Goal: Task Accomplishment & Management: Use online tool/utility

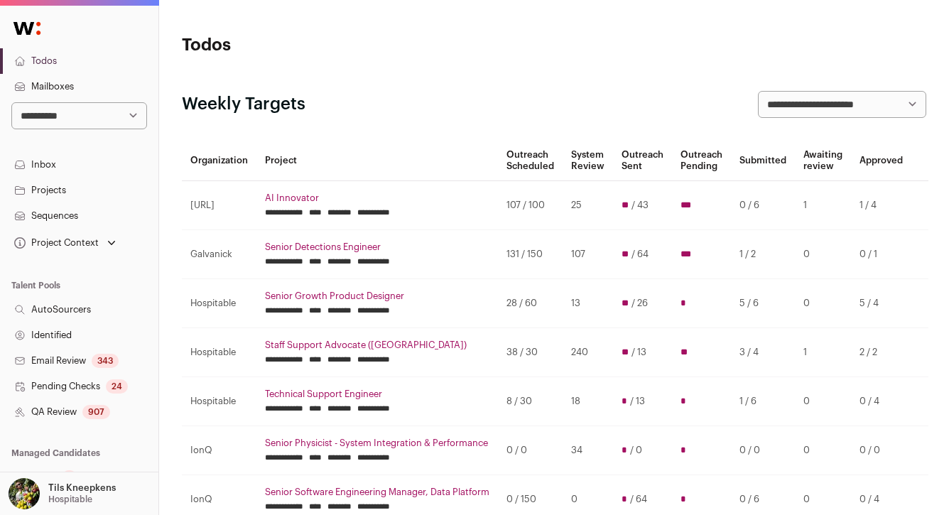
scroll to position [192, 0]
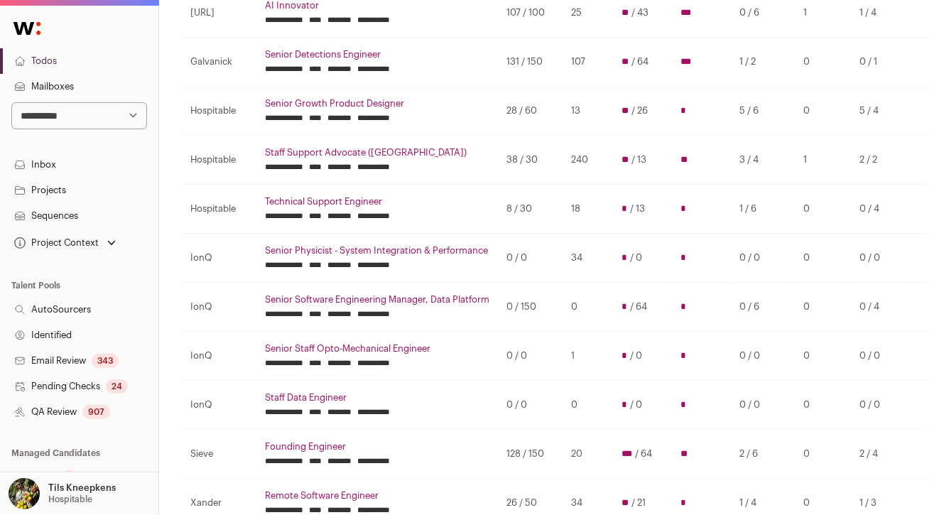
click at [77, 119] on select "**********" at bounding box center [79, 115] width 136 height 27
select select "**"
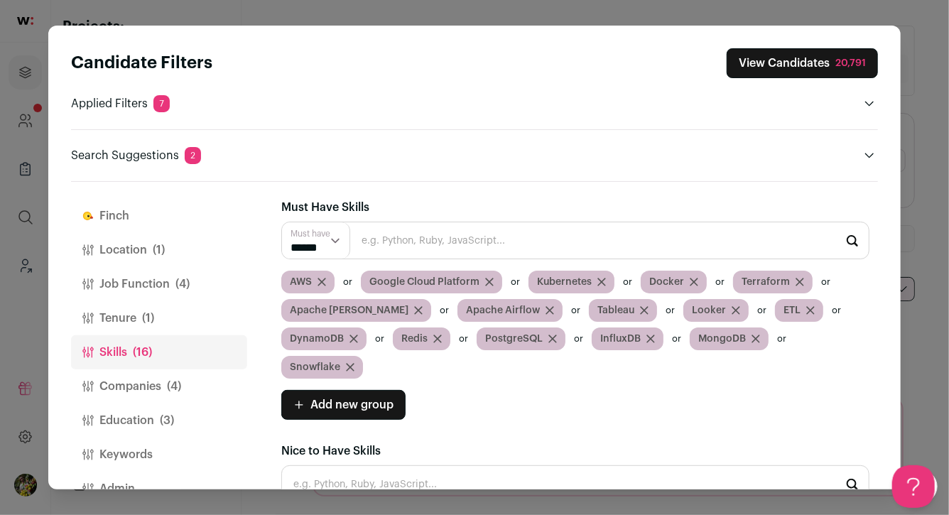
scroll to position [33, 0]
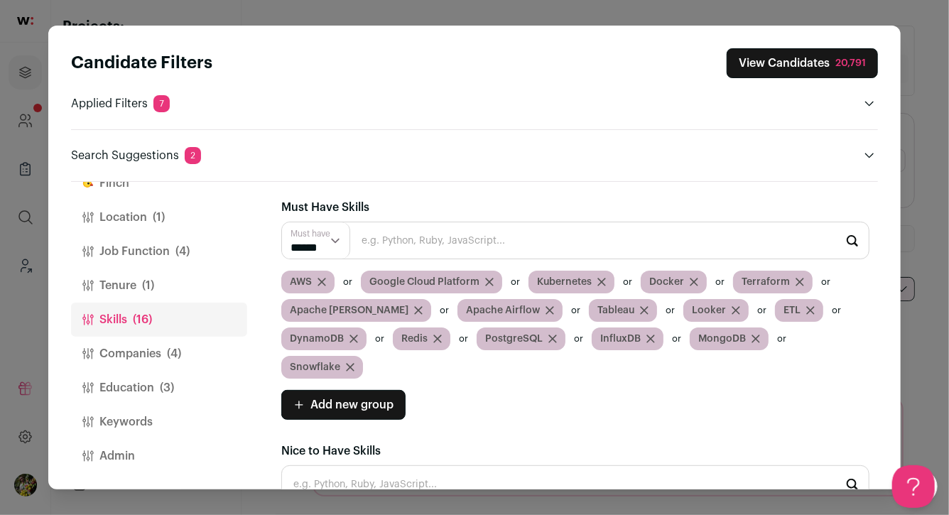
click at [795, 69] on button "View Candidates 20,791" at bounding box center [801, 63] width 151 height 30
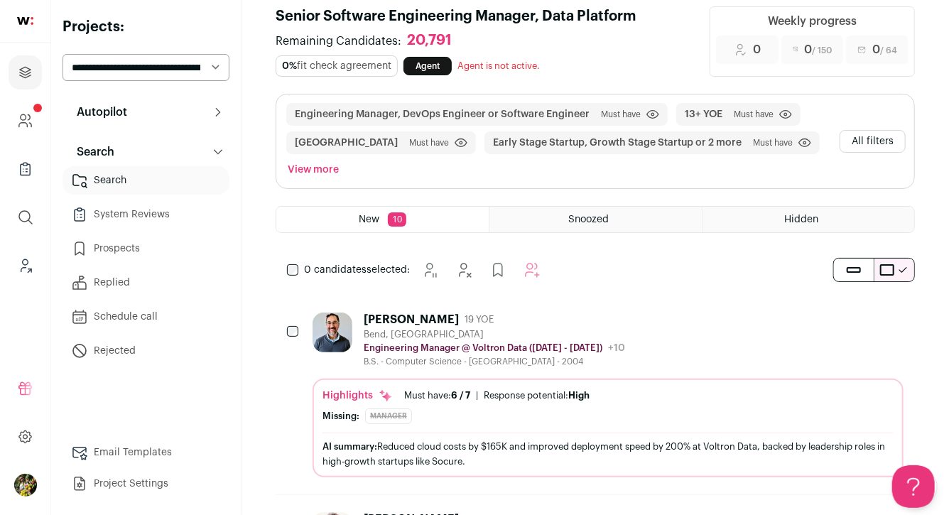
scroll to position [21, 0]
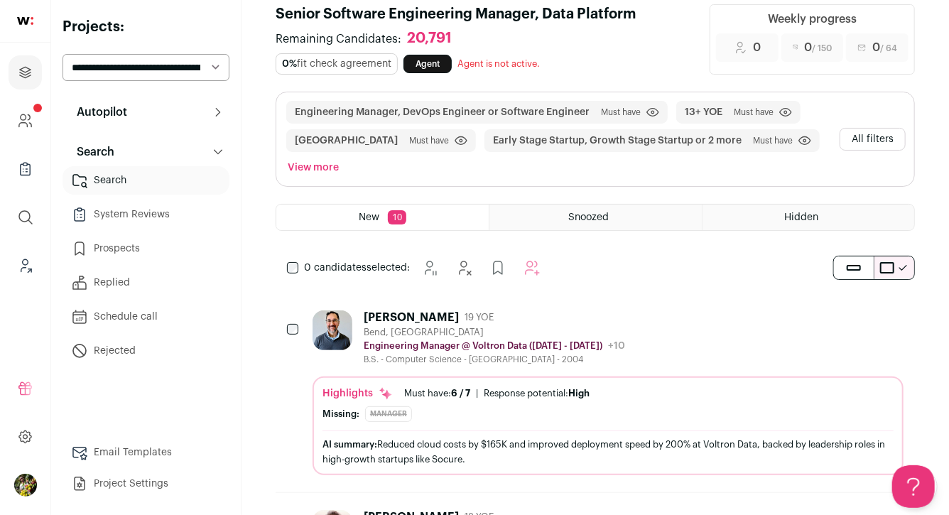
click at [887, 136] on button "All filters" at bounding box center [872, 139] width 66 height 23
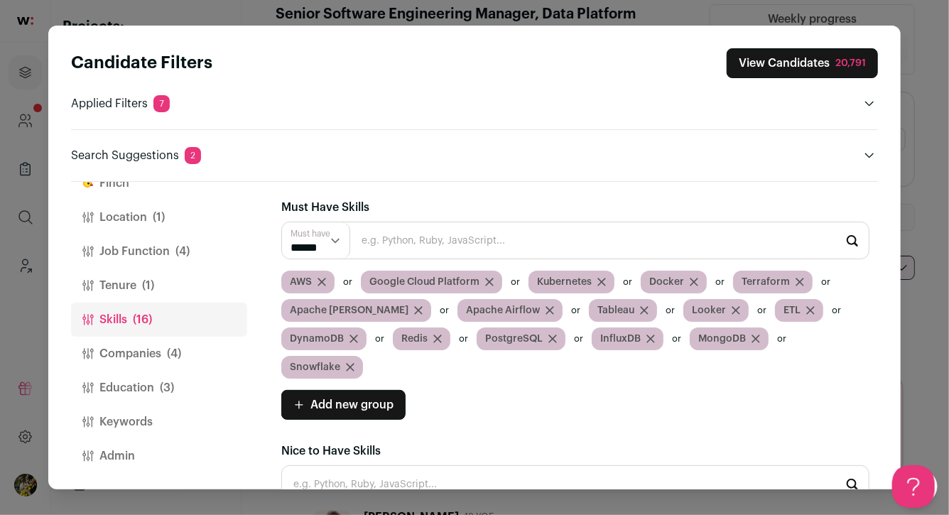
click at [364, 399] on span "Add new group" at bounding box center [351, 404] width 83 height 17
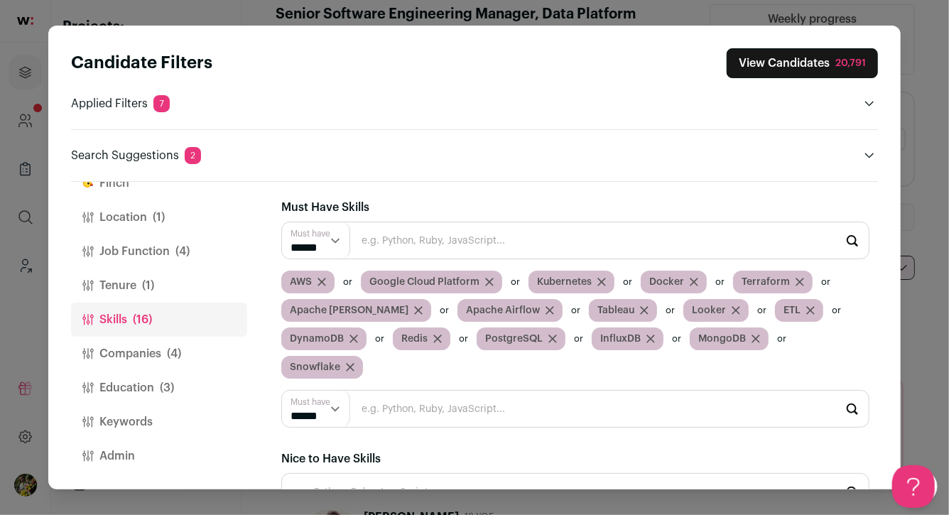
click at [374, 407] on input "Close modal via background" at bounding box center [575, 409] width 588 height 38
click at [398, 408] on input "distribu" at bounding box center [575, 409] width 588 height 38
click at [398, 410] on input "distribu" at bounding box center [575, 409] width 588 height 38
type input "distr"
click at [383, 412] on input "distr" at bounding box center [575, 409] width 588 height 38
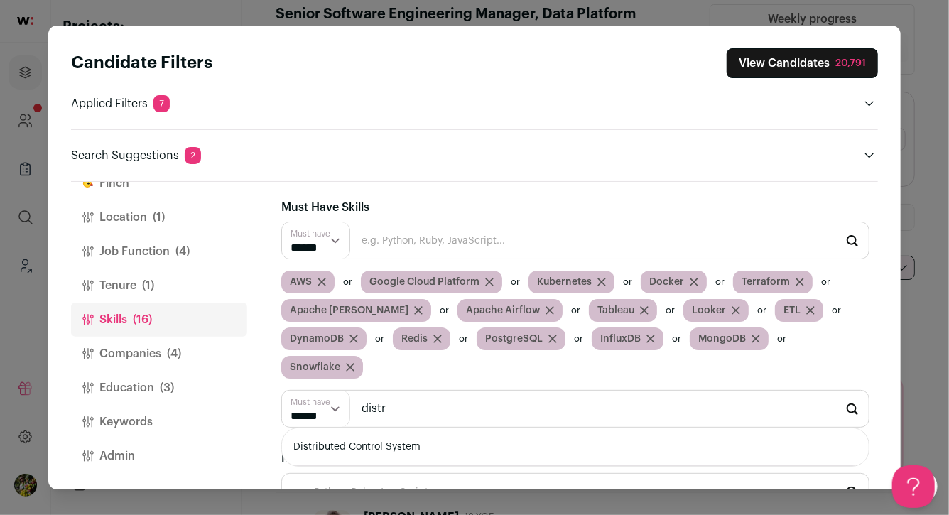
click at [383, 412] on input "distr" at bounding box center [575, 409] width 588 height 38
click at [190, 415] on button "Keywords" at bounding box center [159, 422] width 176 height 34
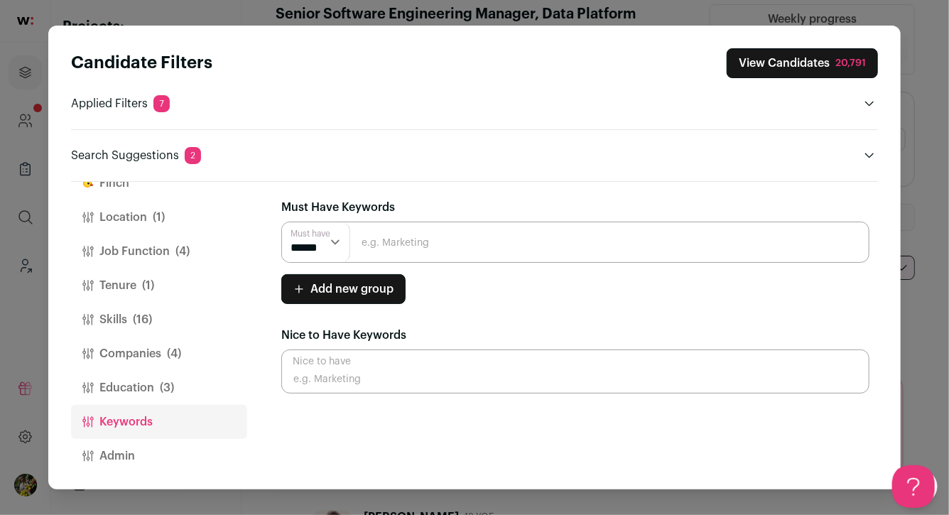
click at [431, 236] on input "Close modal via background" at bounding box center [575, 242] width 588 height 41
type input "distributed systems"
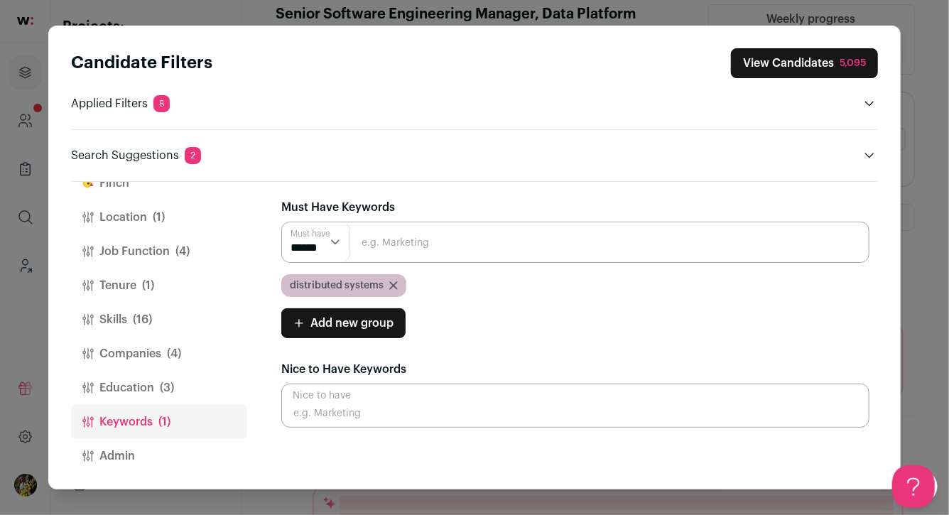
click at [488, 247] on input "Close modal via background" at bounding box center [575, 242] width 588 height 41
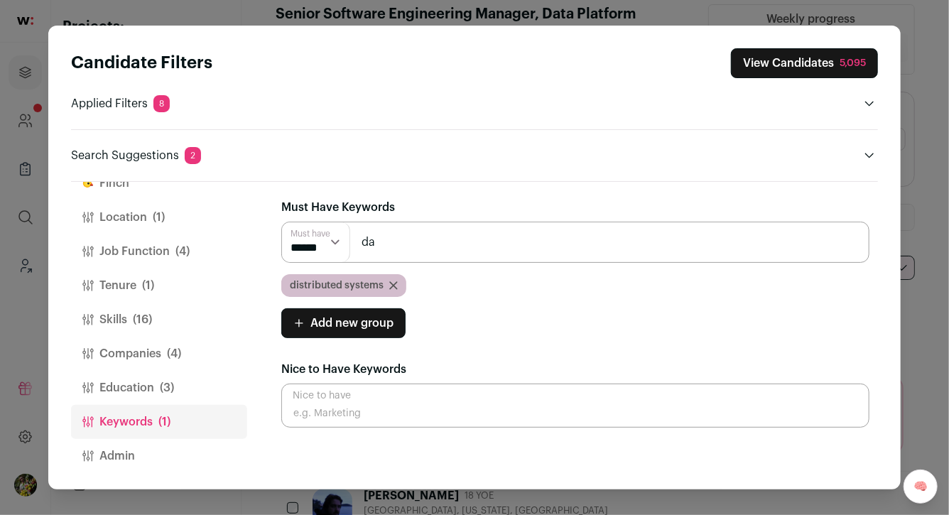
type input "d"
click at [386, 332] on button "Add new group" at bounding box center [343, 323] width 124 height 30
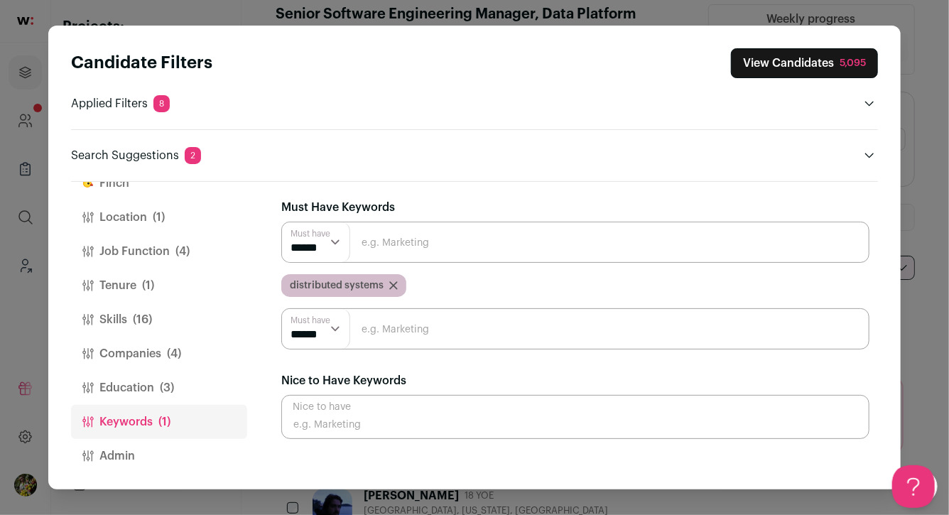
click at [386, 332] on input "Close modal via background" at bounding box center [575, 328] width 588 height 41
type input "data pipelines"
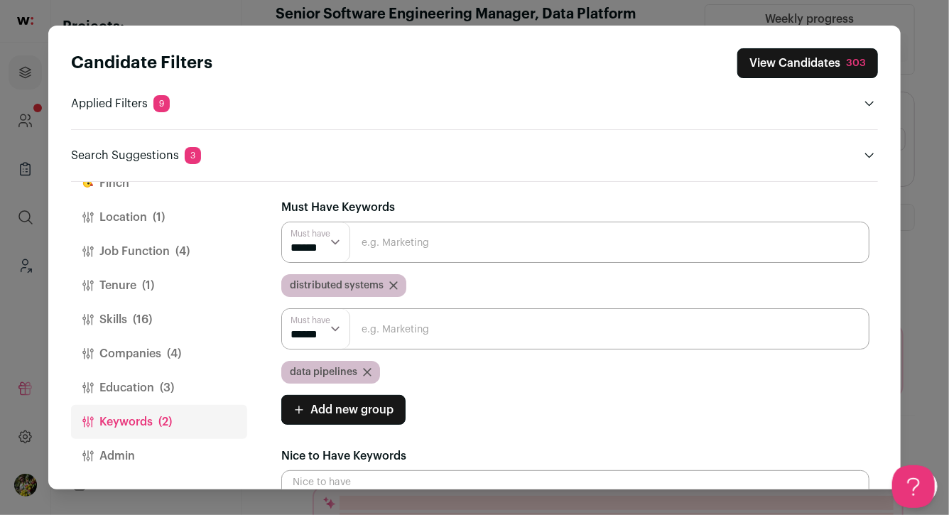
click at [376, 397] on button "Add new group" at bounding box center [343, 410] width 124 height 30
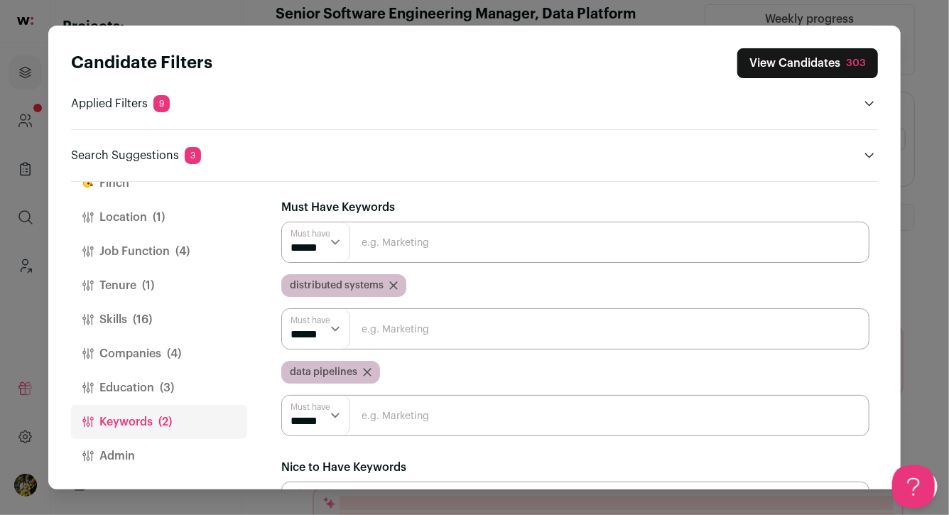
click at [381, 410] on input "Close modal via background" at bounding box center [575, 415] width 588 height 41
type input "data science"
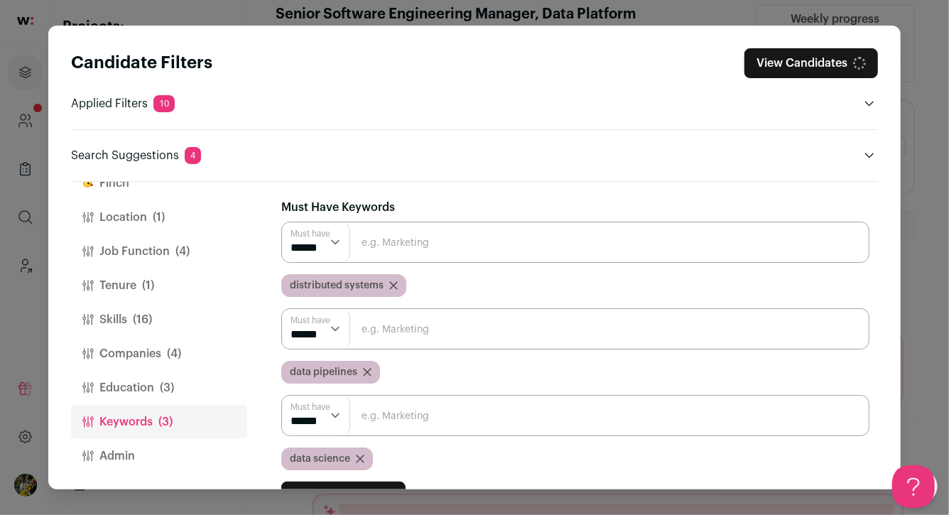
click at [415, 418] on input "Close modal via background" at bounding box center [575, 415] width 588 height 41
type input "ML"
click at [313, 415] on select "****** ******" at bounding box center [316, 416] width 68 height 40
select select "**"
click at [409, 413] on input "Close modal via background" at bounding box center [575, 415] width 588 height 41
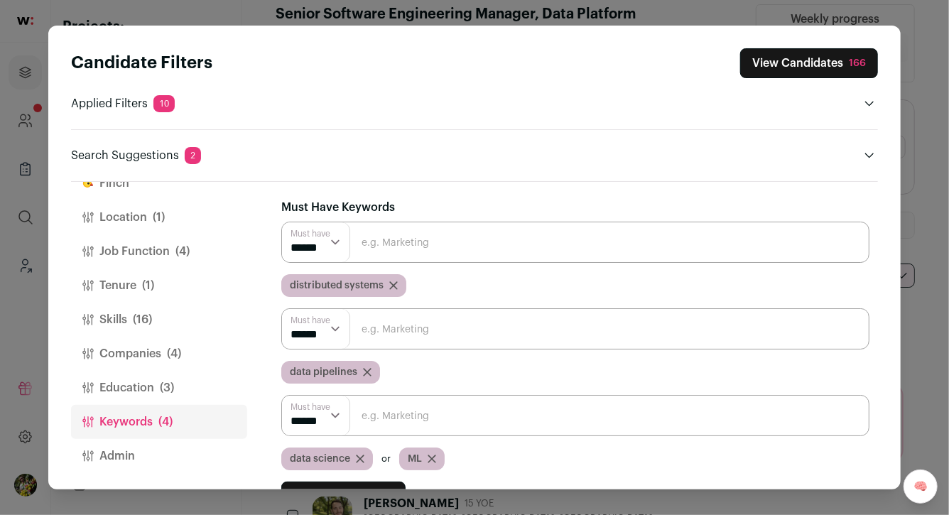
click at [634, 403] on input "Close modal via background" at bounding box center [575, 415] width 588 height 41
type input "data platform"
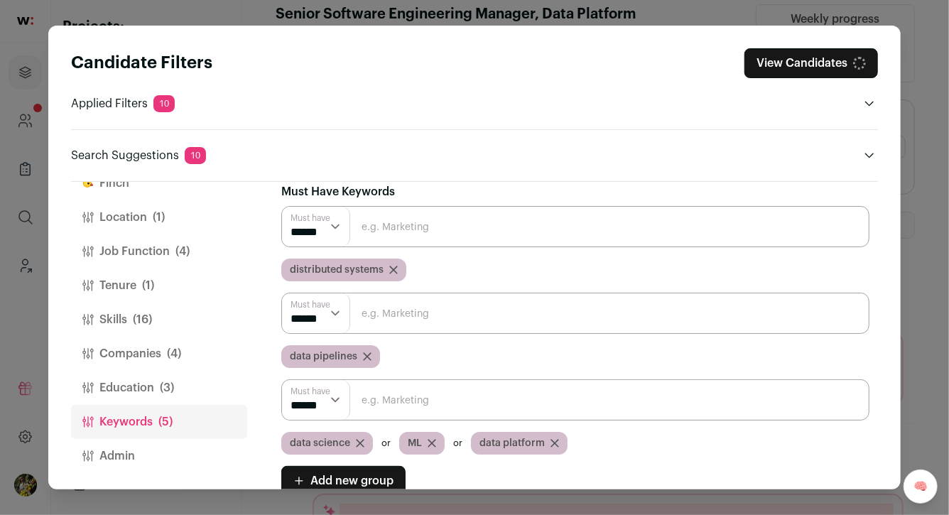
scroll to position [35, 0]
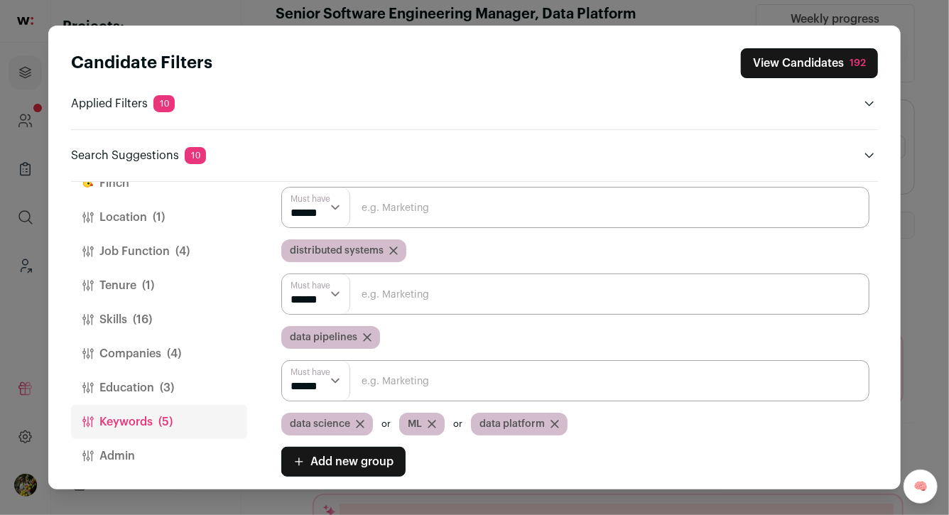
click at [839, 61] on button "View Candidates 192" at bounding box center [809, 63] width 137 height 30
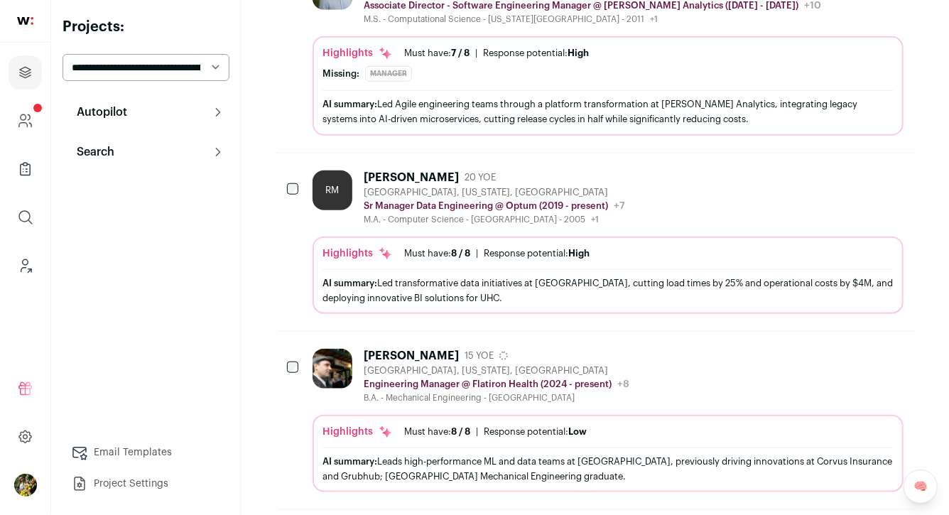
scroll to position [550, 0]
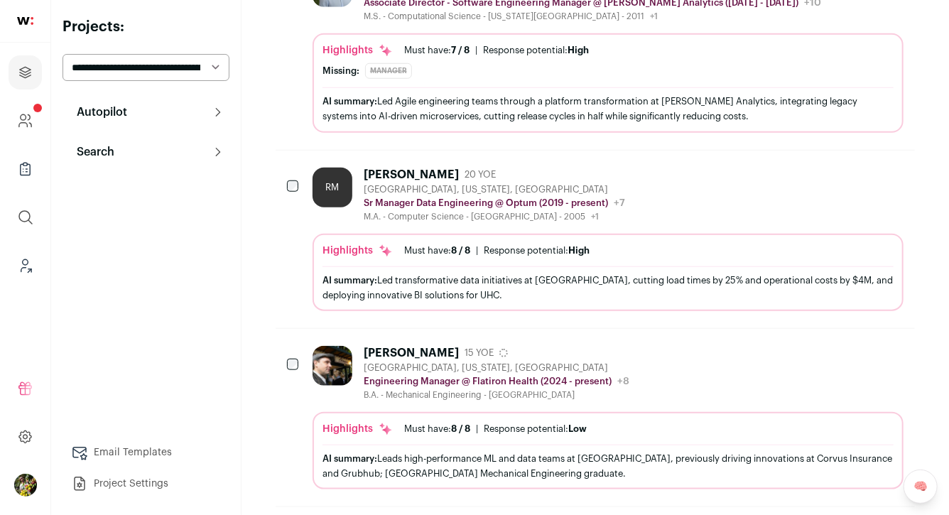
click at [707, 226] on div "RM Ranjith Muttineni 20 YOE San Francisco, California, United States Sr Manager…" at bounding box center [607, 239] width 591 height 143
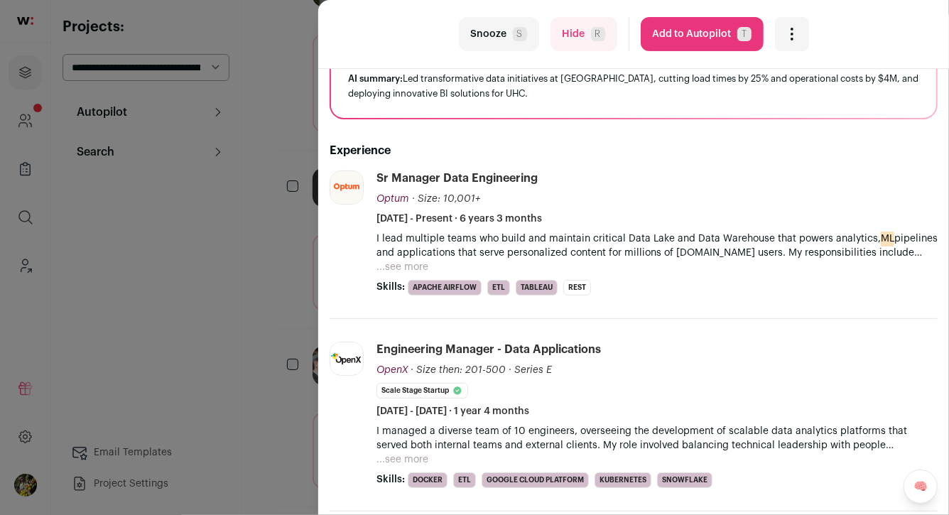
scroll to position [174, 0]
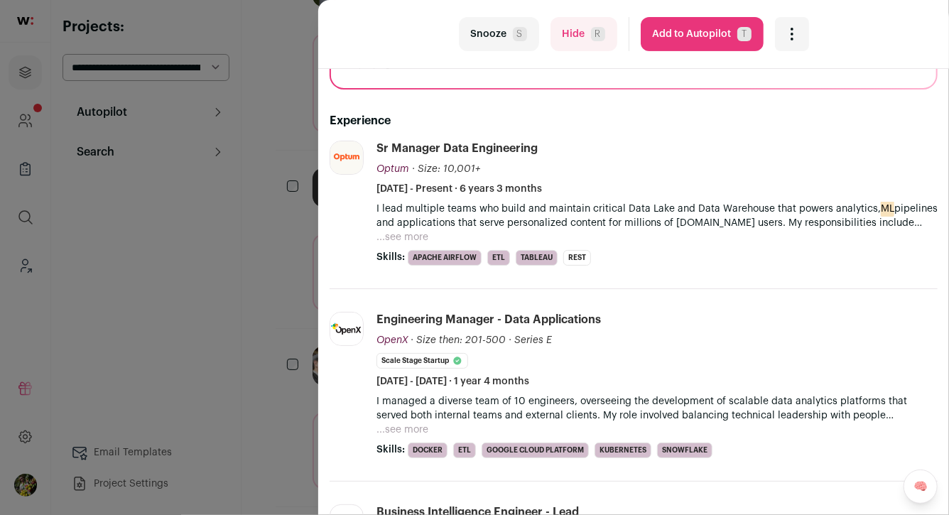
click at [419, 236] on button "...see more" at bounding box center [402, 237] width 52 height 14
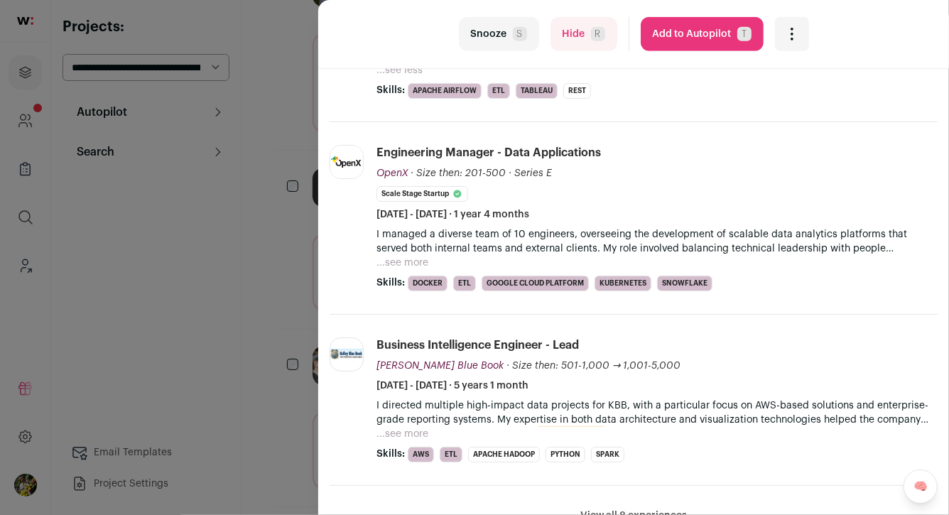
scroll to position [554, 0]
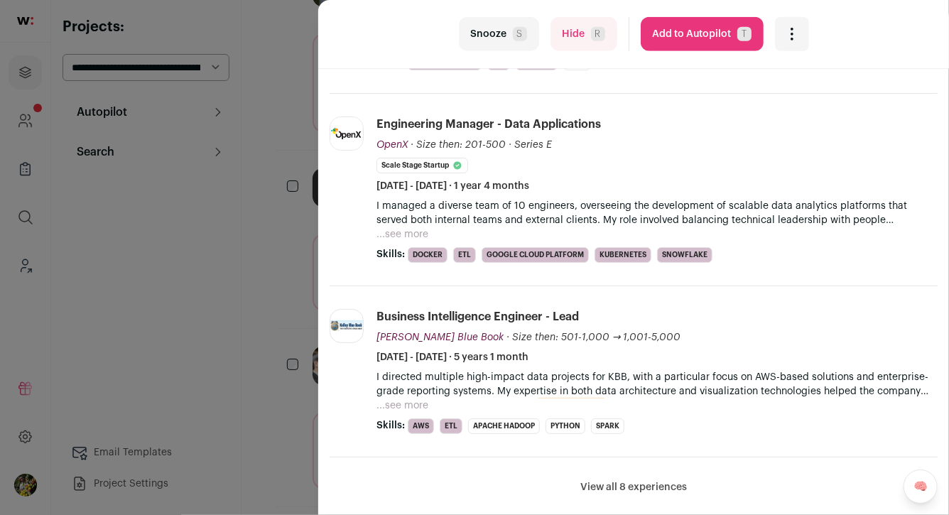
click at [412, 227] on button "...see more" at bounding box center [402, 234] width 52 height 14
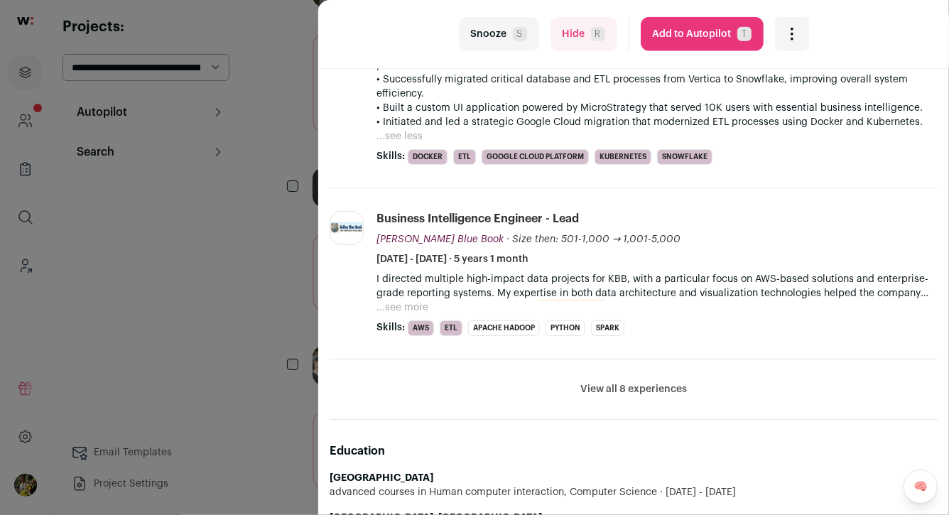
scroll to position [768, 0]
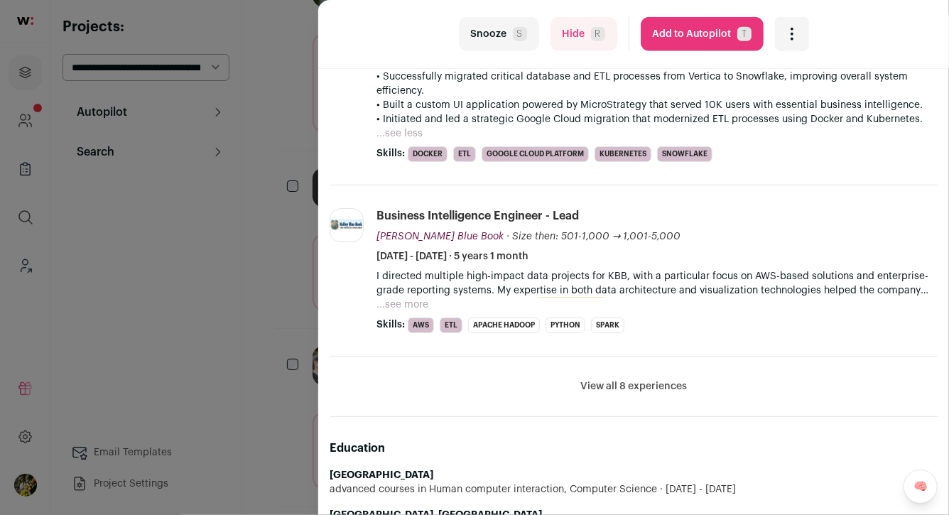
click at [653, 379] on button "View all 8 experiences" at bounding box center [633, 386] width 107 height 14
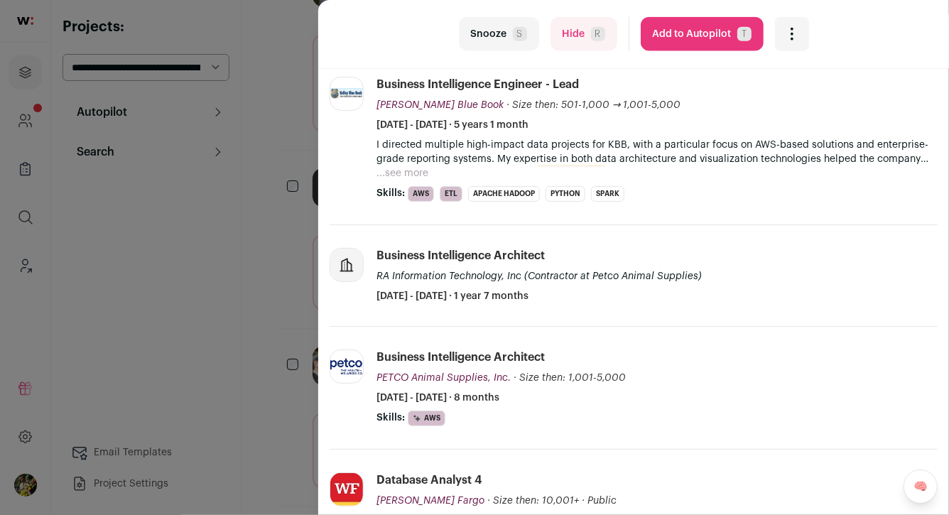
scroll to position [951, 0]
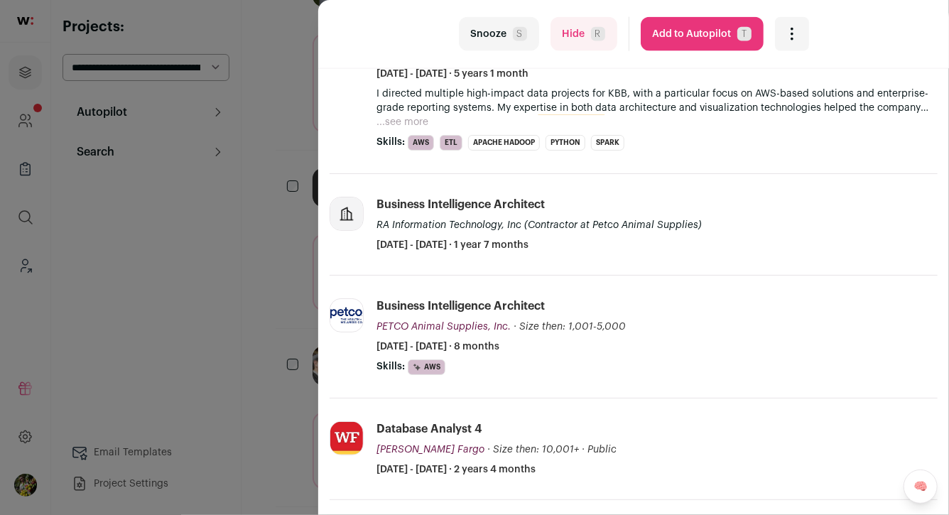
click at [712, 40] on button "Add to Autopilot T" at bounding box center [702, 34] width 123 height 34
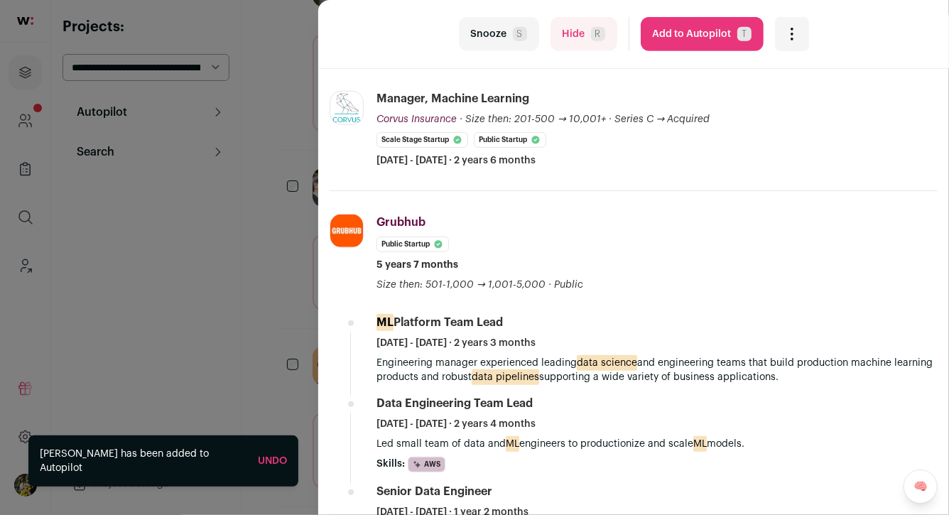
scroll to position [357, 0]
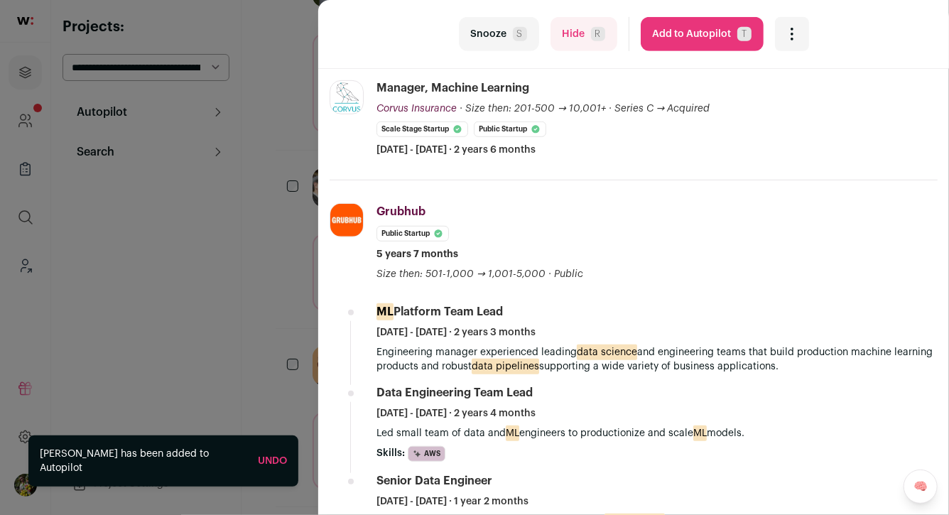
click at [685, 37] on button "Add to Autopilot T" at bounding box center [702, 34] width 123 height 34
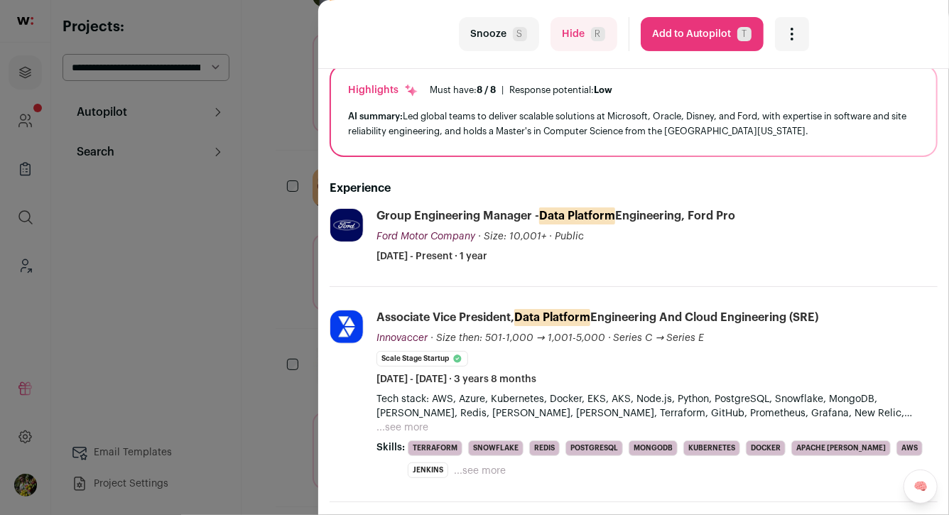
scroll to position [0, 0]
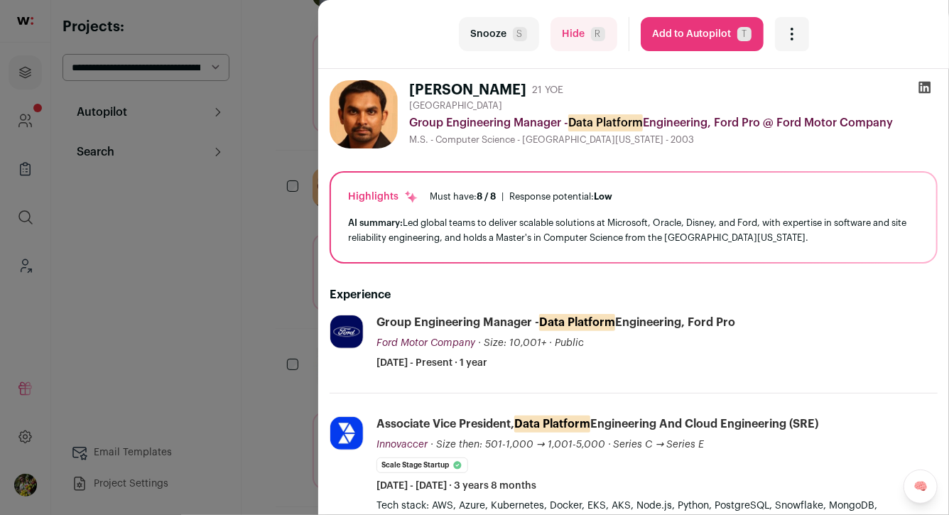
click at [293, 167] on div "last Snooze S Hide R Add to Autopilot T More actions Report a Problem Report th…" at bounding box center [474, 257] width 949 height 515
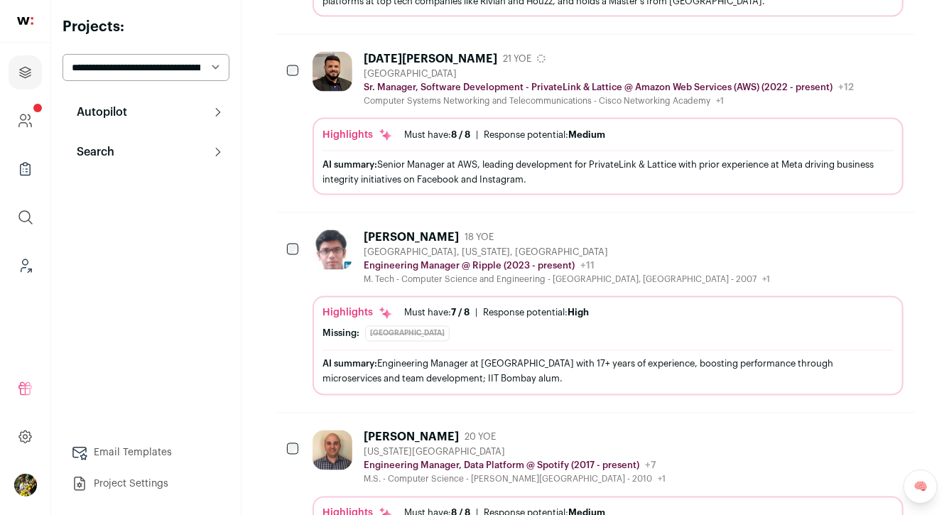
scroll to position [1025, 0]
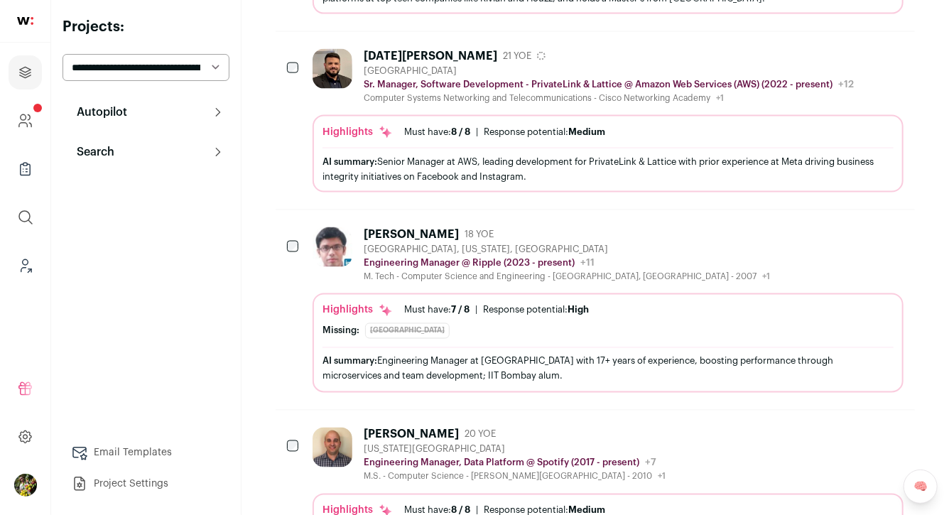
click at [707, 233] on div "Akshay Ukey 18 YOE" at bounding box center [567, 234] width 406 height 14
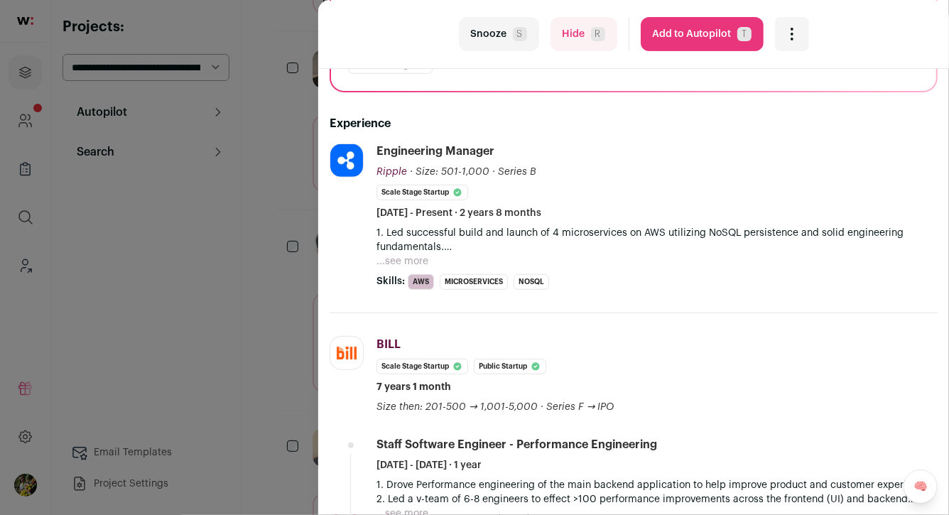
scroll to position [229, 0]
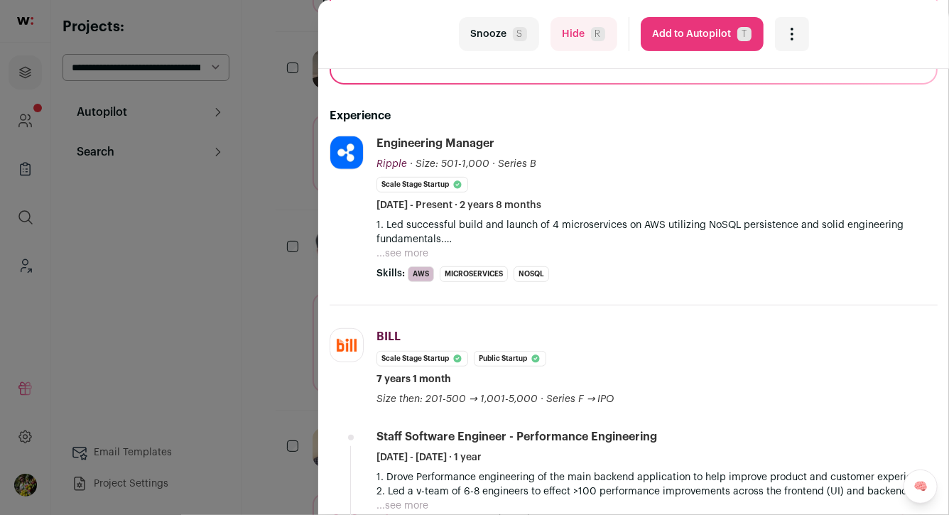
click at [423, 254] on button "...see more" at bounding box center [402, 253] width 52 height 14
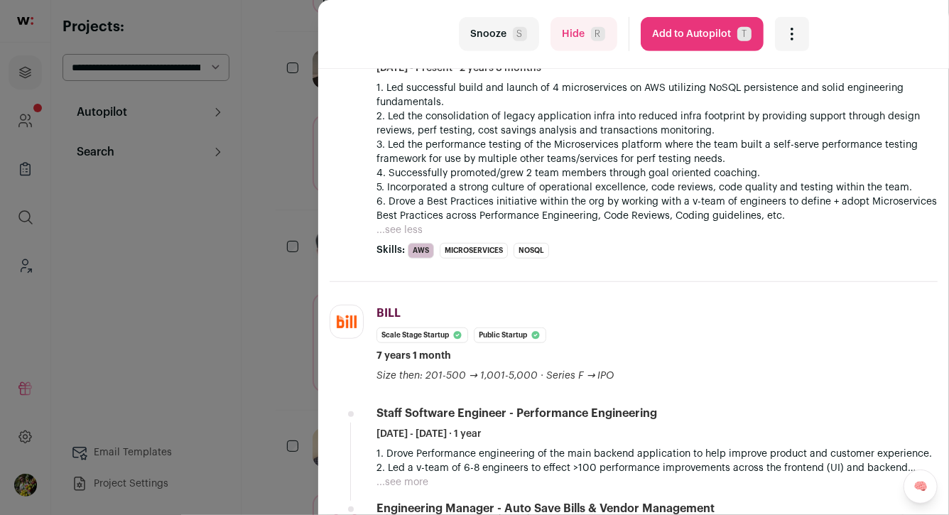
scroll to position [372, 0]
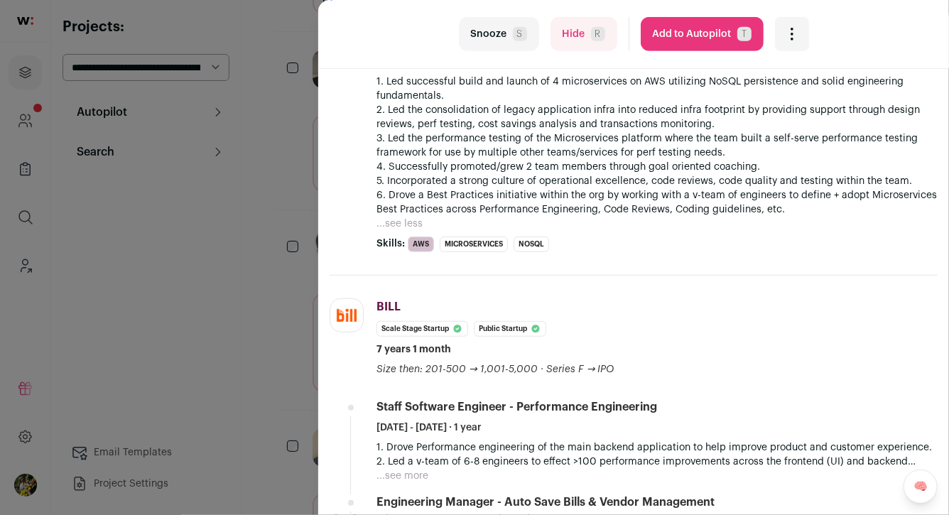
click at [308, 200] on div "last Snooze S Hide R Add to Autopilot T More actions Report a Problem Report th…" at bounding box center [474, 257] width 949 height 515
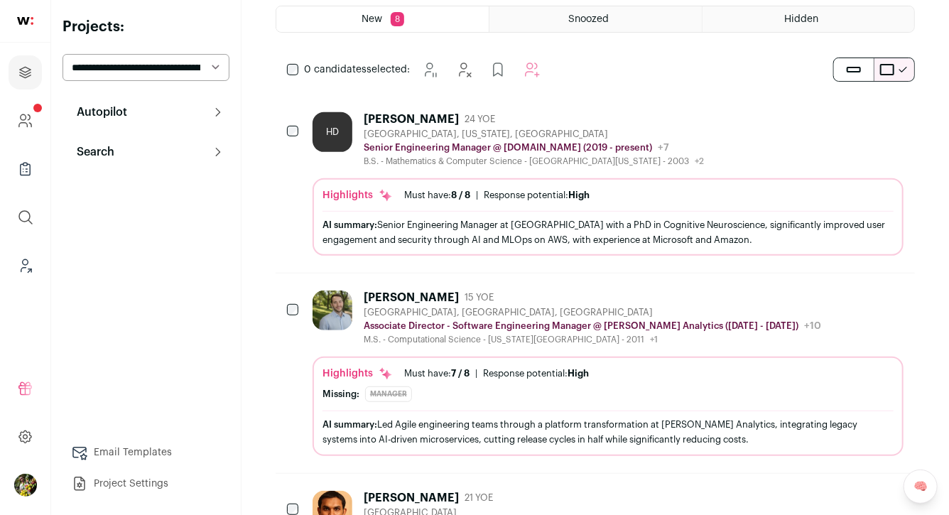
scroll to position [0, 0]
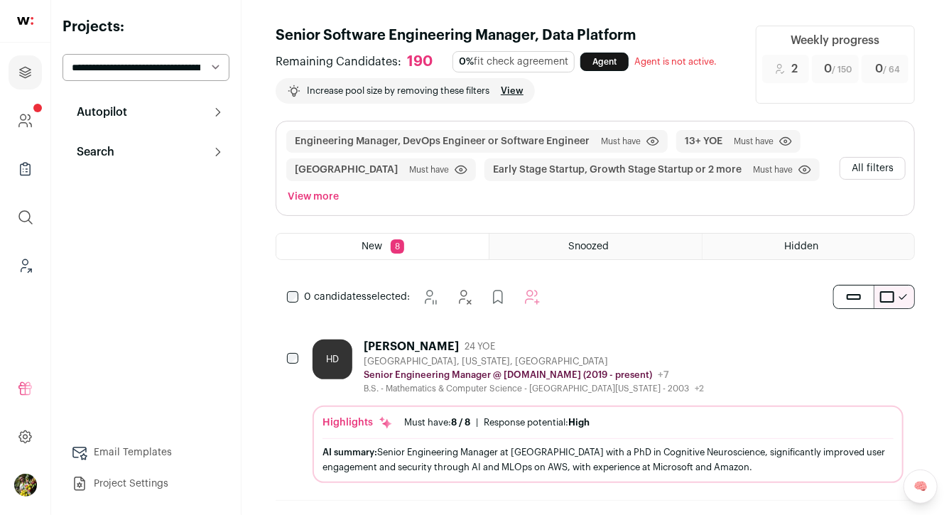
click at [862, 178] on button "All filters" at bounding box center [872, 168] width 66 height 23
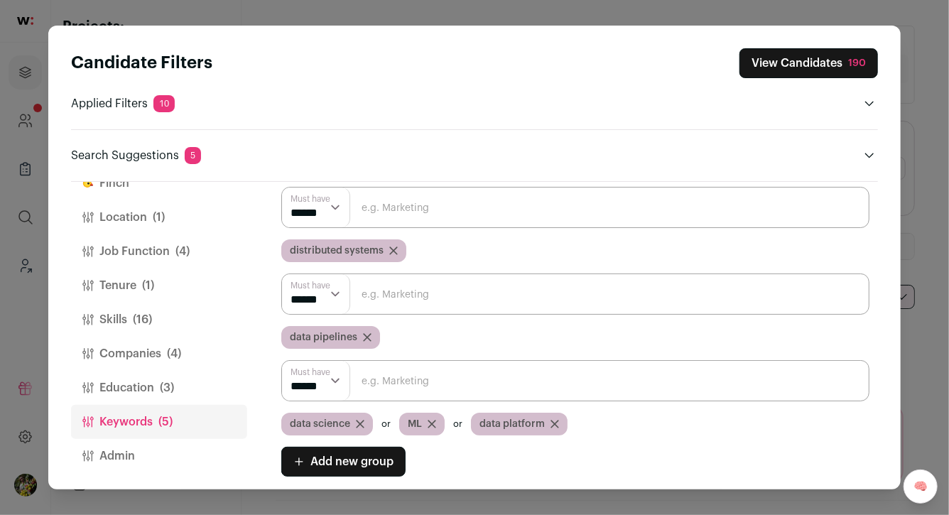
click at [175, 272] on button "Tenure (1)" at bounding box center [159, 285] width 176 height 34
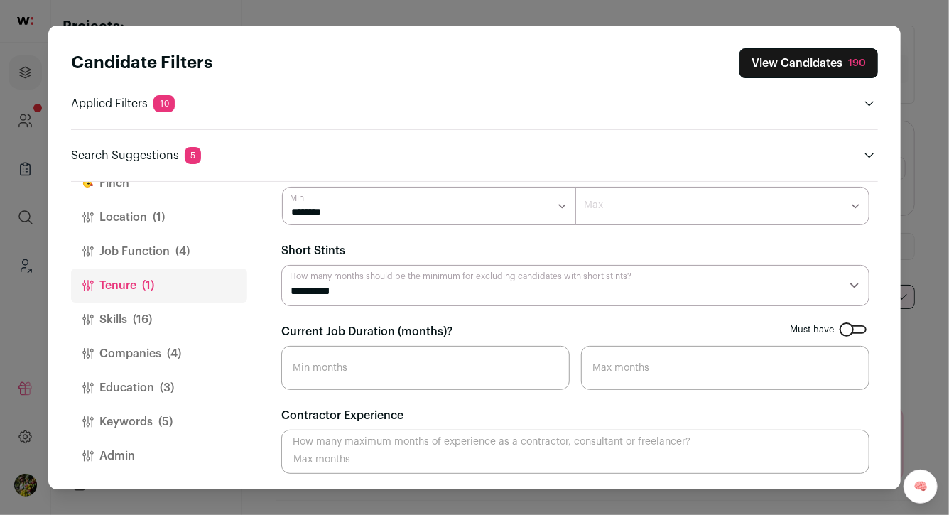
click at [179, 253] on span "(4)" at bounding box center [182, 251] width 14 height 17
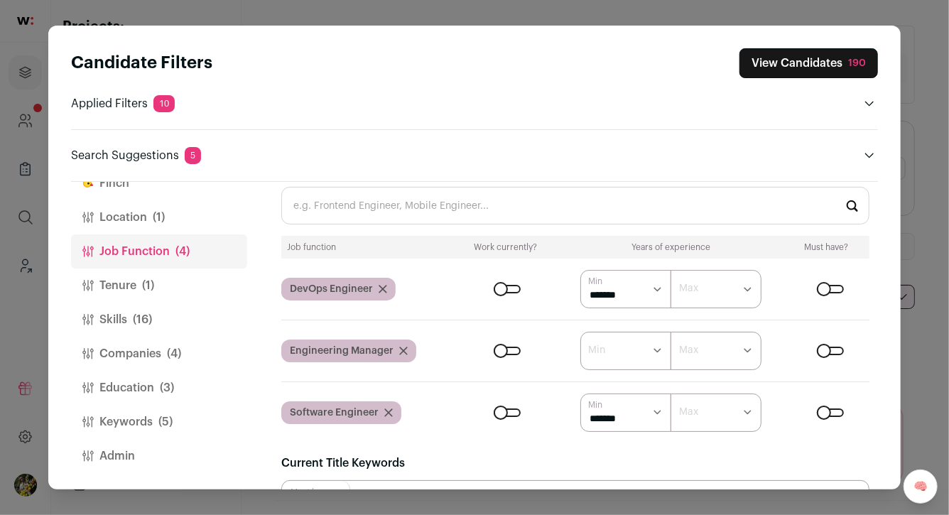
click at [180, 217] on button "Location (1)" at bounding box center [159, 217] width 176 height 34
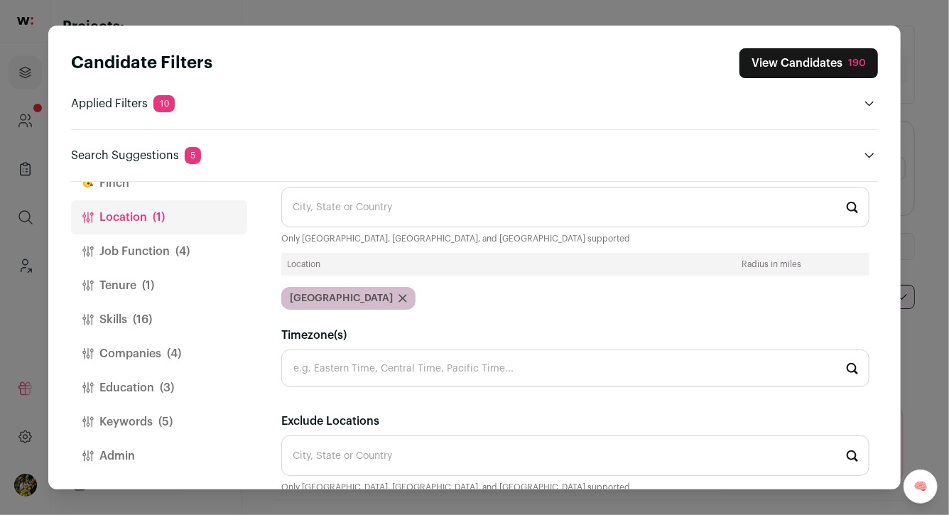
click at [181, 235] on button "Job Function (4)" at bounding box center [159, 251] width 176 height 34
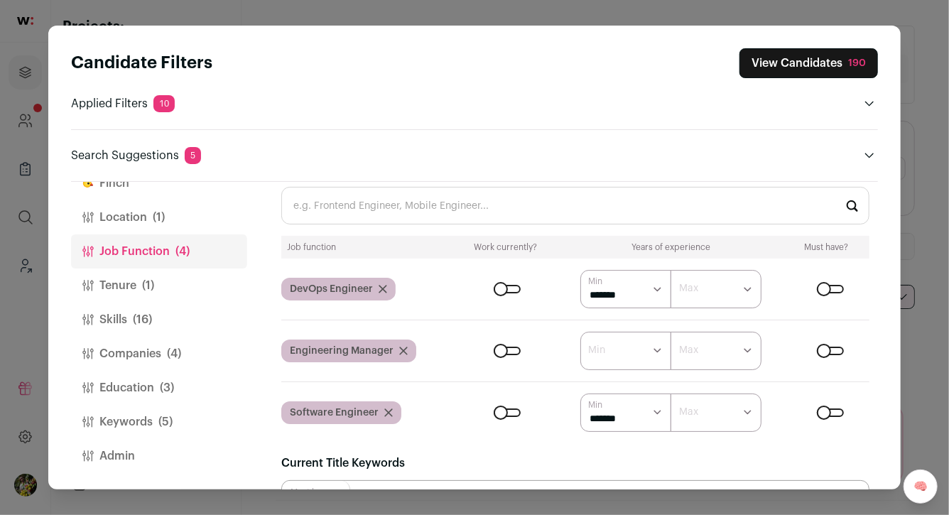
click at [795, 72] on button "View Candidates 190" at bounding box center [808, 63] width 138 height 30
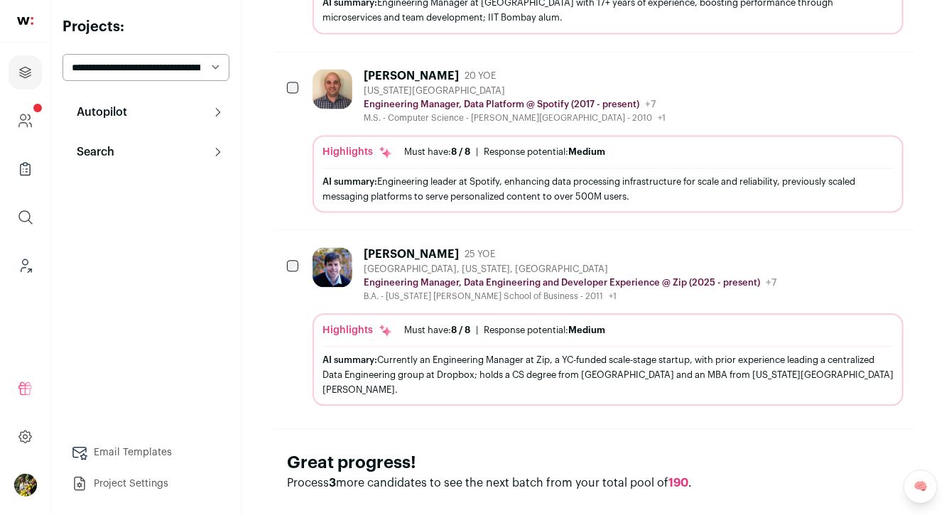
scroll to position [1389, 0]
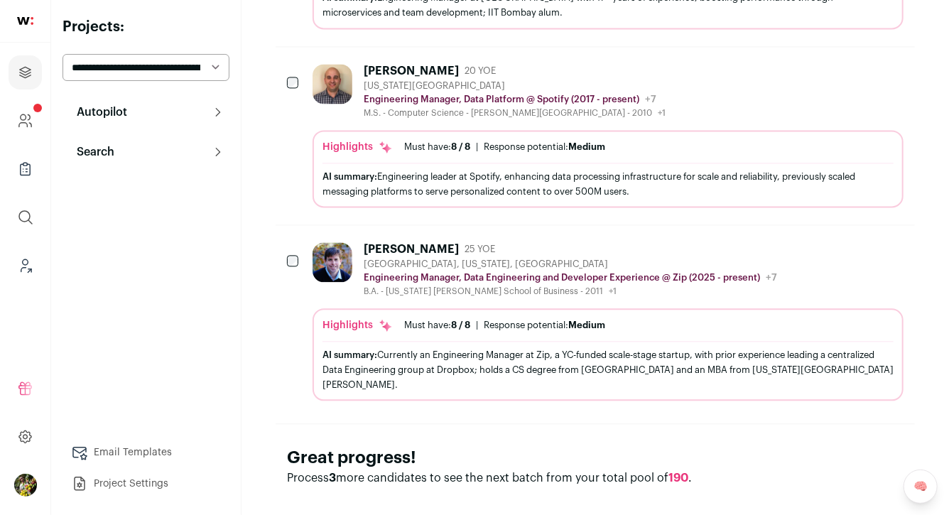
click at [734, 134] on div "Highlights Must have: 8 / 8 How many must haves have been fulfilled? | Response…" at bounding box center [607, 168] width 591 height 77
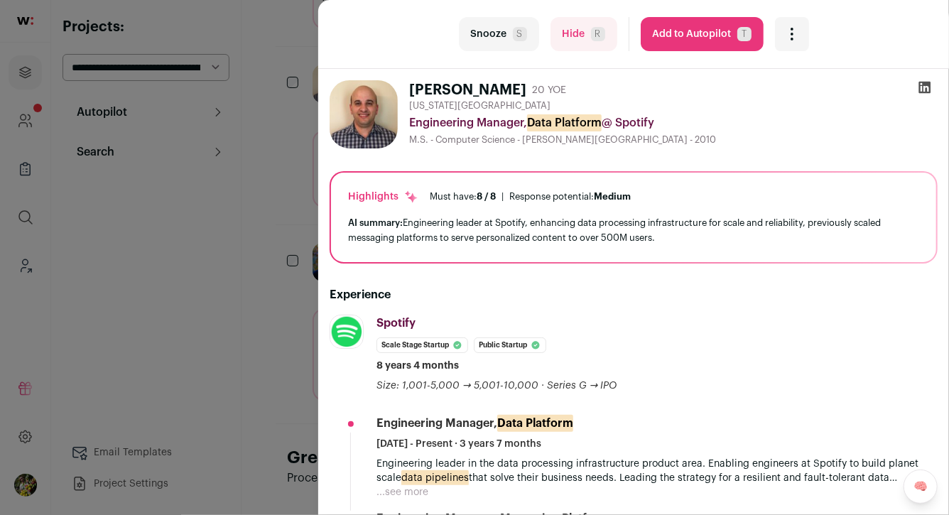
click at [714, 33] on button "Add to Autopilot T" at bounding box center [702, 34] width 123 height 34
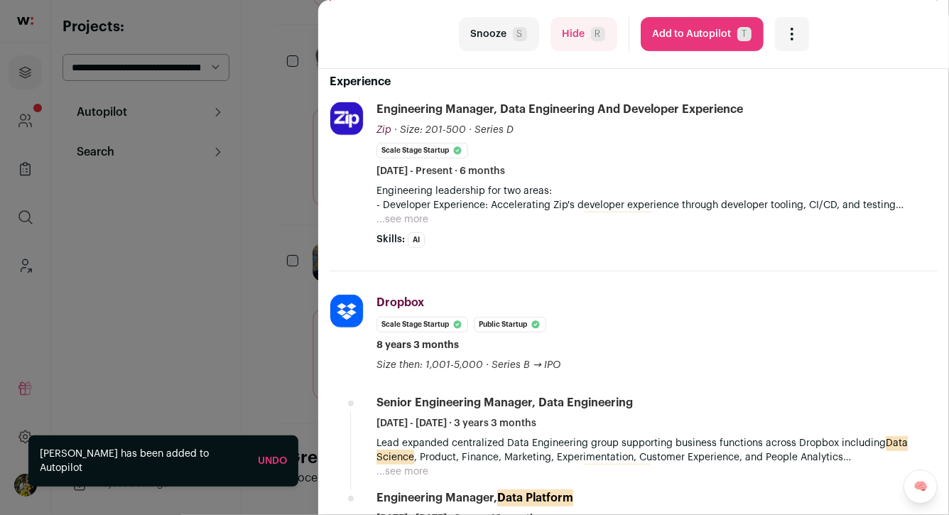
scroll to position [242, 0]
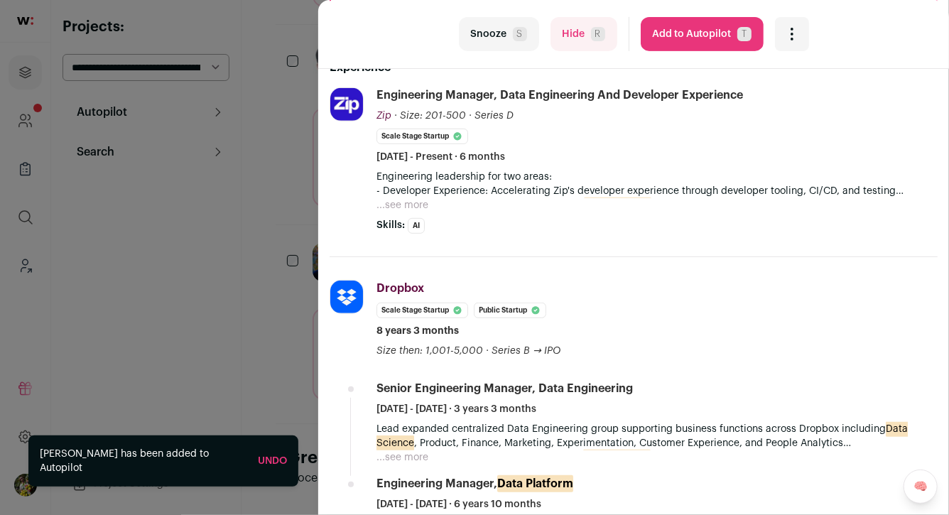
click at [569, 36] on button "Hide R" at bounding box center [583, 34] width 67 height 34
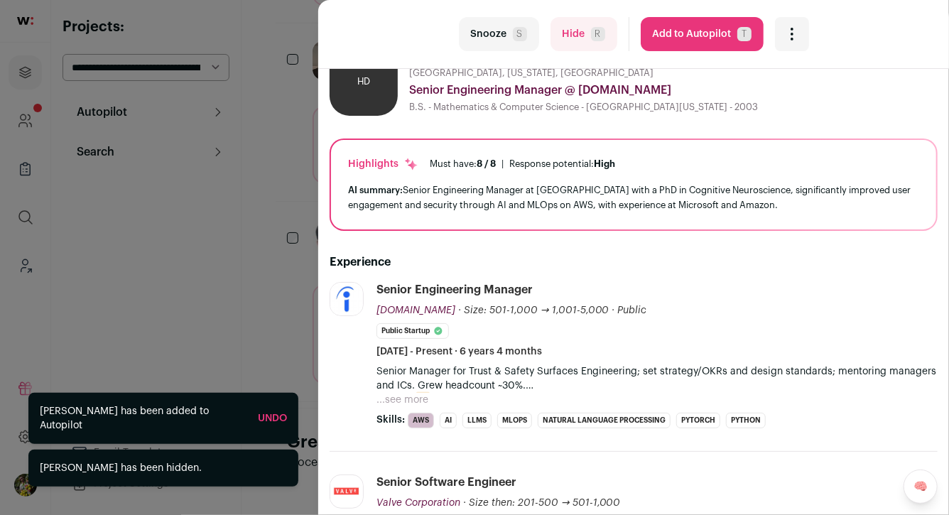
scroll to position [348, 0]
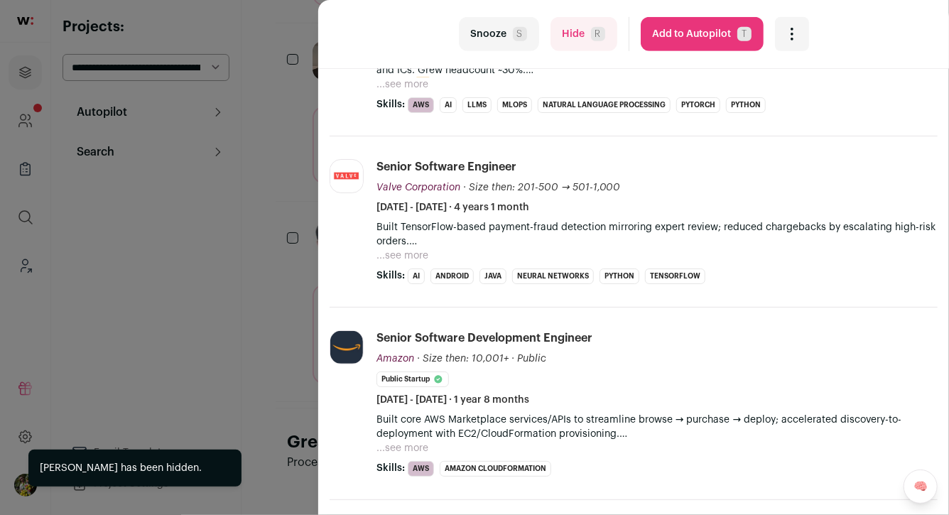
click at [295, 232] on div "last Snooze S Hide R Add to Autopilot T More actions Report a Problem Report th…" at bounding box center [474, 257] width 949 height 515
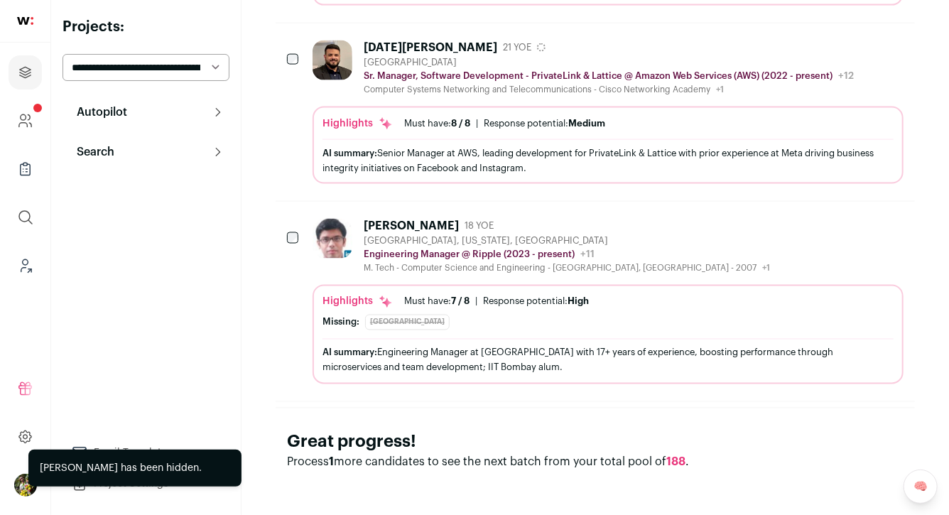
scroll to position [1030, 0]
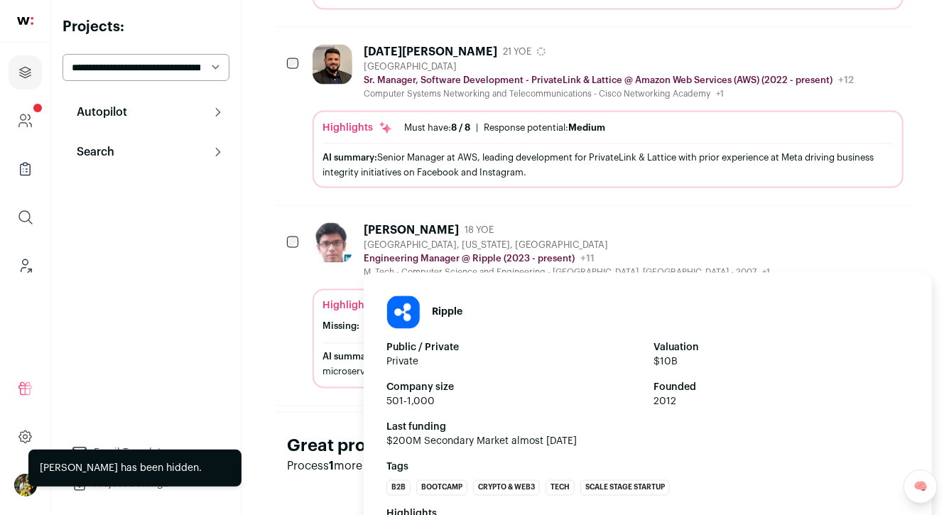
click at [396, 256] on p "Engineering Manager @ Ripple (2023 - present)" at bounding box center [469, 258] width 211 height 11
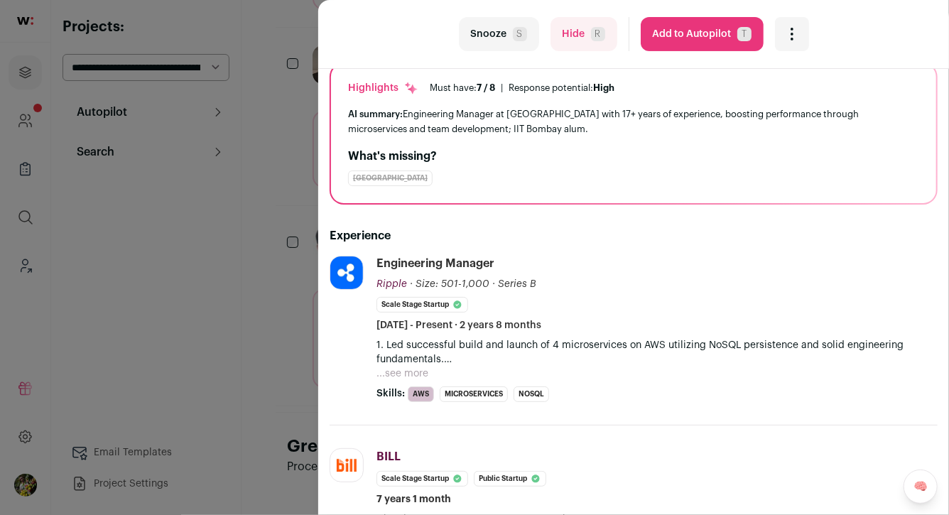
scroll to position [136, 0]
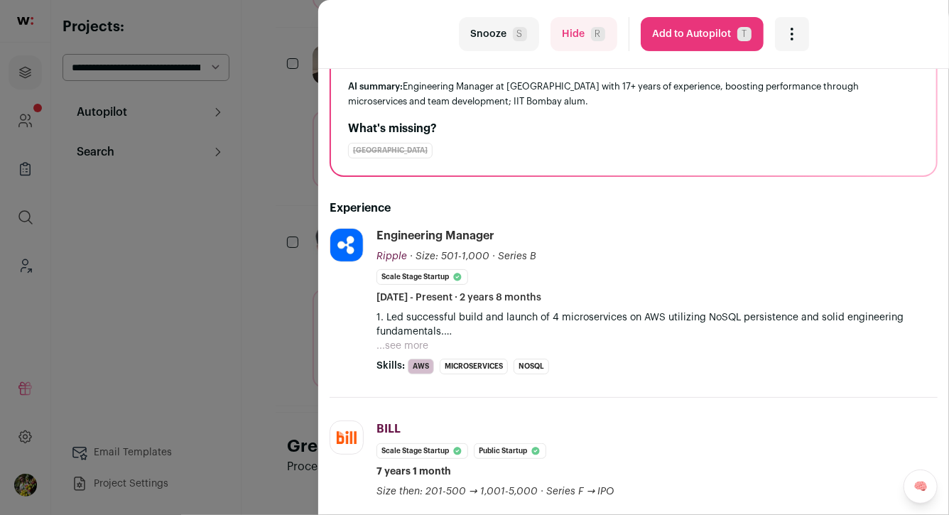
click at [423, 339] on button "...see more" at bounding box center [402, 346] width 52 height 14
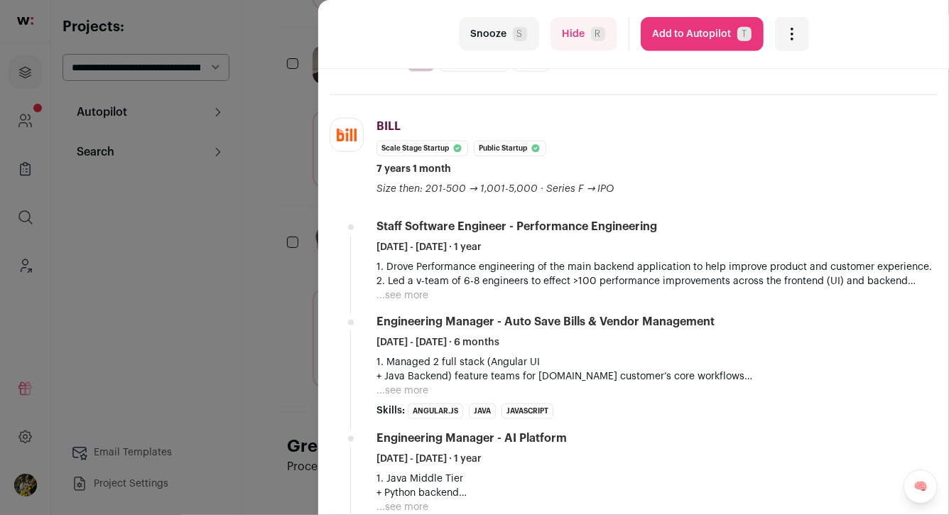
scroll to position [628, 0]
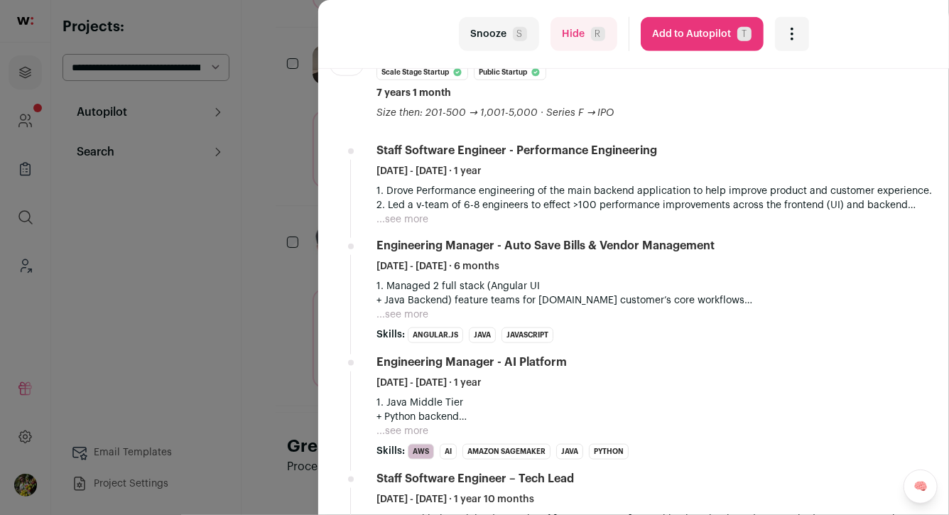
click at [288, 267] on div "last Snooze S Hide R Add to Autopilot T More actions Report a Problem Report th…" at bounding box center [474, 257] width 949 height 515
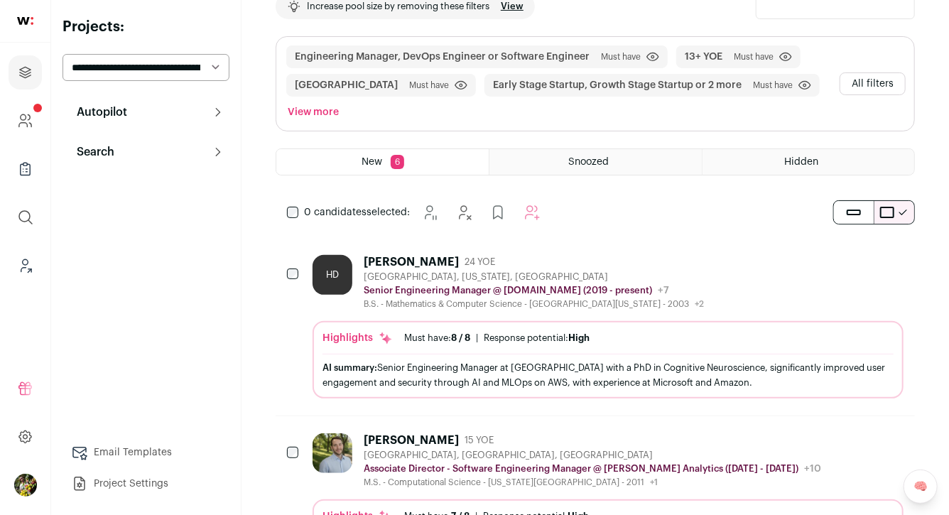
scroll to position [1, 0]
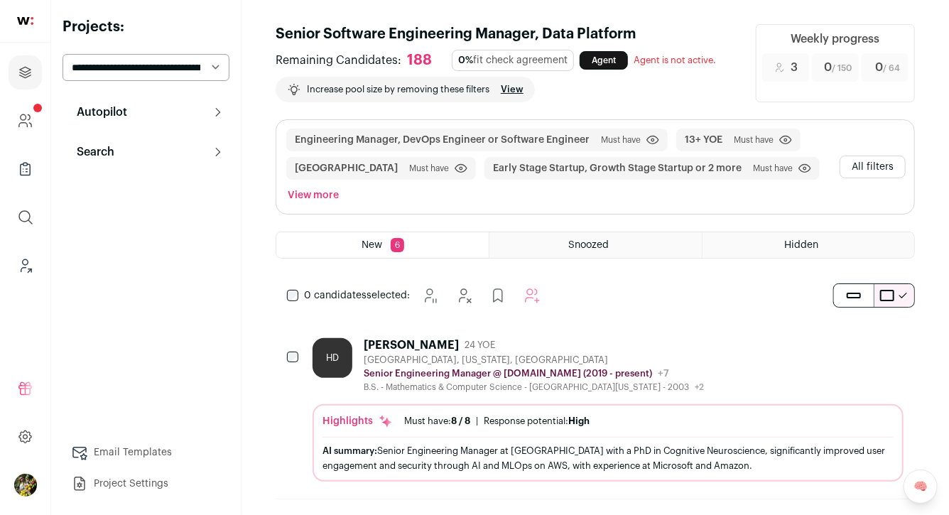
click at [185, 70] on select "**********" at bounding box center [145, 67] width 167 height 27
select select "*****"
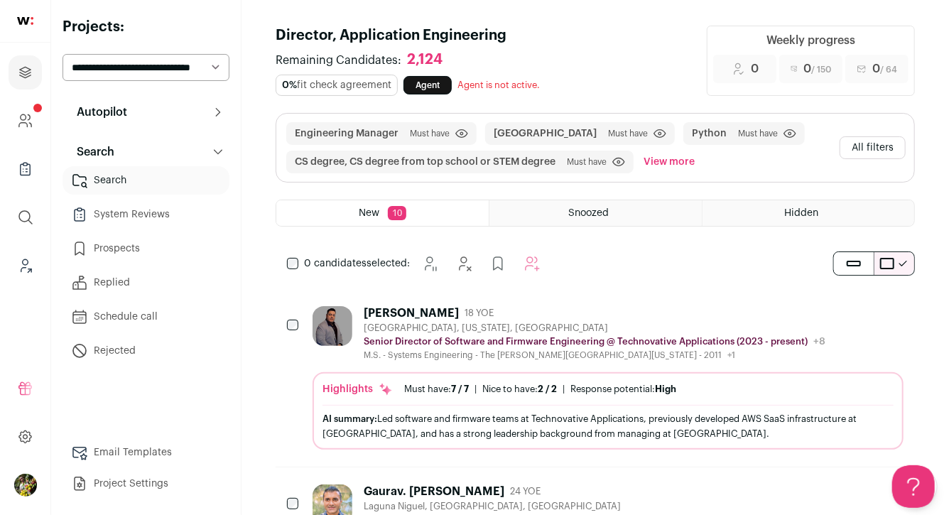
click at [854, 143] on button "All filters" at bounding box center [872, 147] width 66 height 23
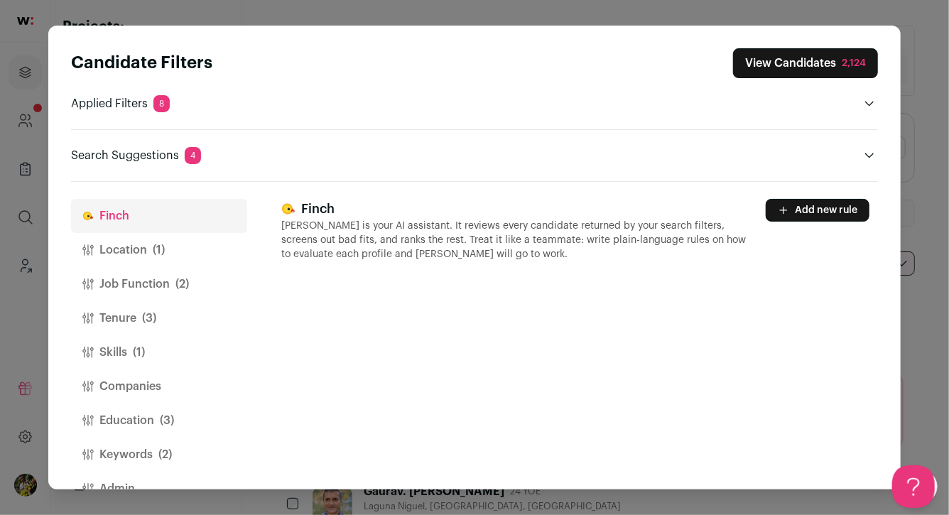
scroll to position [33, 0]
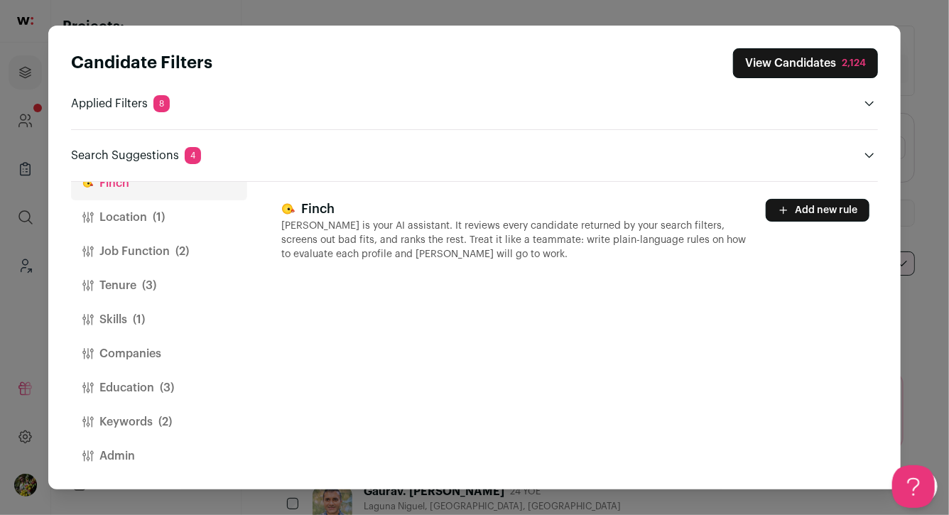
click at [133, 416] on button "Keywords (2)" at bounding box center [159, 422] width 176 height 34
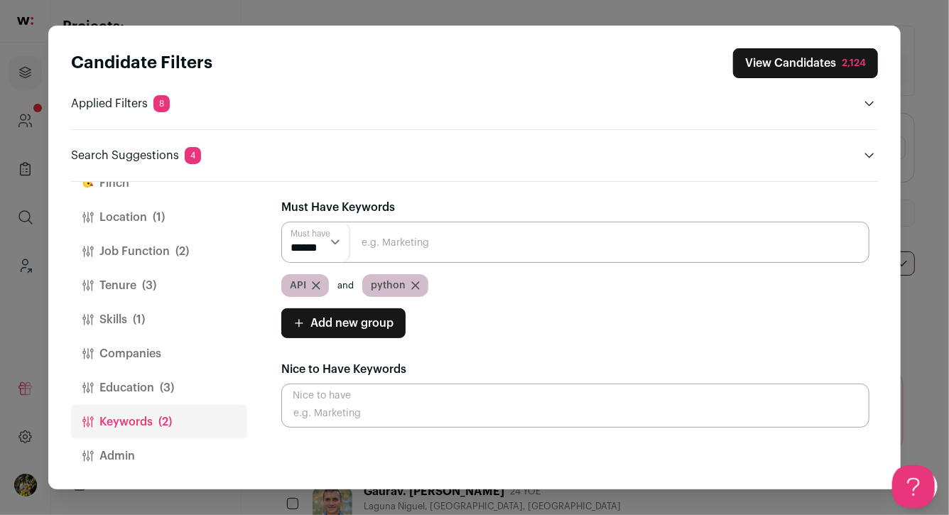
click at [340, 320] on span "Add new group" at bounding box center [351, 323] width 83 height 17
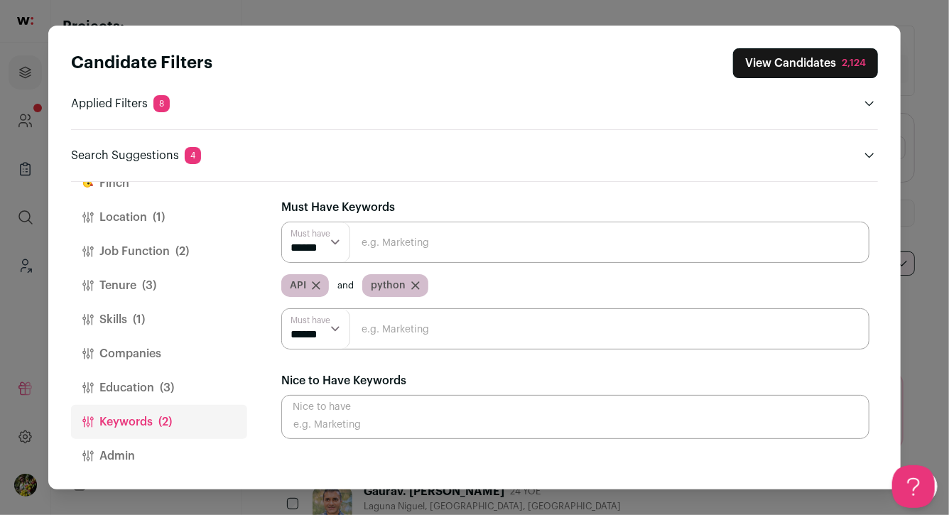
click at [368, 324] on input "Close modal via background" at bounding box center [575, 328] width 588 height 41
type input "hpc"
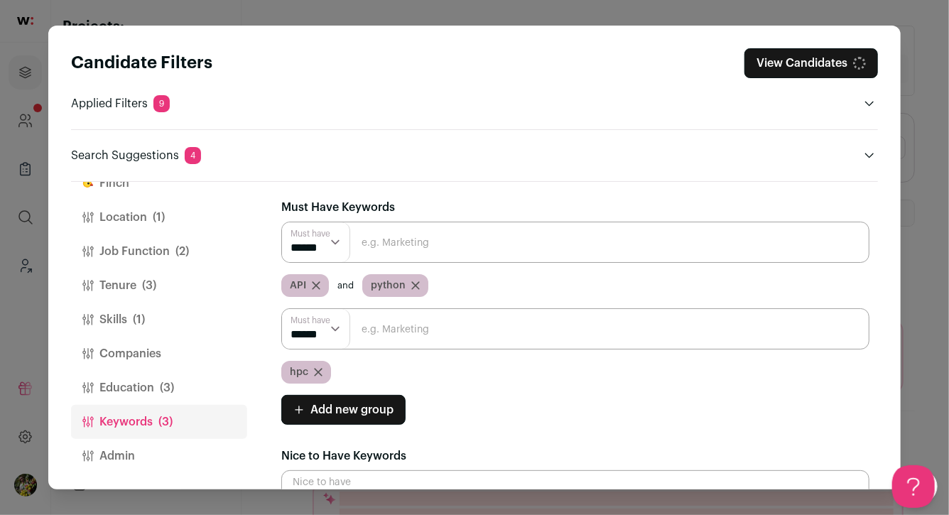
click at [324, 325] on select "****** ******" at bounding box center [316, 329] width 68 height 40
select select "**"
click at [394, 334] on input "Close modal via background" at bounding box center [575, 328] width 588 height 41
type input "saas"
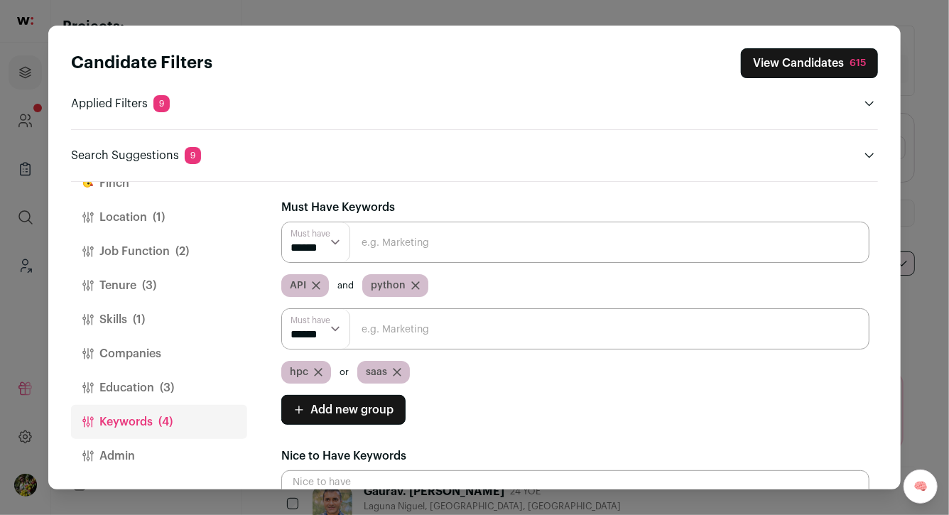
scroll to position [41, 0]
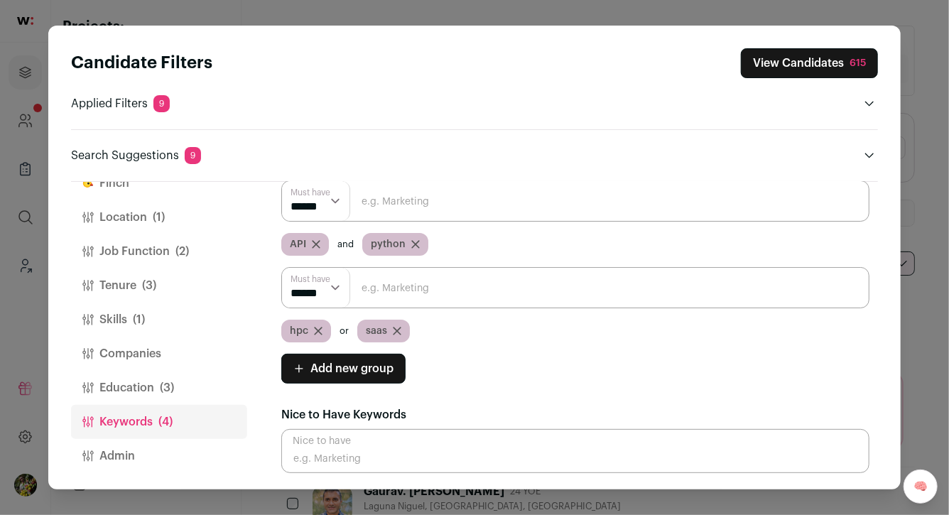
click at [317, 330] on icon "Close modal via background" at bounding box center [318, 330] width 7 height 7
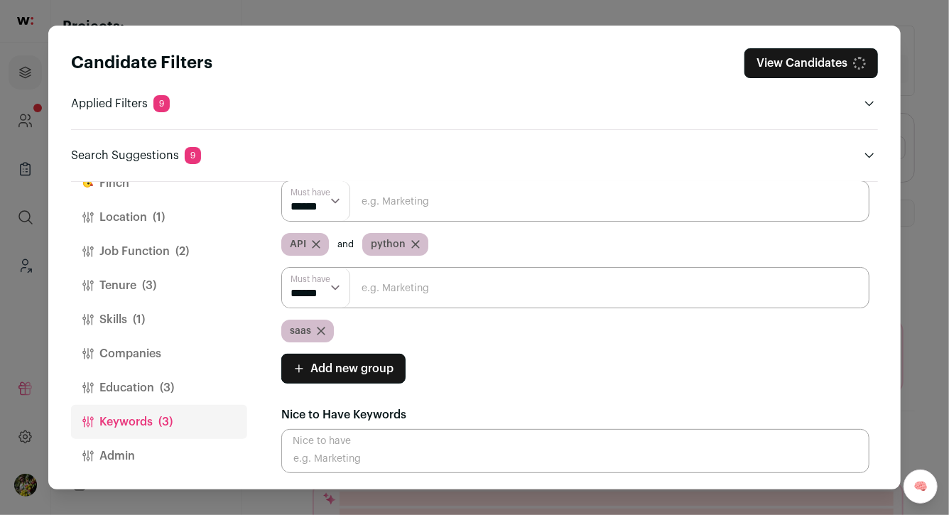
click at [323, 329] on icon "Close modal via background" at bounding box center [321, 331] width 9 height 9
click at [158, 350] on button "Companies" at bounding box center [159, 354] width 176 height 34
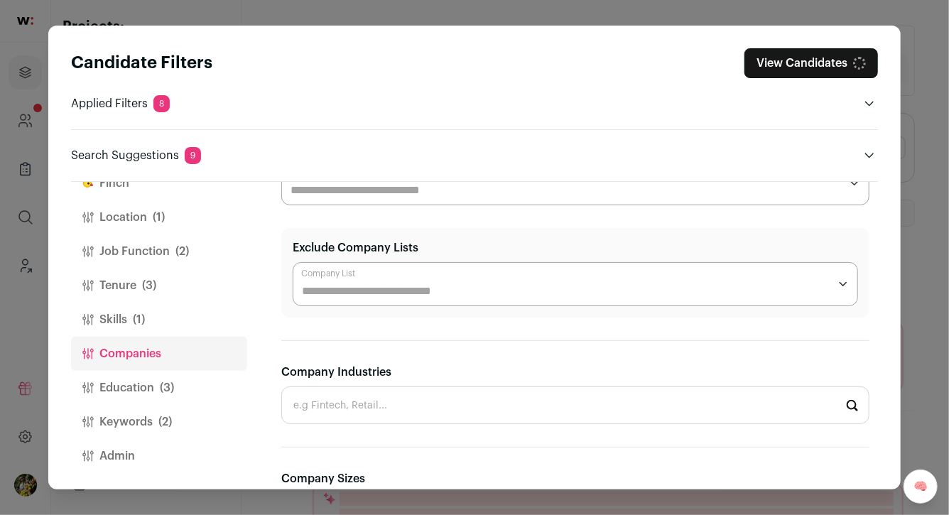
scroll to position [104, 0]
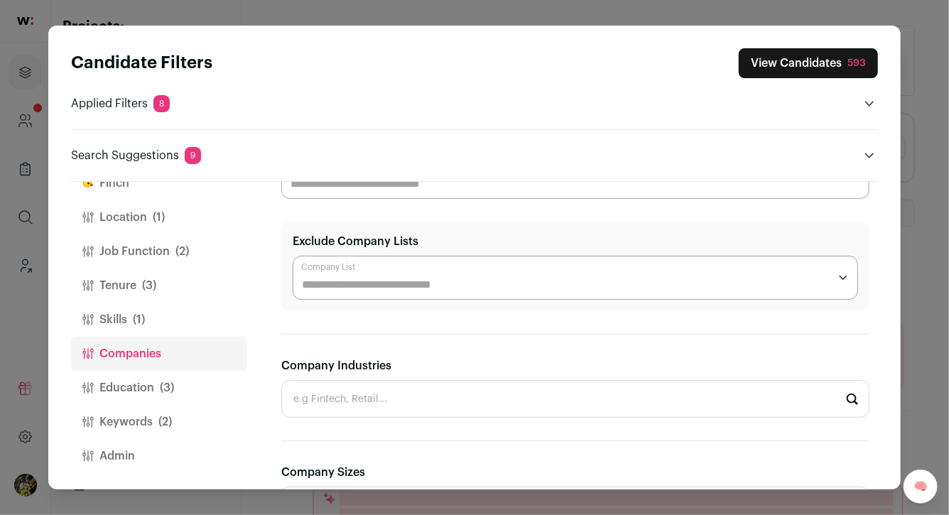
click at [410, 285] on input "Exclude Company Lists" at bounding box center [565, 284] width 527 height 17
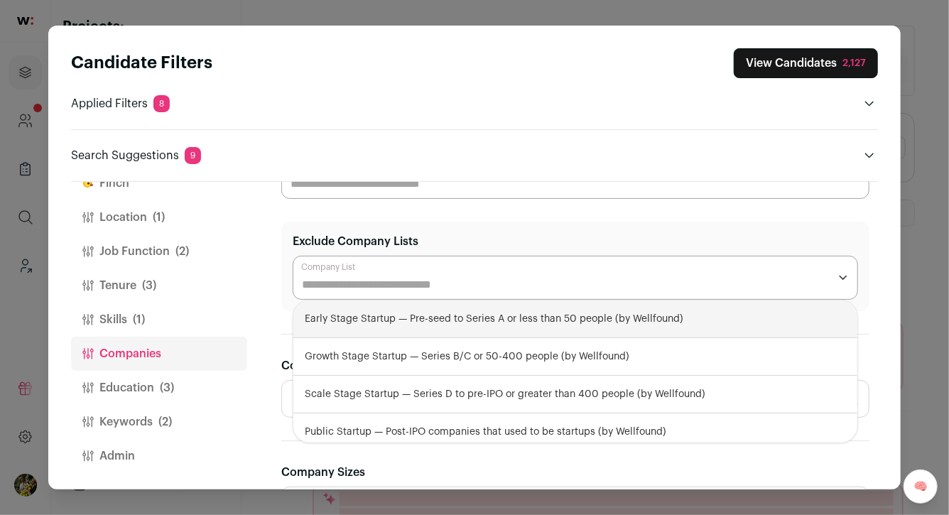
click at [428, 216] on section "**********" at bounding box center [575, 471] width 588 height 753
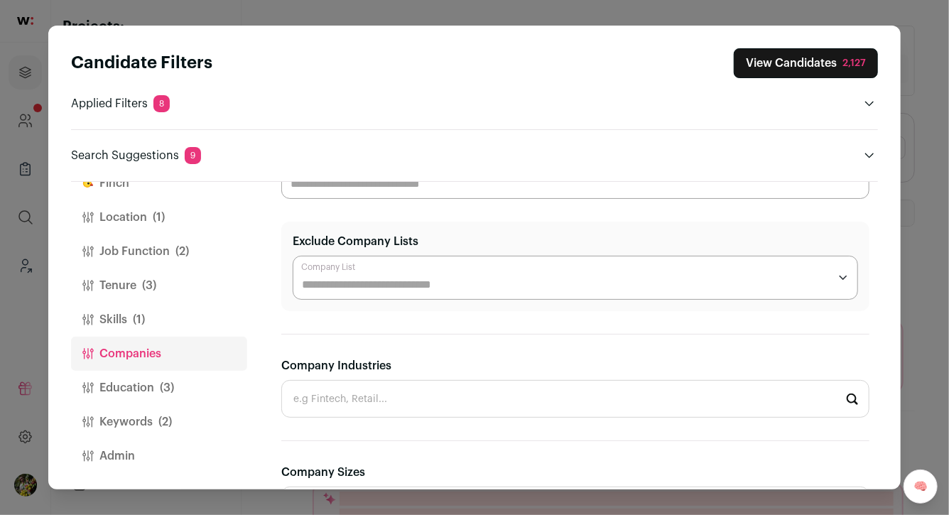
click at [437, 195] on div "Close modal via background" at bounding box center [575, 177] width 588 height 44
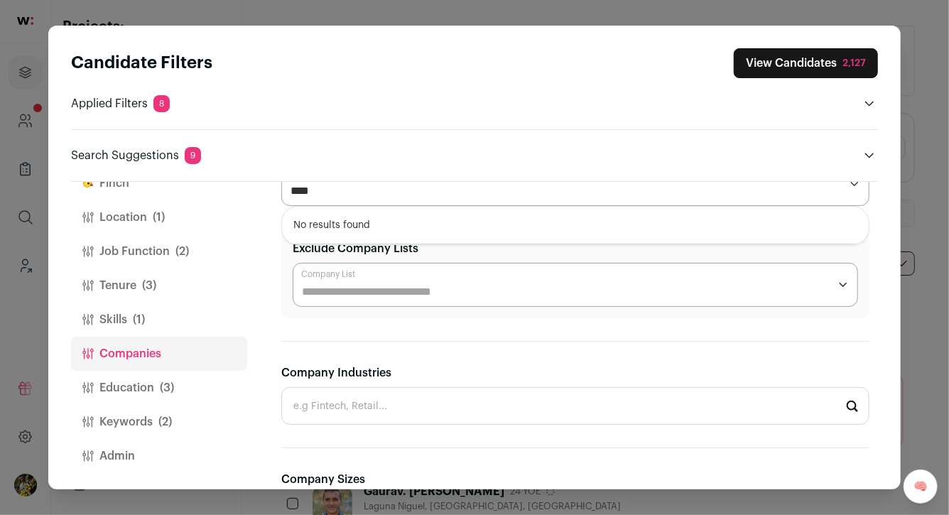
type input "****"
click at [265, 250] on div "[PERSON_NAME] Location (1) Job Function (2) Tenure (3) Skills (1) Companies Edu…" at bounding box center [474, 336] width 807 height 308
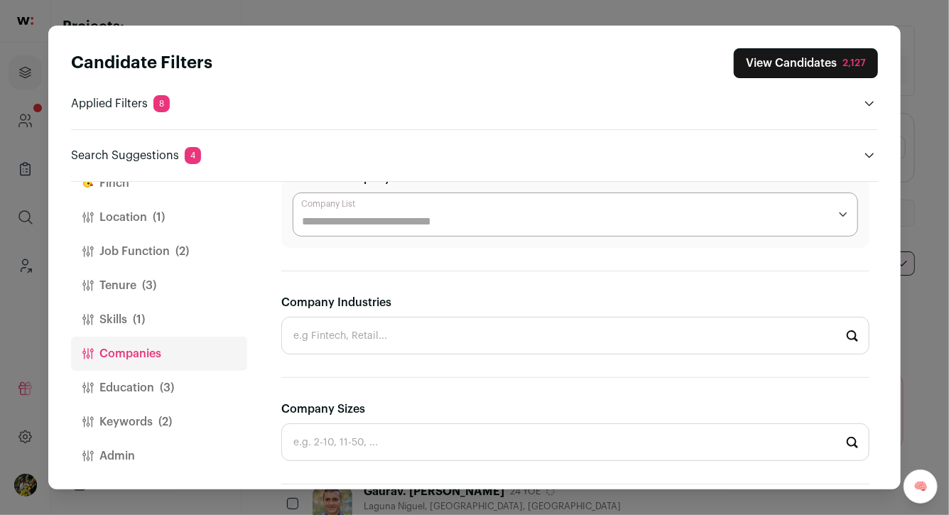
click at [343, 339] on input "Company Industries" at bounding box center [575, 336] width 588 height 38
click at [337, 367] on li "SaaS" at bounding box center [575, 374] width 587 height 38
type input "SaaS"
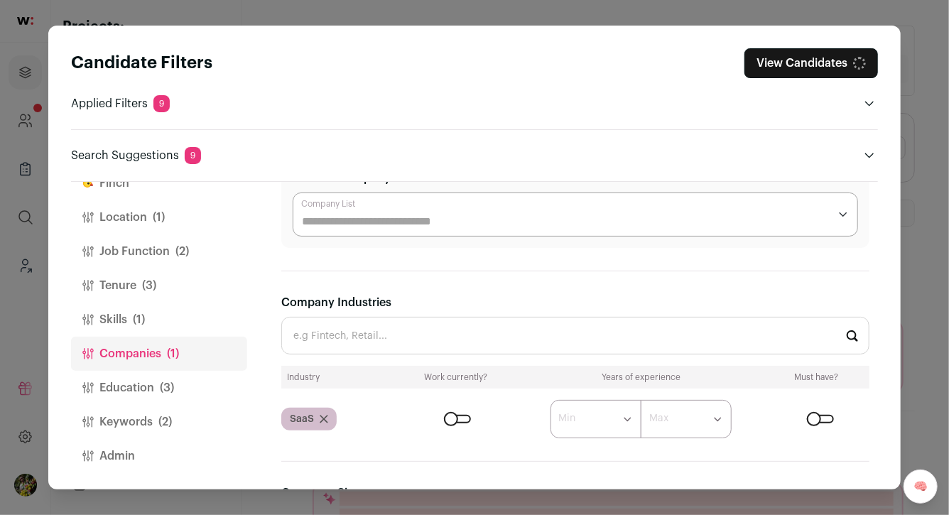
click at [353, 342] on input "Company Industries" at bounding box center [575, 336] width 588 height 38
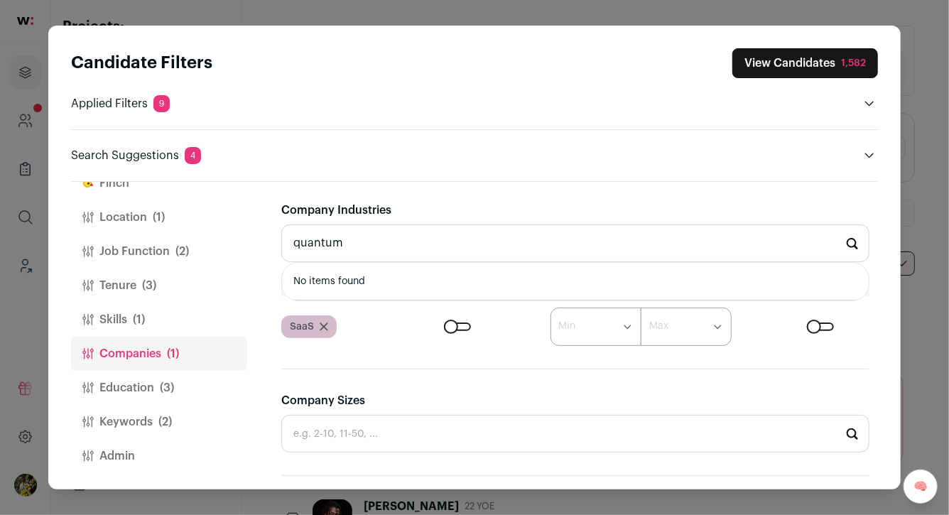
scroll to position [258, 0]
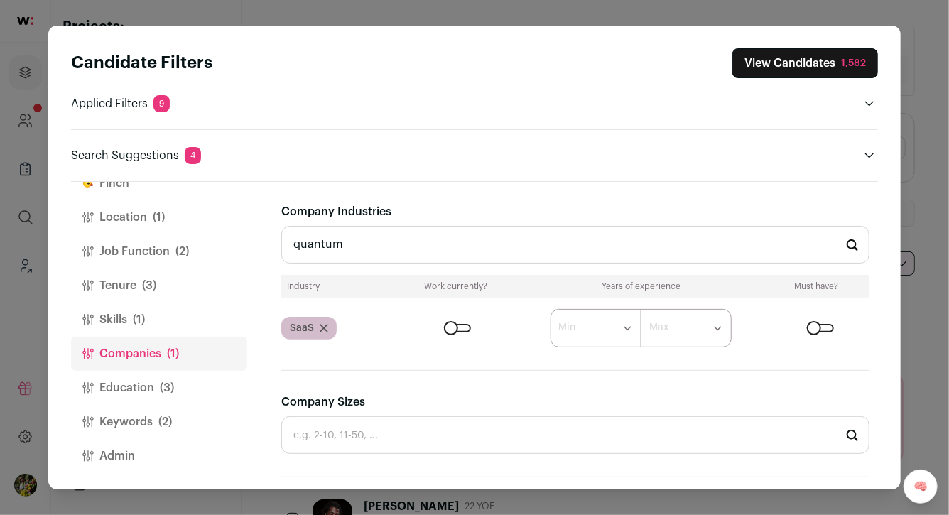
click at [513, 329] on form "****** ******* ******* ******* ******* ******* ******* ******* ******* ********…" at bounding box center [634, 328] width 470 height 38
click at [383, 248] on input "quantum" at bounding box center [575, 245] width 588 height 38
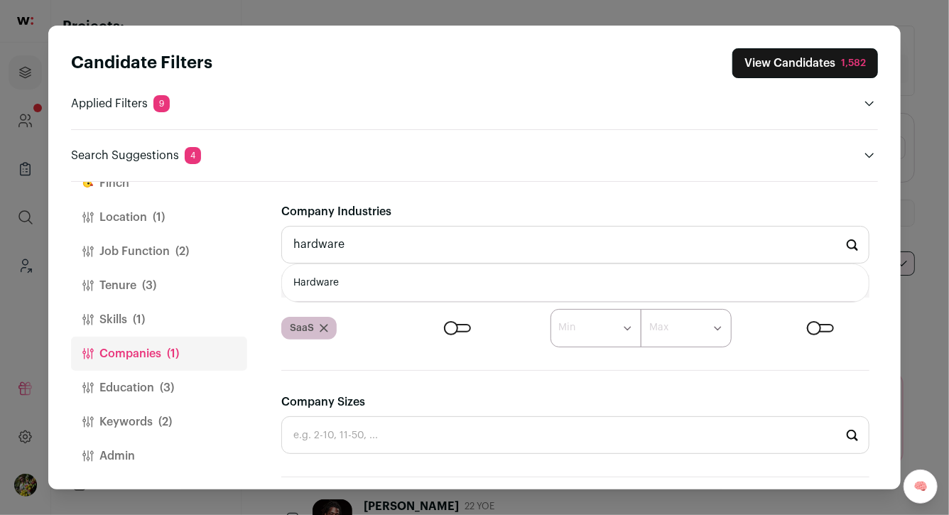
click at [369, 269] on li "Hardware" at bounding box center [575, 283] width 587 height 38
type input "Hardware"
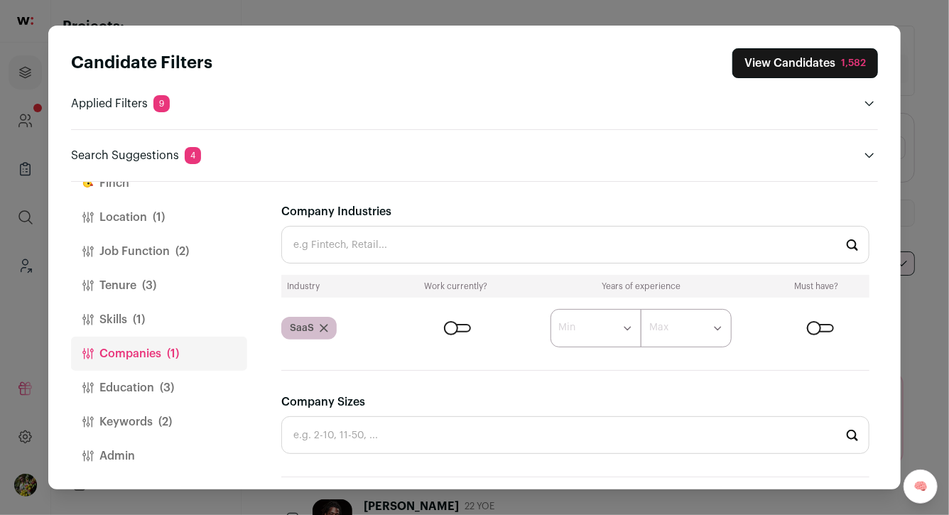
scroll to position [301, 0]
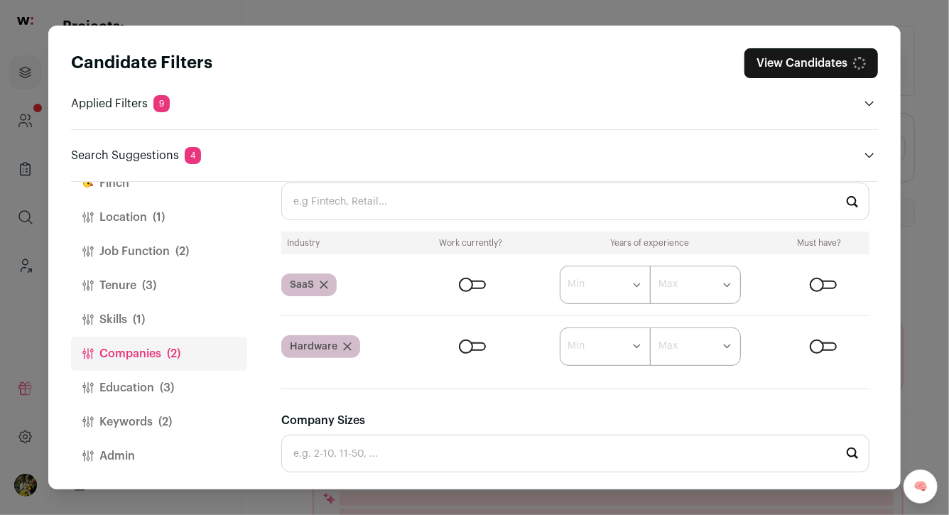
click at [390, 214] on input "Company Industries" at bounding box center [575, 202] width 588 height 38
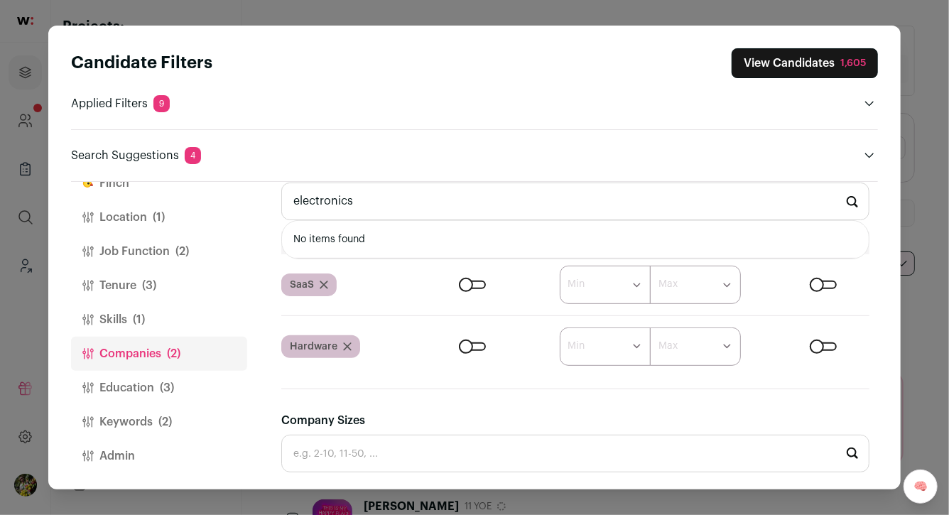
click at [374, 194] on input "electronics" at bounding box center [575, 202] width 588 height 38
type input "semi"
click at [373, 195] on input "semi" at bounding box center [575, 202] width 588 height 38
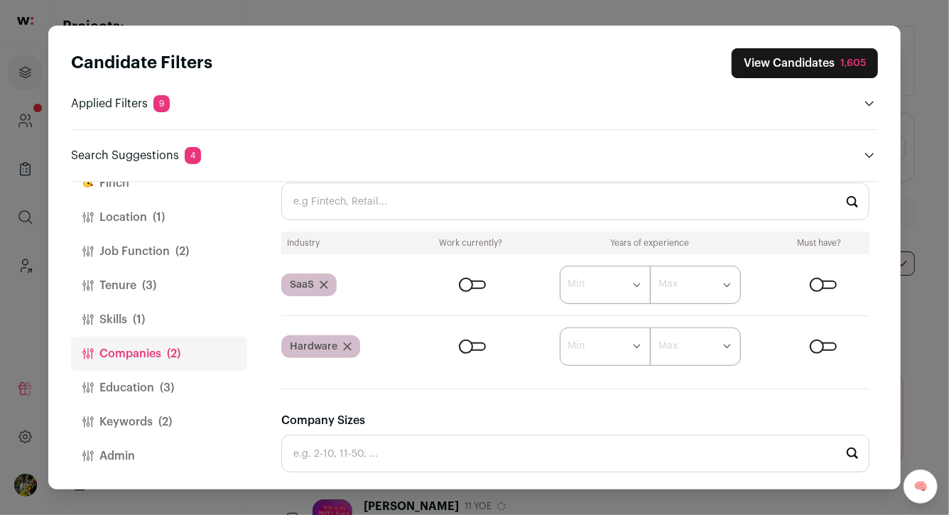
click at [368, 270] on div "Industry Work currently? Years of experience Must have? SaaS ****** ******* ***…" at bounding box center [575, 299] width 588 height 134
click at [143, 393] on button "Education (3)" at bounding box center [159, 388] width 176 height 34
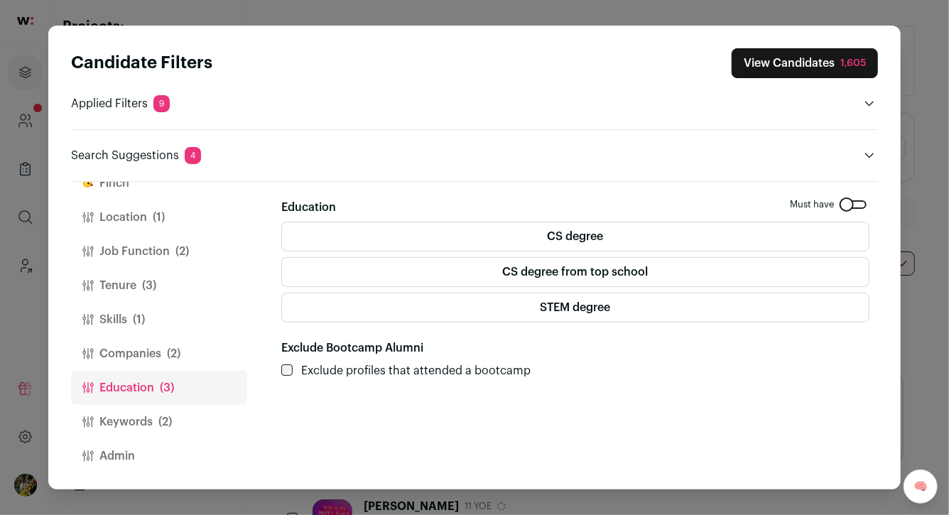
click at [147, 417] on button "Keywords (2)" at bounding box center [159, 422] width 176 height 34
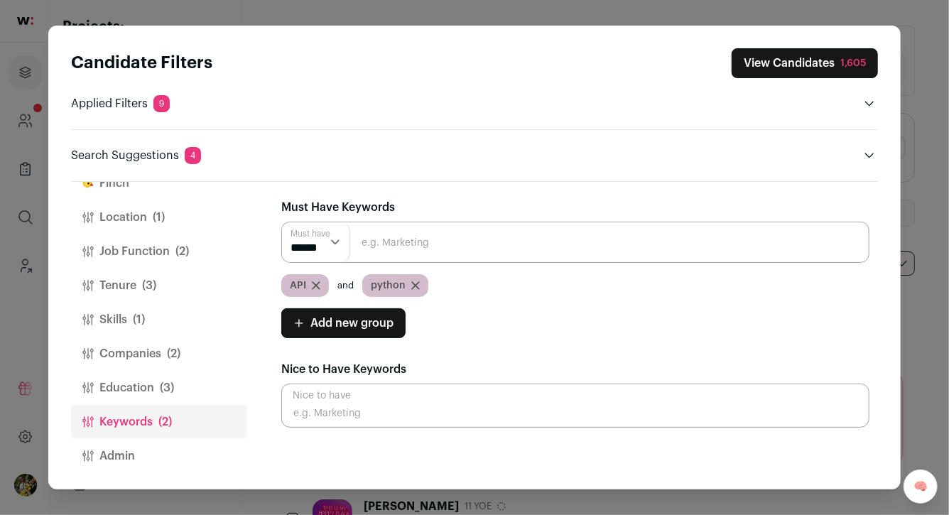
click at [396, 327] on button "Add new group" at bounding box center [343, 323] width 124 height 30
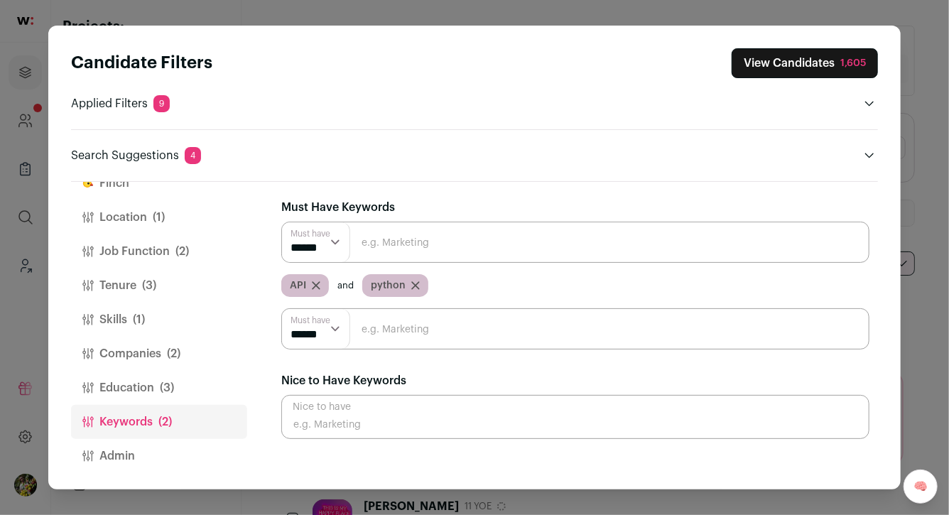
click at [398, 339] on input "Close modal via background" at bounding box center [575, 328] width 588 height 41
type input "quantum"
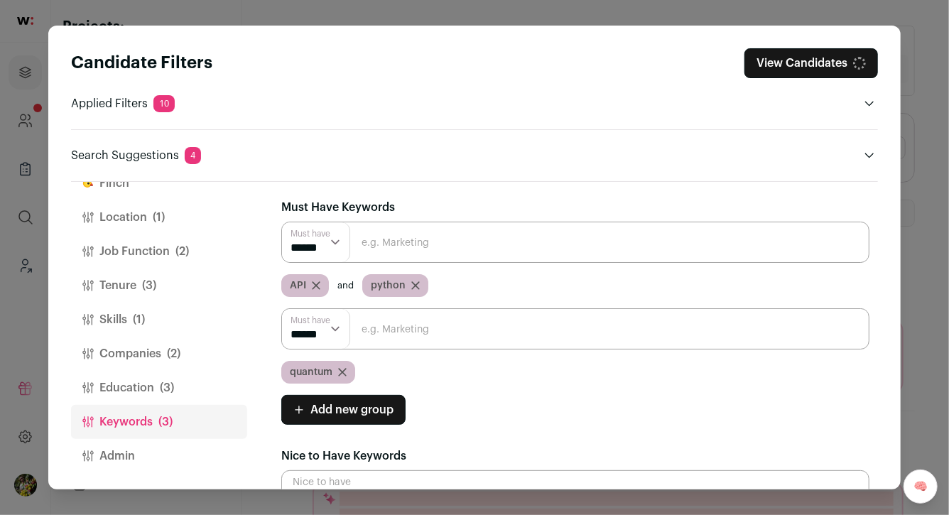
click at [396, 338] on input "Close modal via background" at bounding box center [575, 328] width 588 height 41
type input "physics"
click at [321, 330] on select "****** ******" at bounding box center [316, 329] width 68 height 40
select select "**"
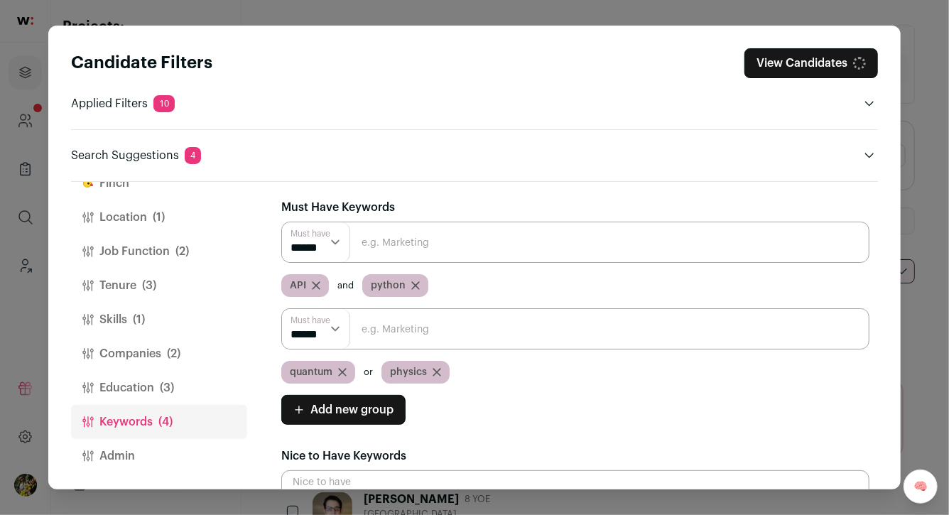
click at [394, 335] on input "Close modal via background" at bounding box center [575, 328] width 588 height 41
type input "hpc"
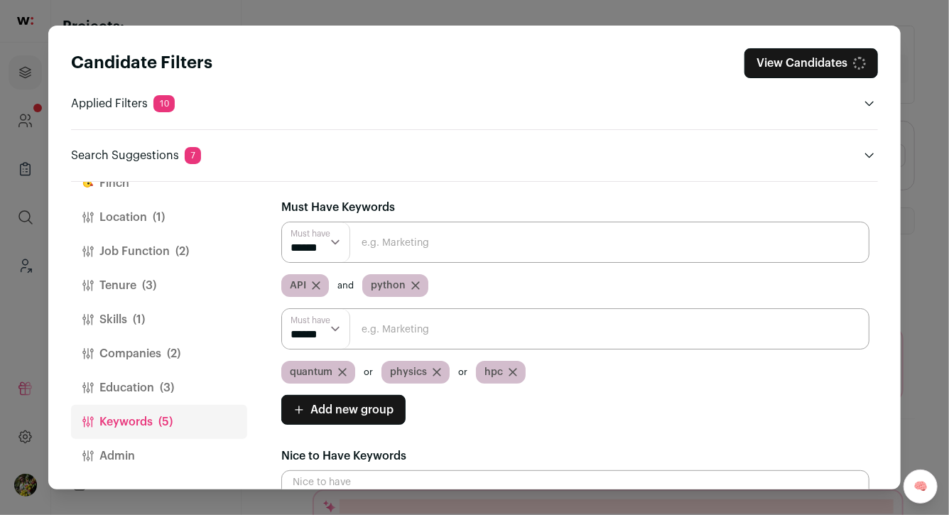
click at [467, 356] on div "Must have ****** ****** quantum physics hpc" at bounding box center [575, 345] width 588 height 75
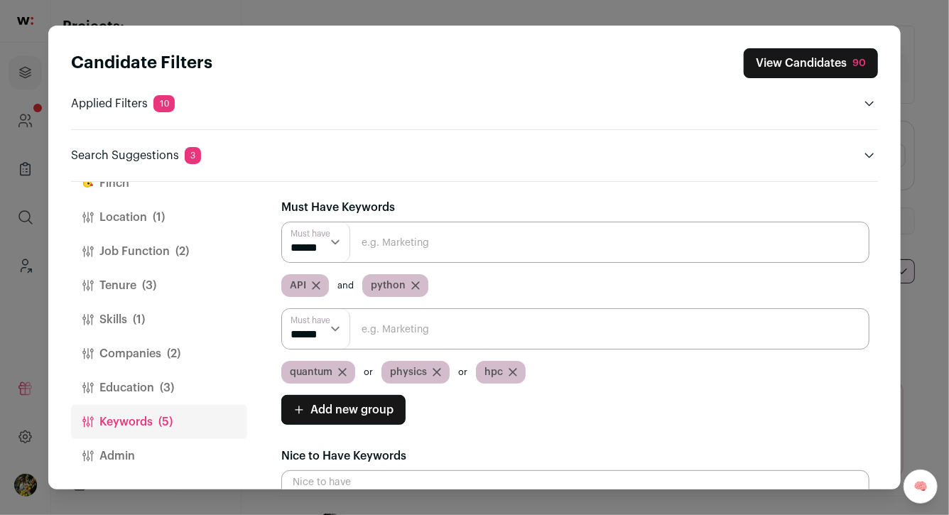
click at [820, 63] on button "View Candidates 90" at bounding box center [811, 63] width 134 height 30
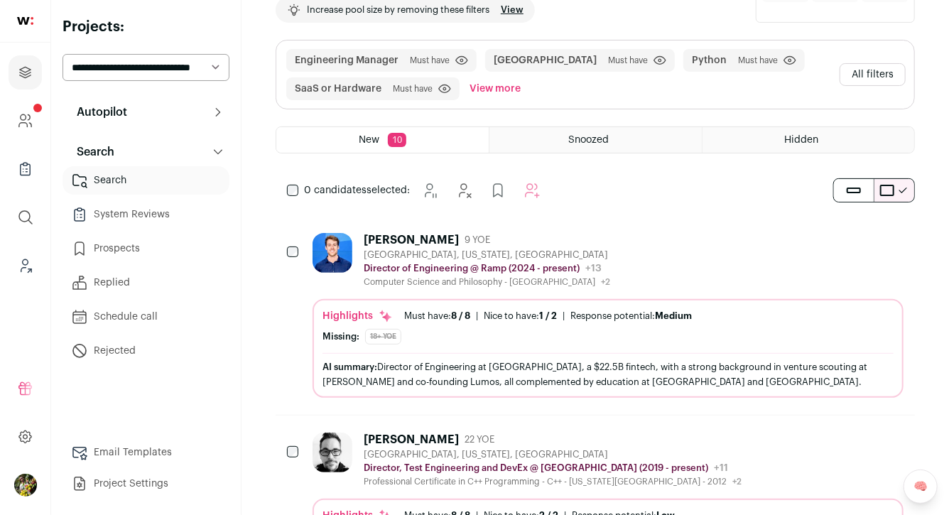
scroll to position [91, 0]
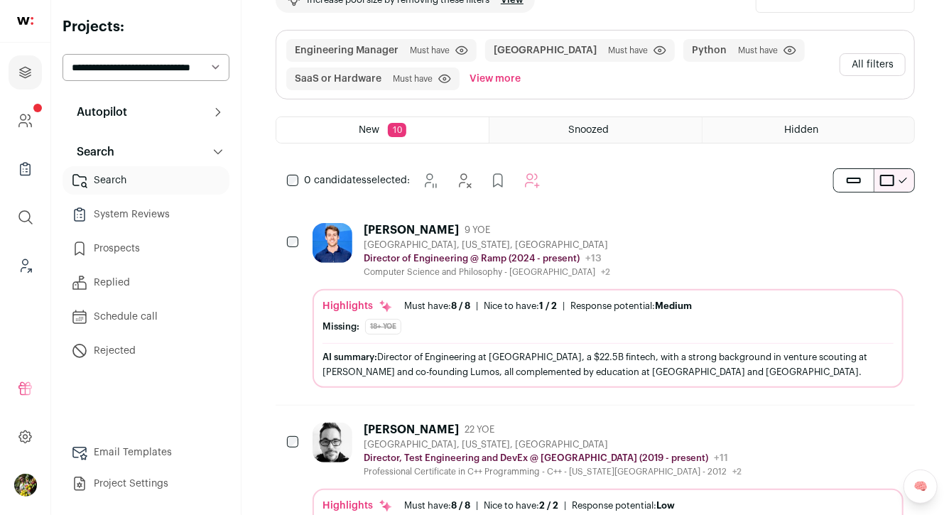
click at [709, 242] on div "[PERSON_NAME] 9 YOE [GEOGRAPHIC_DATA], [US_STATE], [GEOGRAPHIC_DATA] Director o…" at bounding box center [607, 250] width 591 height 55
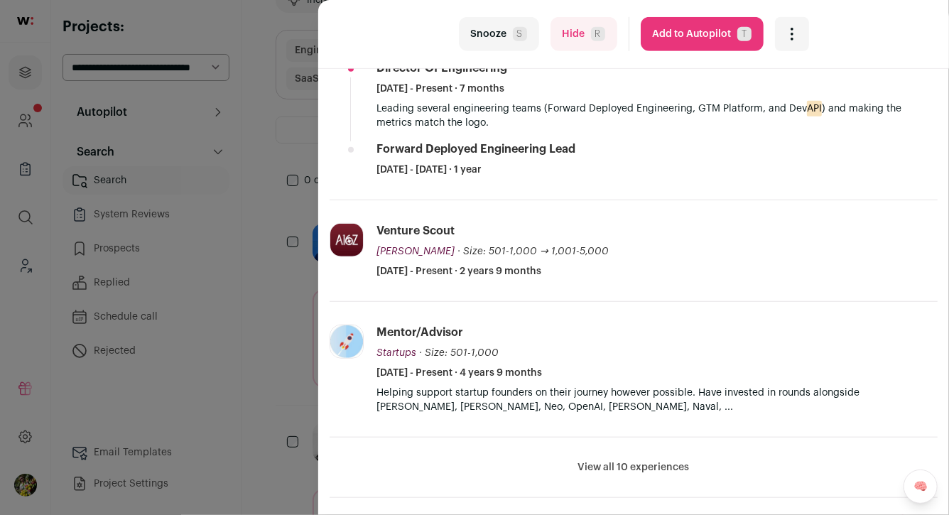
scroll to position [442, 0]
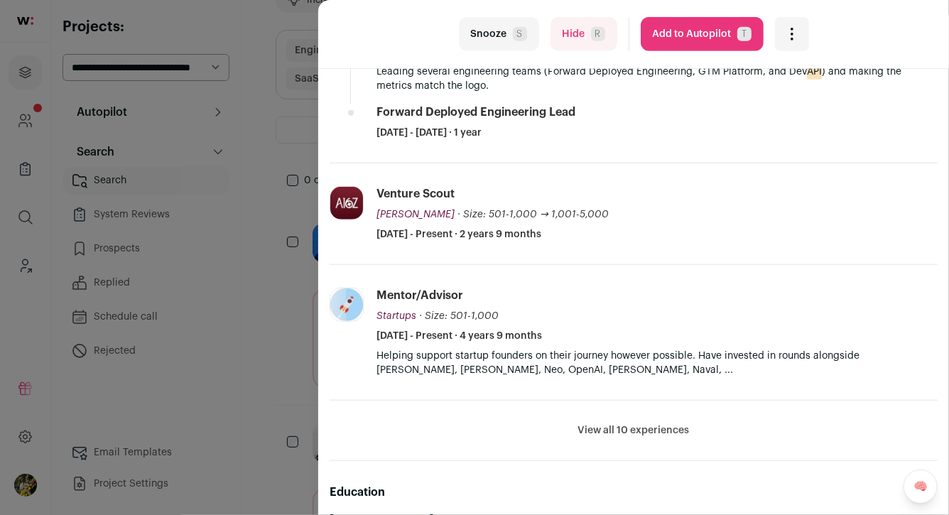
click at [626, 425] on button "View all 10 experiences" at bounding box center [633, 430] width 111 height 14
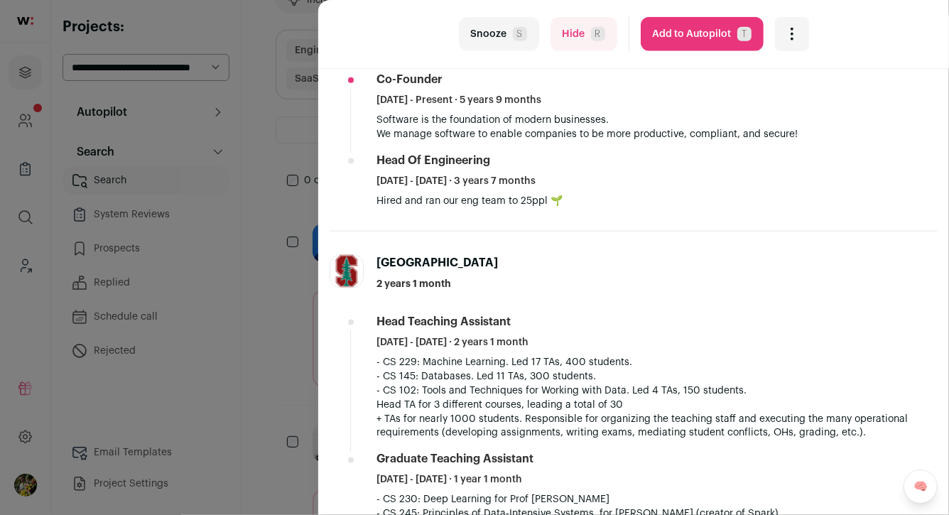
scroll to position [871, 0]
click at [721, 36] on button "Add to Autopilot T" at bounding box center [702, 34] width 123 height 34
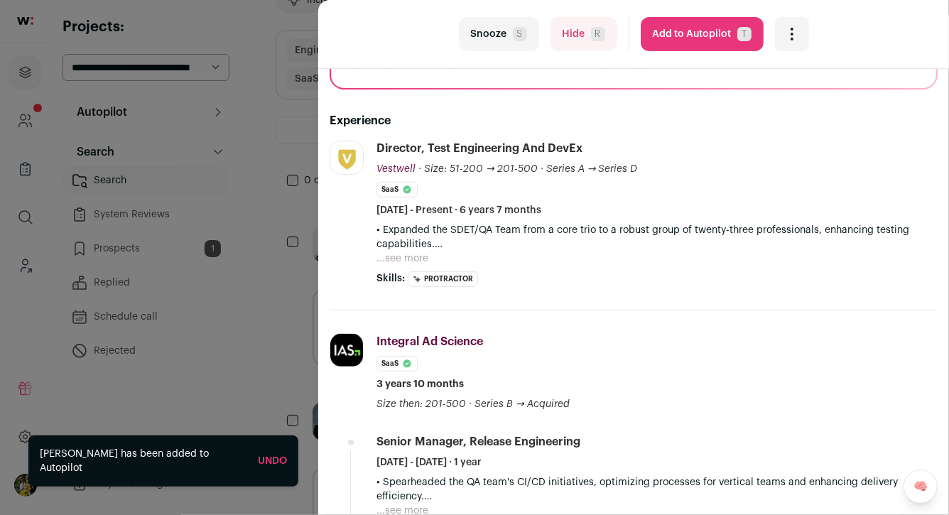
scroll to position [178, 0]
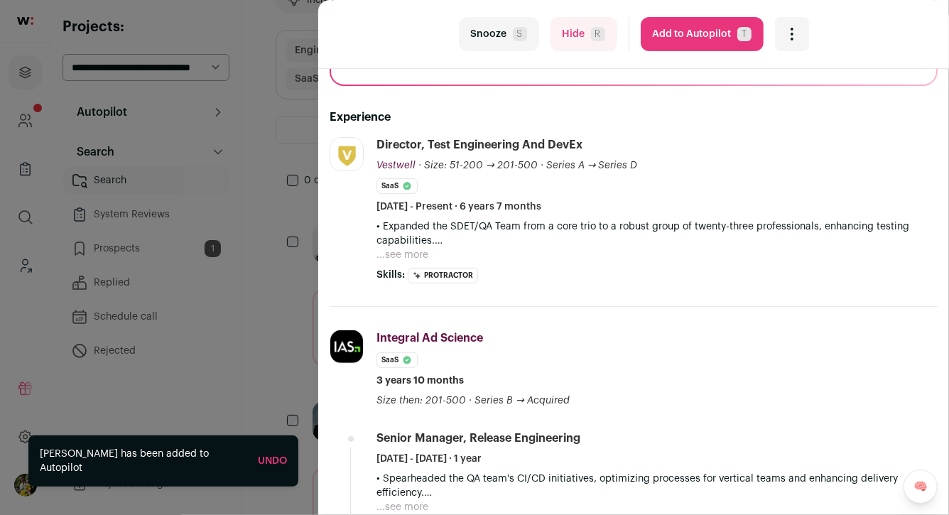
click at [258, 178] on div "last Snooze S Hide R Add to Autopilot T More actions Report a Problem Report th…" at bounding box center [474, 257] width 949 height 515
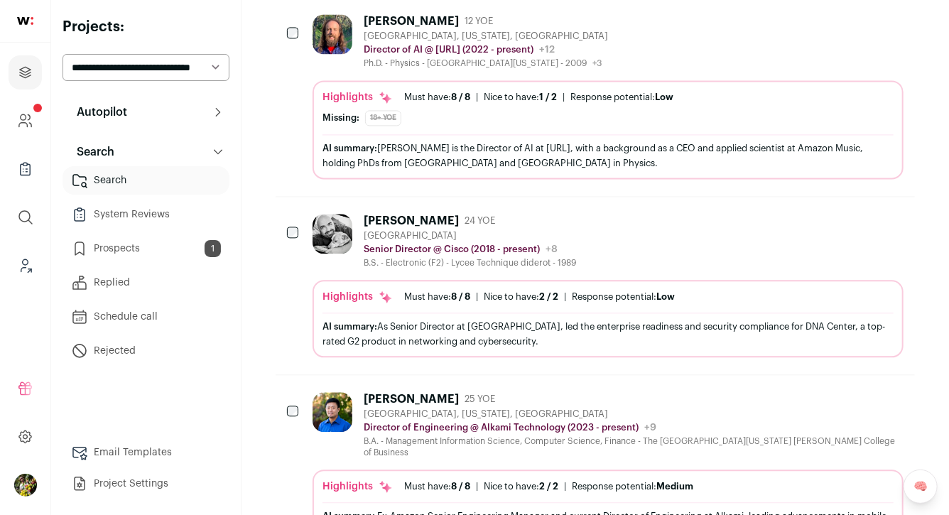
scroll to position [1584, 0]
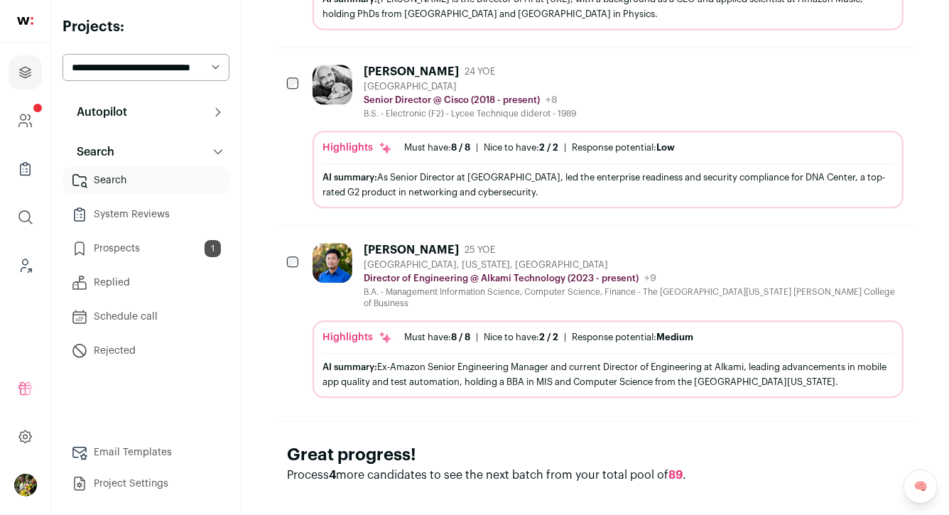
click at [671, 261] on div "[GEOGRAPHIC_DATA], [US_STATE], [GEOGRAPHIC_DATA]" at bounding box center [634, 264] width 540 height 11
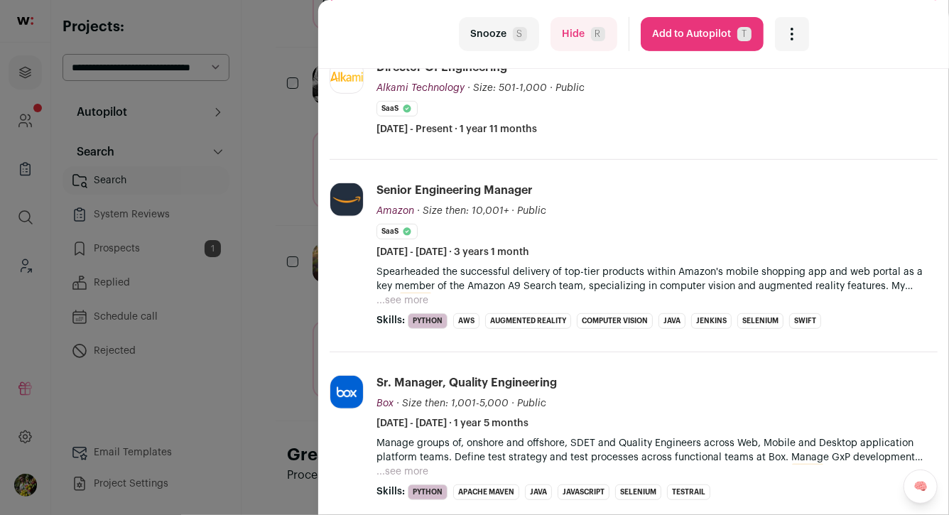
scroll to position [185, 0]
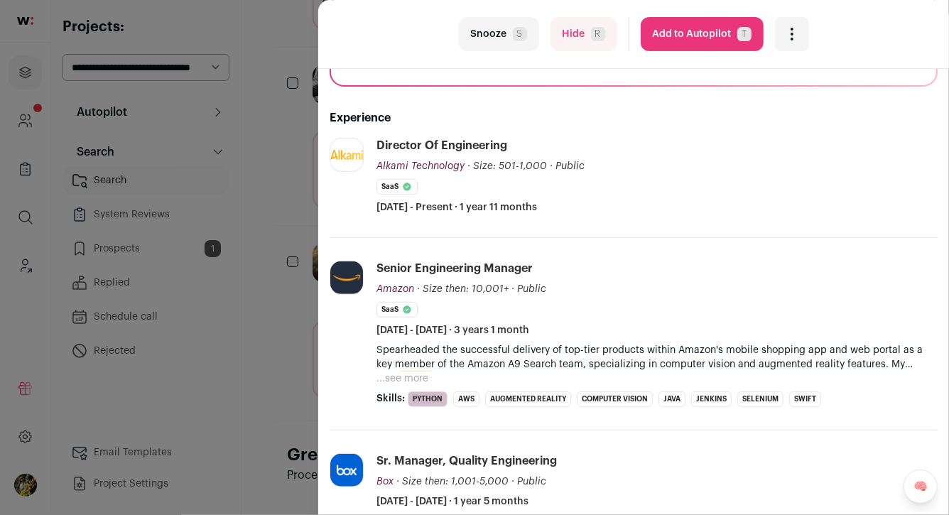
click at [418, 374] on button "...see more" at bounding box center [402, 378] width 52 height 14
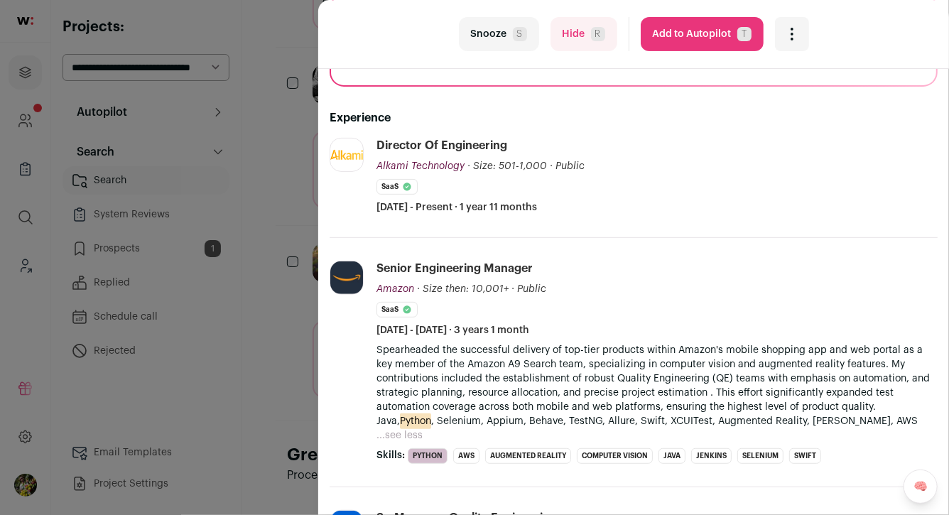
scroll to position [202, 0]
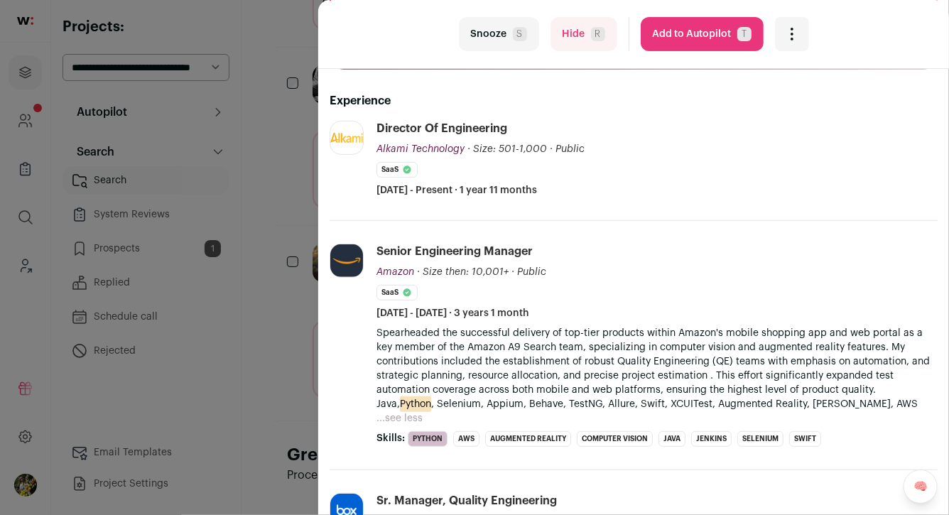
click at [295, 232] on div "last Snooze S Hide R Add to Autopilot T More actions Report a Problem Report th…" at bounding box center [474, 257] width 949 height 515
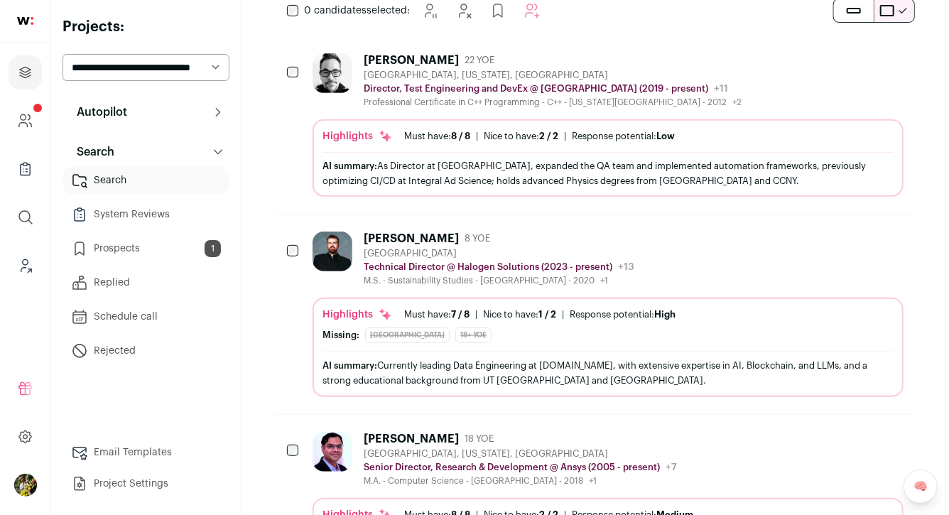
scroll to position [0, 0]
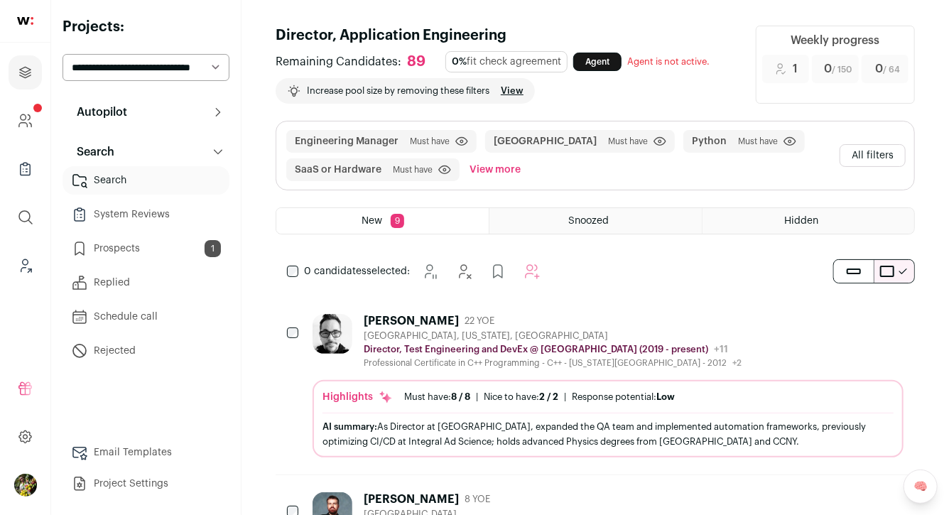
click at [885, 156] on button "All filters" at bounding box center [872, 155] width 66 height 23
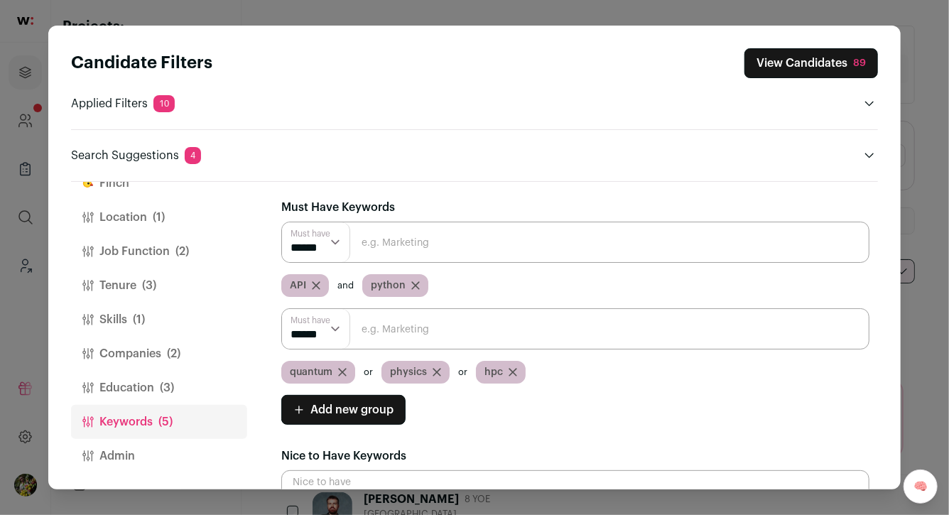
scroll to position [41, 0]
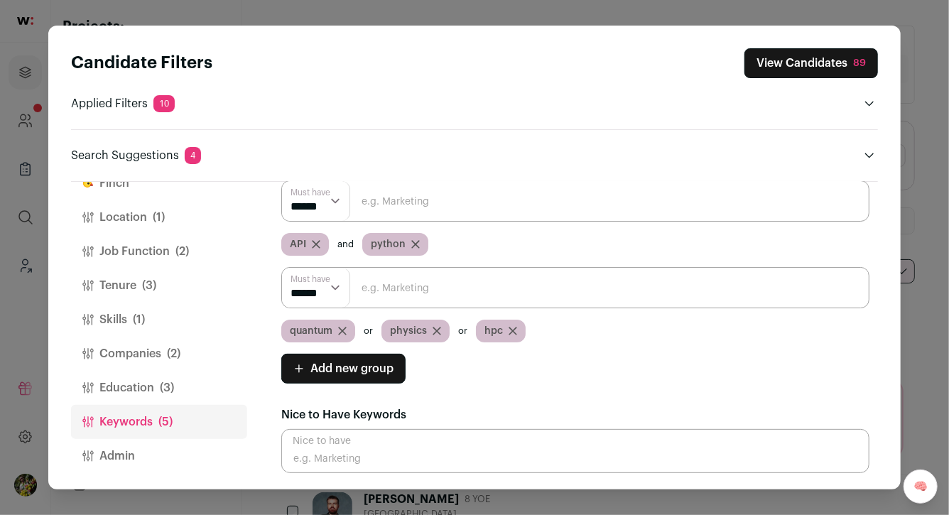
click at [487, 302] on input "Close modal via background" at bounding box center [575, 287] width 588 height 41
paste input "scientific"
type input "scientific"
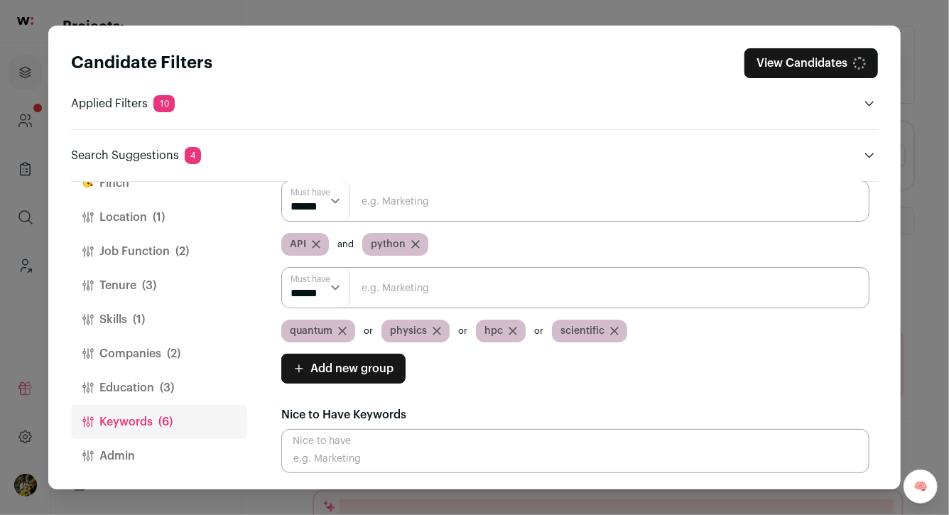
click at [486, 294] on input "Close modal via background" at bounding box center [575, 287] width 588 height 41
type input "scientists"
click at [565, 300] on input "Close modal via background" at bounding box center [575, 287] width 588 height 41
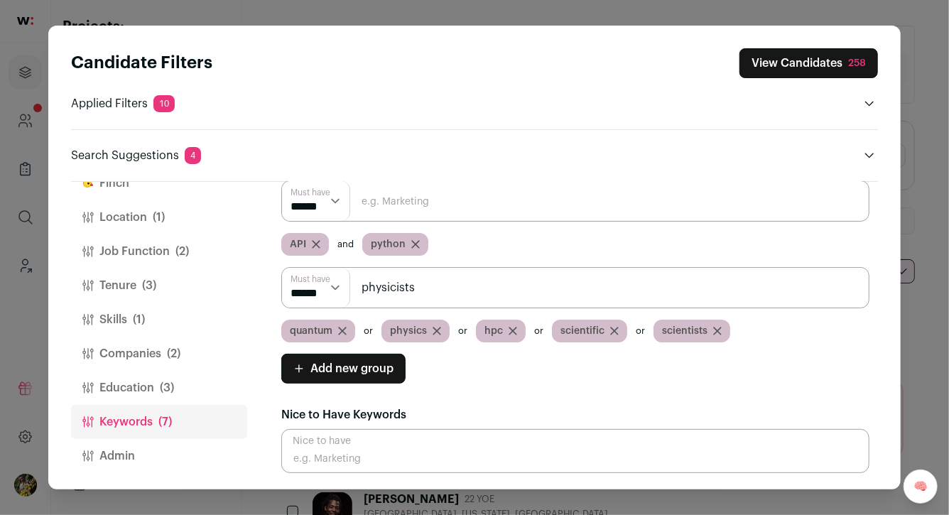
type input "physicists"
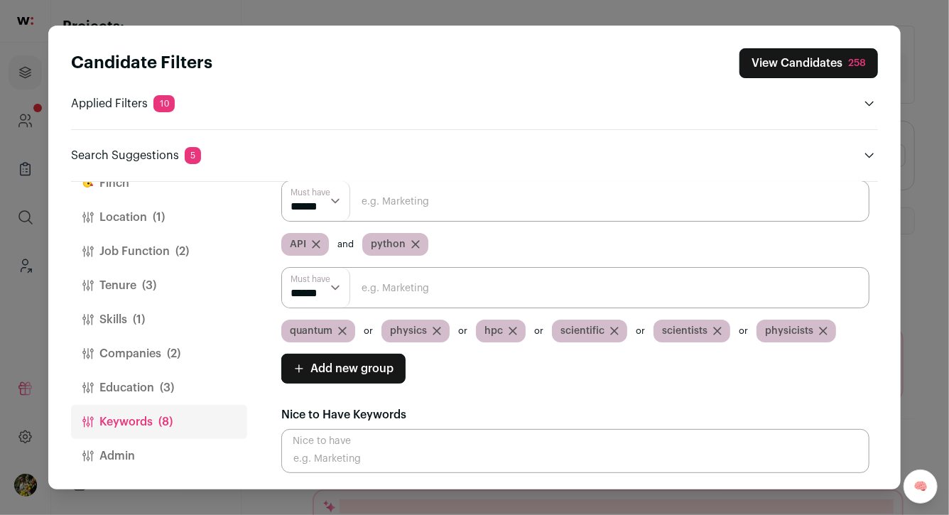
click at [786, 68] on button "View Candidates 258" at bounding box center [808, 63] width 138 height 30
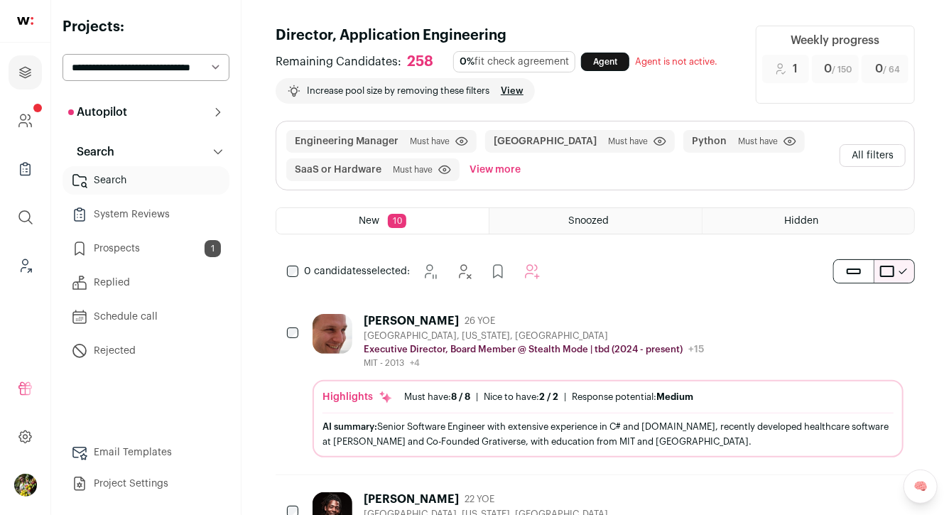
click at [886, 148] on button "All filters" at bounding box center [872, 155] width 66 height 23
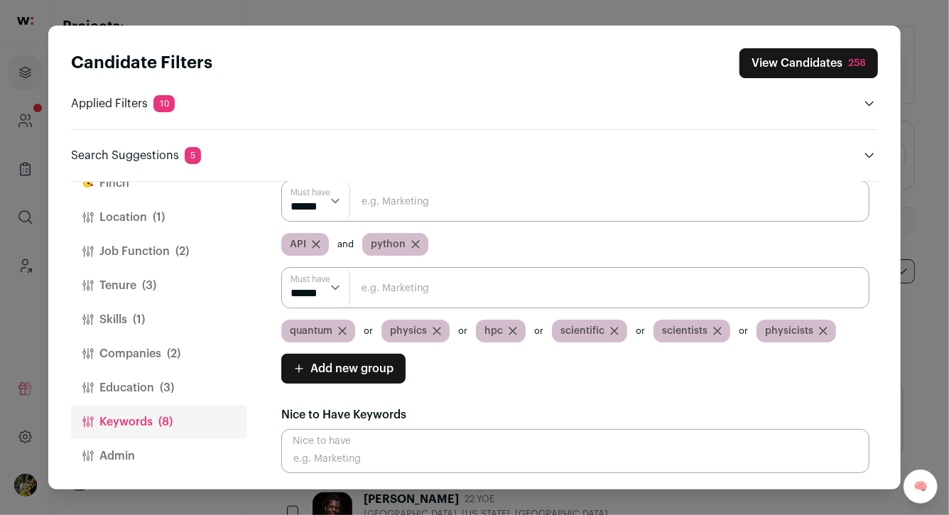
click at [185, 346] on button "Companies (2)" at bounding box center [159, 354] width 176 height 34
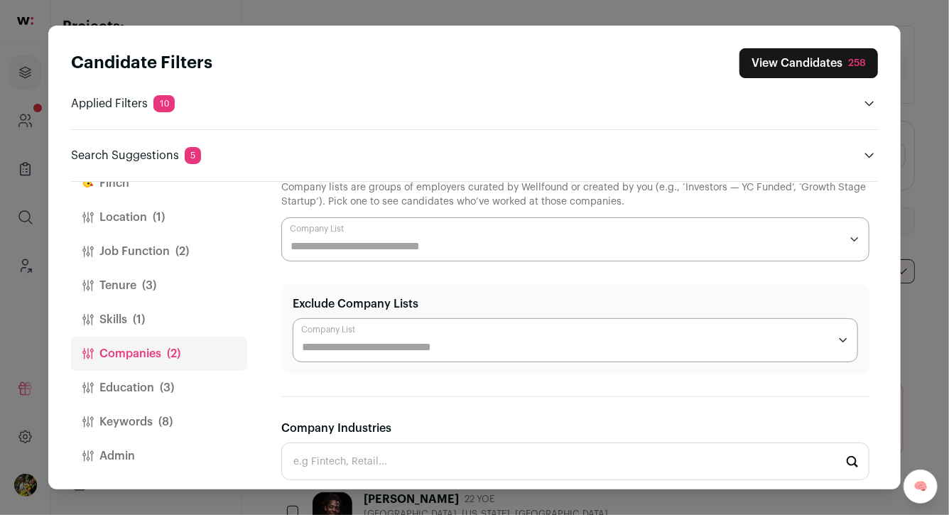
scroll to position [27, 0]
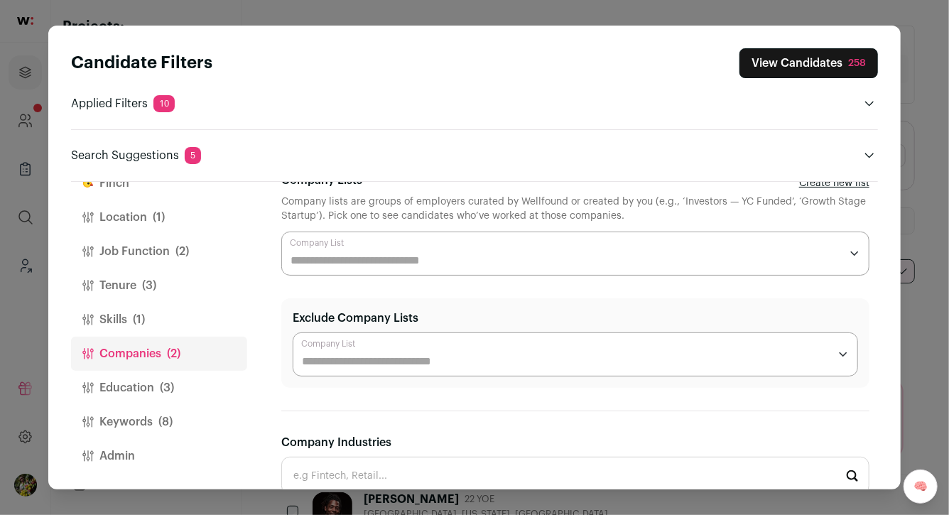
click at [356, 254] on input "Company Lists" at bounding box center [565, 260] width 550 height 17
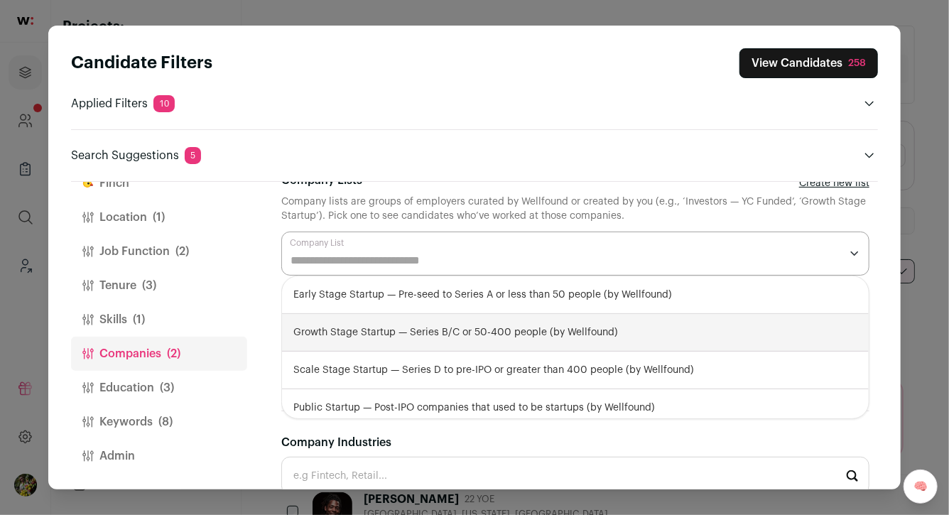
click at [382, 327] on div "Growth Stage Startup — Series B/C or 50-400 people (by Wellfound)" at bounding box center [575, 333] width 587 height 38
select select "**********"
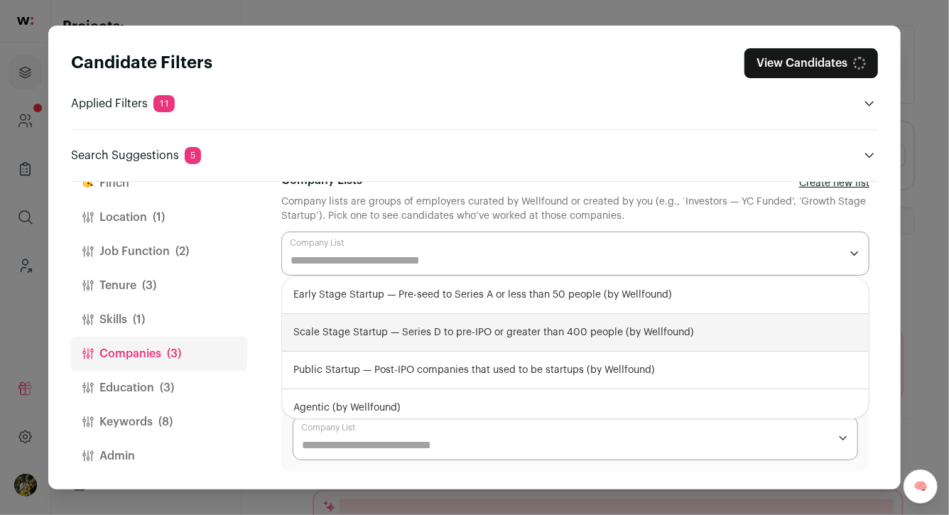
scroll to position [97, 0]
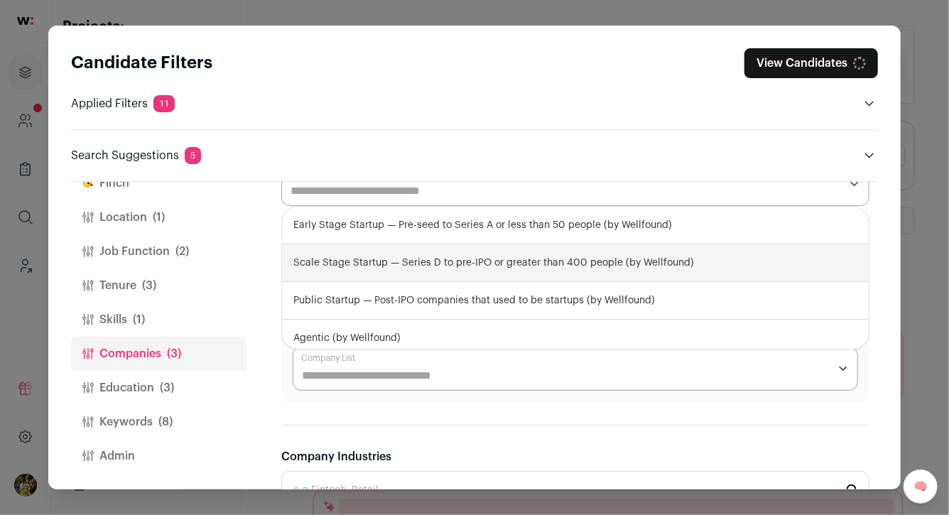
click at [385, 261] on div "Scale Stage Startup — Series D to pre-IPO or greater than 400 people (by Wellfo…" at bounding box center [575, 263] width 587 height 38
select select "**********"
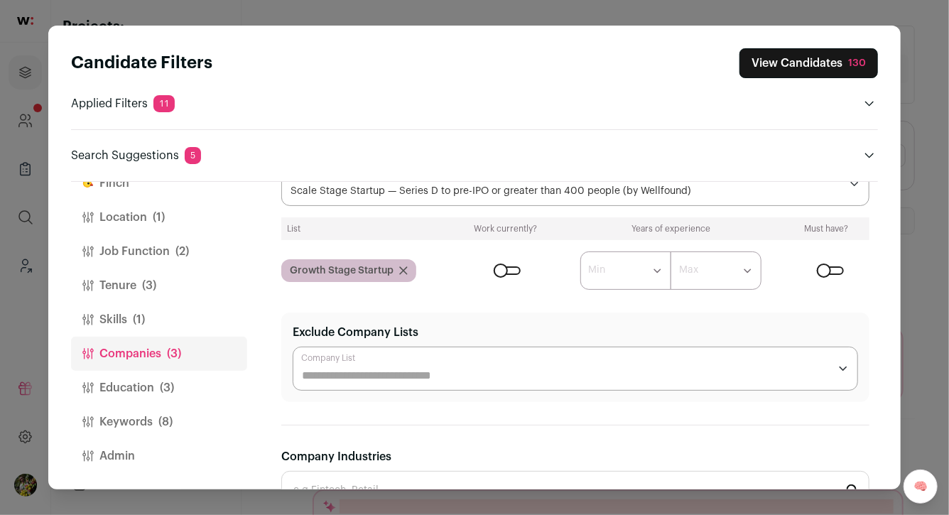
scroll to position [0, 0]
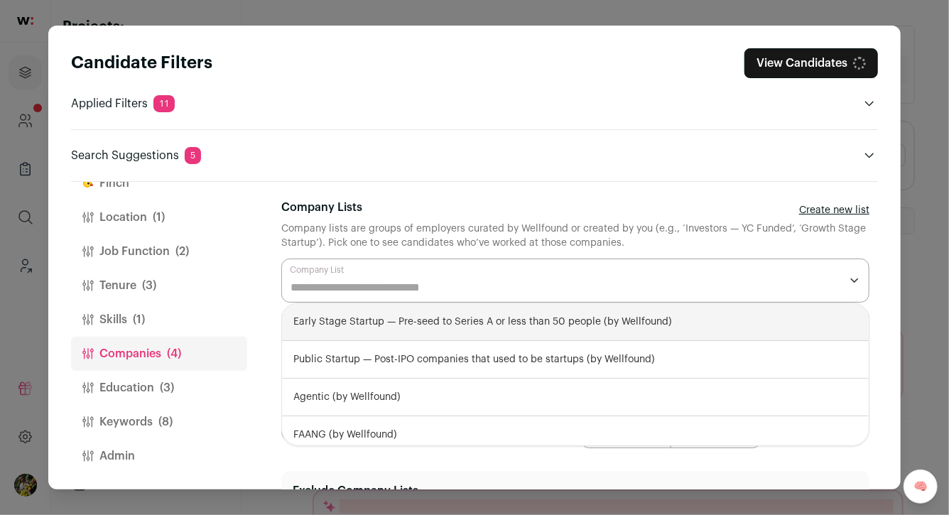
click at [386, 281] on input "Company Lists" at bounding box center [565, 287] width 550 height 17
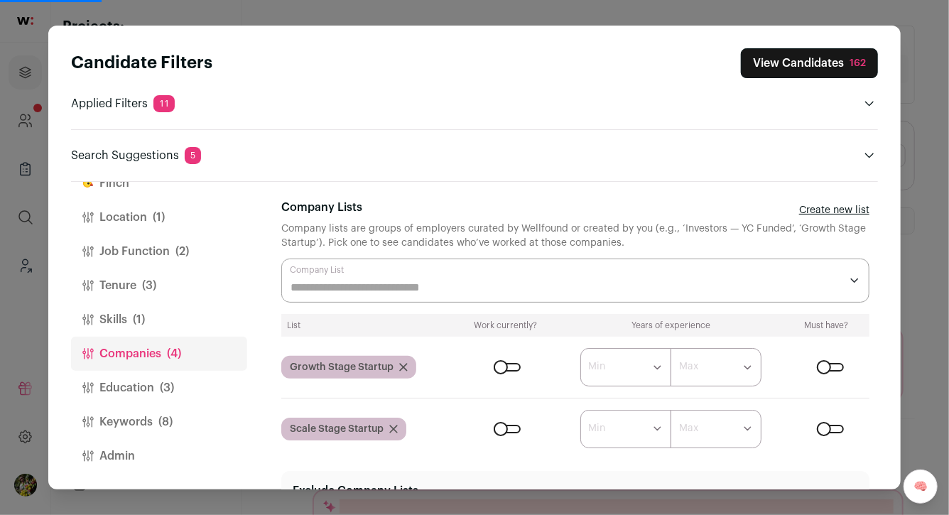
click at [386, 281] on input "Company Lists" at bounding box center [565, 287] width 550 height 17
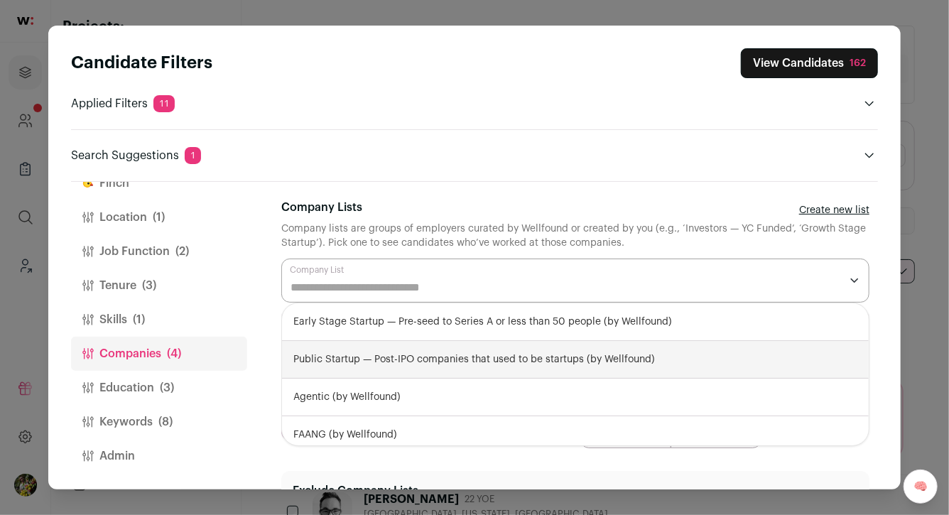
click at [414, 366] on div "Public Startup — Post-IPO companies that used to be startups (by Wellfound)" at bounding box center [575, 360] width 587 height 38
select select "**********"
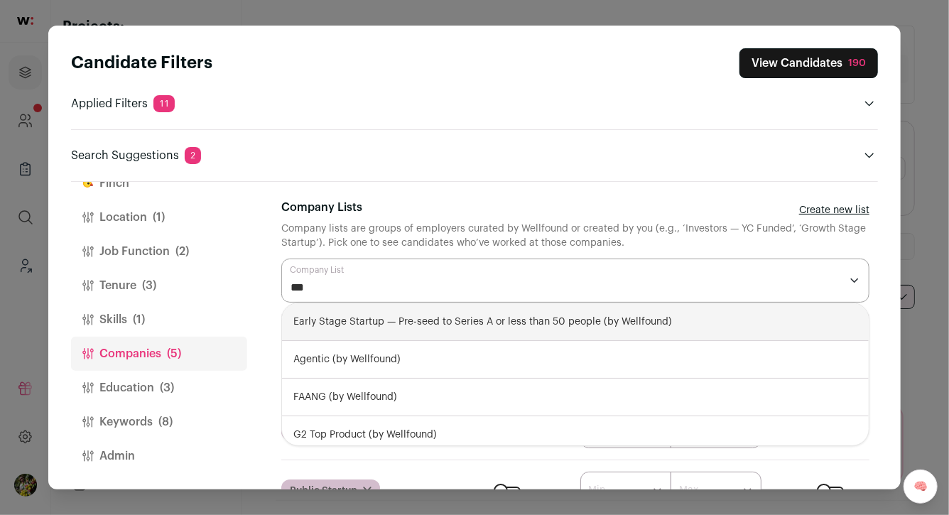
type input "****"
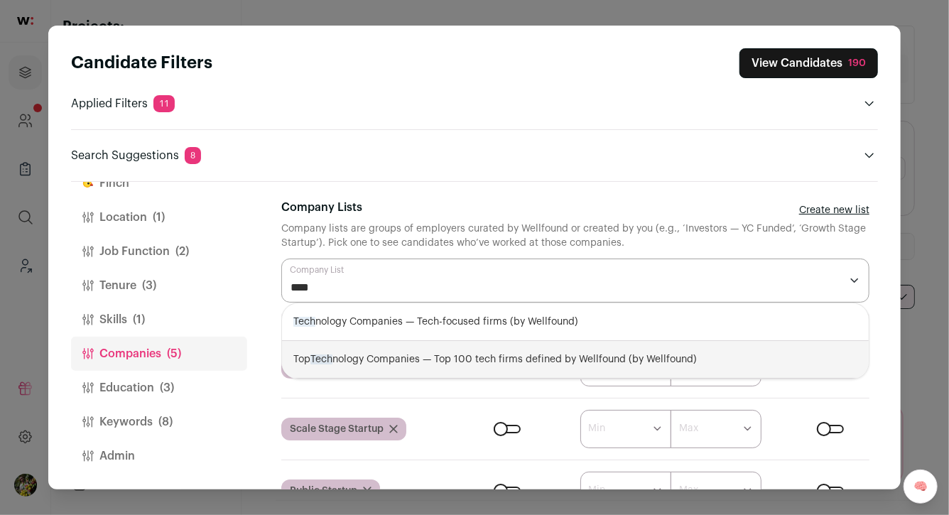
click at [440, 351] on div "Top Tech nology Companies — Top 100 tech firms defined by Wellfound (by Wellfou…" at bounding box center [575, 360] width 587 height 38
select select "**********"
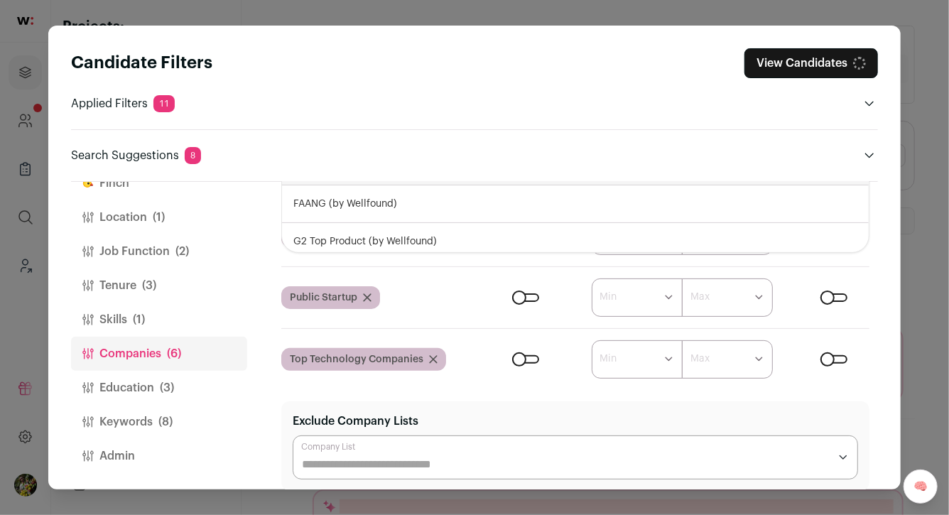
scroll to position [223, 0]
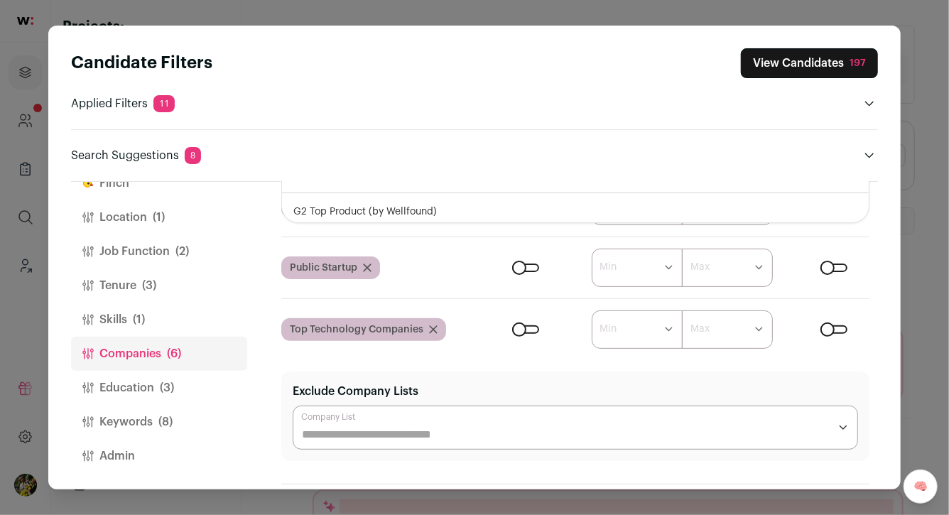
click at [481, 347] on form "****** ******* ******* ******* ******* ******* ******* ******* ******* ********…" at bounding box center [675, 329] width 388 height 38
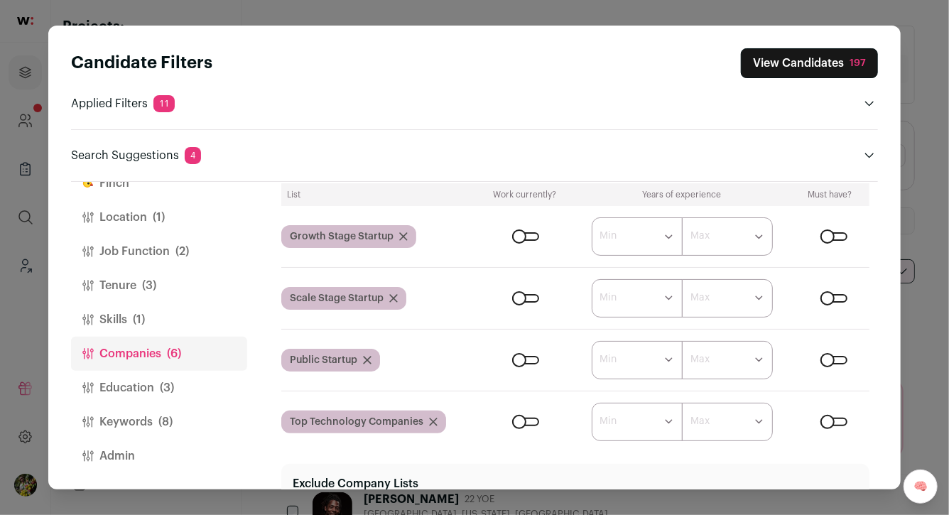
scroll to position [136, 0]
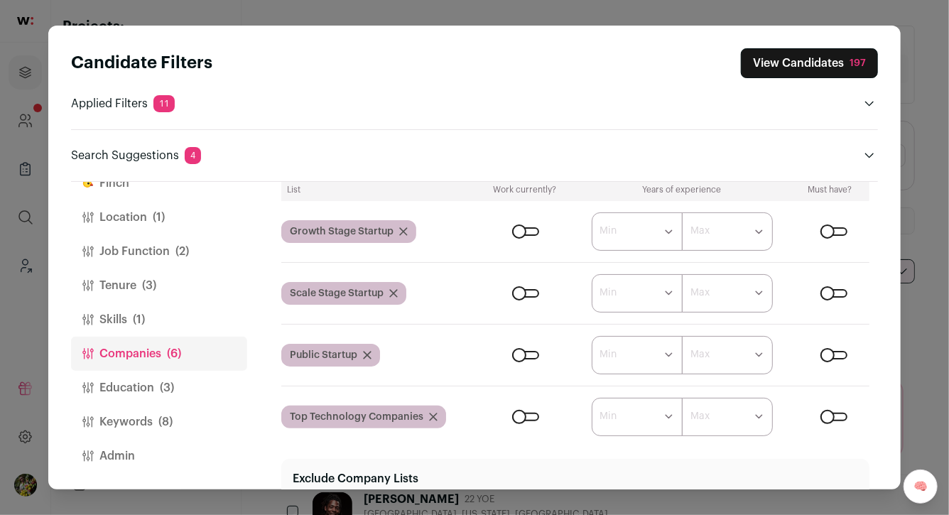
click at [790, 68] on button "View Candidates 197" at bounding box center [809, 63] width 137 height 30
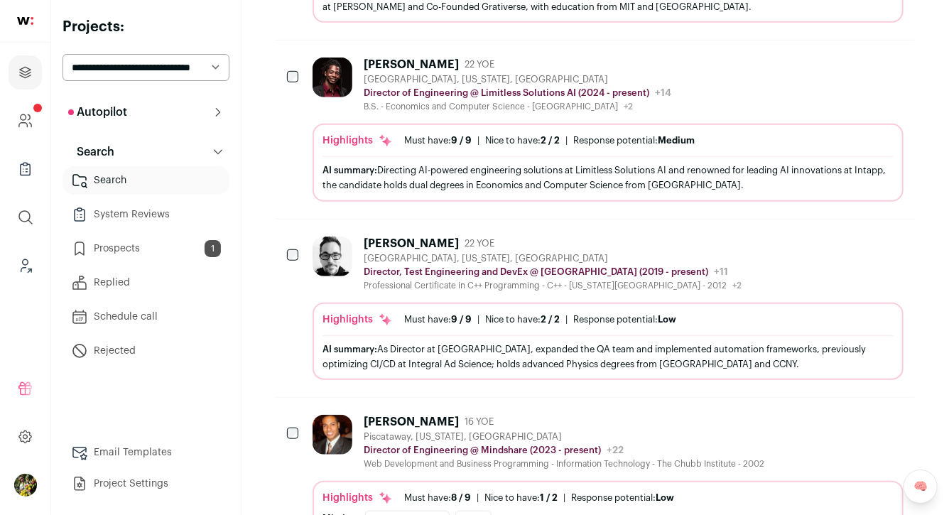
scroll to position [440, 0]
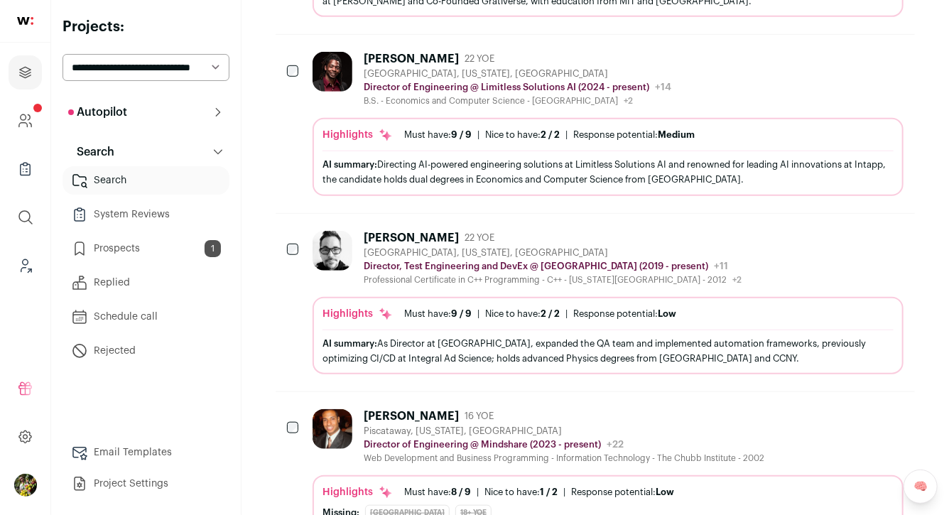
click at [717, 82] on div "[PERSON_NAME] 22 YOE [GEOGRAPHIC_DATA], [US_STATE], [GEOGRAPHIC_DATA] Director …" at bounding box center [607, 79] width 591 height 55
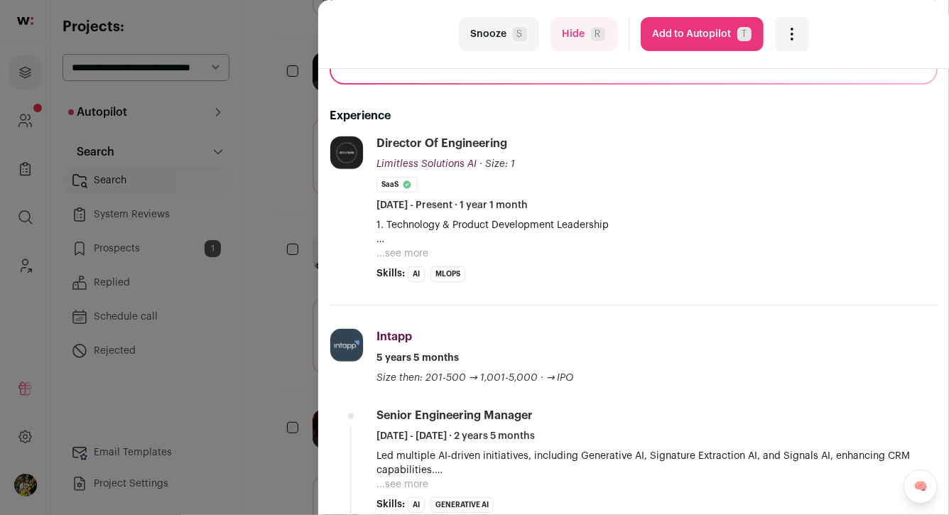
scroll to position [202, 0]
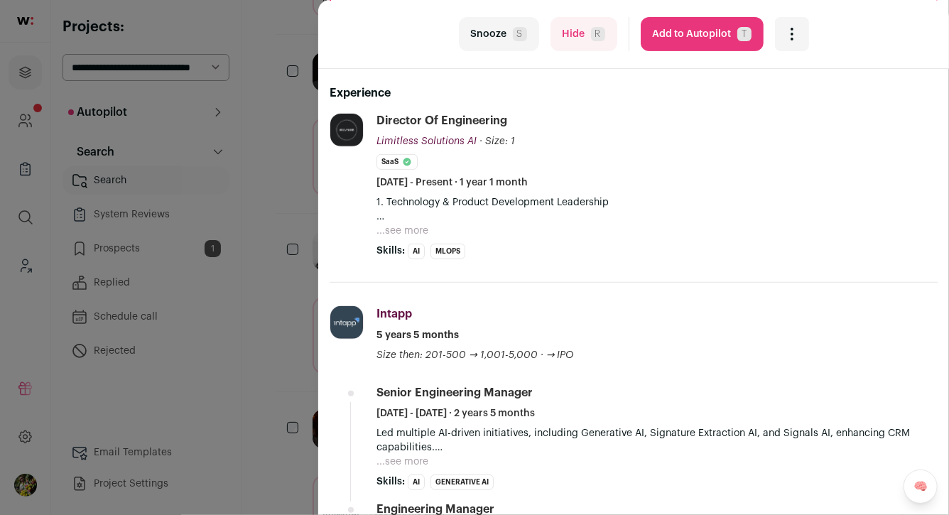
click at [569, 29] on button "Hide R" at bounding box center [583, 34] width 67 height 34
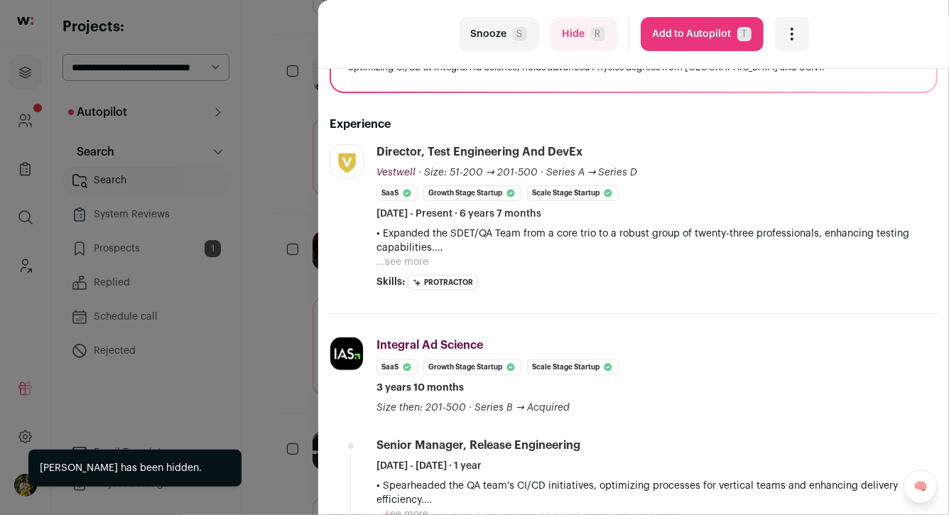
scroll to position [211, 0]
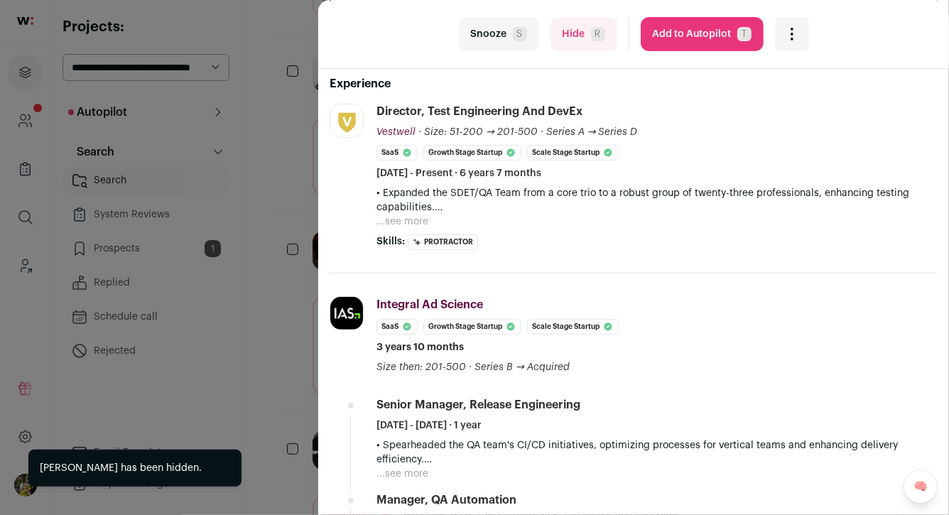
click at [390, 211] on p "• Expanded the SDET/QA Team from a core trio to a robust group of twenty-three …" at bounding box center [656, 200] width 561 height 28
click at [391, 217] on button "...see more" at bounding box center [402, 221] width 52 height 14
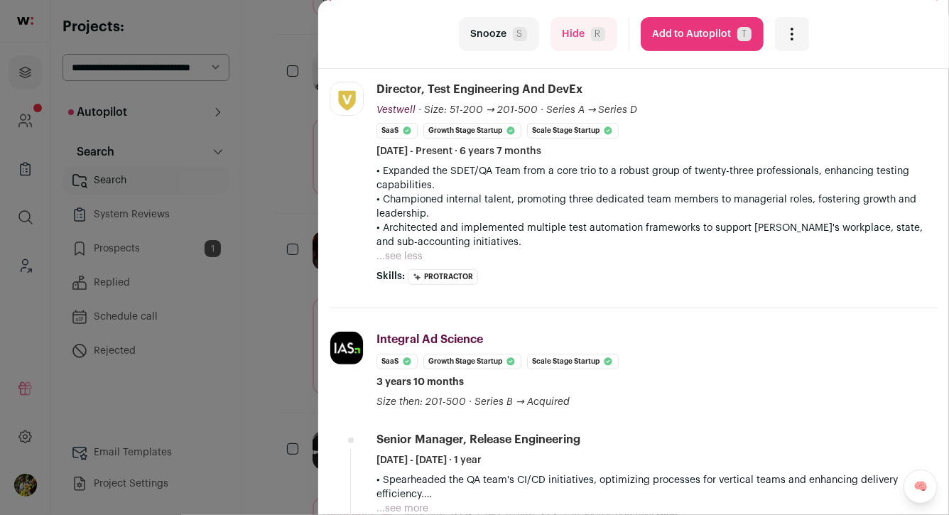
scroll to position [239, 0]
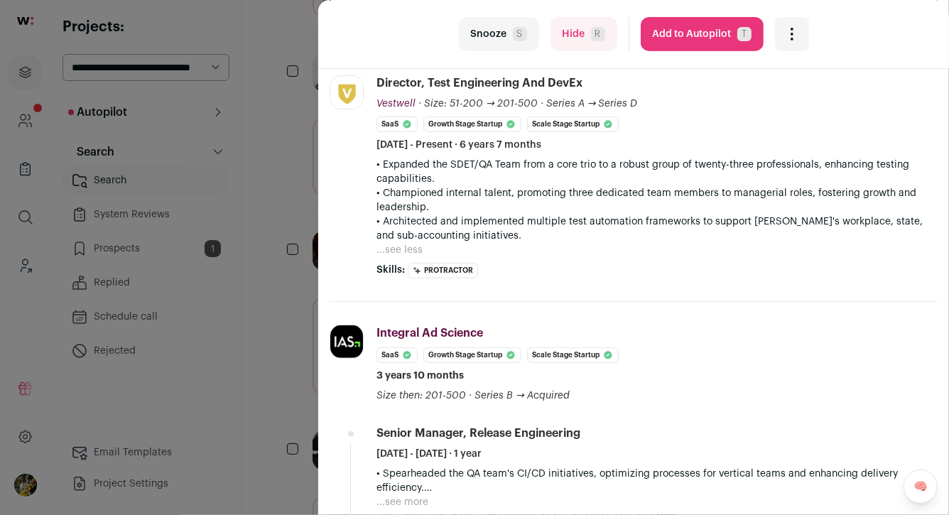
click at [410, 244] on button "...see less" at bounding box center [399, 250] width 46 height 14
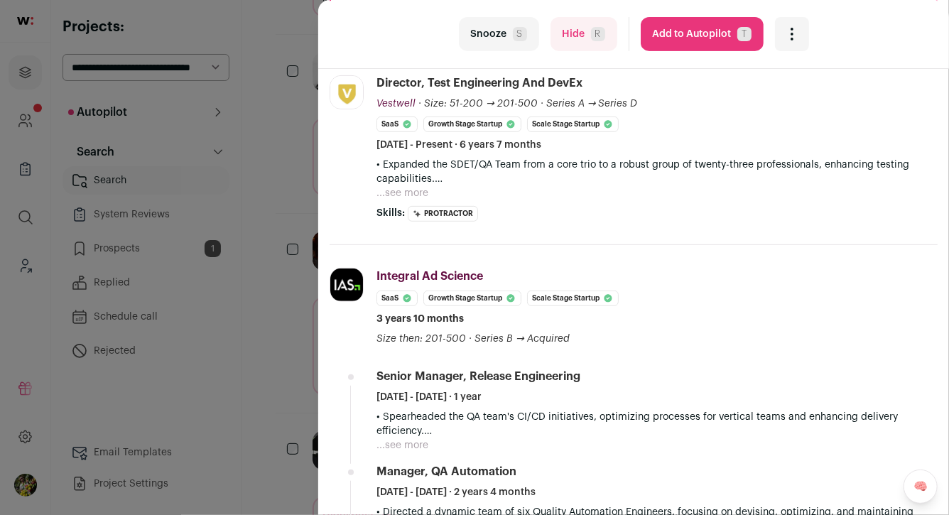
click at [405, 194] on button "...see more" at bounding box center [402, 193] width 52 height 14
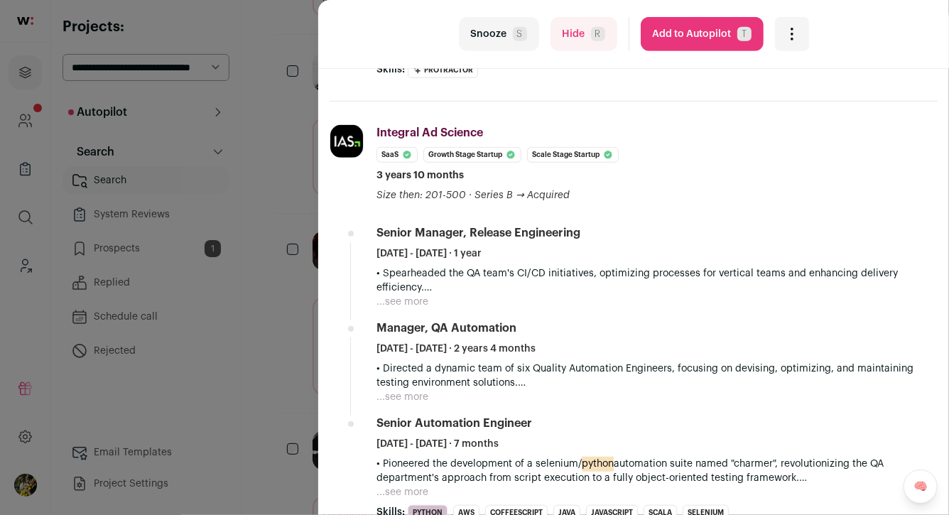
scroll to position [459, 0]
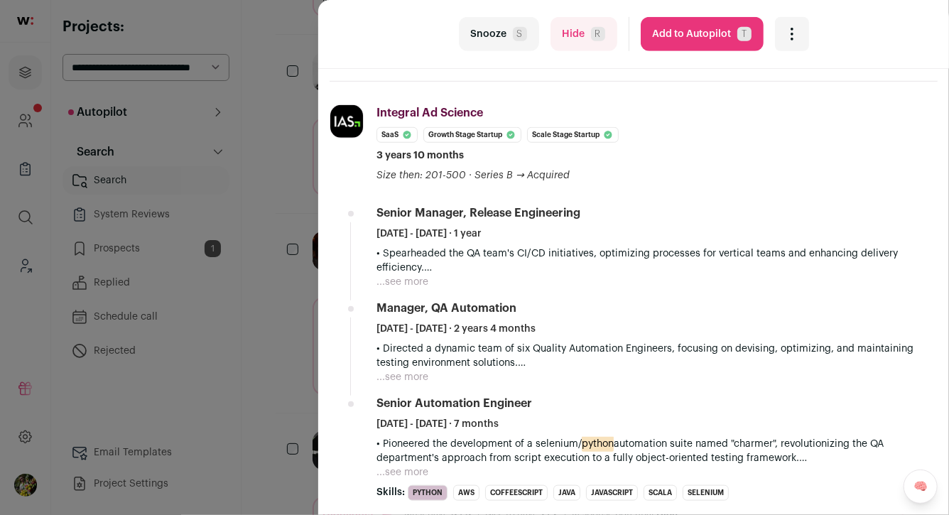
click at [416, 279] on button "...see more" at bounding box center [402, 282] width 52 height 14
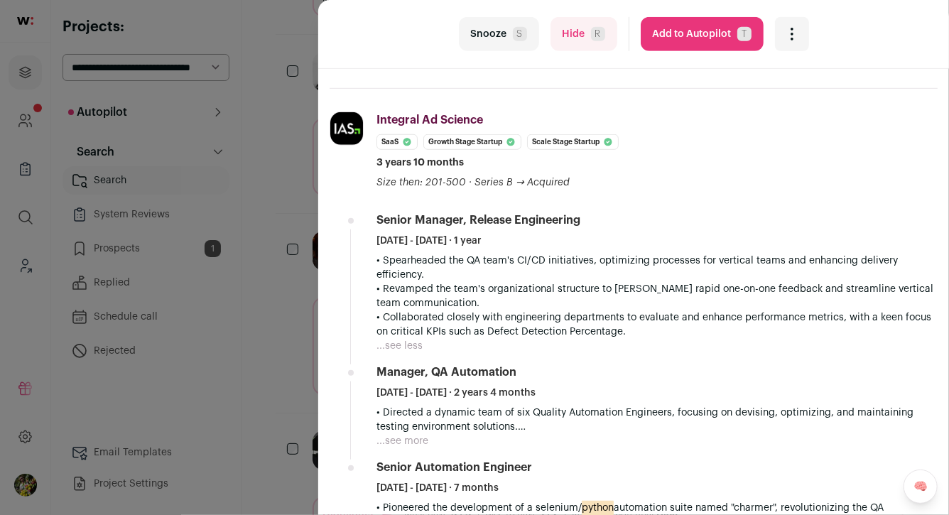
scroll to position [410, 0]
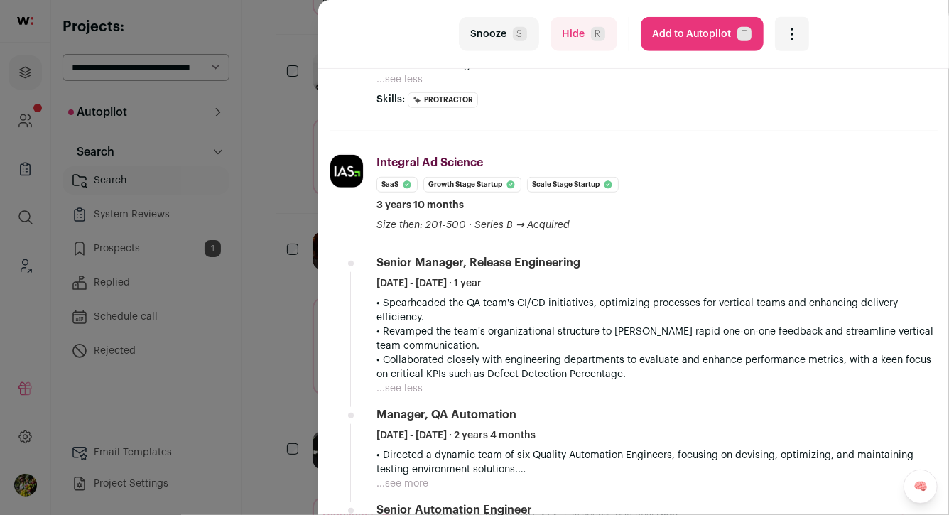
click at [573, 33] on button "Hide R" at bounding box center [583, 34] width 67 height 34
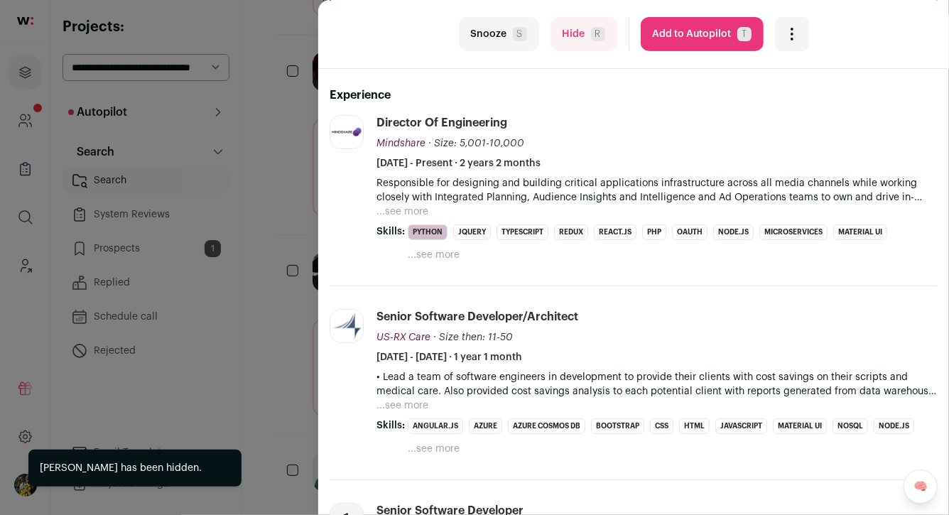
scroll to position [251, 0]
click at [420, 211] on button "...see more" at bounding box center [402, 210] width 52 height 14
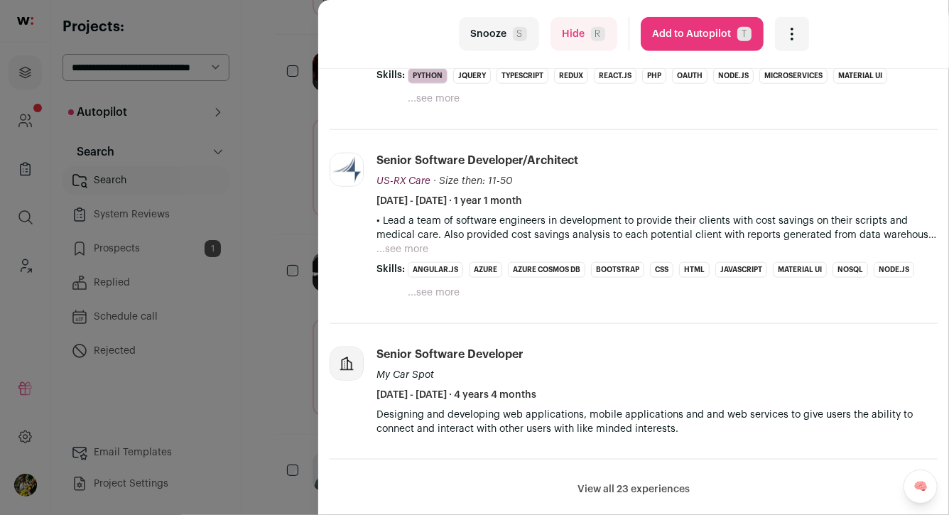
scroll to position [591, 0]
click at [404, 249] on button "...see more" at bounding box center [402, 248] width 52 height 14
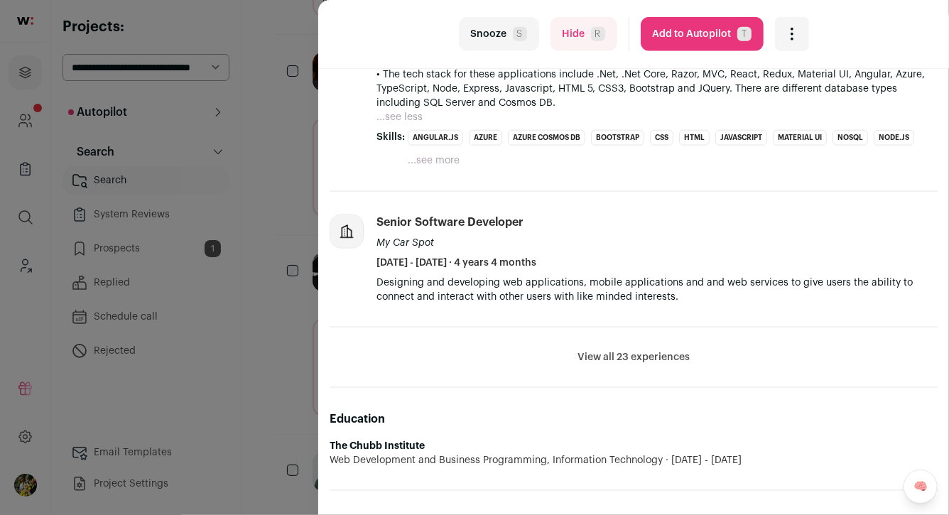
scroll to position [794, 0]
click at [302, 251] on div "last Snooze S Hide R Add to Autopilot T More actions Report a Problem Report th…" at bounding box center [474, 257] width 949 height 515
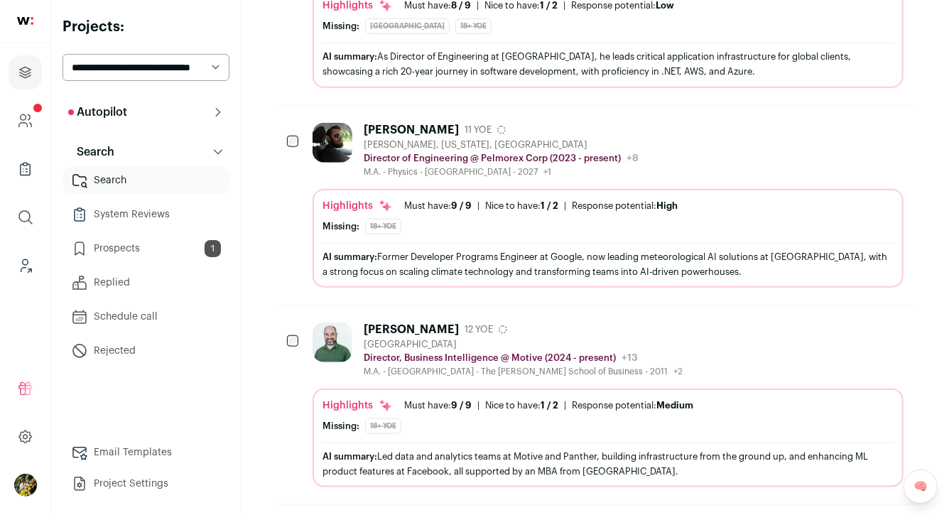
scroll to position [581, 0]
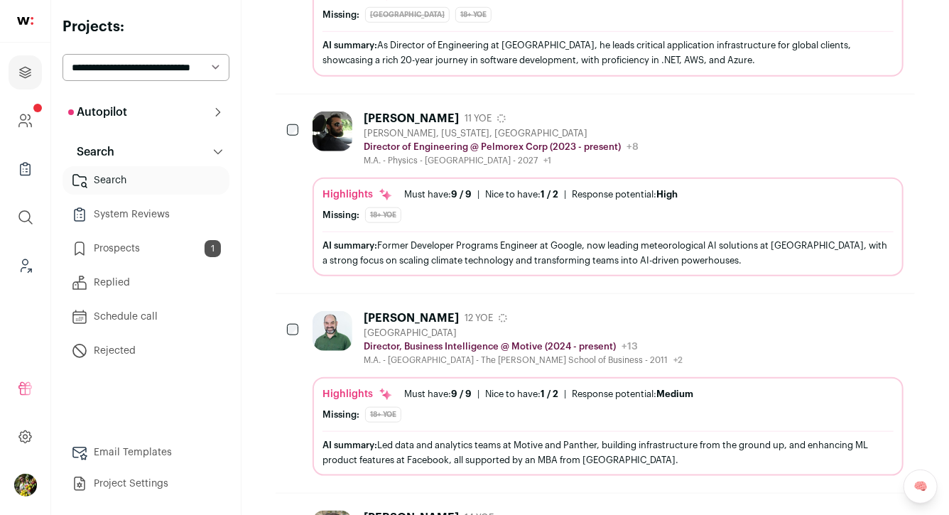
click at [398, 203] on div "Highlights Must have: 9 / 9 How many must haves have been fulfilled? | [GEOGRAP…" at bounding box center [607, 205] width 571 height 36
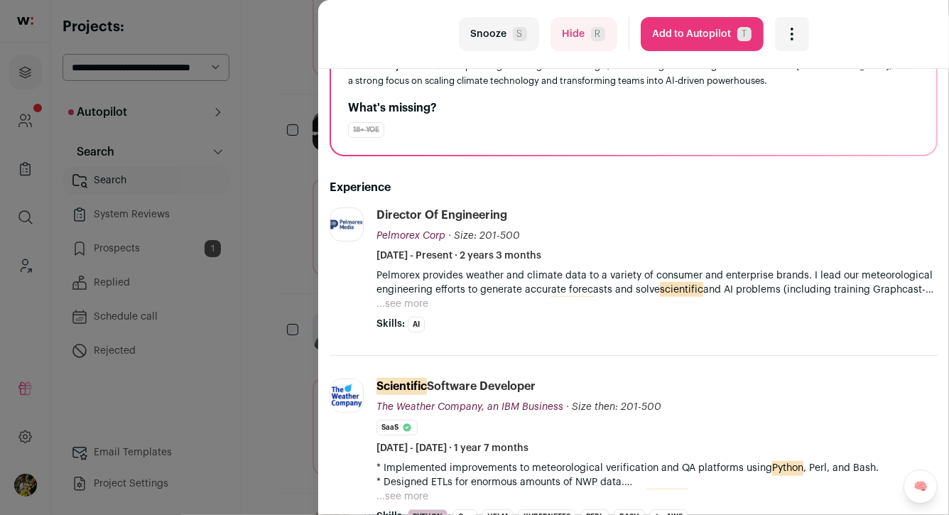
scroll to position [70, 0]
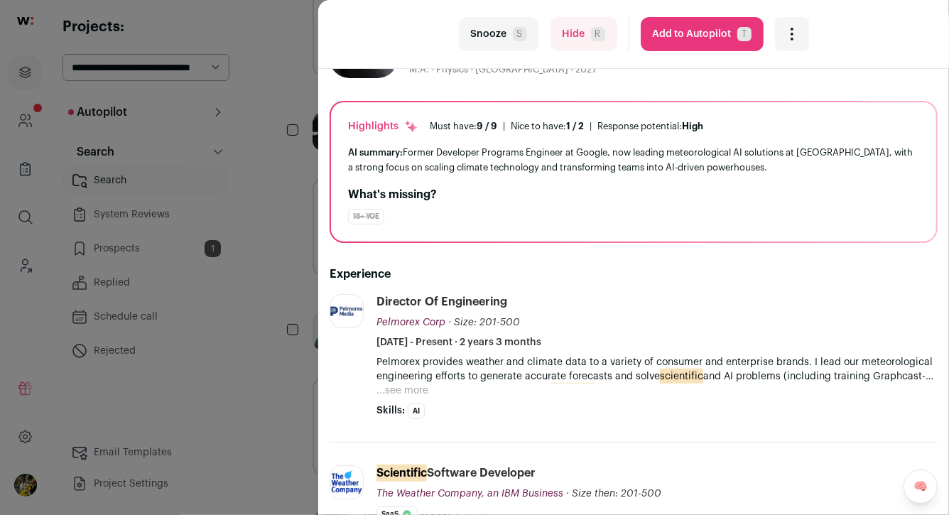
click at [399, 390] on button "...see more" at bounding box center [402, 390] width 52 height 14
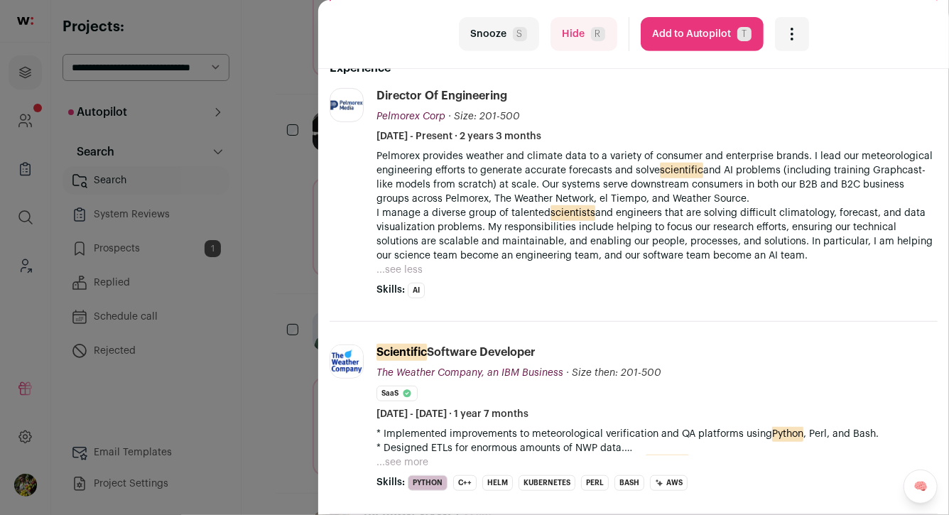
scroll to position [298, 0]
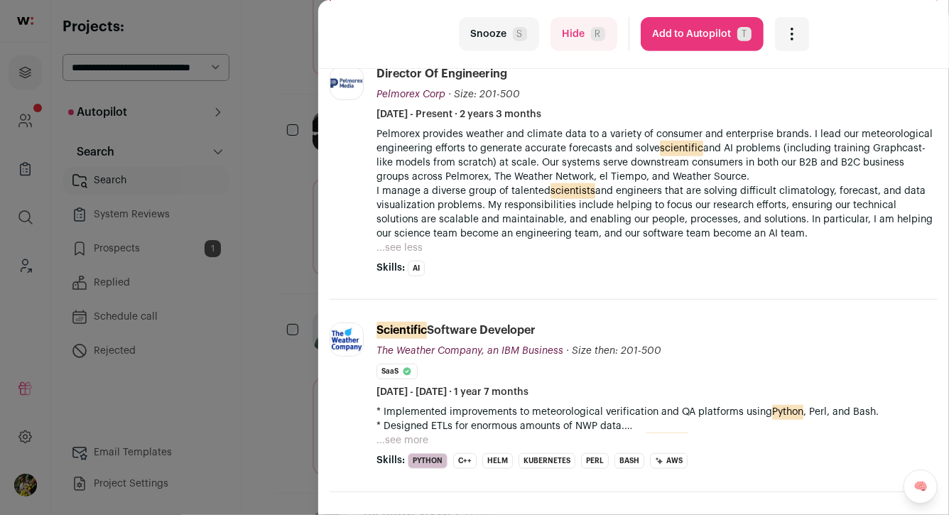
click at [298, 204] on div "last Snooze S Hide R Add to Autopilot T More actions Report a Problem Report th…" at bounding box center [474, 257] width 949 height 515
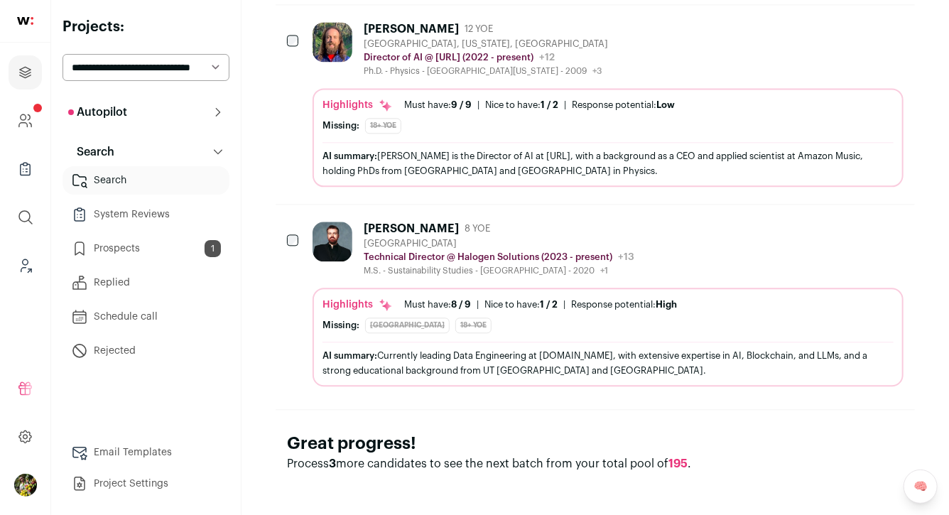
scroll to position [0, 0]
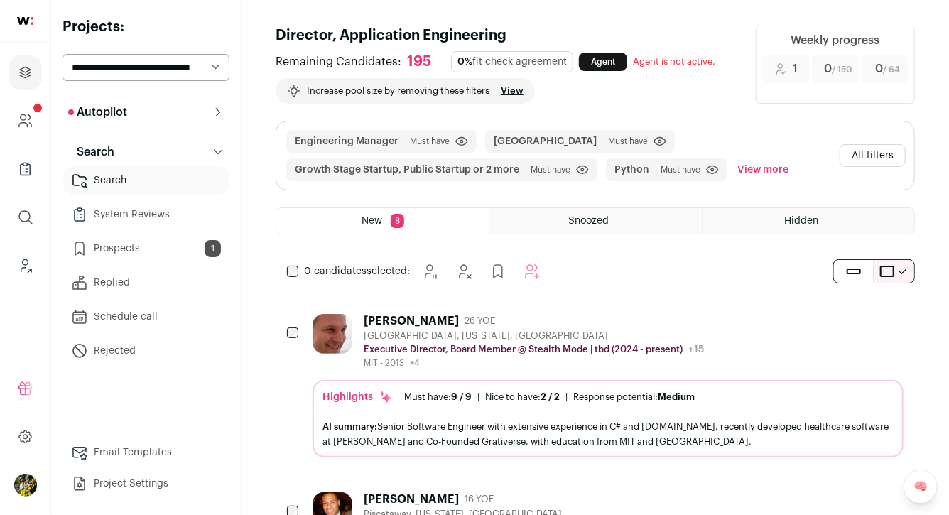
click at [871, 160] on button "All filters" at bounding box center [872, 155] width 66 height 23
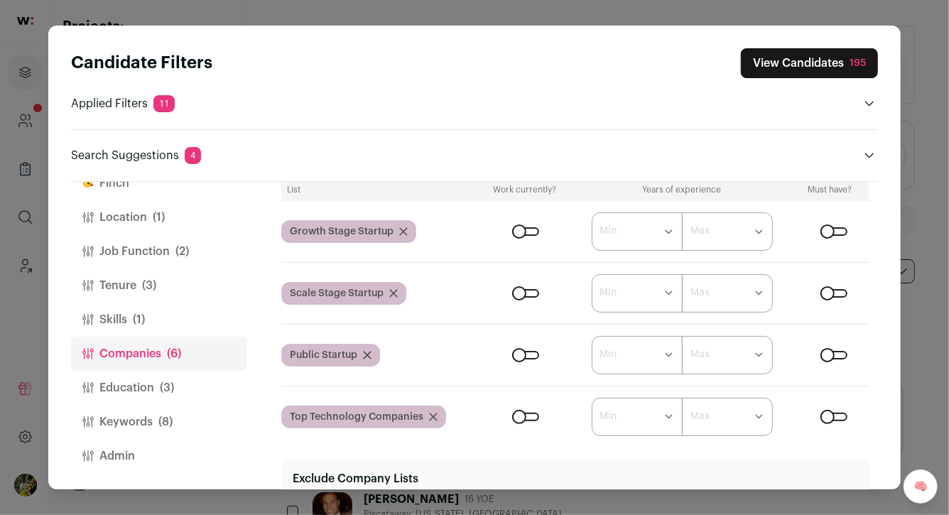
click at [180, 244] on span "(2)" at bounding box center [181, 251] width 13 height 17
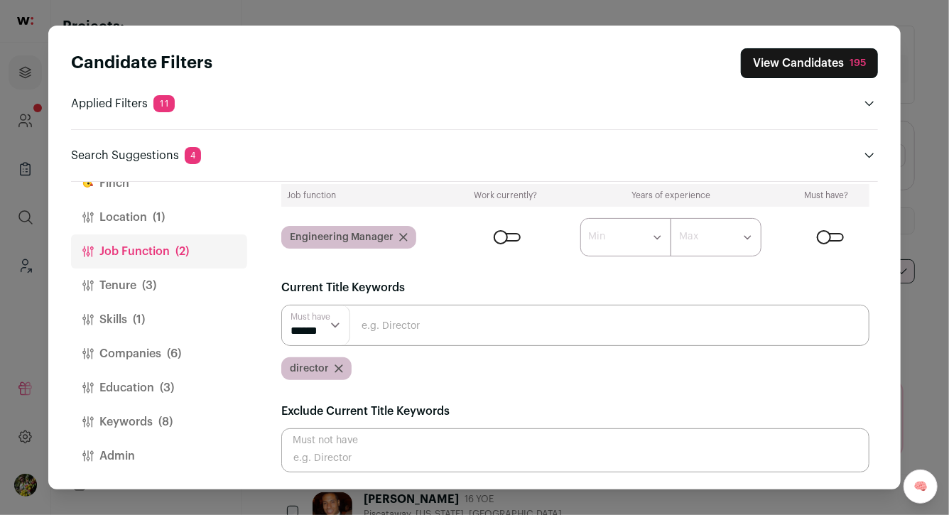
scroll to position [85, 0]
click at [368, 337] on input "Close modal via background" at bounding box center [575, 326] width 588 height 41
click at [322, 367] on span "director" at bounding box center [309, 370] width 39 height 14
copy span "director"
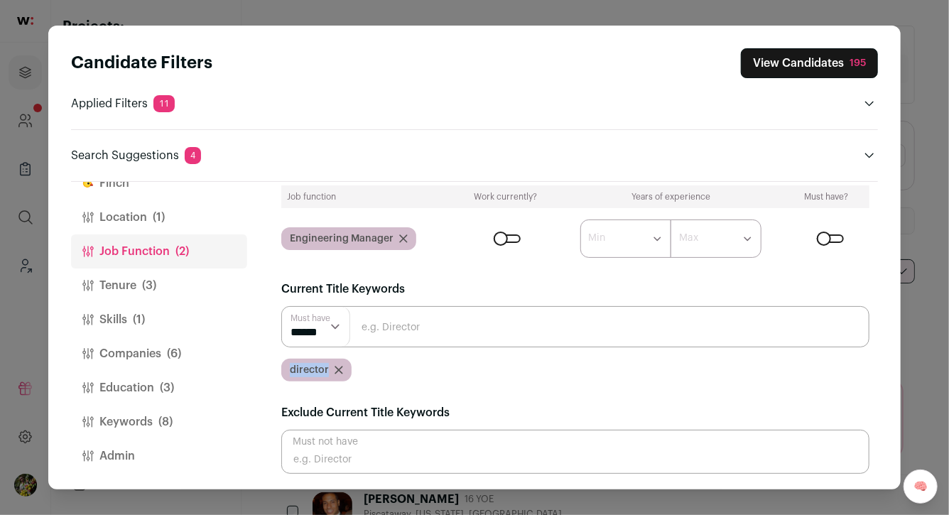
click at [338, 371] on icon "Close modal via background" at bounding box center [338, 370] width 9 height 9
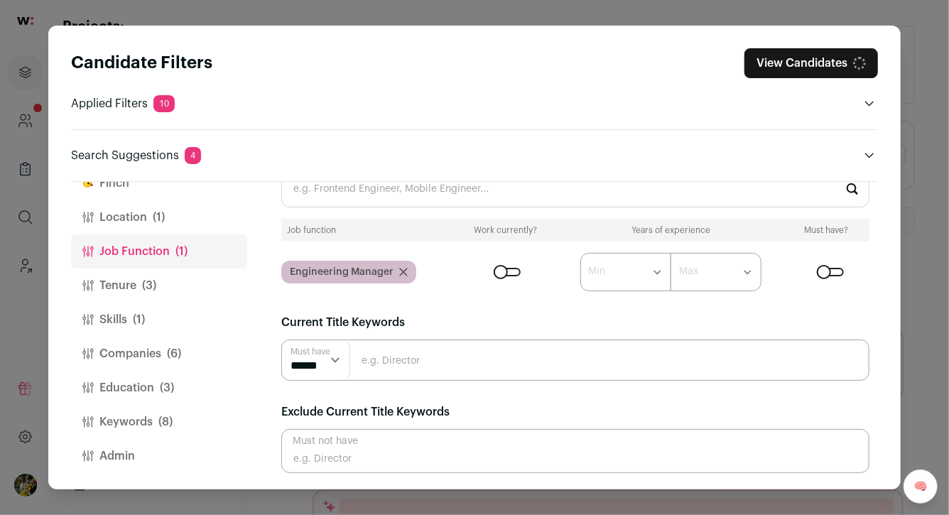
click at [391, 355] on input "Close modal via background" at bounding box center [575, 359] width 588 height 41
paste input "director"
type input "director engineering"
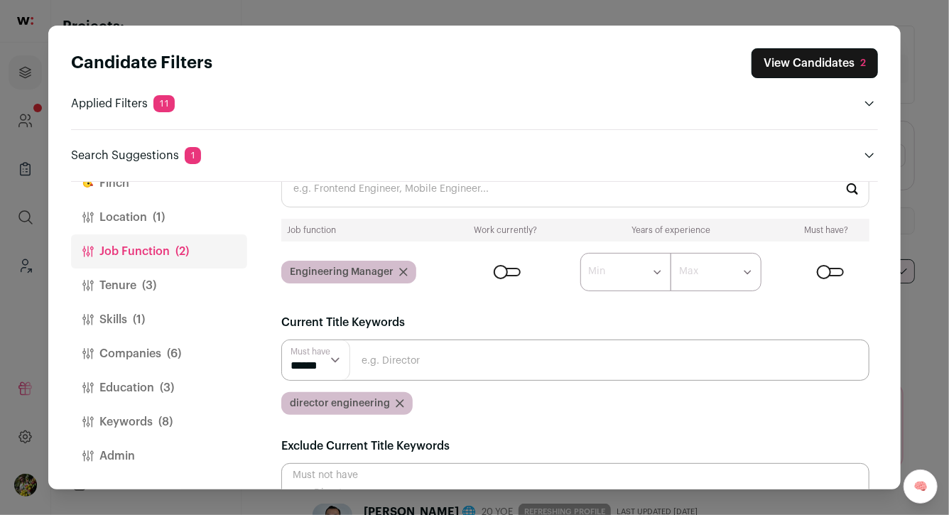
click at [152, 416] on button "Keywords (8)" at bounding box center [159, 422] width 176 height 34
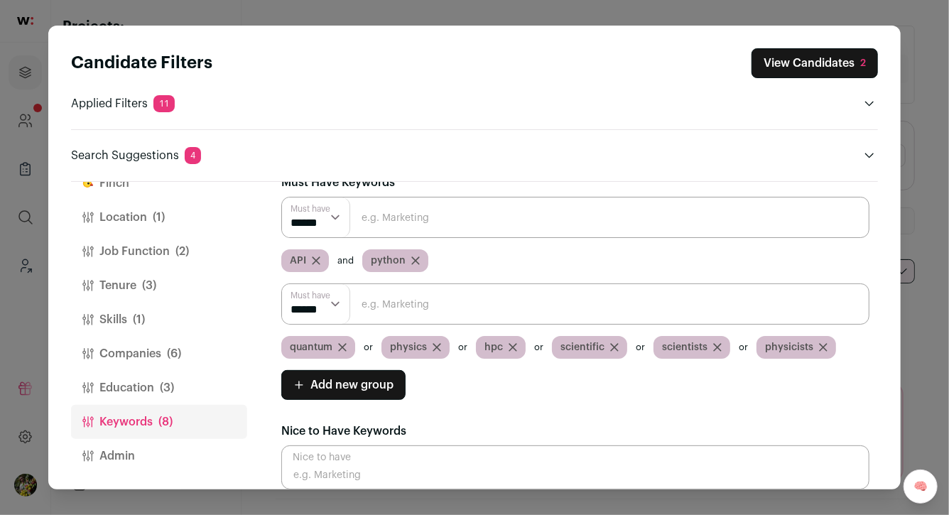
scroll to position [0, 0]
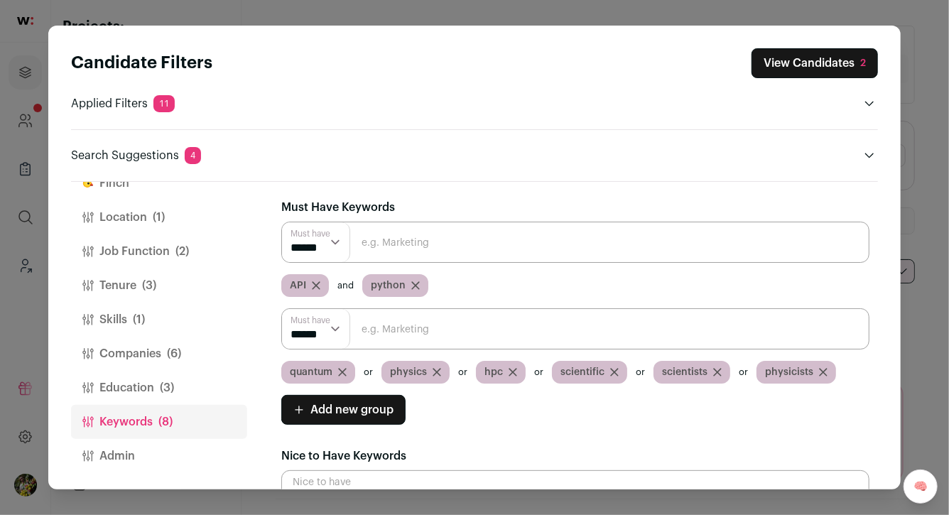
click at [416, 282] on icon "Close modal via background" at bounding box center [415, 285] width 9 height 9
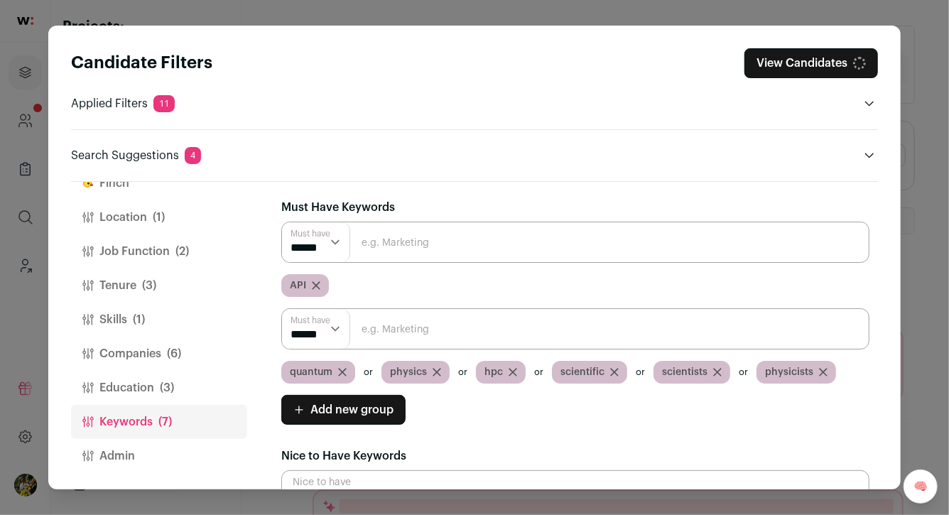
click at [315, 284] on icon "Close modal via background" at bounding box center [315, 285] width 7 height 7
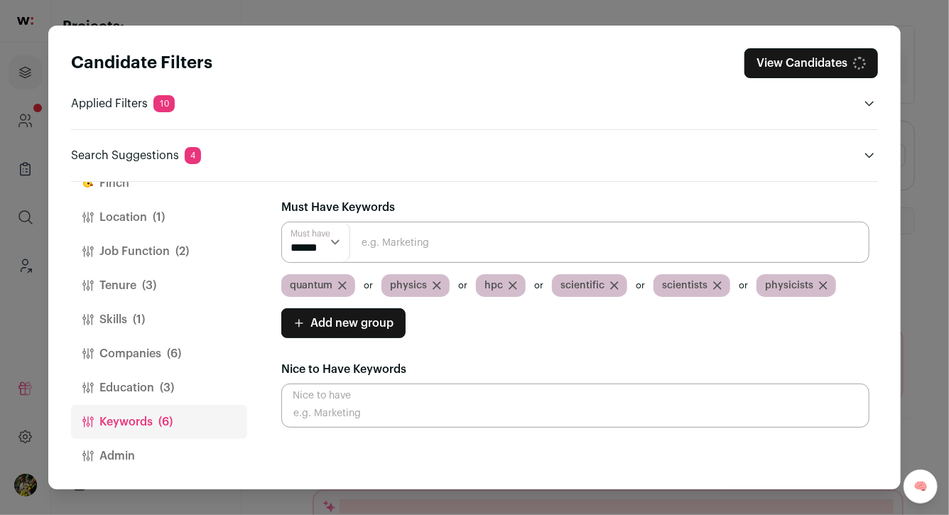
click at [170, 314] on button "Skills (1)" at bounding box center [159, 320] width 176 height 34
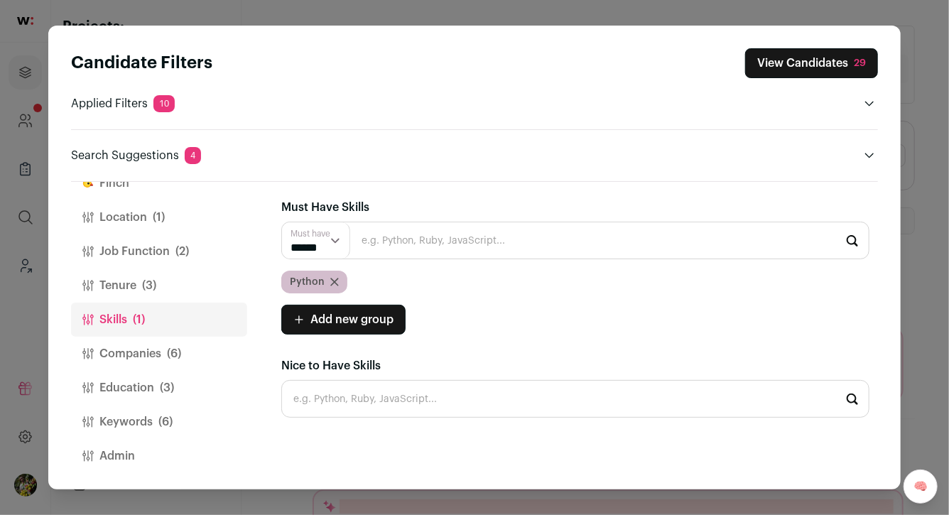
click at [158, 385] on button "Education (3)" at bounding box center [159, 388] width 176 height 34
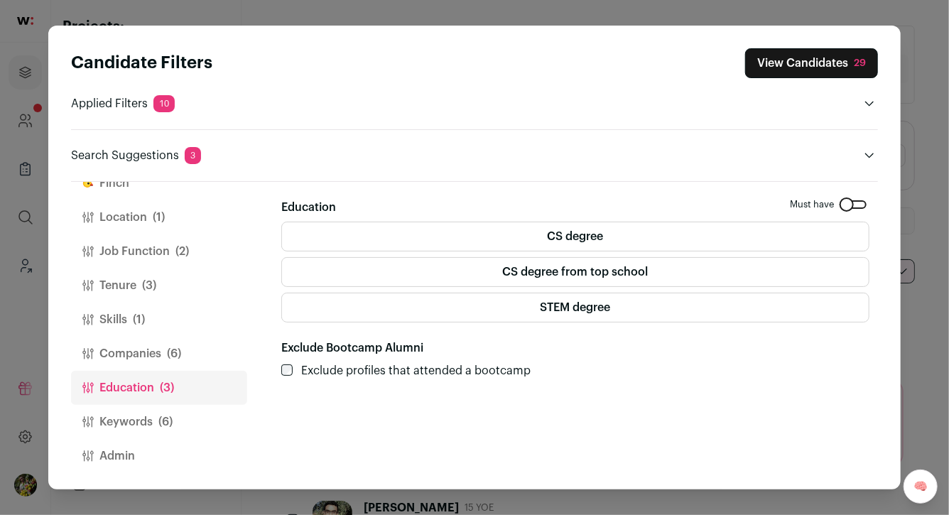
click at [165, 322] on button "Skills (1)" at bounding box center [159, 320] width 176 height 34
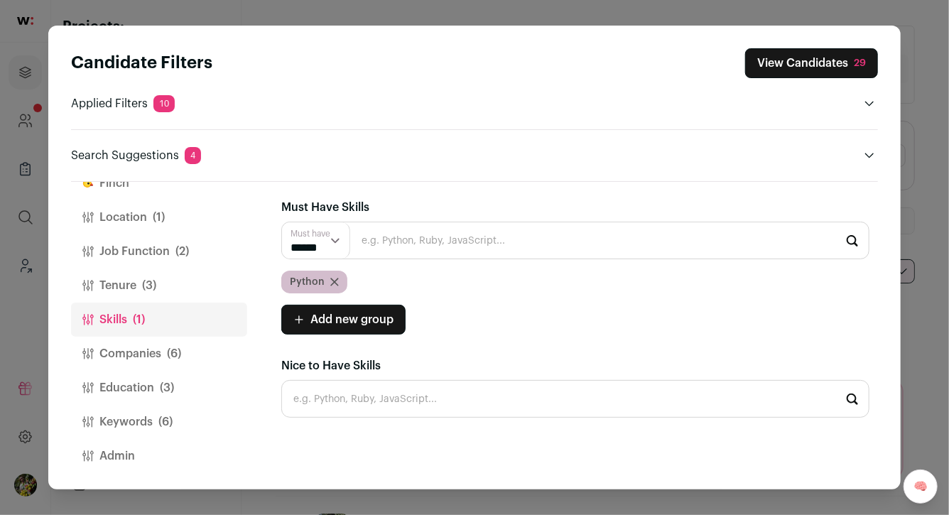
click at [400, 236] on input "Close modal via background" at bounding box center [575, 241] width 588 height 38
type input "api"
click at [373, 241] on input "api" at bounding box center [575, 241] width 588 height 38
click at [801, 58] on button "View Candidates 29" at bounding box center [811, 63] width 133 height 30
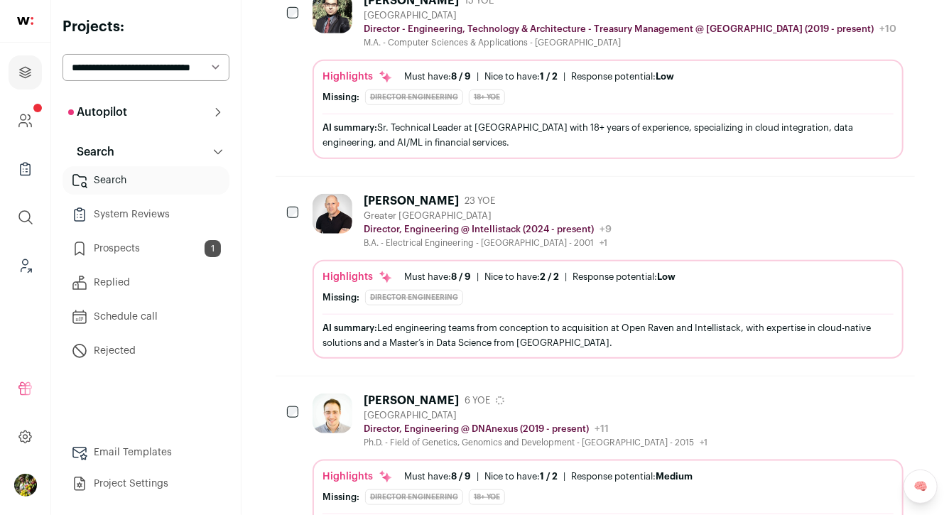
scroll to position [521, 0]
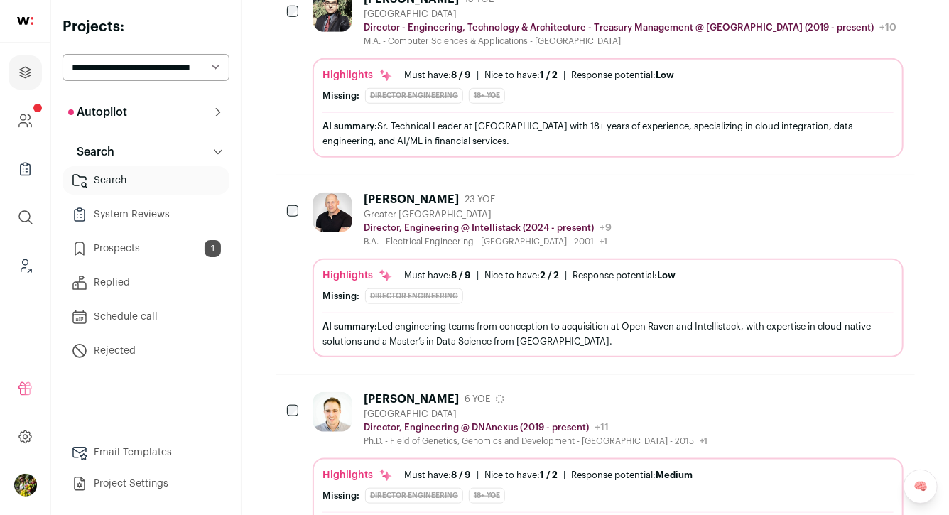
click at [666, 197] on div "[PERSON_NAME] 23 YOE Greater [GEOGRAPHIC_DATA] Director, Engineering @ Intellis…" at bounding box center [607, 219] width 591 height 55
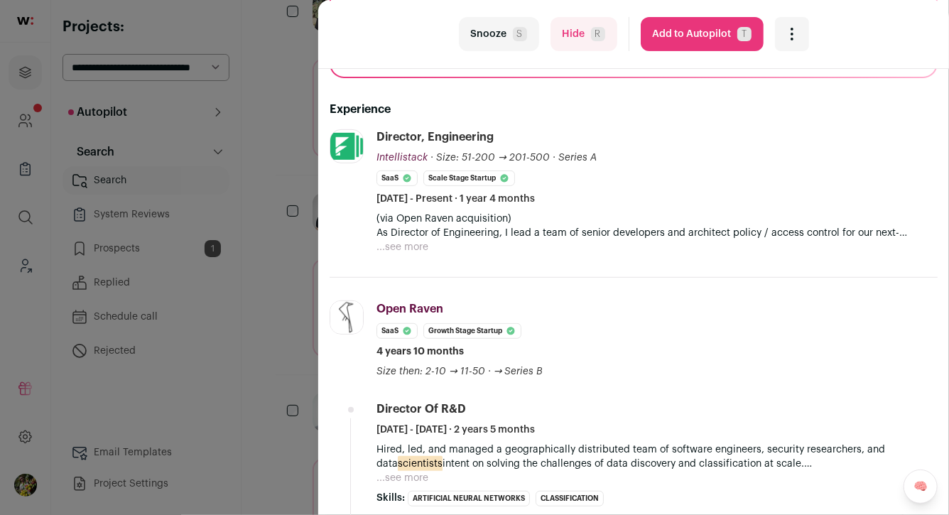
scroll to position [240, 0]
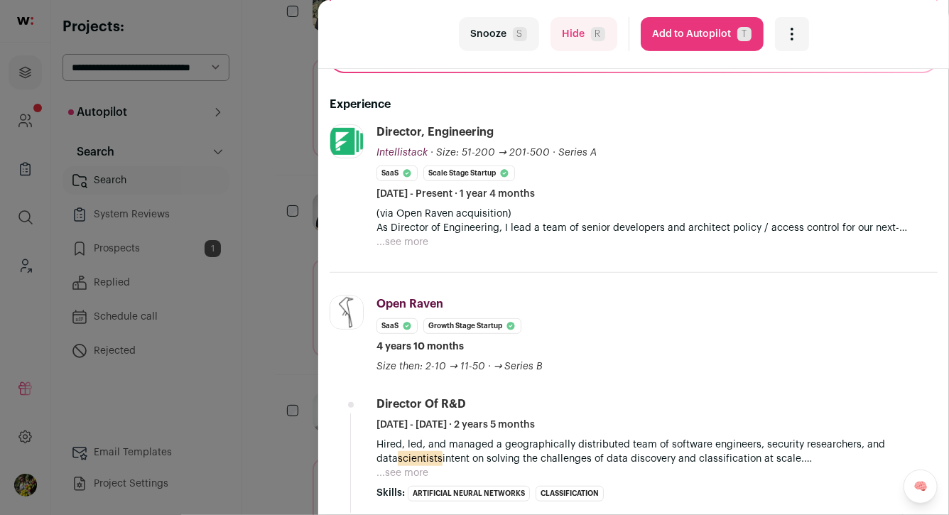
click at [415, 239] on button "...see more" at bounding box center [402, 242] width 52 height 14
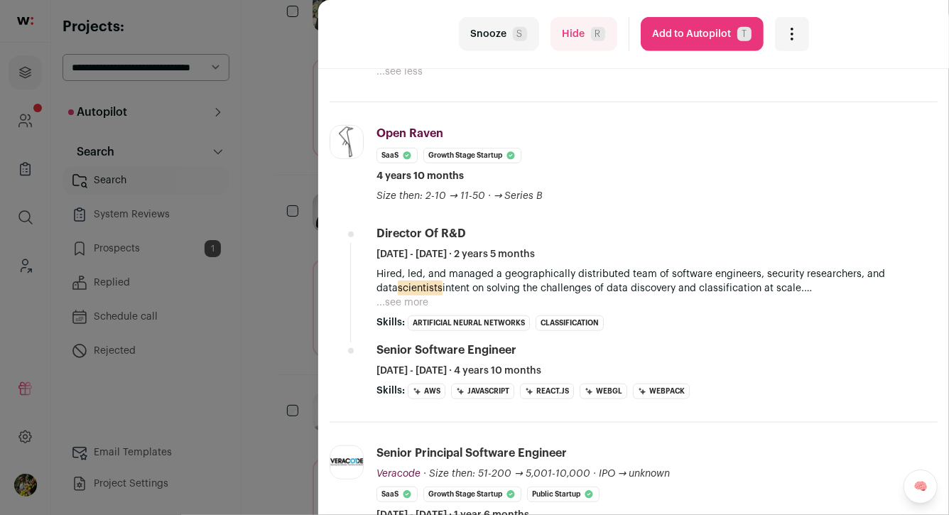
scroll to position [490, 0]
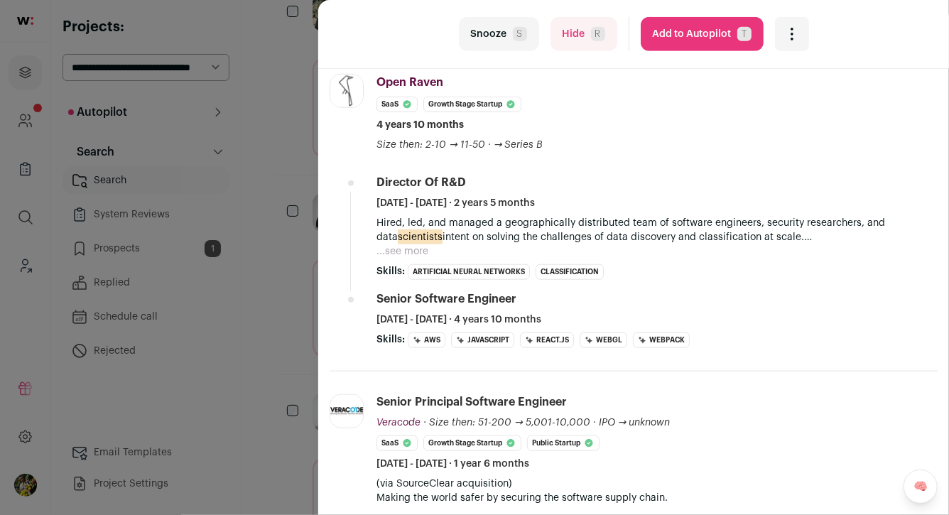
click at [403, 255] on button "...see more" at bounding box center [402, 251] width 52 height 14
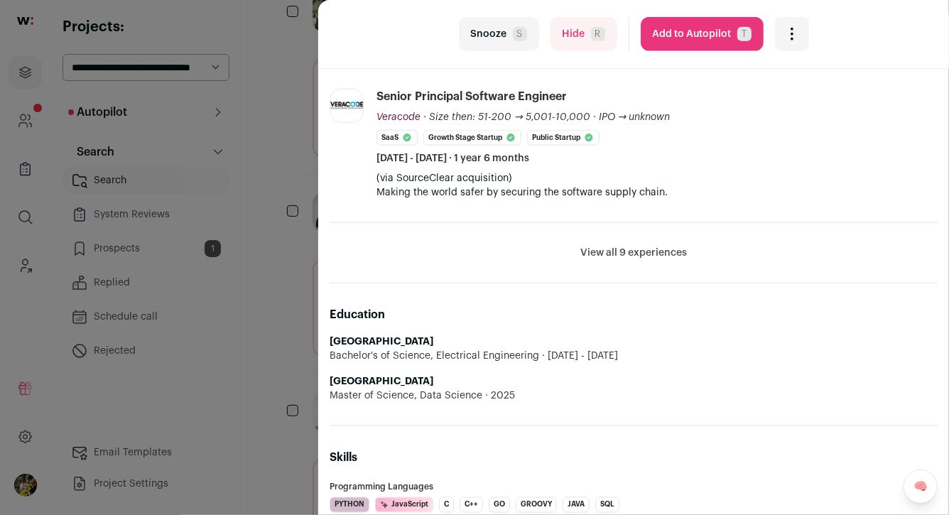
scroll to position [847, 0]
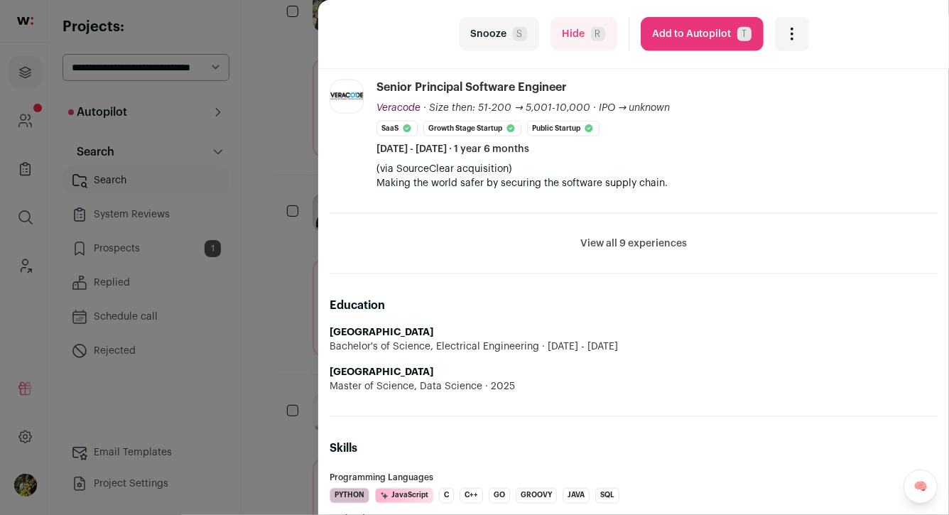
click at [622, 244] on button "View all 9 experiences" at bounding box center [633, 243] width 107 height 14
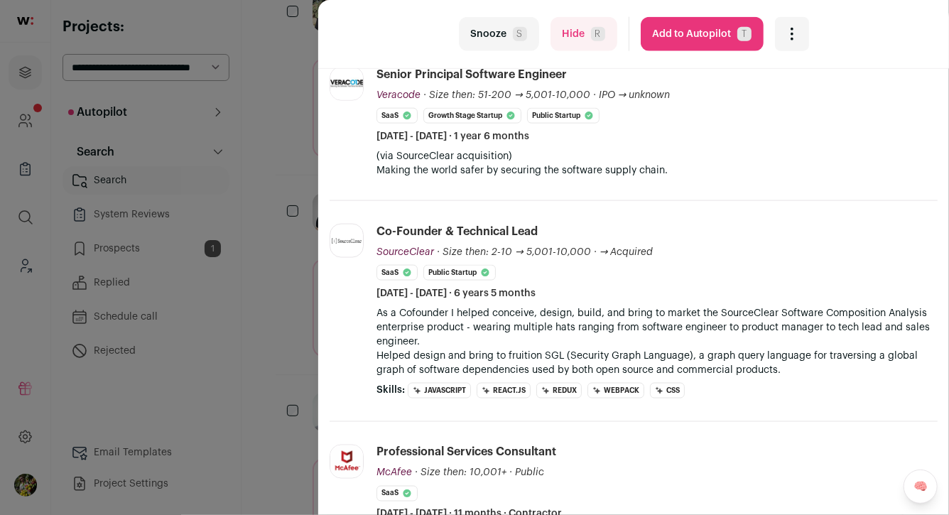
scroll to position [861, 0]
click at [317, 194] on div "last Snooze S Hide R Add to Autopilot T More actions Report a Problem Report th…" at bounding box center [474, 257] width 949 height 515
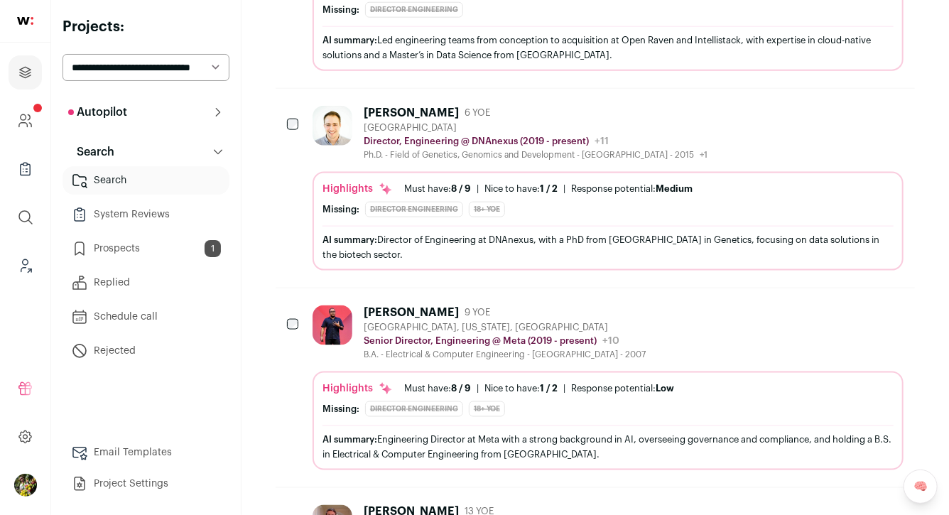
scroll to position [811, 0]
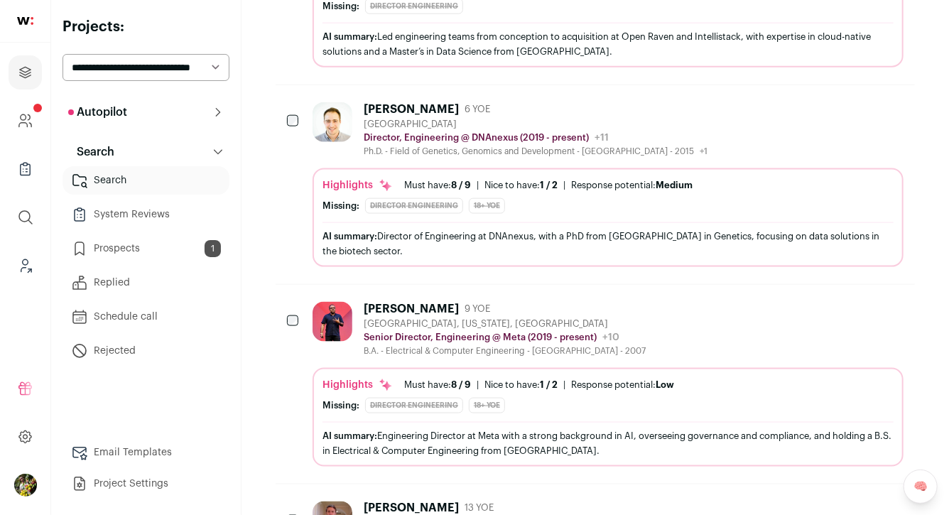
click at [450, 150] on div "Ph.D. - Field of Genetics, Genomics and Development - [GEOGRAPHIC_DATA] - 2015 …" at bounding box center [536, 151] width 344 height 11
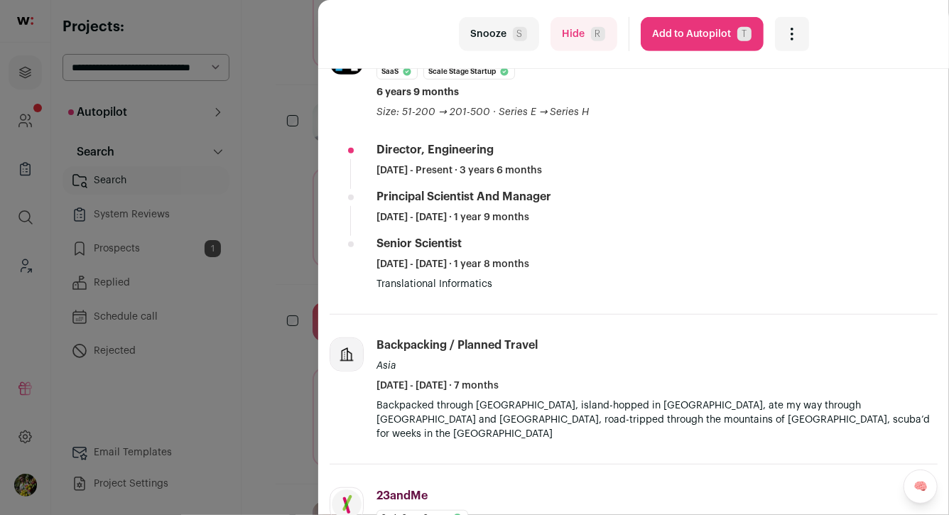
scroll to position [554, 0]
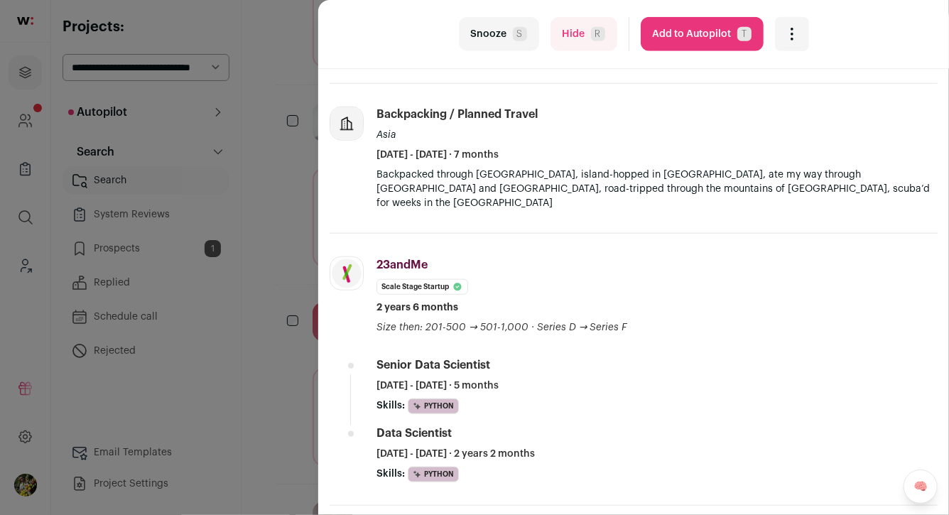
click at [293, 198] on div "last Snooze S Hide R Add to Autopilot T More actions Report a Problem Report th…" at bounding box center [474, 257] width 949 height 515
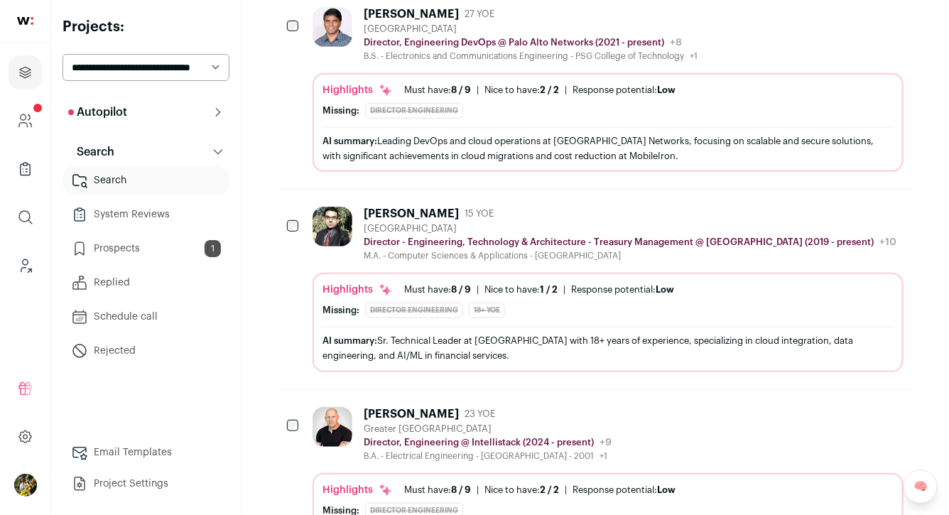
scroll to position [0, 0]
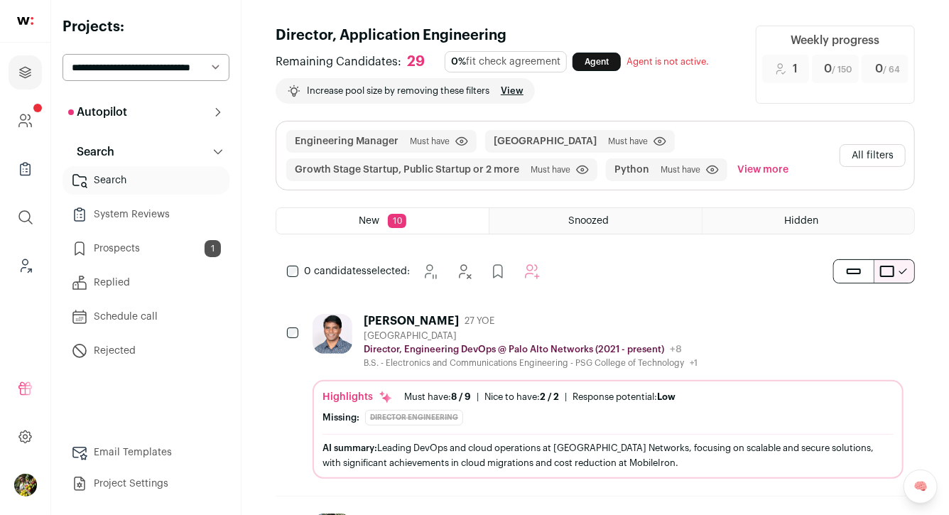
click at [882, 160] on button "All filters" at bounding box center [872, 155] width 66 height 23
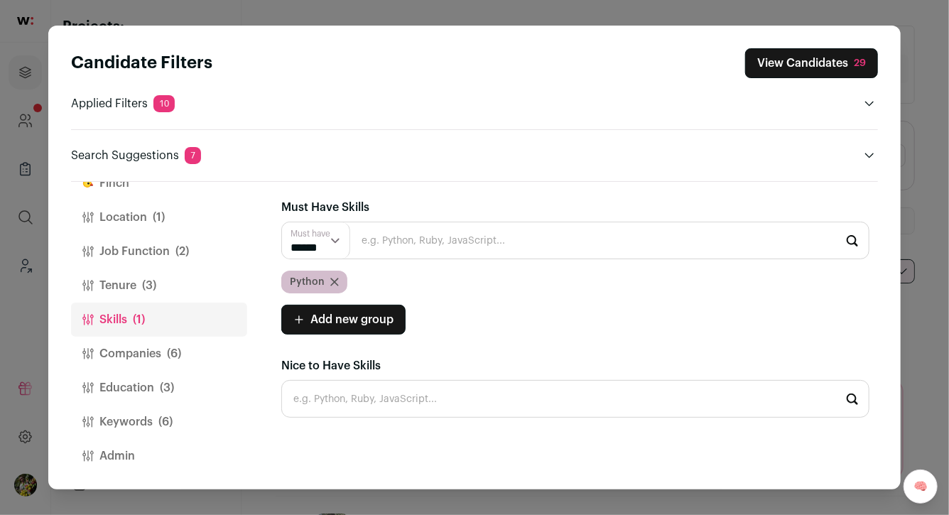
click at [177, 239] on button "Job Function (2)" at bounding box center [159, 251] width 176 height 34
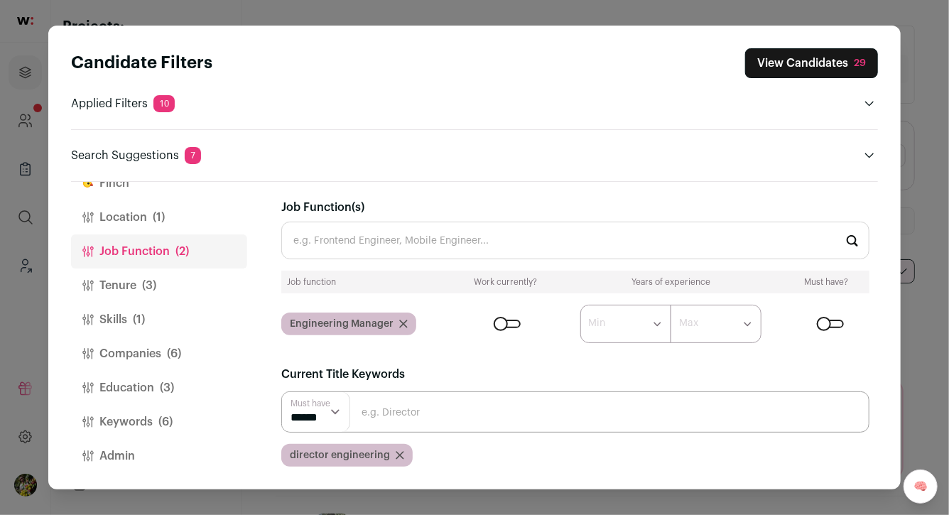
click at [172, 285] on button "Tenure (3)" at bounding box center [159, 285] width 176 height 34
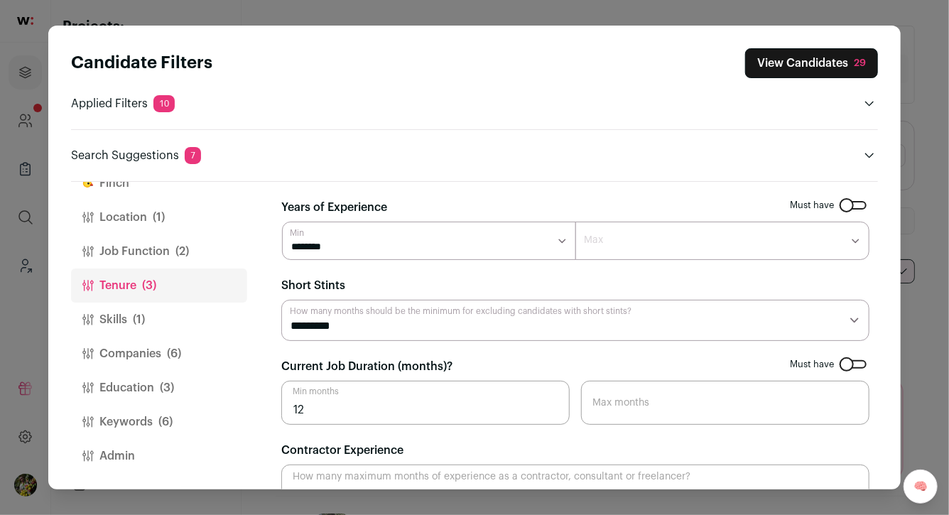
click at [169, 256] on button "Job Function (2)" at bounding box center [159, 251] width 176 height 34
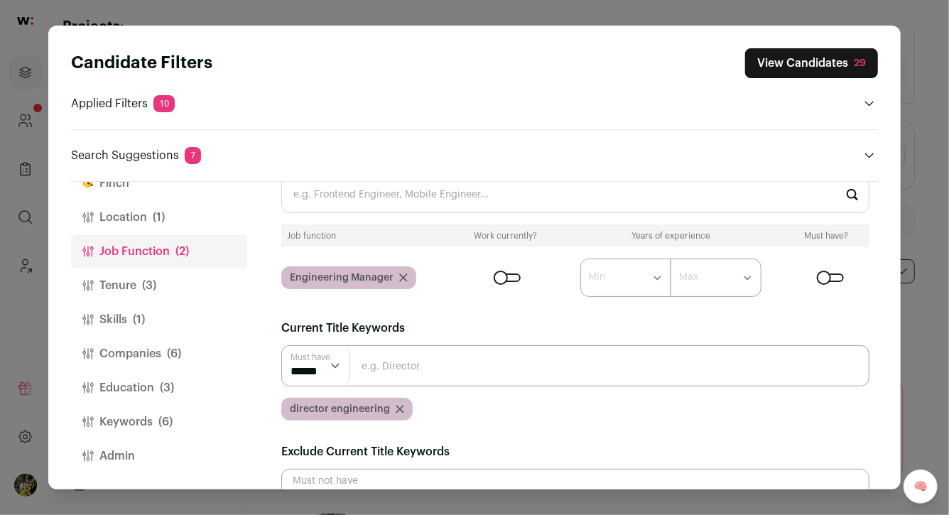
scroll to position [85, 0]
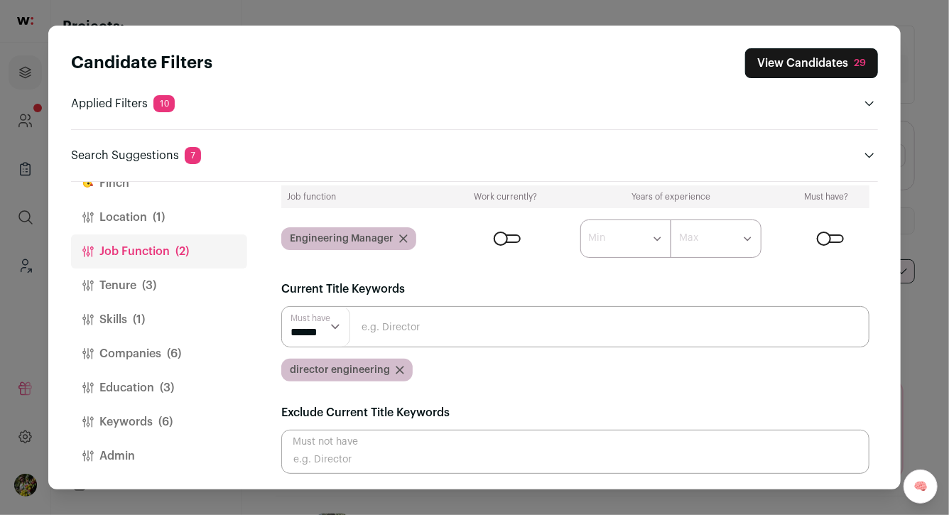
click at [187, 220] on button "Location (1)" at bounding box center [159, 217] width 176 height 34
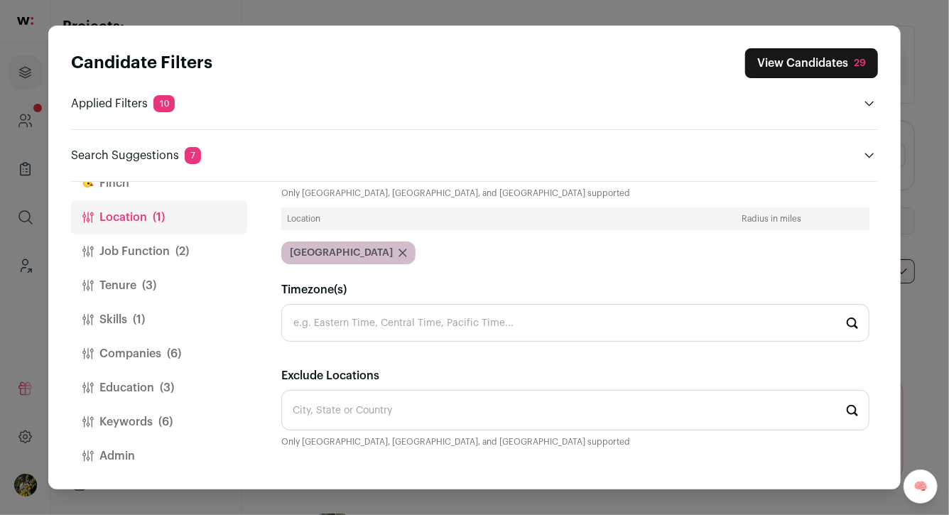
scroll to position [0, 0]
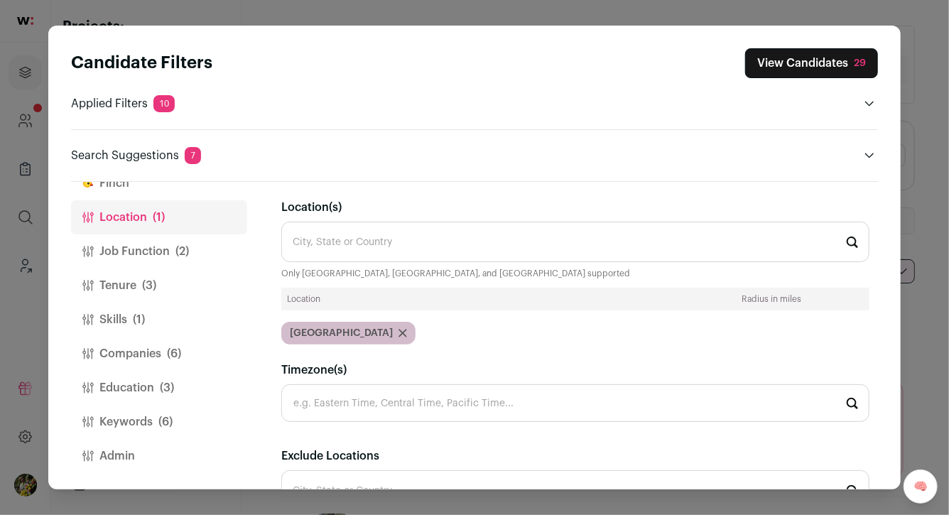
click at [199, 195] on button "Finch" at bounding box center [159, 183] width 176 height 34
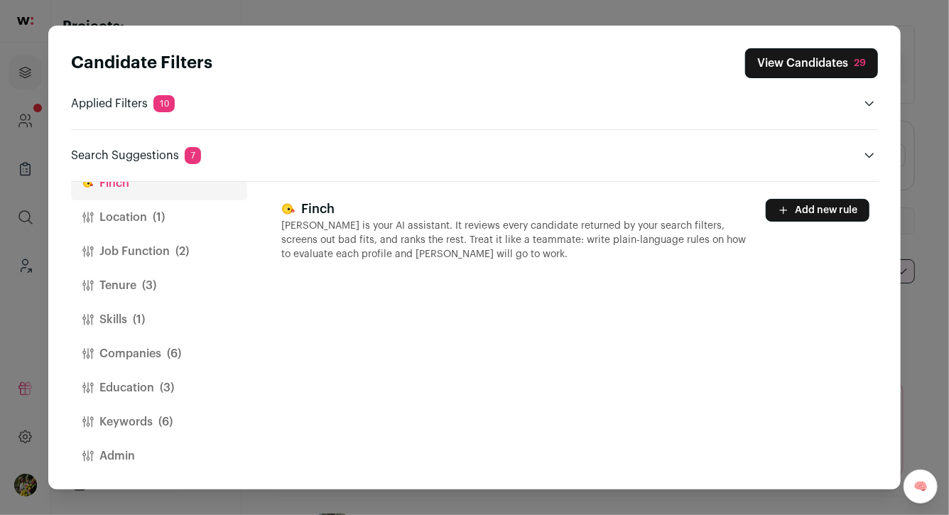
click at [189, 258] on button "Job Function (2)" at bounding box center [159, 251] width 176 height 34
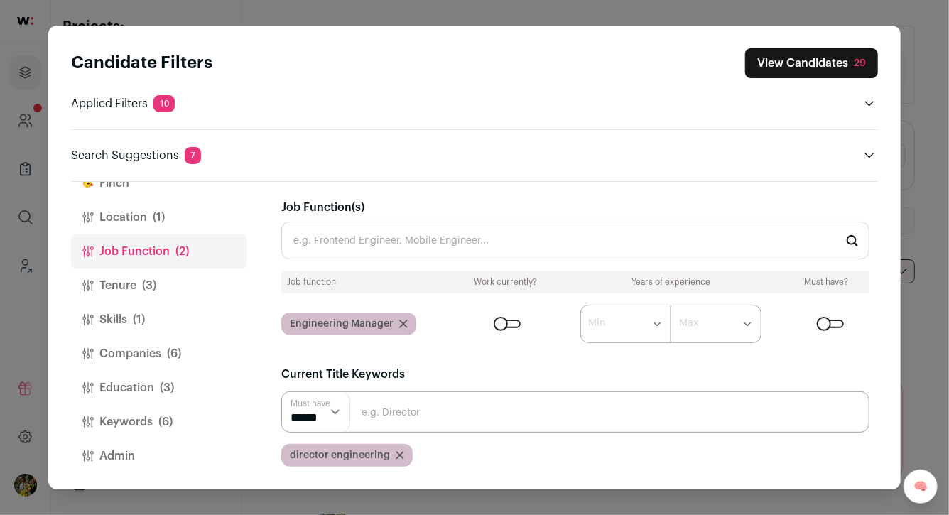
click at [183, 283] on button "Tenure (3)" at bounding box center [159, 285] width 176 height 34
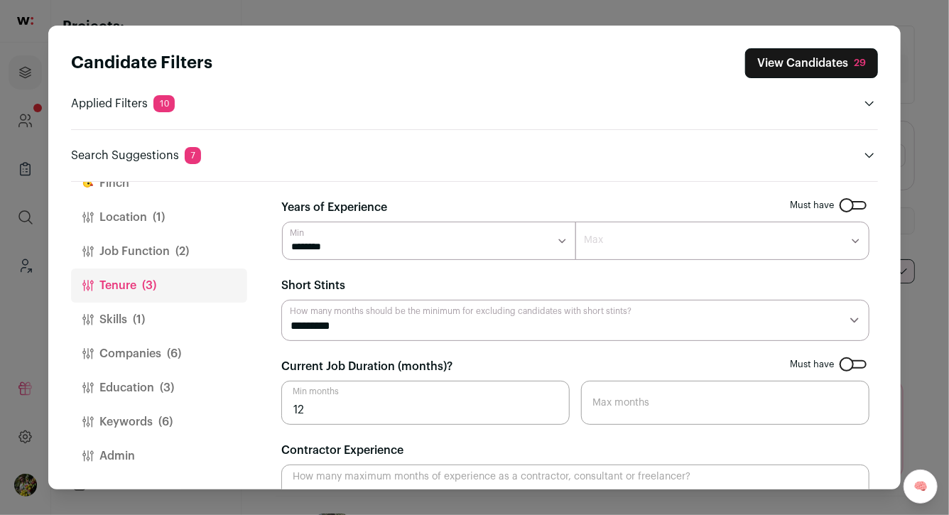
click at [813, 60] on button "View Candidates 29" at bounding box center [811, 63] width 133 height 30
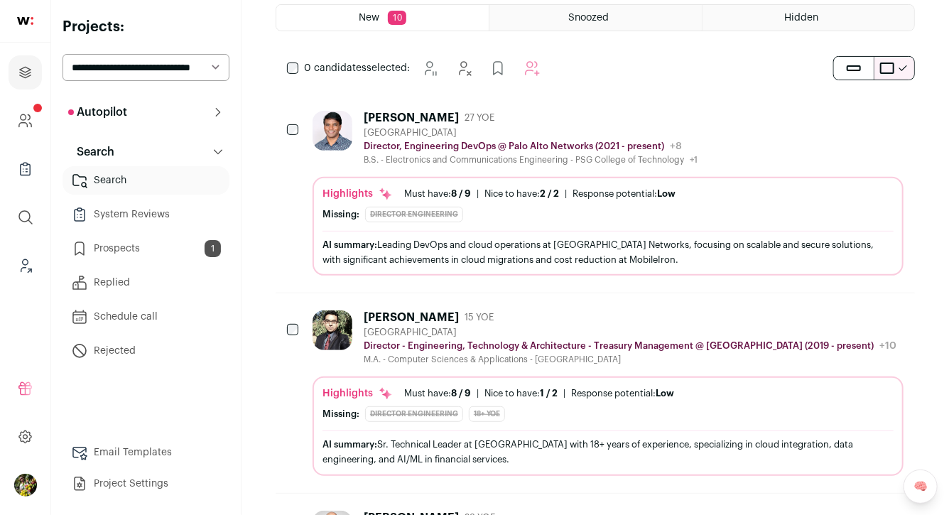
scroll to position [217, 0]
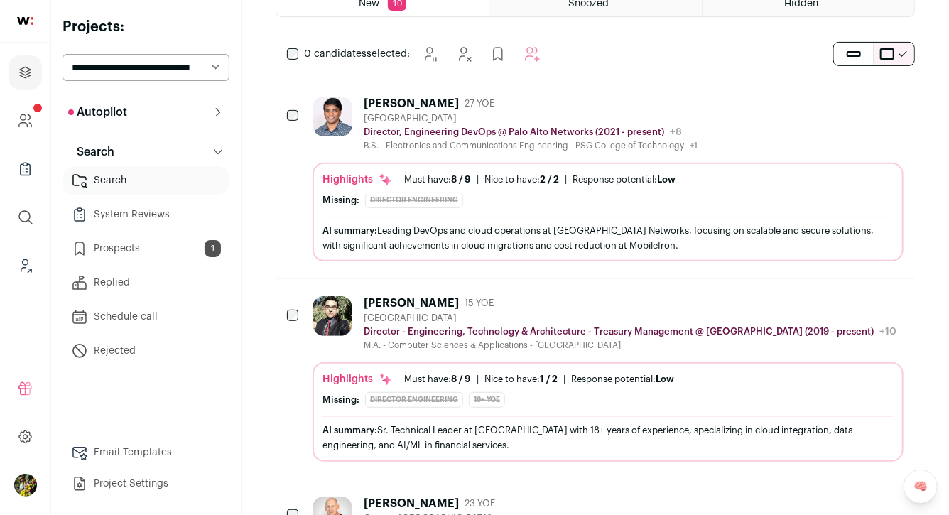
click at [626, 116] on div "[GEOGRAPHIC_DATA]" at bounding box center [531, 118] width 334 height 11
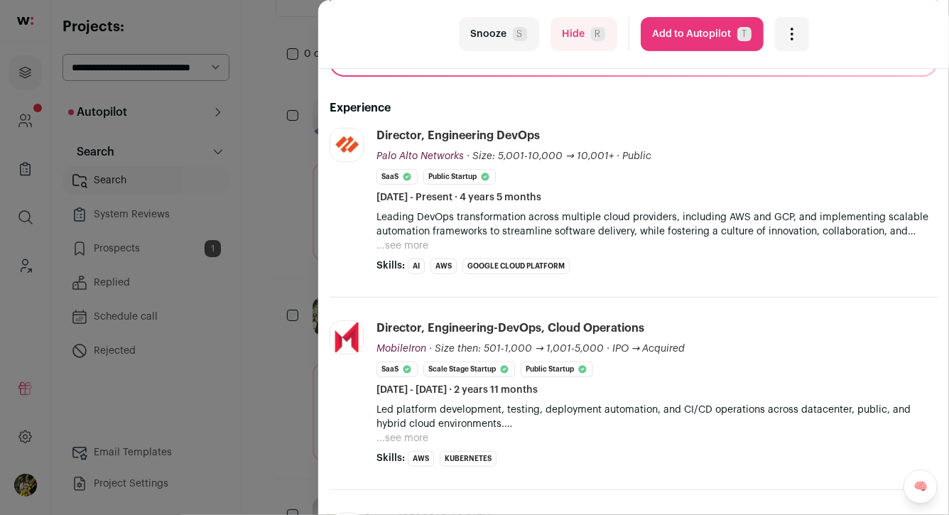
scroll to position [278, 0]
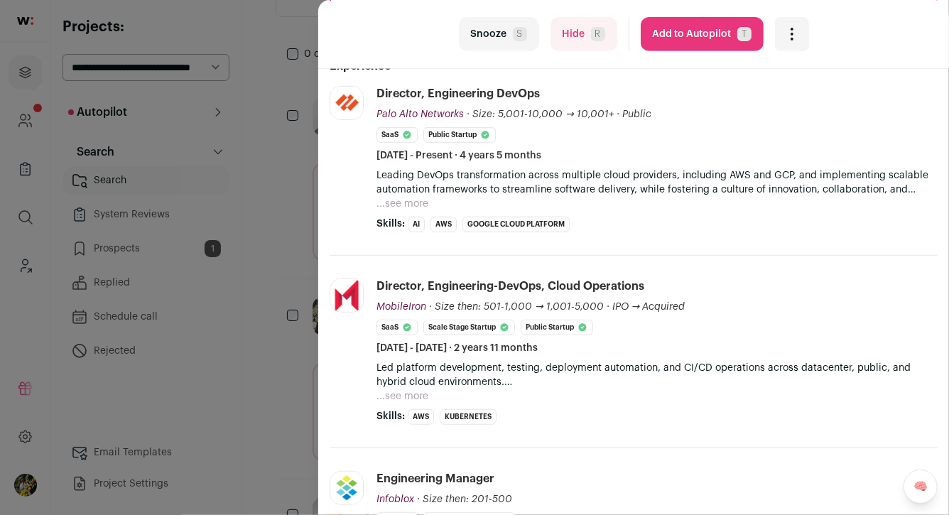
click at [406, 202] on button "...see more" at bounding box center [402, 204] width 52 height 14
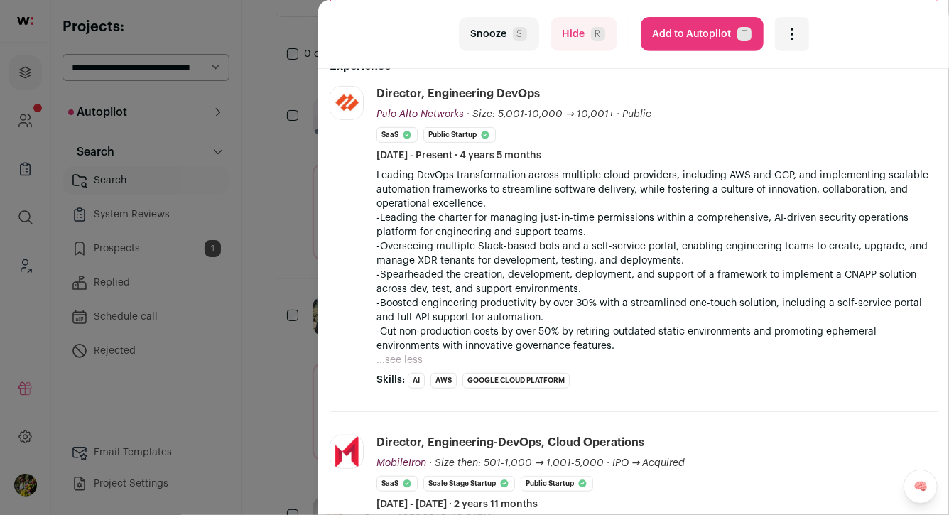
scroll to position [356, 0]
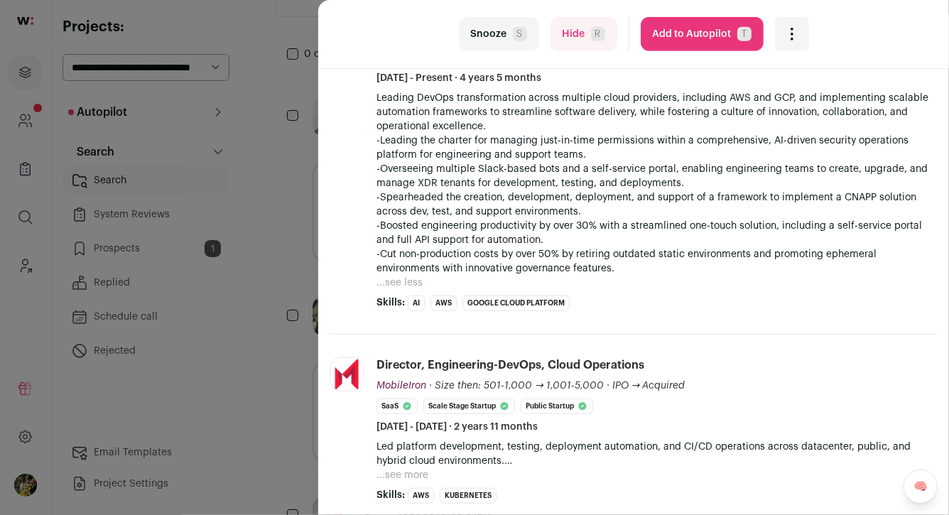
click at [291, 244] on div "last Snooze S Hide R Add to Autopilot T More actions Report a Problem Report th…" at bounding box center [474, 257] width 949 height 515
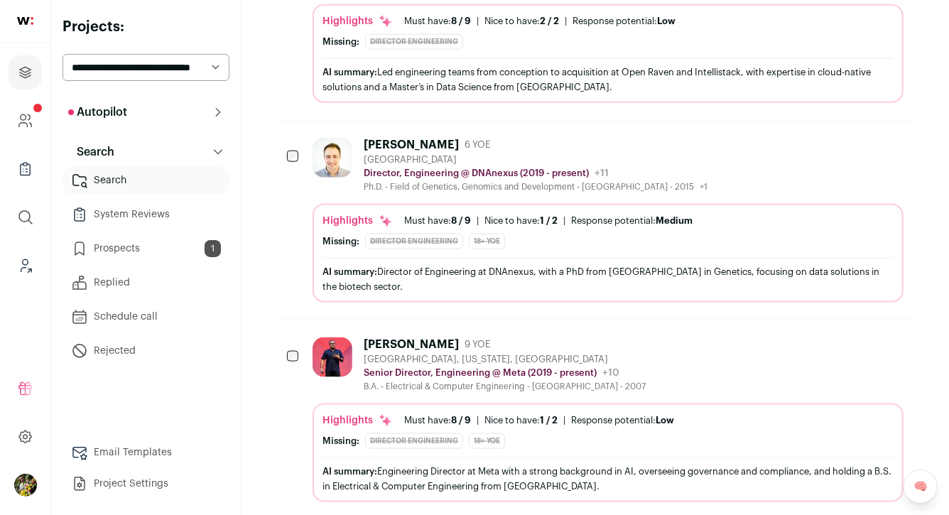
scroll to position [815, 0]
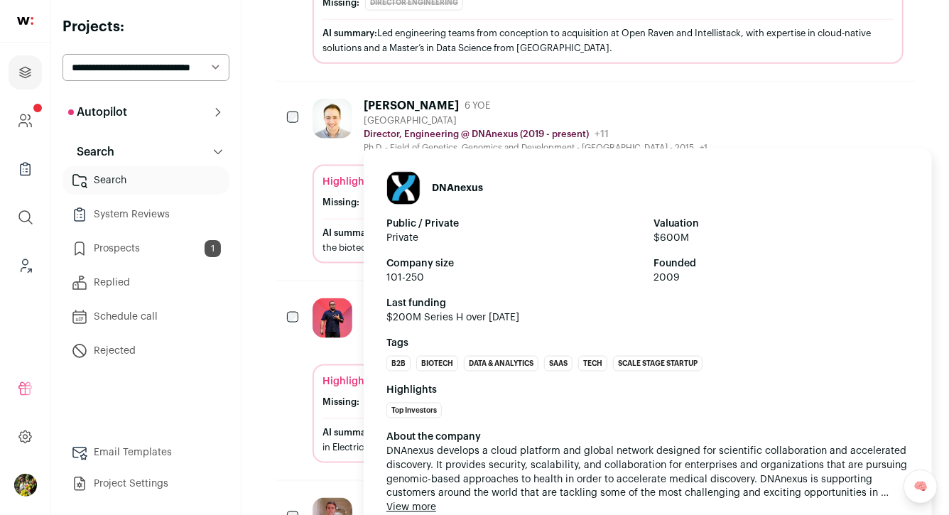
click at [415, 131] on p "Director, Engineering @ DNAnexus (2019 - present)" at bounding box center [476, 134] width 225 height 11
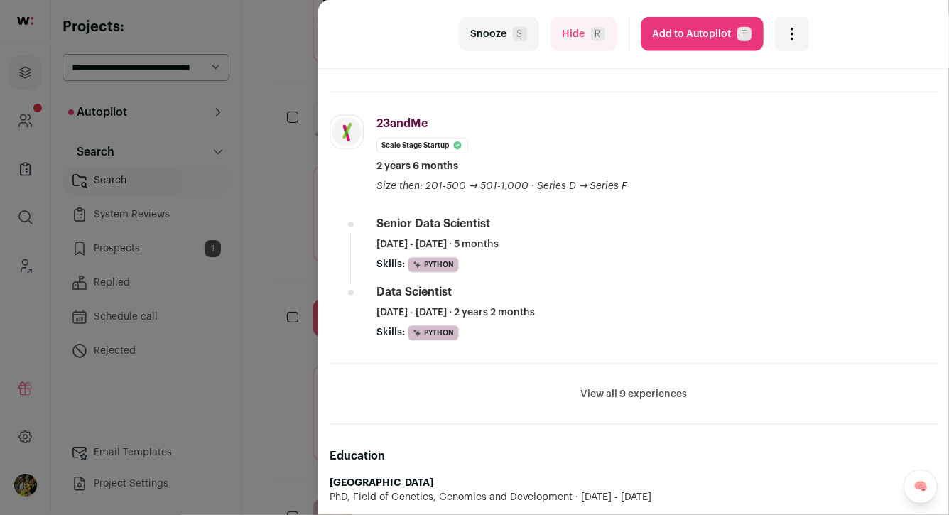
scroll to position [704, 0]
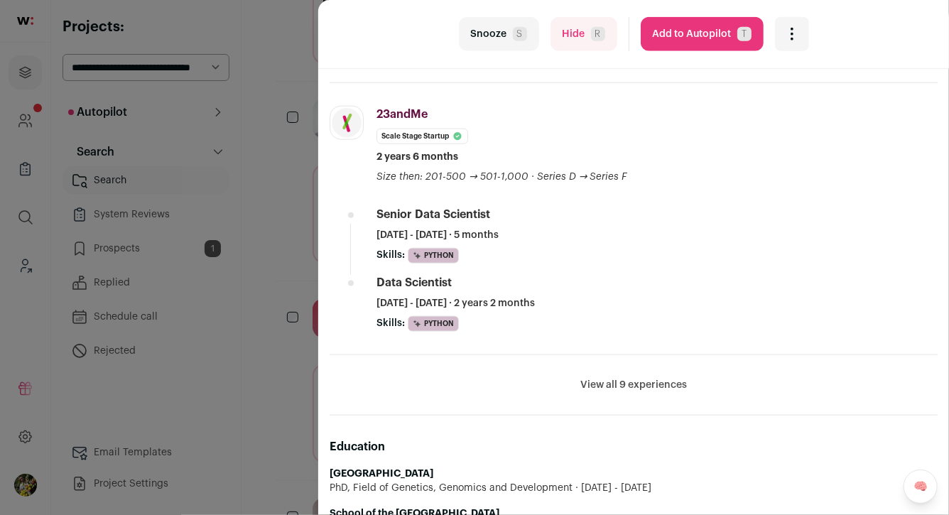
click at [613, 378] on button "View all 9 experiences" at bounding box center [633, 385] width 107 height 14
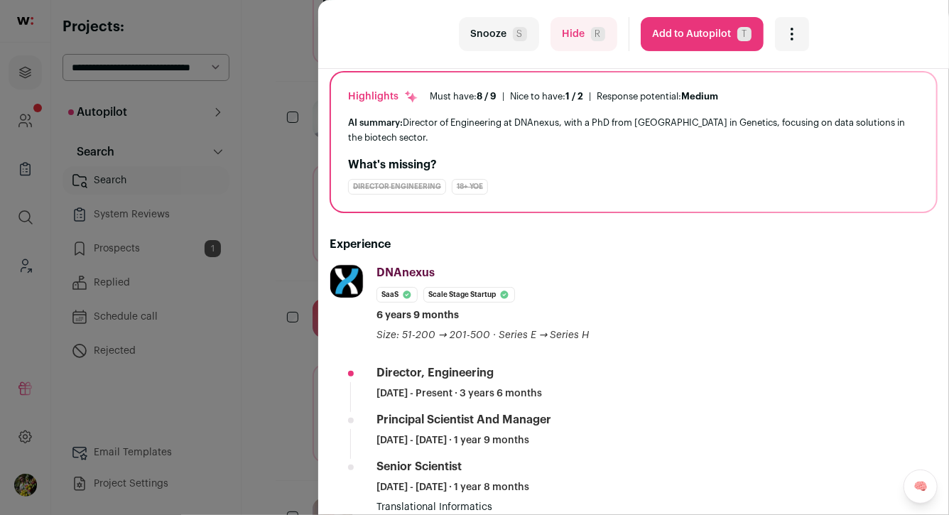
scroll to position [0, 0]
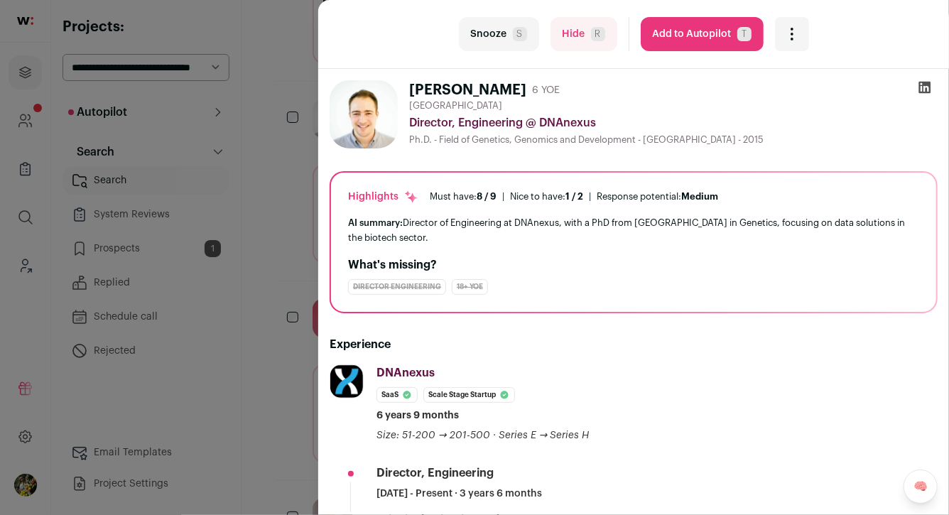
click at [704, 34] on button "Add to Autopilot T" at bounding box center [702, 34] width 123 height 34
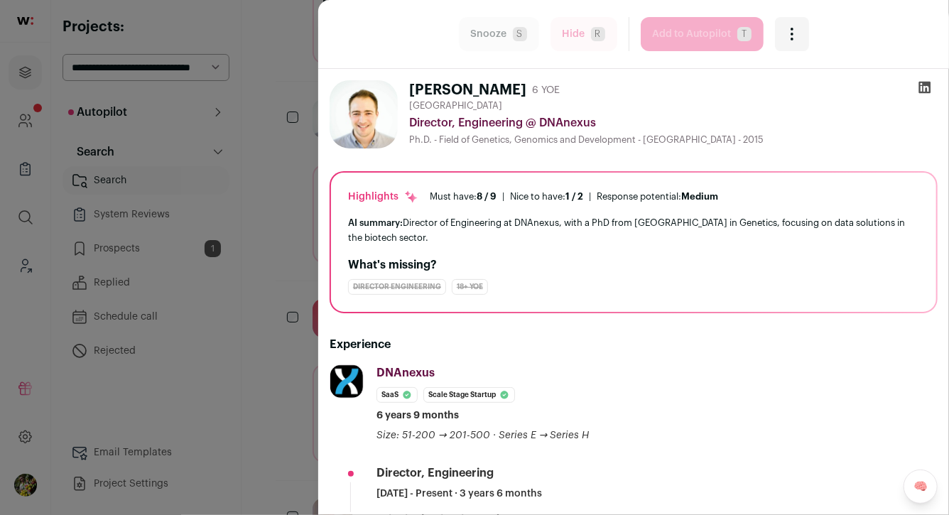
click at [300, 161] on div "last Snooze S Hide R Add to Autopilot T More actions Report a Problem Report th…" at bounding box center [474, 257] width 949 height 515
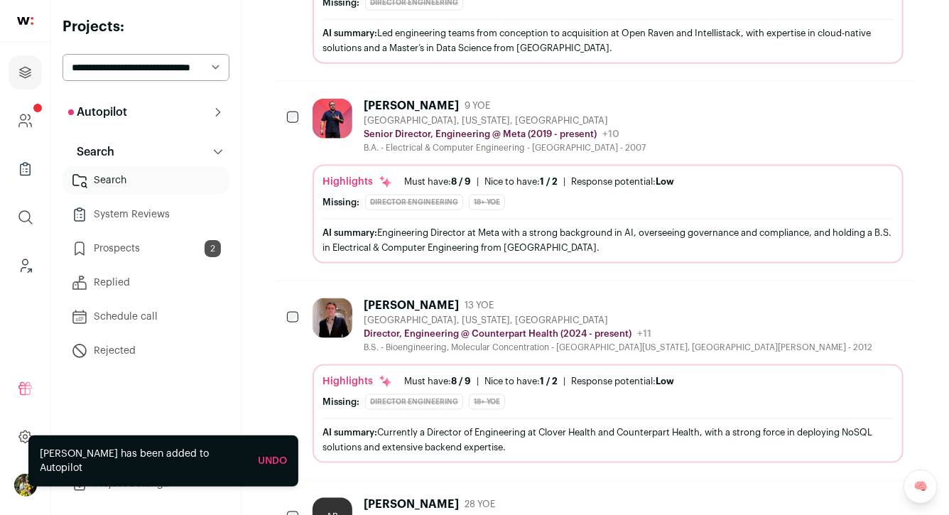
click at [390, 142] on div "B.A. - Electrical & Computer Engineering - [GEOGRAPHIC_DATA] - 2007" at bounding box center [505, 147] width 282 height 11
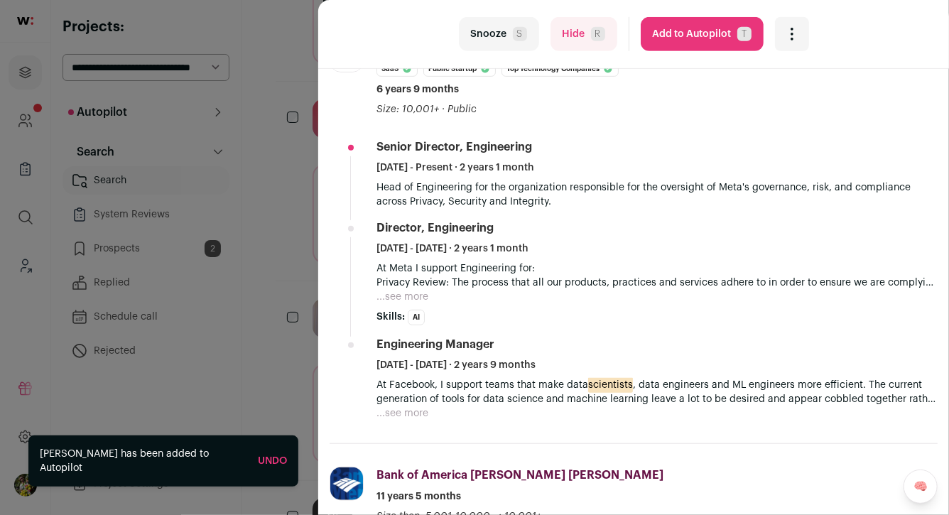
scroll to position [329, 0]
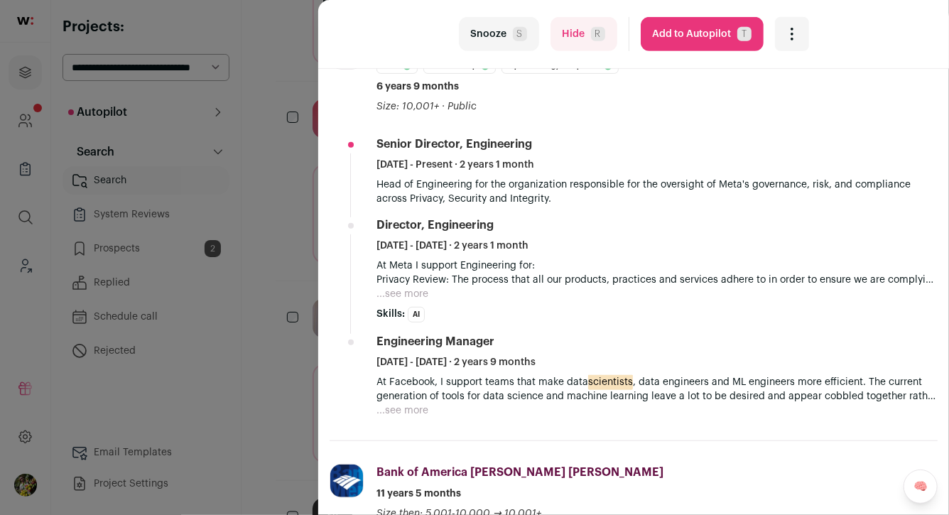
click at [400, 298] on button "...see more" at bounding box center [402, 294] width 52 height 14
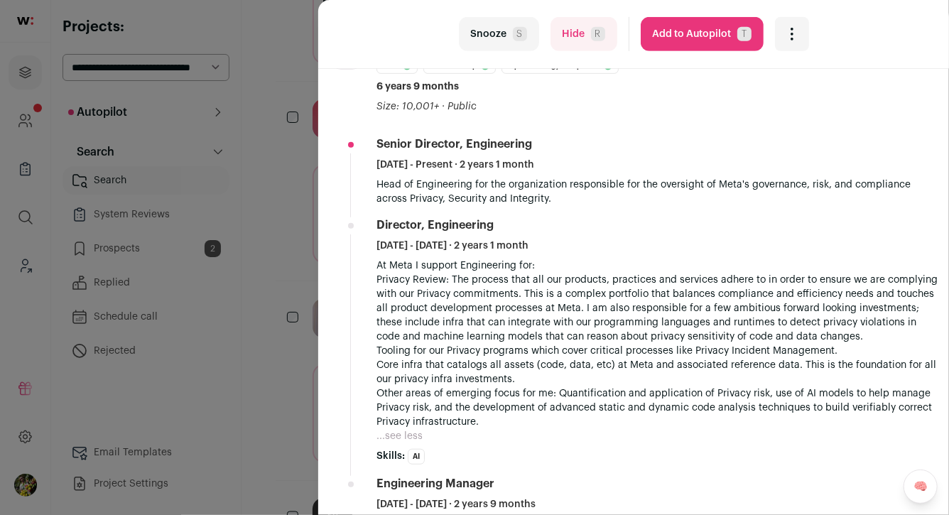
click at [707, 38] on button "Add to Autopilot T" at bounding box center [702, 34] width 123 height 34
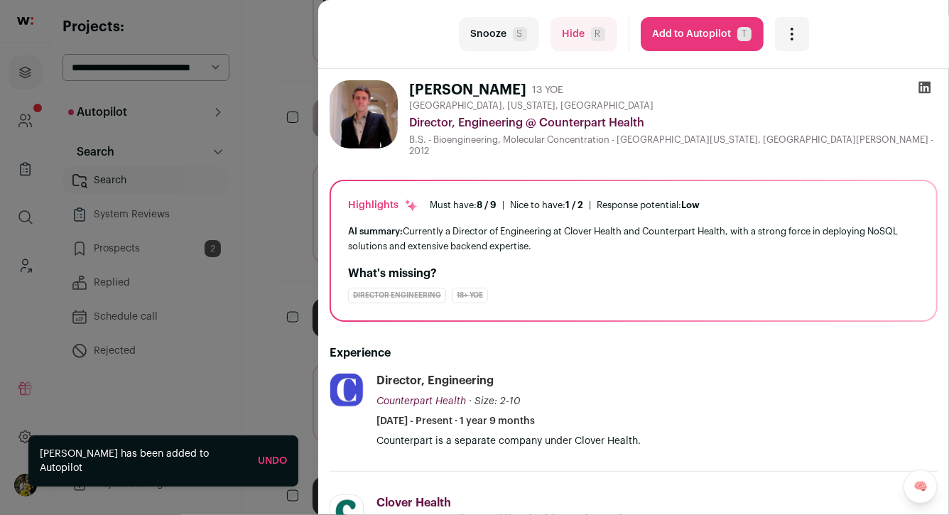
click at [281, 219] on div "last Snooze S Hide R Add to Autopilot T More actions Report a Problem Report th…" at bounding box center [474, 257] width 949 height 515
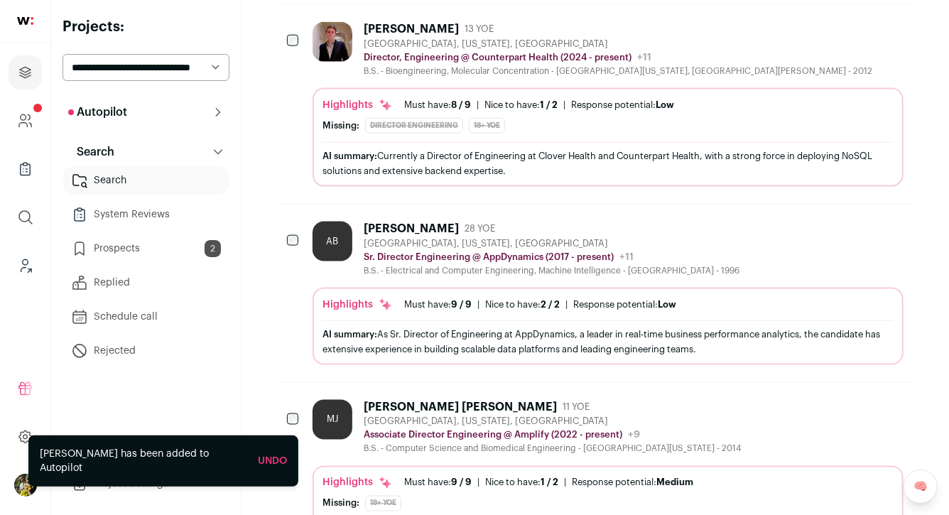
scroll to position [910, 0]
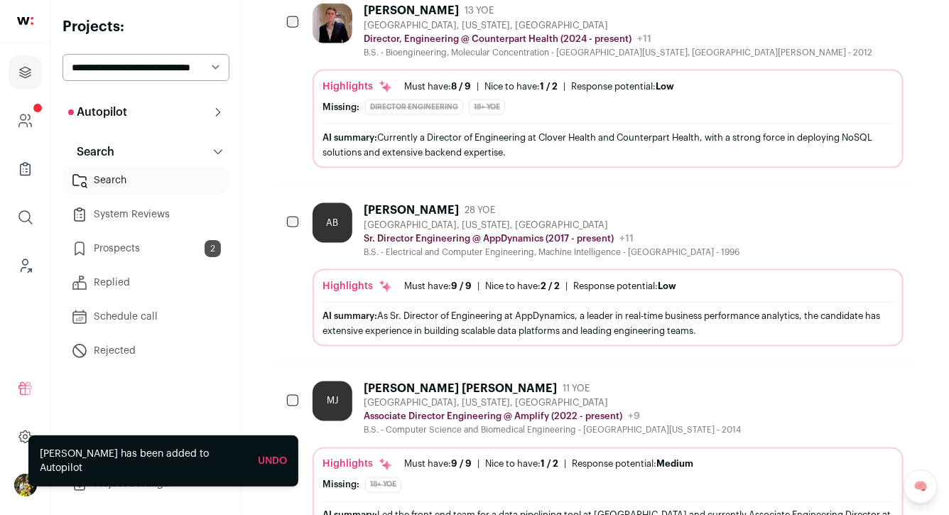
click at [582, 124] on div "AI summary: Currently a Director of Engineering at Clover Health and Counterpar…" at bounding box center [607, 145] width 571 height 42
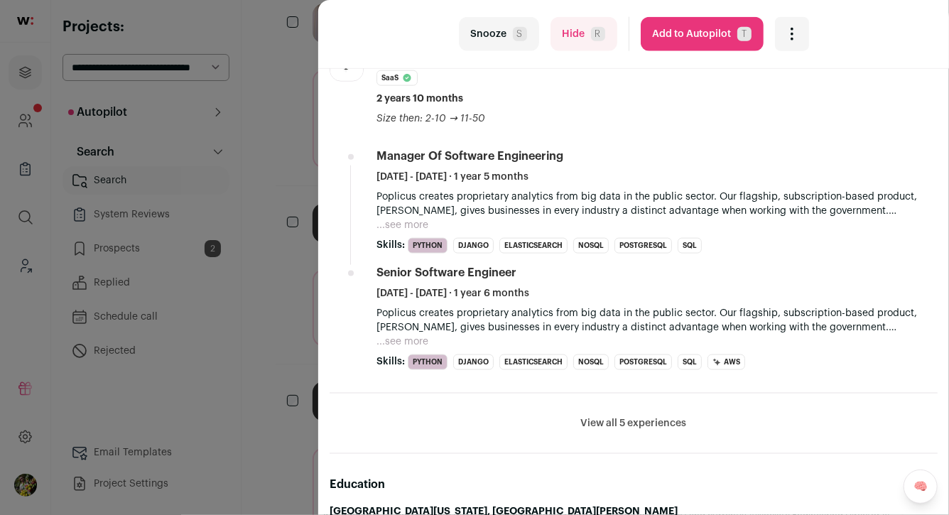
scroll to position [834, 0]
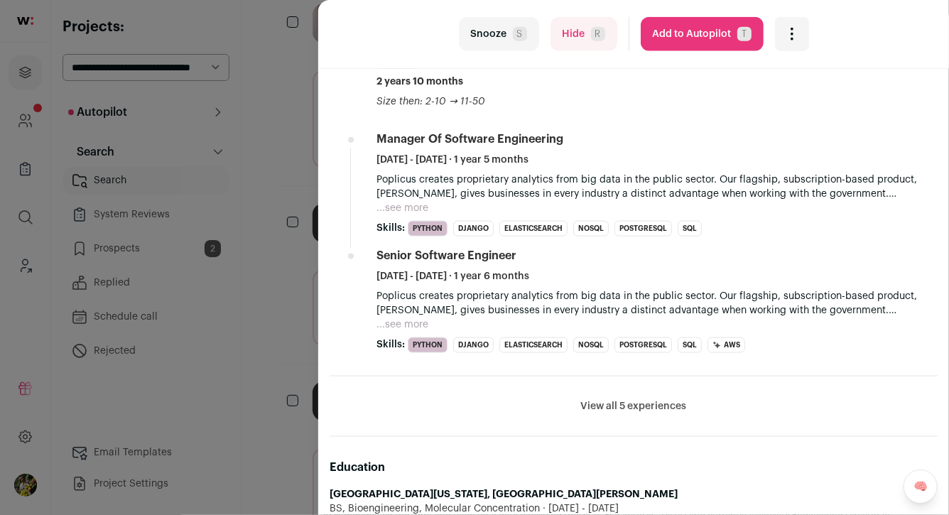
click at [423, 201] on button "...see more" at bounding box center [402, 208] width 52 height 14
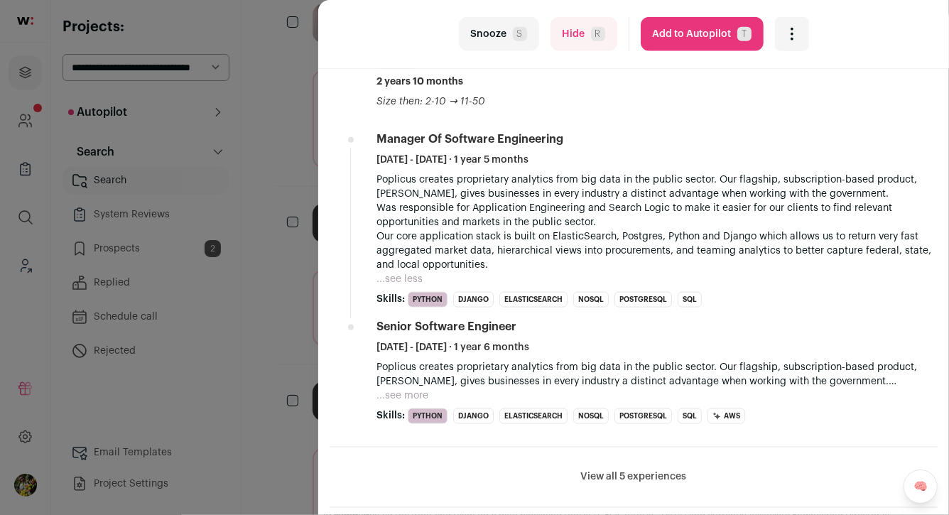
click at [709, 43] on button "Add to Autopilot T" at bounding box center [702, 34] width 123 height 34
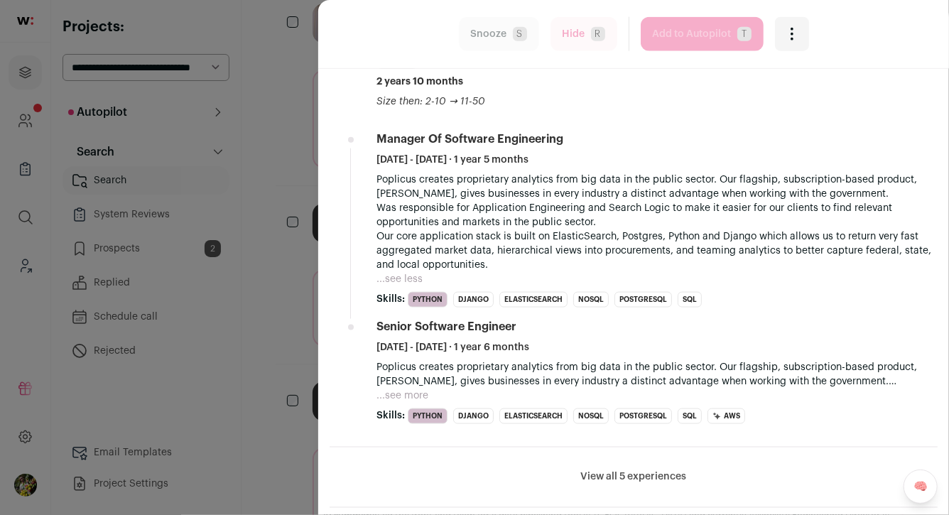
scroll to position [0, 0]
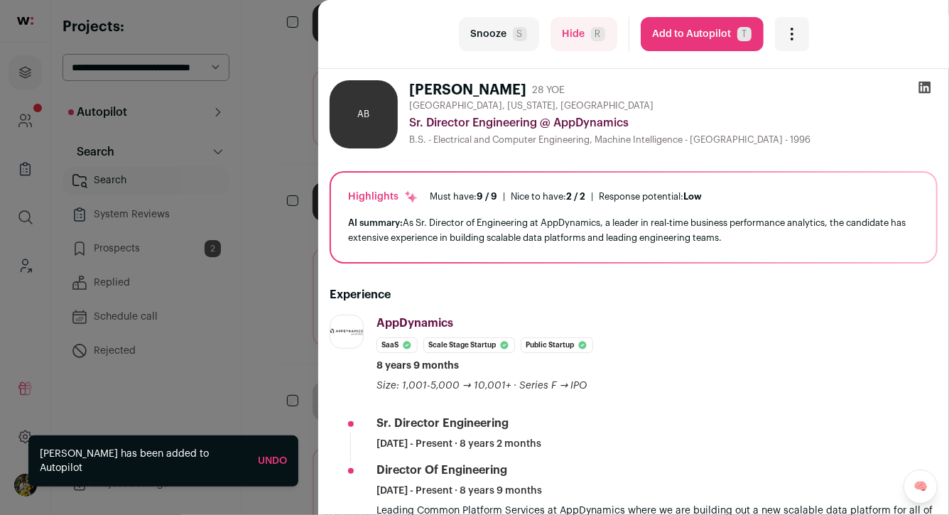
click at [281, 241] on div "last Snooze S Hide R Add to Autopilot T More actions Report a Problem Report th…" at bounding box center [474, 257] width 949 height 515
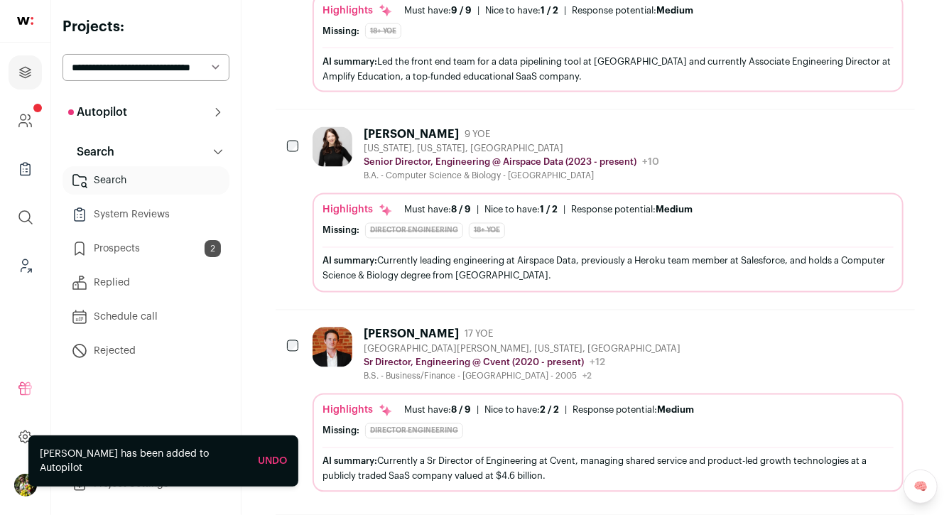
scroll to position [1172, 0]
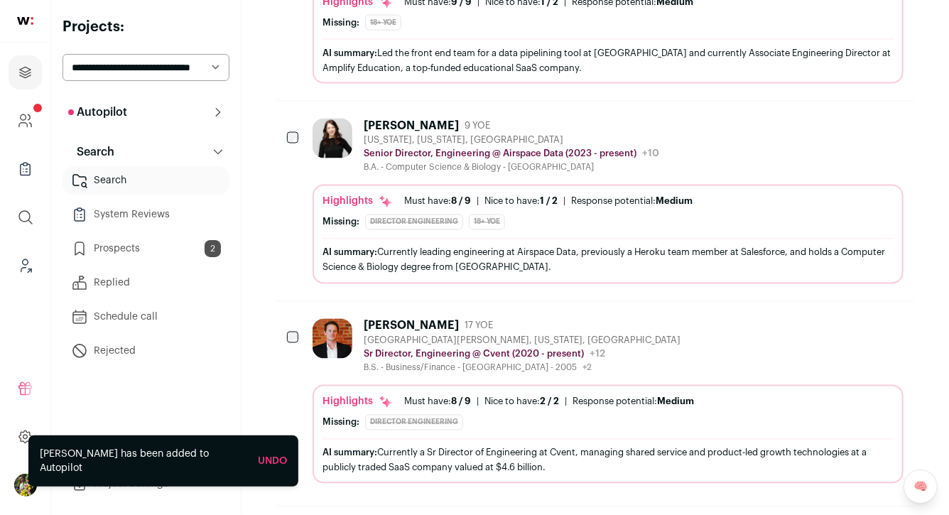
click at [419, 185] on div "Highlights Must have: 8 / 9 How many must haves have been fulfilled? | [GEOGRAP…" at bounding box center [607, 234] width 591 height 99
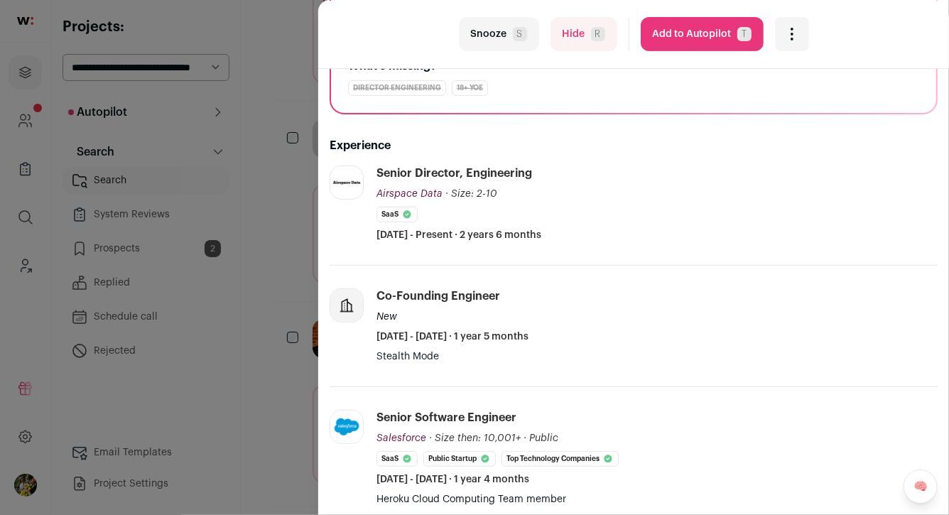
scroll to position [329, 0]
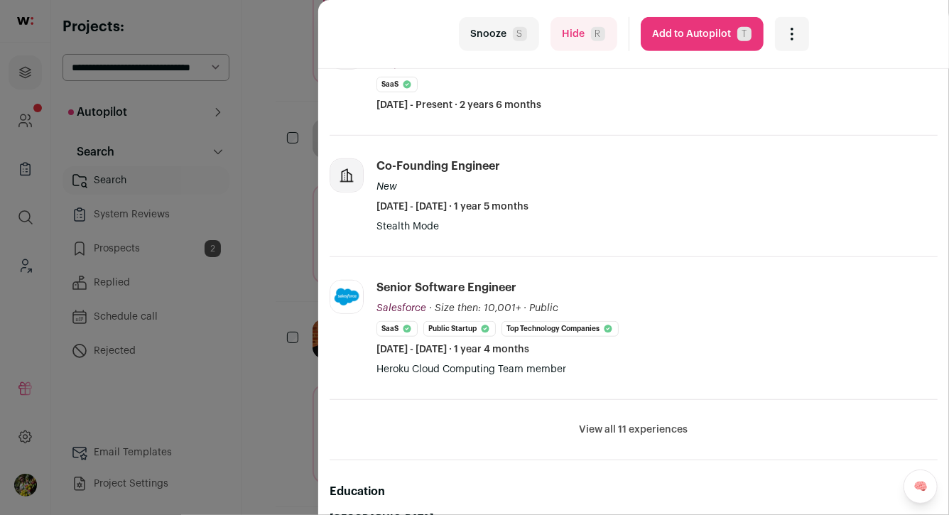
click at [592, 419] on li "View all 11 experiences View less" at bounding box center [634, 430] width 608 height 60
click at [594, 428] on button "View all 11 experiences" at bounding box center [633, 430] width 109 height 14
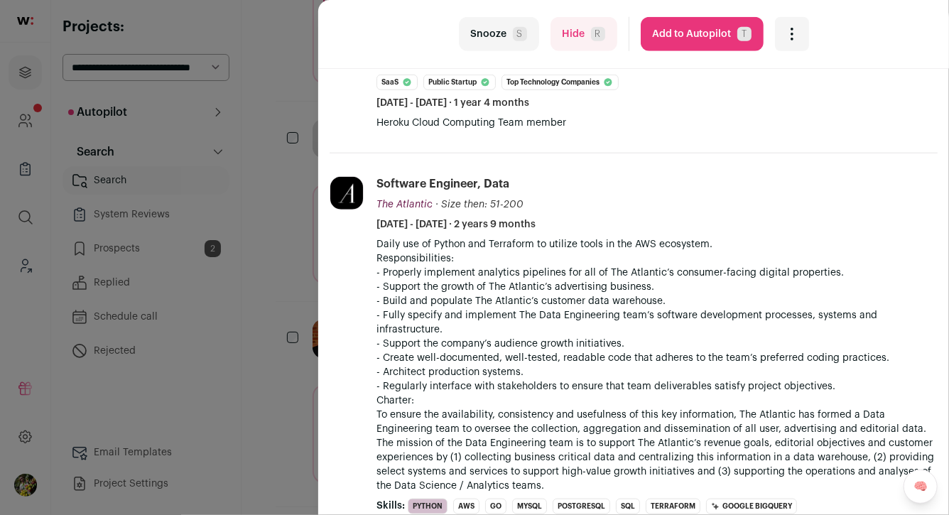
scroll to position [919, 0]
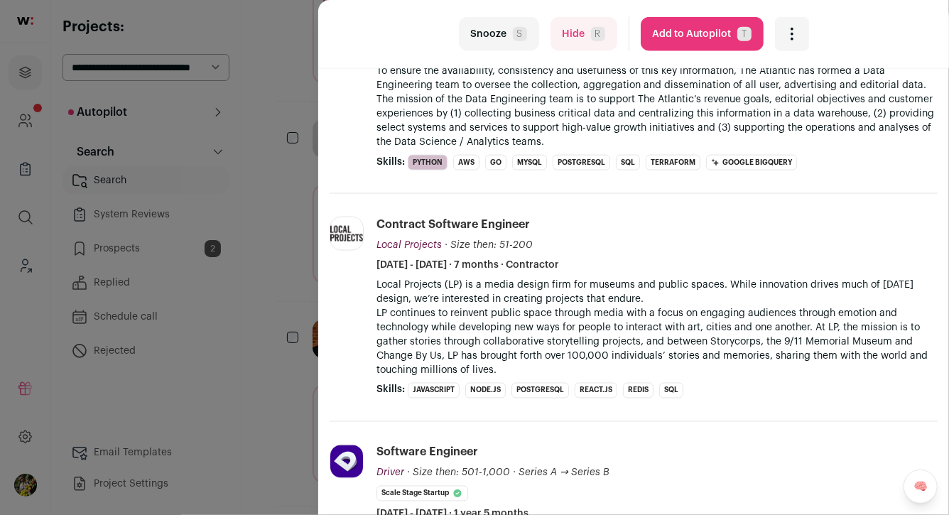
click at [229, 305] on div "last Snooze S Hide R Add to Autopilot T More actions Report a Problem Report th…" at bounding box center [474, 257] width 949 height 515
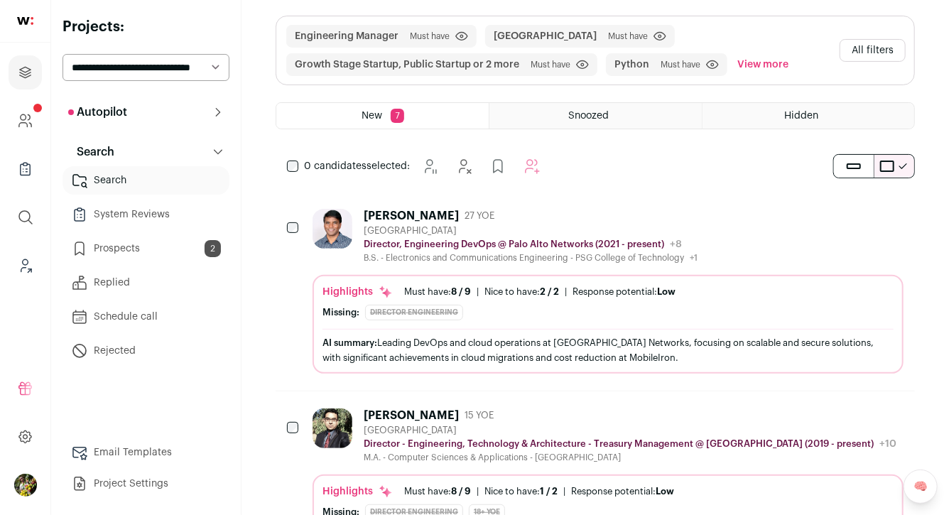
scroll to position [0, 0]
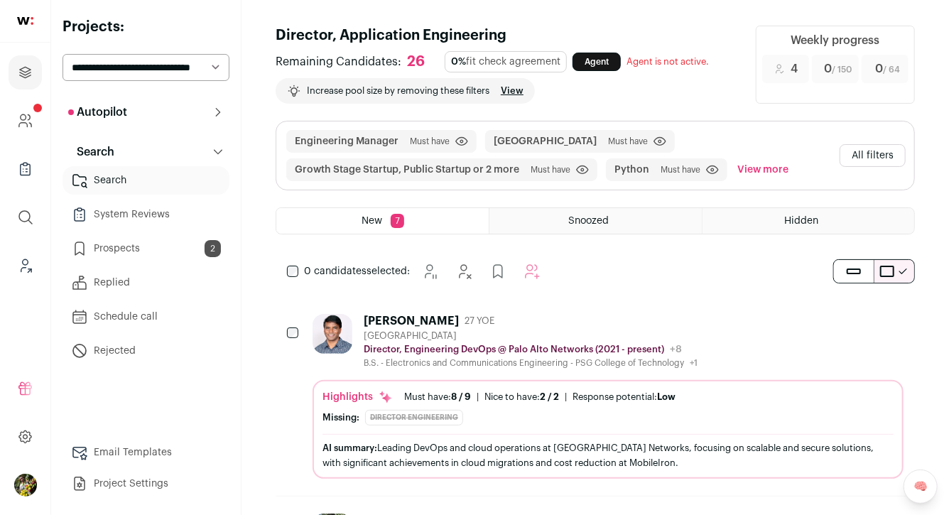
click at [881, 164] on button "All filters" at bounding box center [872, 155] width 66 height 23
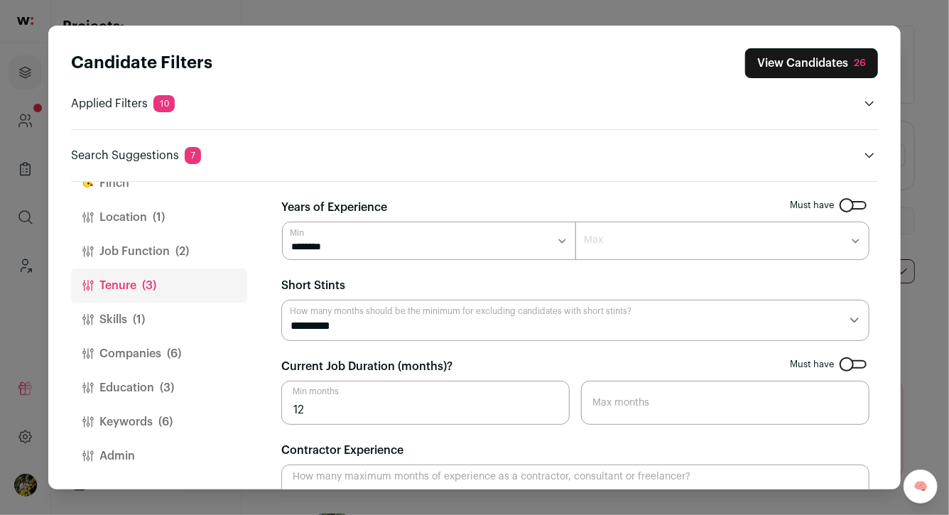
click at [194, 244] on button "Job Function (2)" at bounding box center [159, 251] width 176 height 34
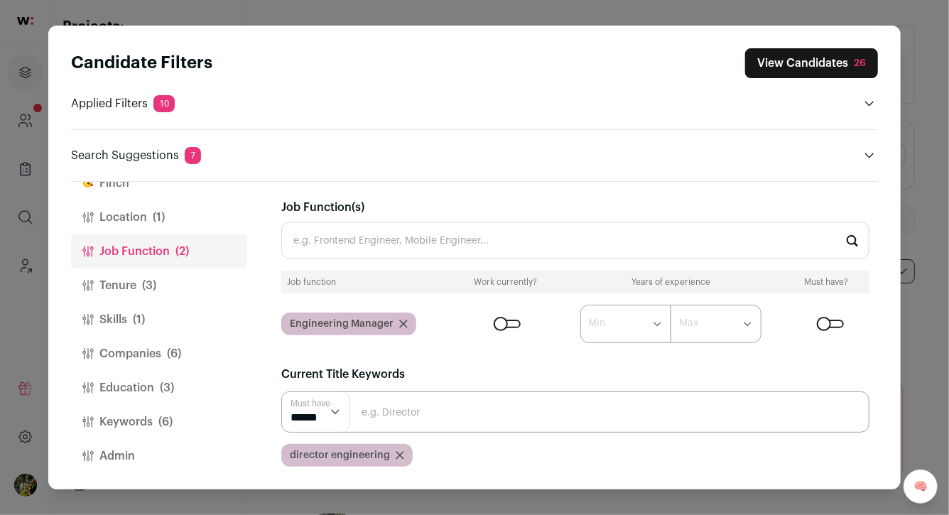
click at [418, 419] on input "Close modal via background" at bounding box center [575, 411] width 588 height 41
type input "vp engineering"
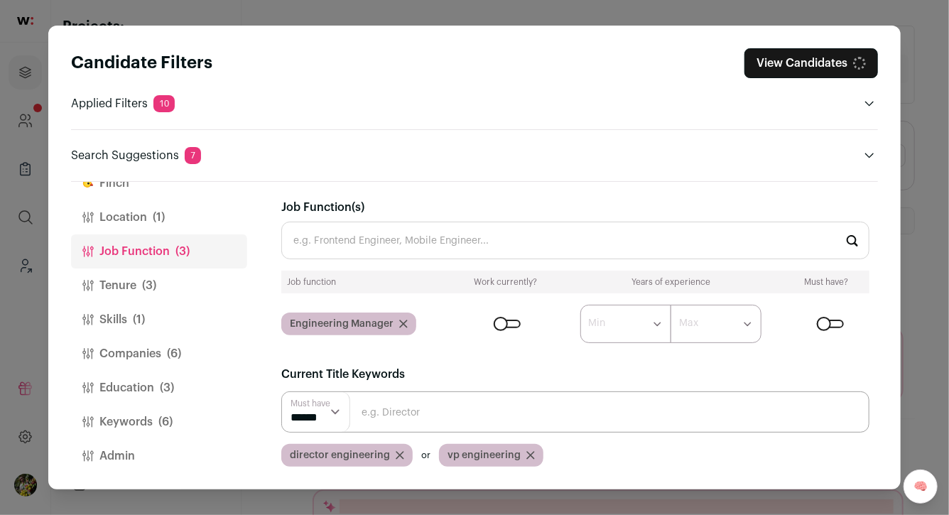
click at [411, 423] on input "Close modal via background" at bounding box center [575, 411] width 588 height 41
type input "cto"
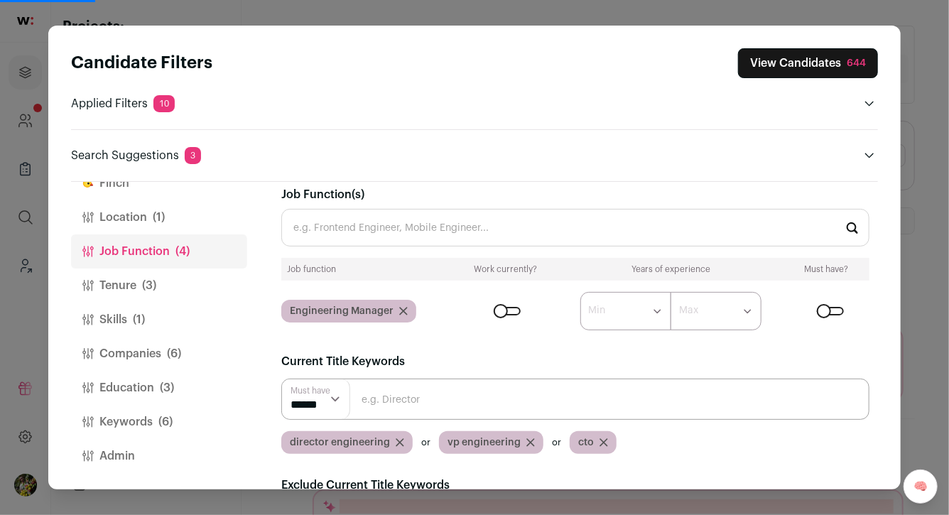
scroll to position [34, 0]
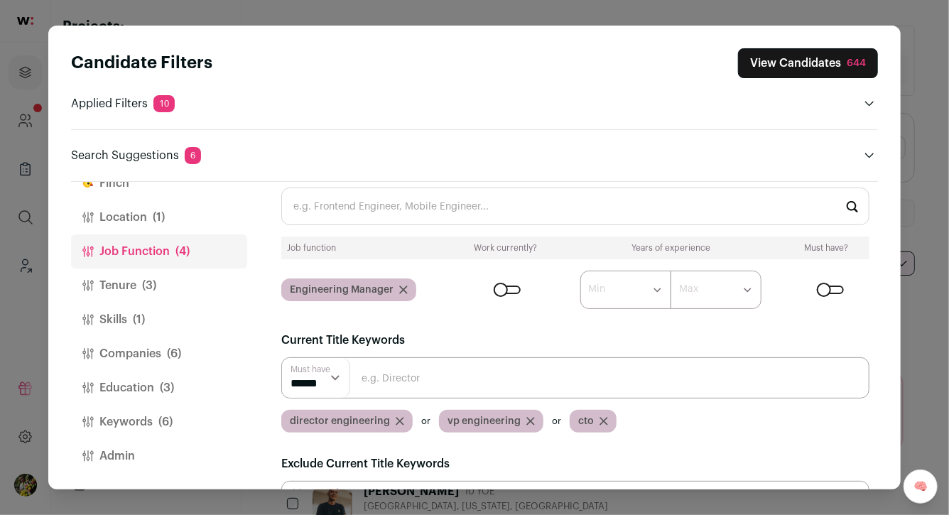
click at [397, 420] on icon "Close modal via background" at bounding box center [399, 421] width 7 height 7
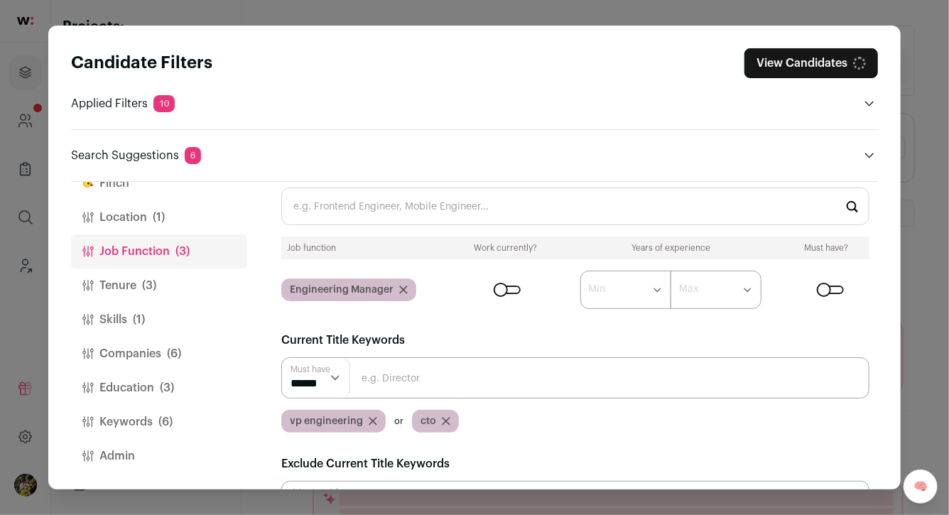
click at [196, 357] on button "Companies (6)" at bounding box center [159, 354] width 176 height 34
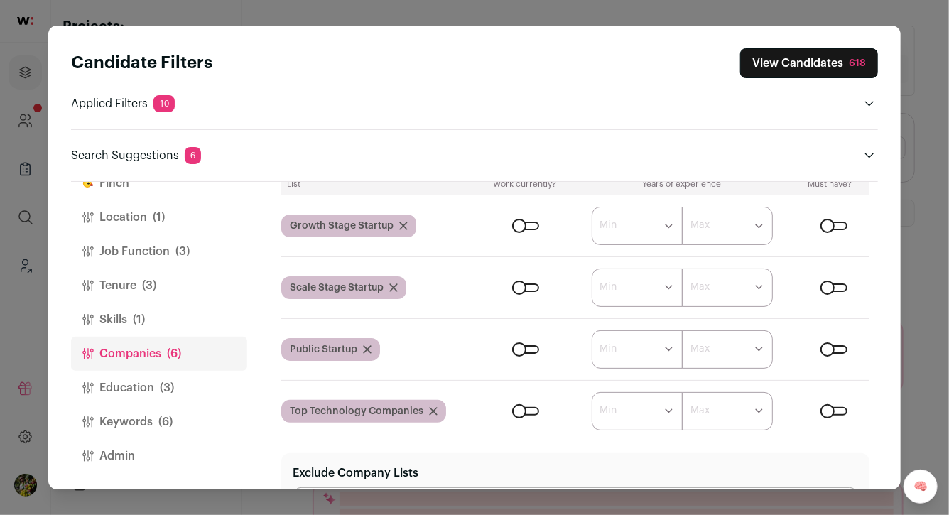
scroll to position [145, 0]
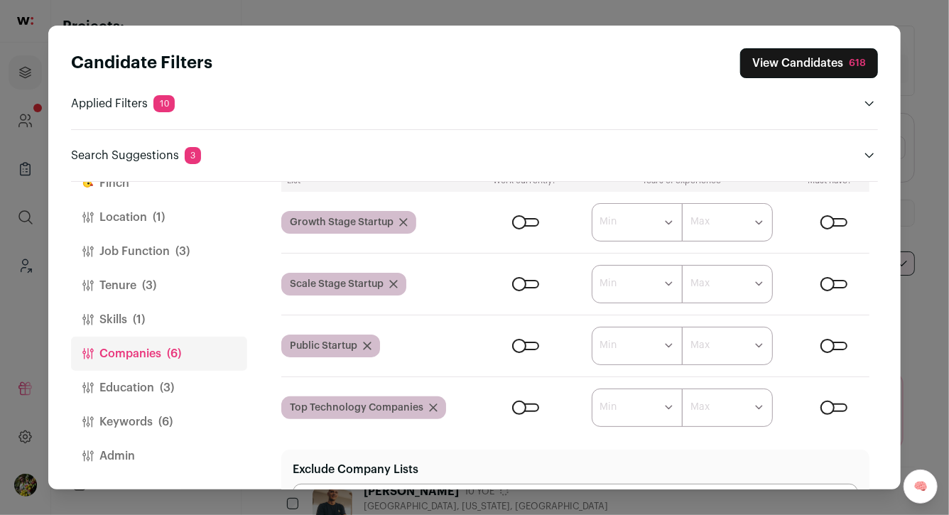
click at [432, 408] on icon "Close modal via background" at bounding box center [433, 407] width 7 height 7
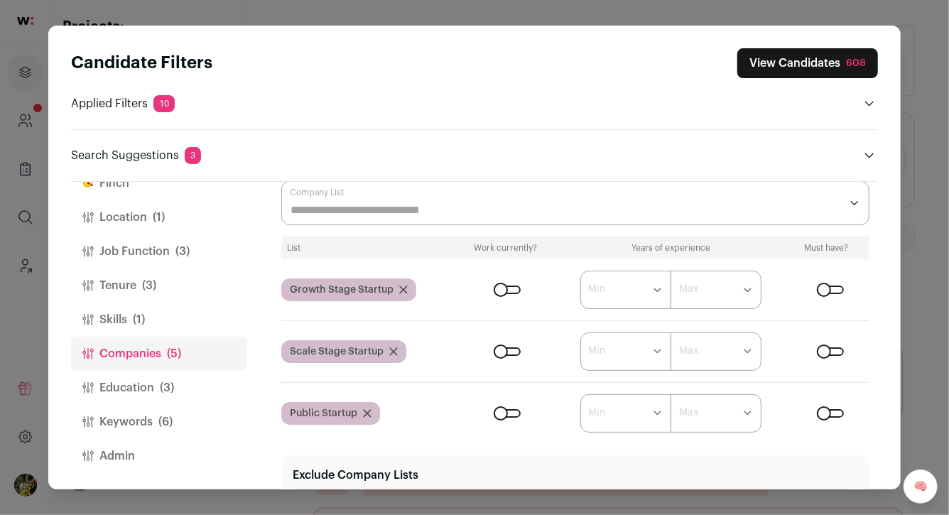
click at [366, 411] on icon "Close modal via background" at bounding box center [367, 413] width 7 height 7
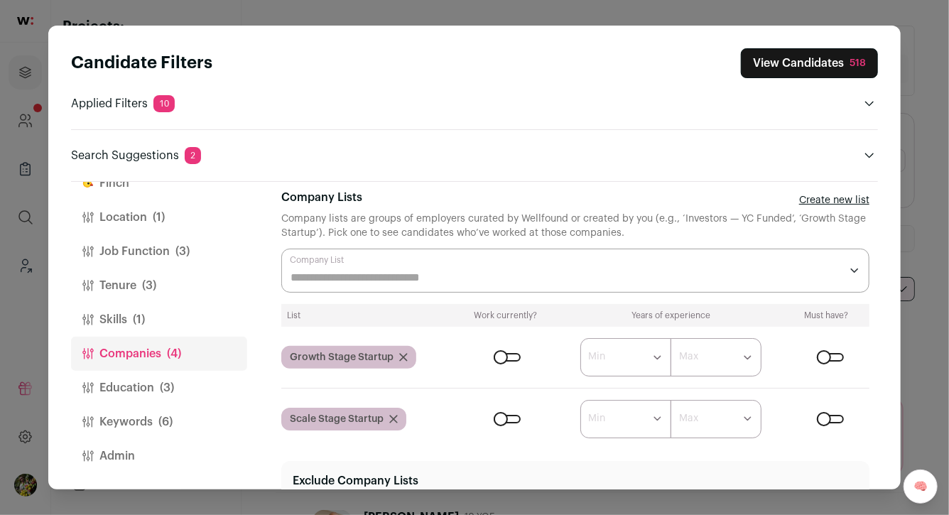
click at [393, 418] on icon "Close modal via background" at bounding box center [393, 418] width 7 height 7
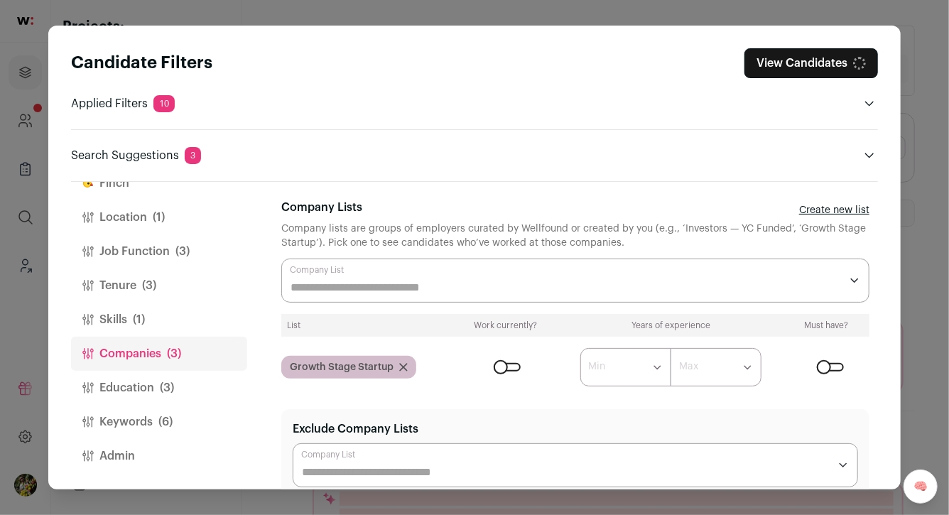
click at [396, 281] on input "Company Lists" at bounding box center [565, 287] width 550 height 17
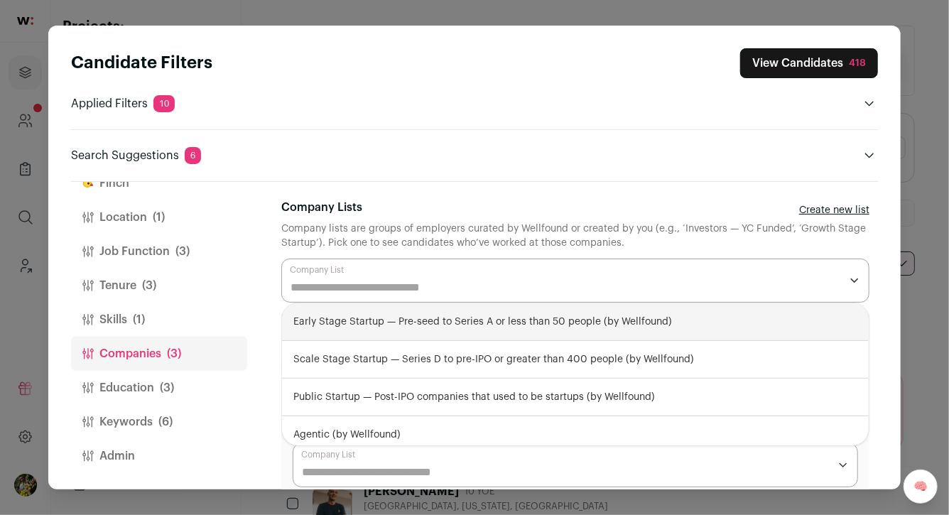
click at [389, 317] on div "Early Stage Startup — Pre-seed to Series A or less than 50 people (by Wellfound)" at bounding box center [575, 322] width 587 height 38
select select "**********"
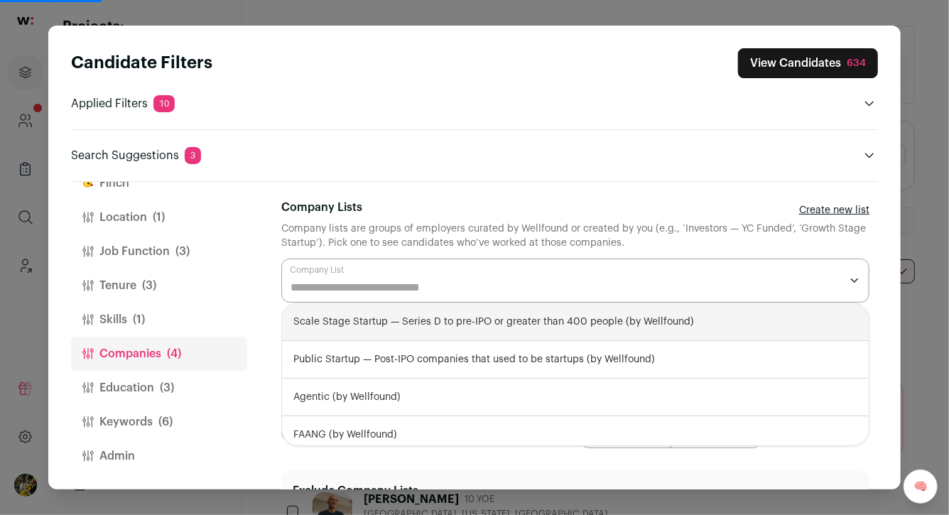
click at [651, 229] on div "Company lists are groups of employers curated by Wellfound or created by you (e…" at bounding box center [575, 236] width 588 height 28
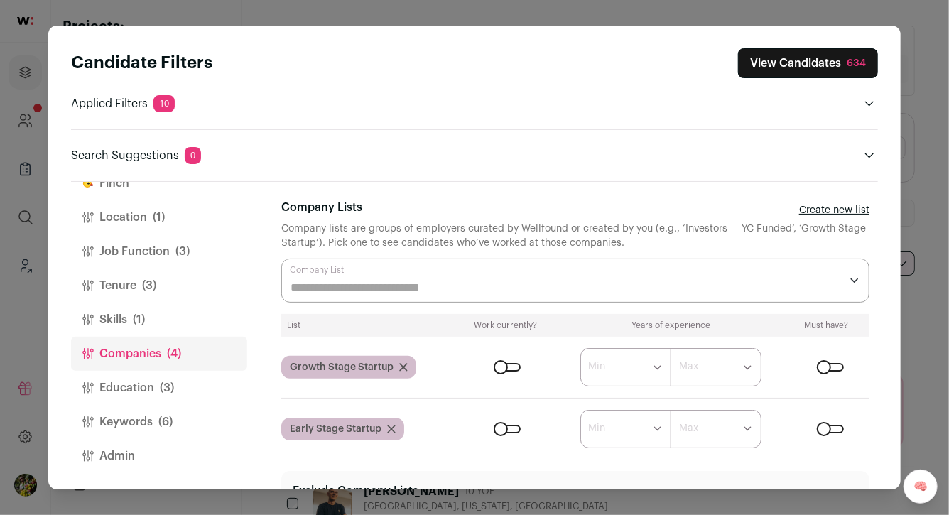
scroll to position [75, 0]
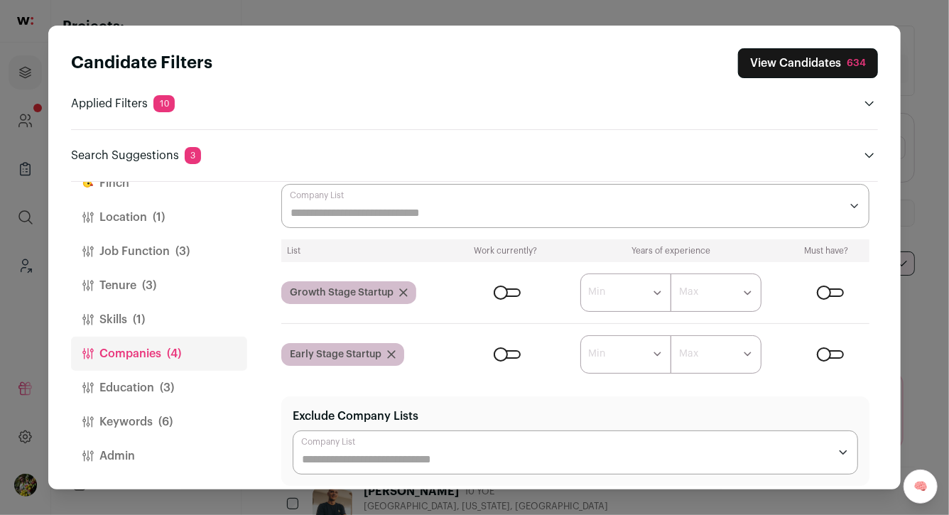
click at [800, 72] on button "View Candidates 634" at bounding box center [808, 63] width 140 height 30
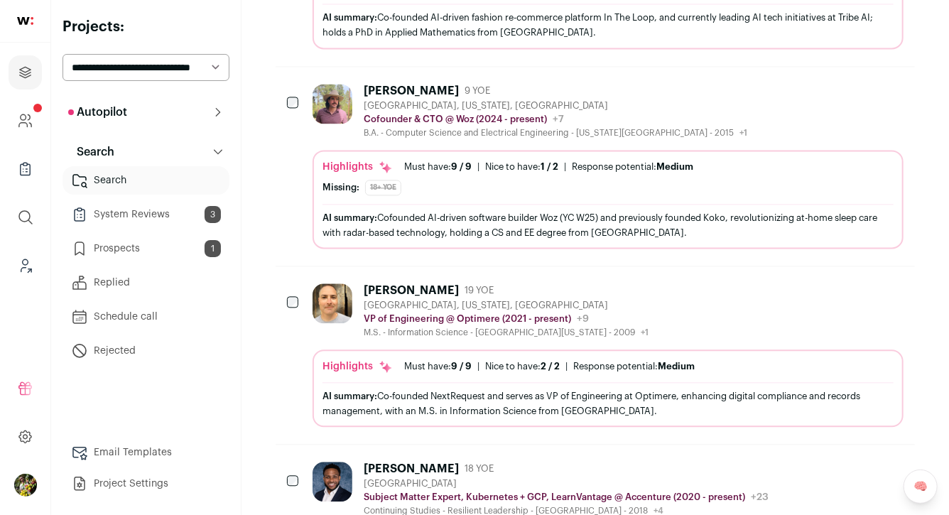
scroll to position [1385, 0]
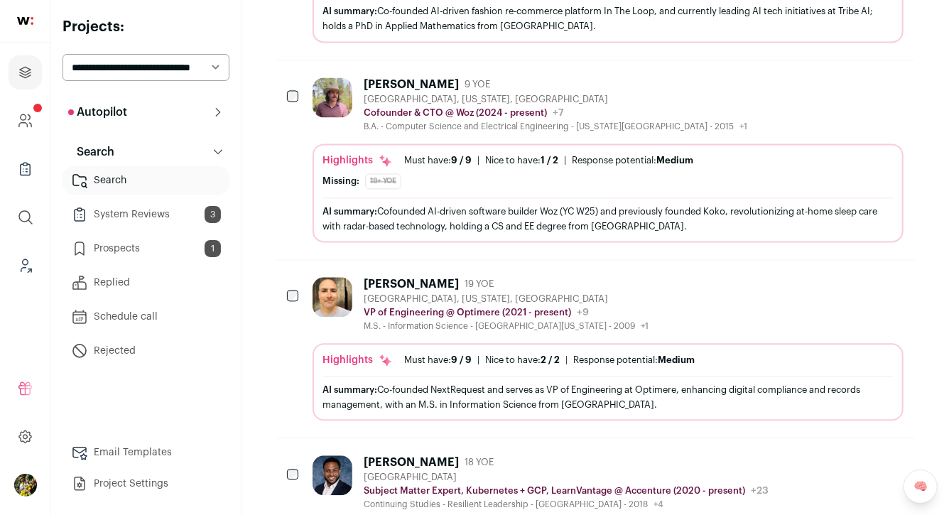
click at [519, 126] on div "B.A. - Computer Science and Electrical Engineering - [US_STATE][GEOGRAPHIC_DATA…" at bounding box center [555, 126] width 383 height 11
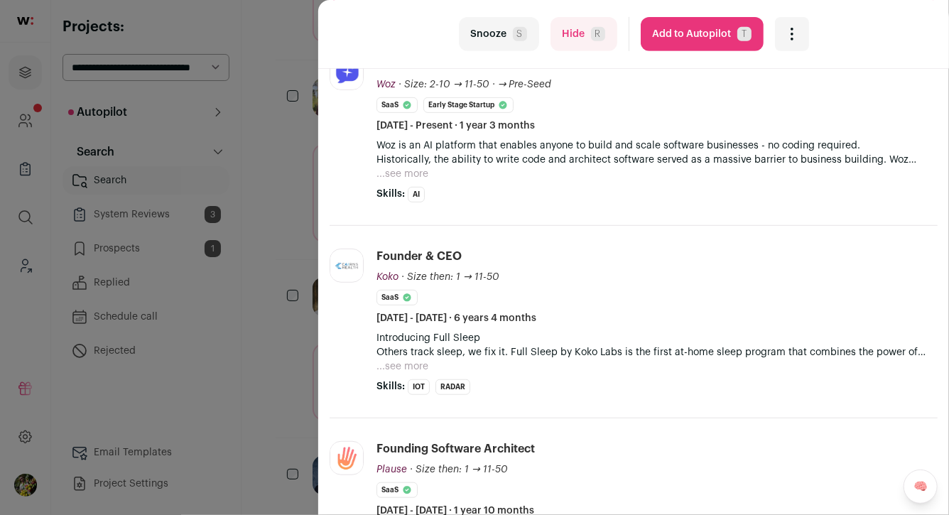
scroll to position [335, 0]
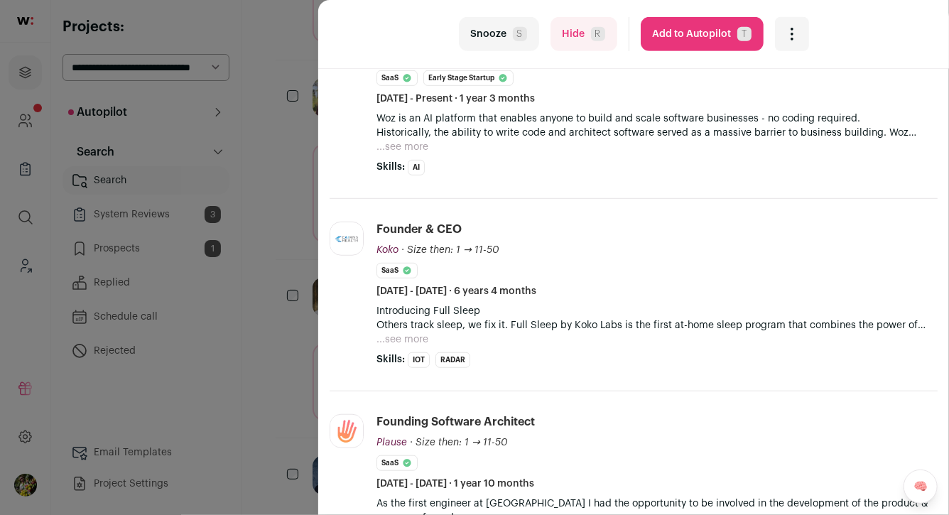
click at [404, 149] on button "...see more" at bounding box center [402, 147] width 52 height 14
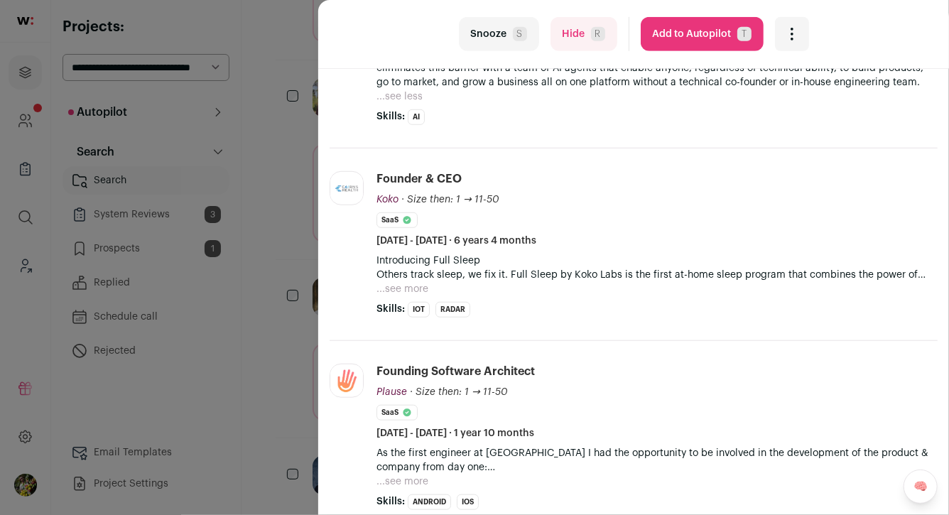
scroll to position [425, 0]
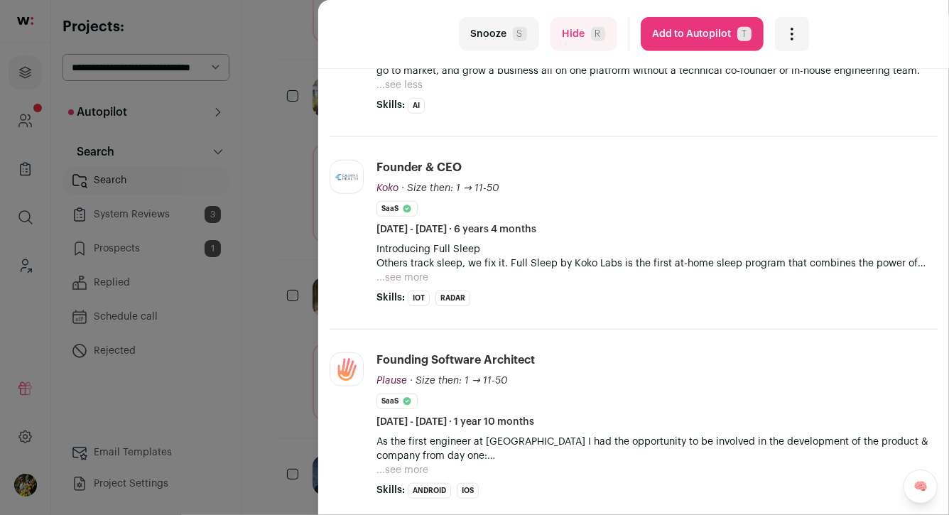
click at [394, 277] on button "...see more" at bounding box center [402, 278] width 52 height 14
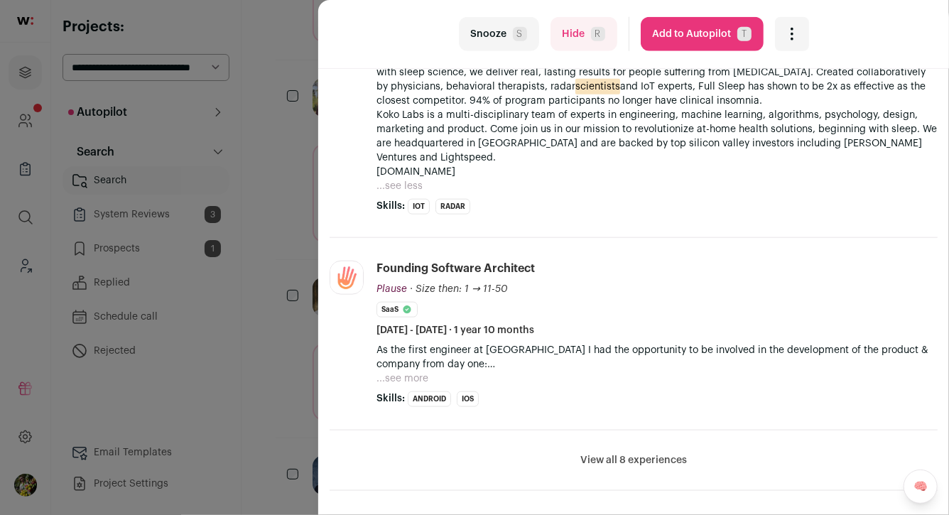
scroll to position [679, 0]
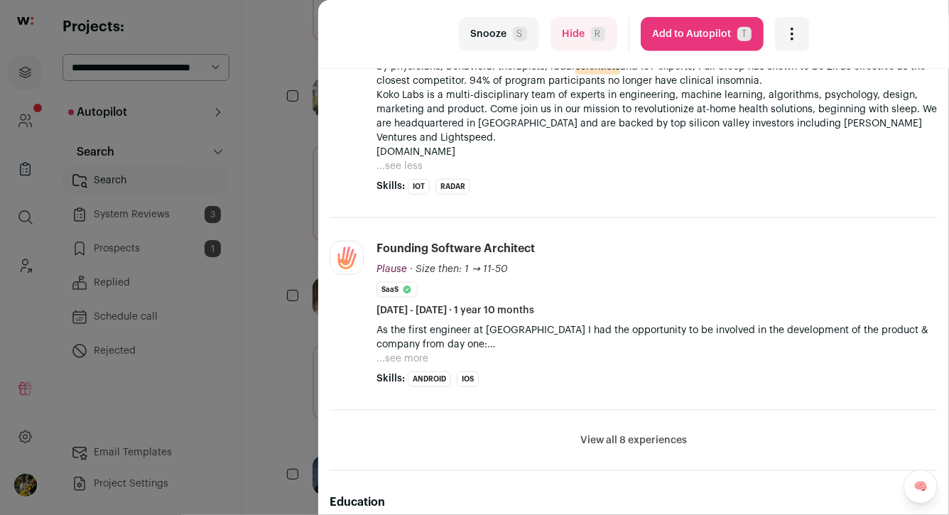
click at [424, 352] on button "...see more" at bounding box center [402, 359] width 52 height 14
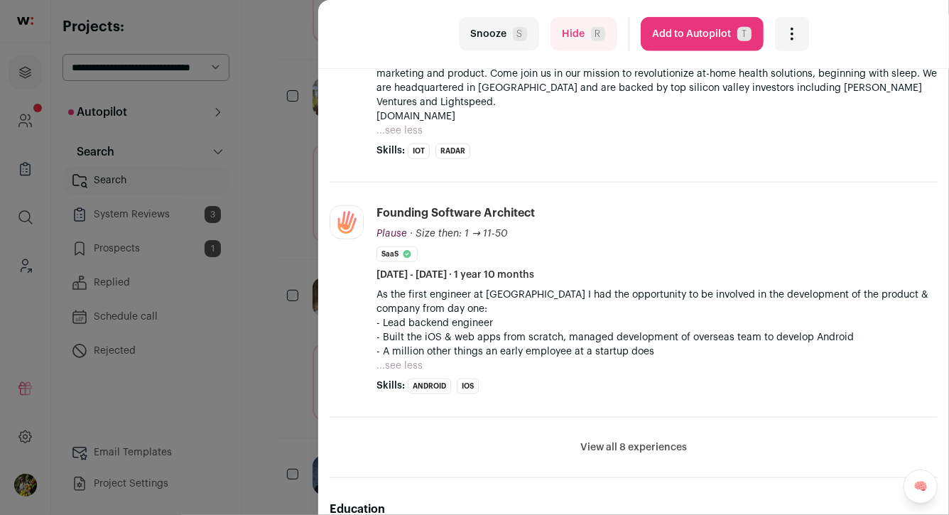
scroll to position [721, 0]
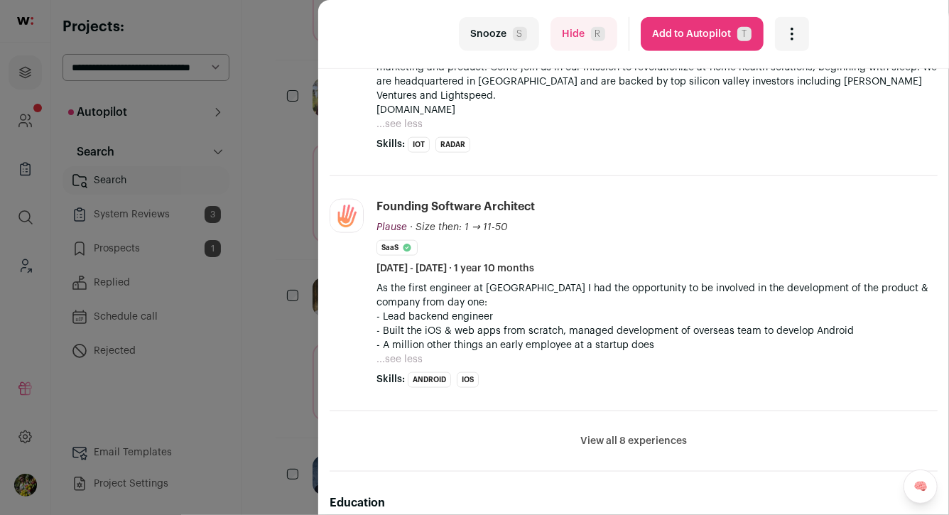
click at [685, 34] on button "Add to Autopilot T" at bounding box center [702, 34] width 123 height 34
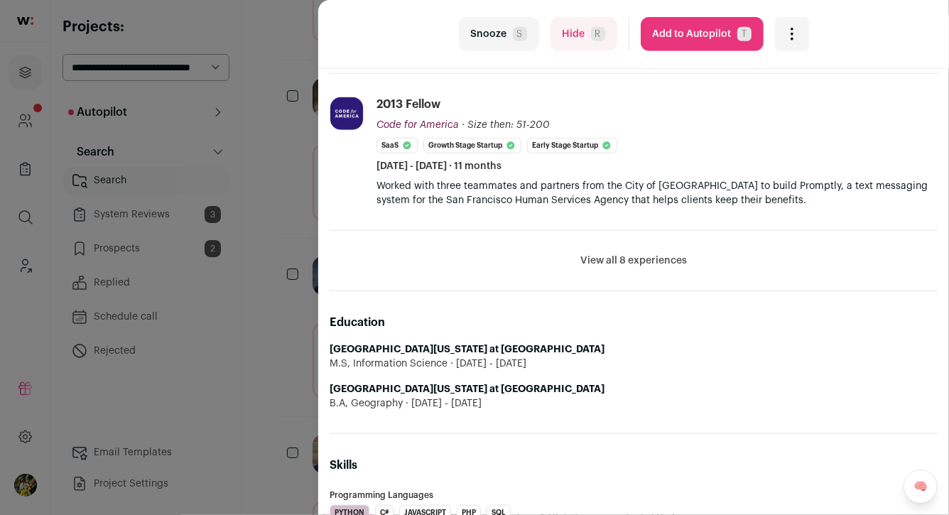
scroll to position [654, 0]
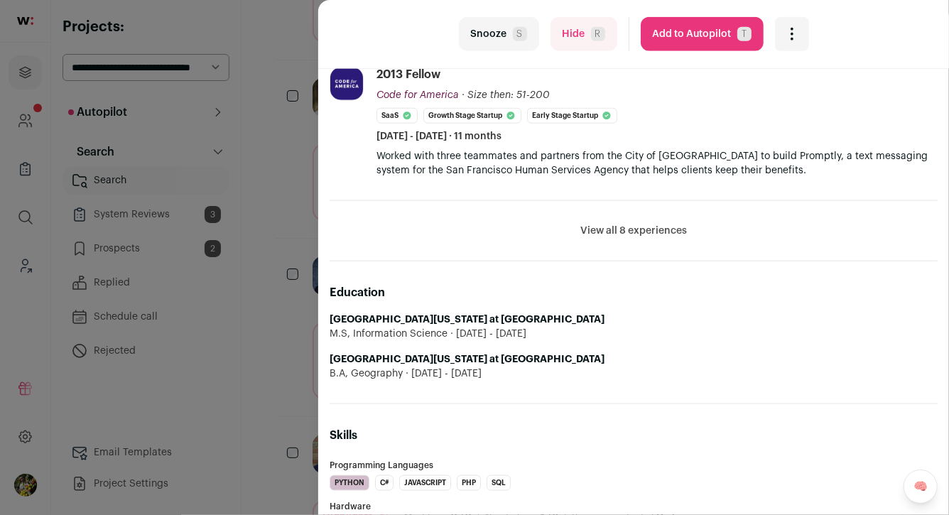
click at [648, 232] on button "View all 8 experiences" at bounding box center [633, 231] width 107 height 14
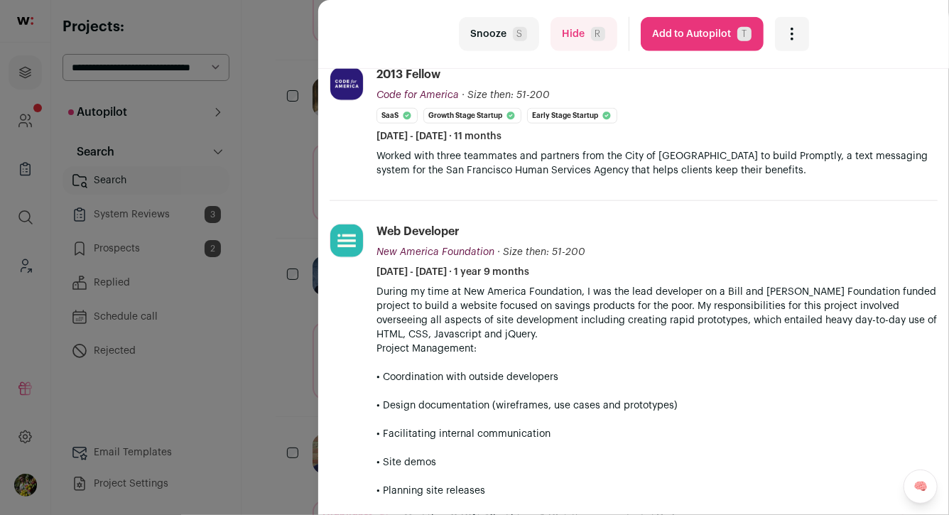
click at [294, 317] on div "last Snooze S Hide R Add to Autopilot T More actions Report a Problem Report th…" at bounding box center [474, 257] width 949 height 515
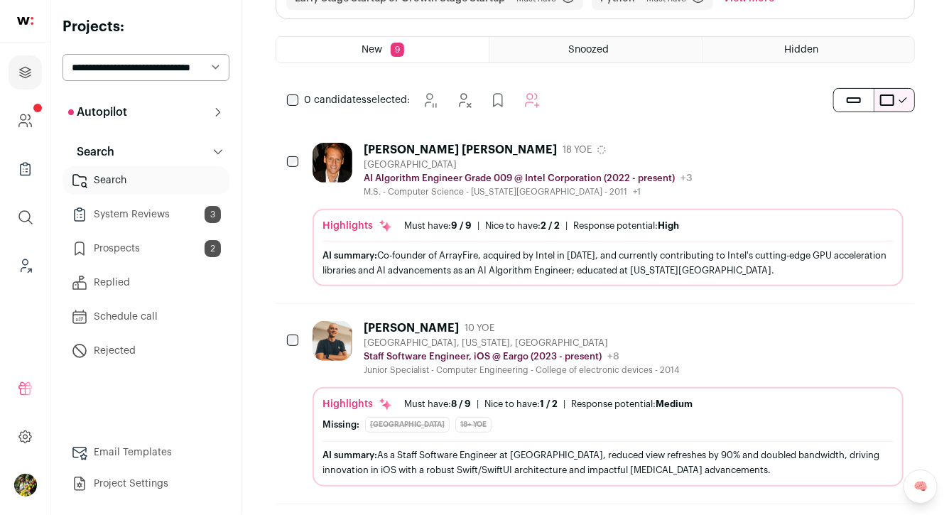
scroll to position [0, 0]
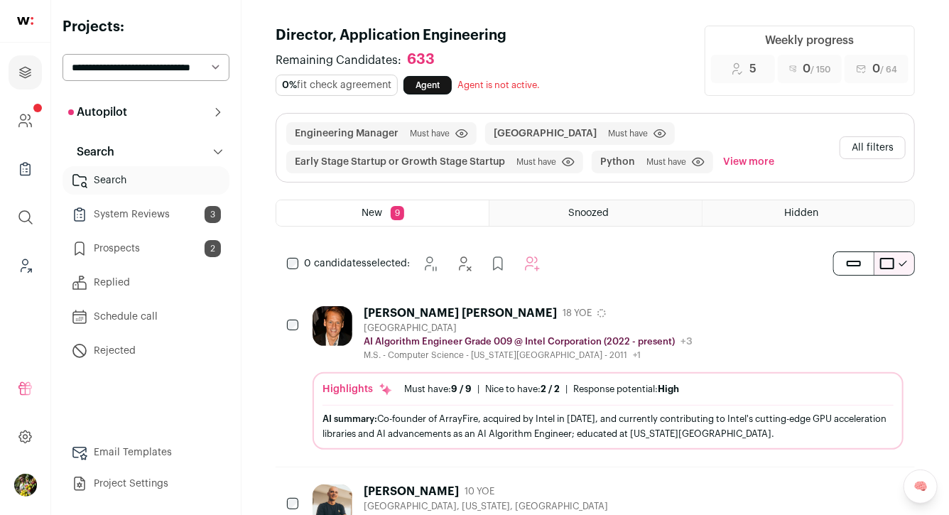
click at [876, 149] on button "All filters" at bounding box center [872, 147] width 66 height 23
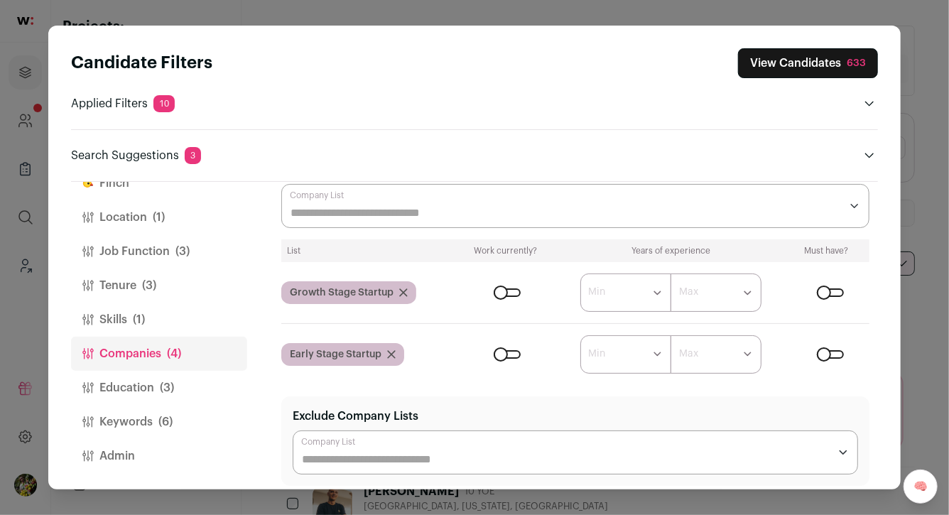
click at [197, 408] on button "Keywords (6)" at bounding box center [159, 422] width 176 height 34
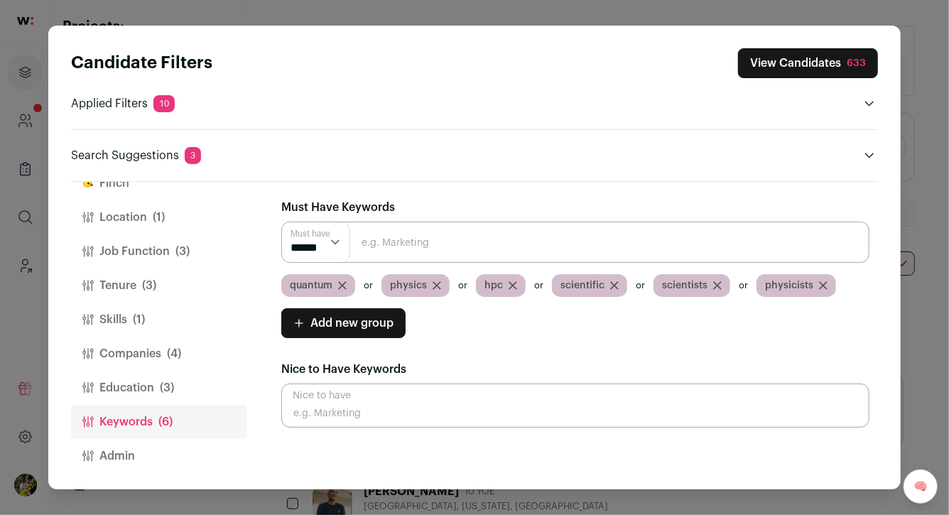
click at [341, 282] on icon "Close modal via background" at bounding box center [342, 285] width 9 height 9
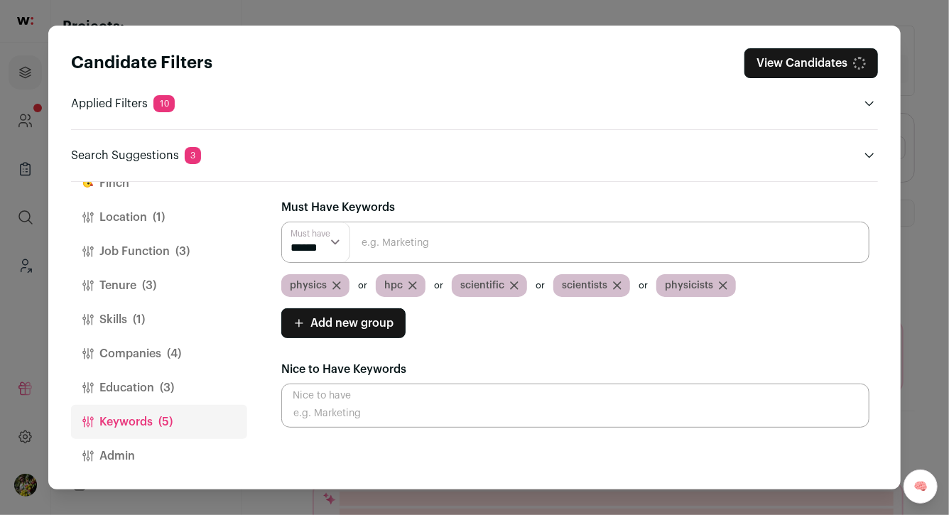
click at [347, 321] on span "Add new group" at bounding box center [351, 323] width 83 height 17
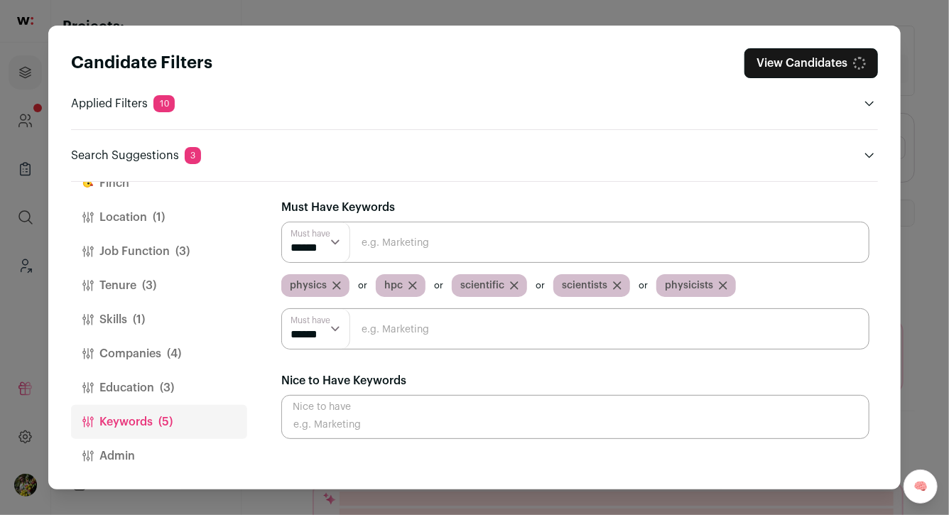
click at [371, 327] on input "Close modal via background" at bounding box center [575, 328] width 588 height 41
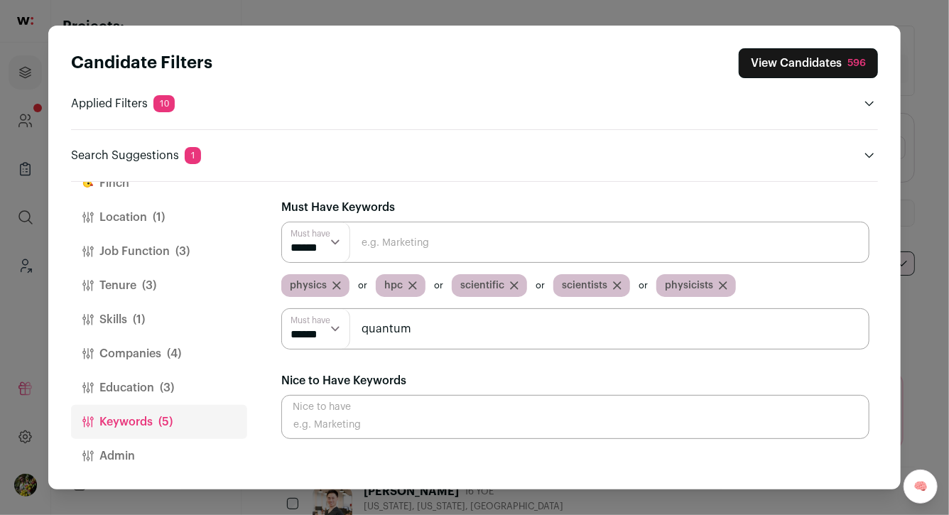
type input "quantum"
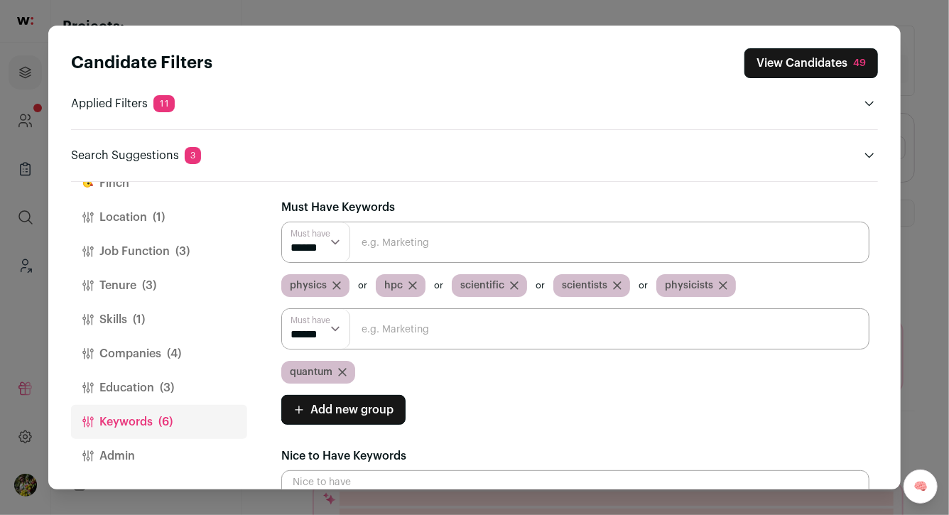
click at [824, 65] on button "View Candidates 49" at bounding box center [811, 63] width 134 height 30
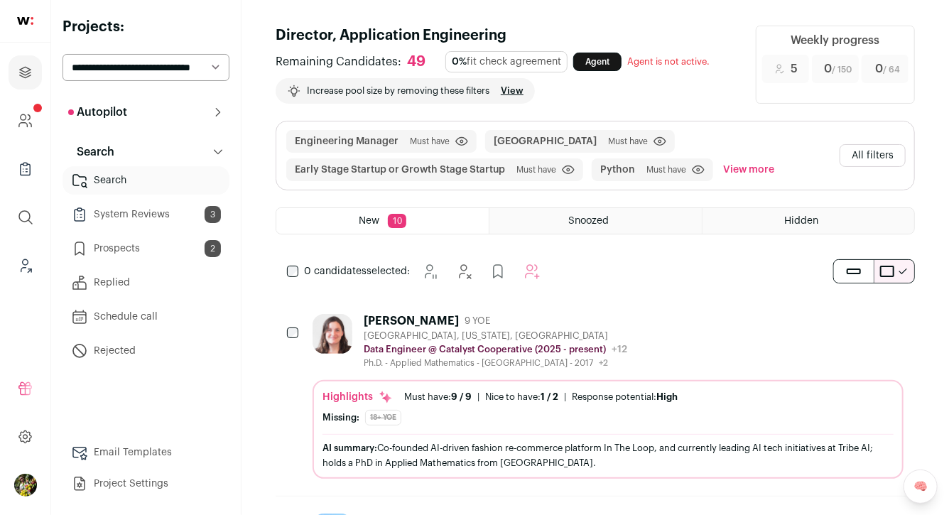
click at [895, 163] on button "All filters" at bounding box center [872, 155] width 66 height 23
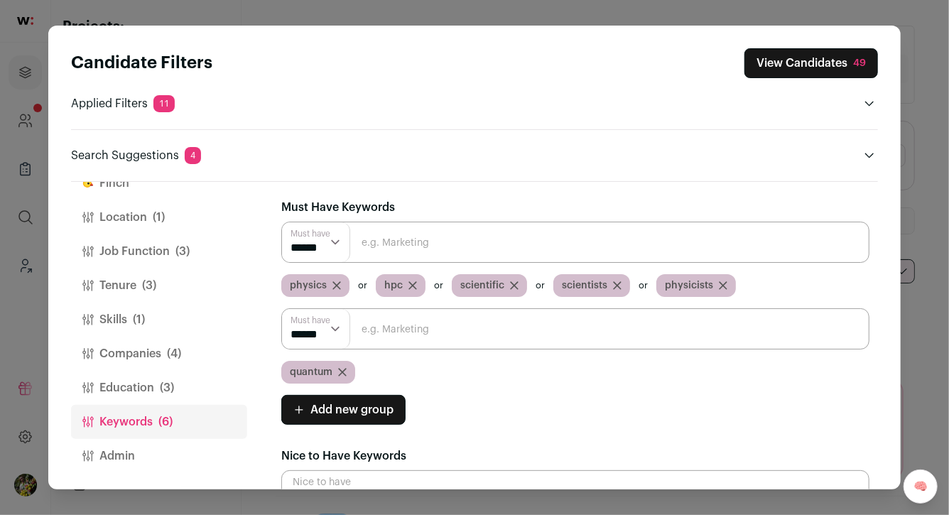
click at [157, 246] on button "Job Function (3)" at bounding box center [159, 251] width 176 height 34
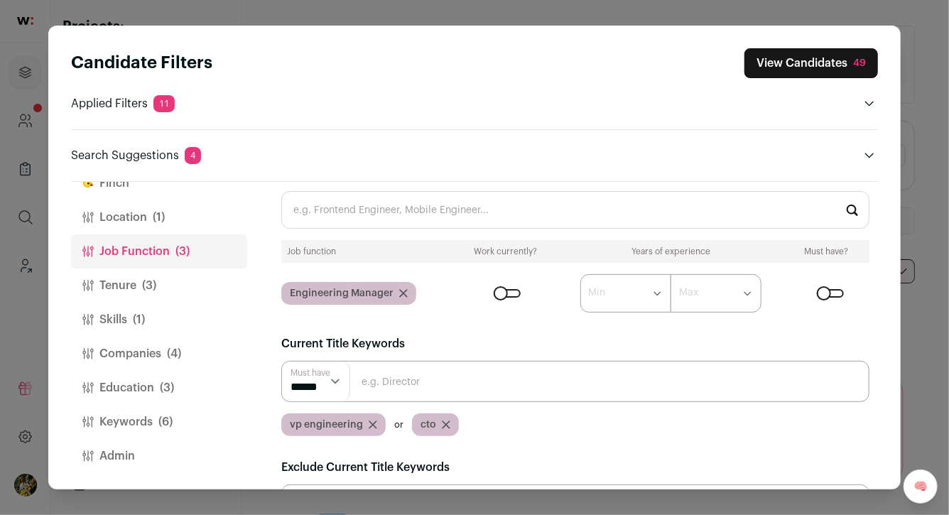
scroll to position [39, 0]
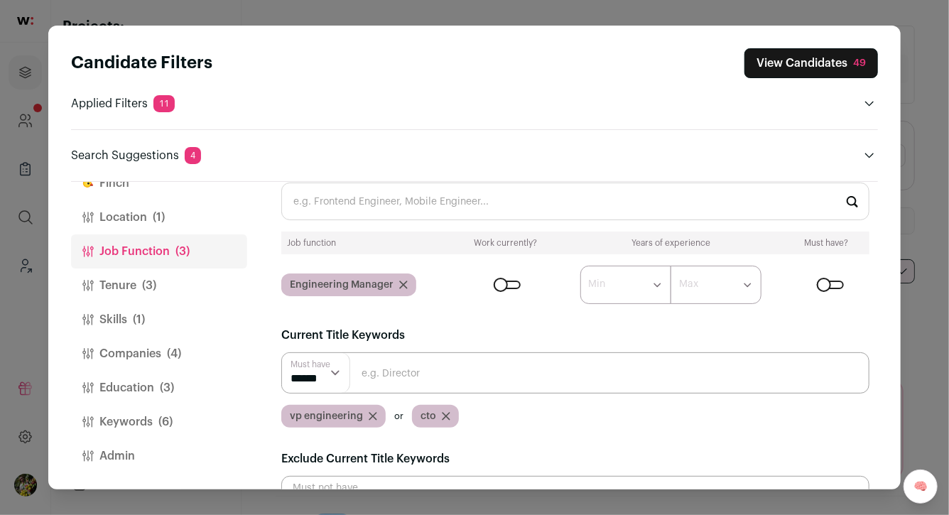
click at [795, 62] on button "View Candidates 49" at bounding box center [811, 63] width 134 height 30
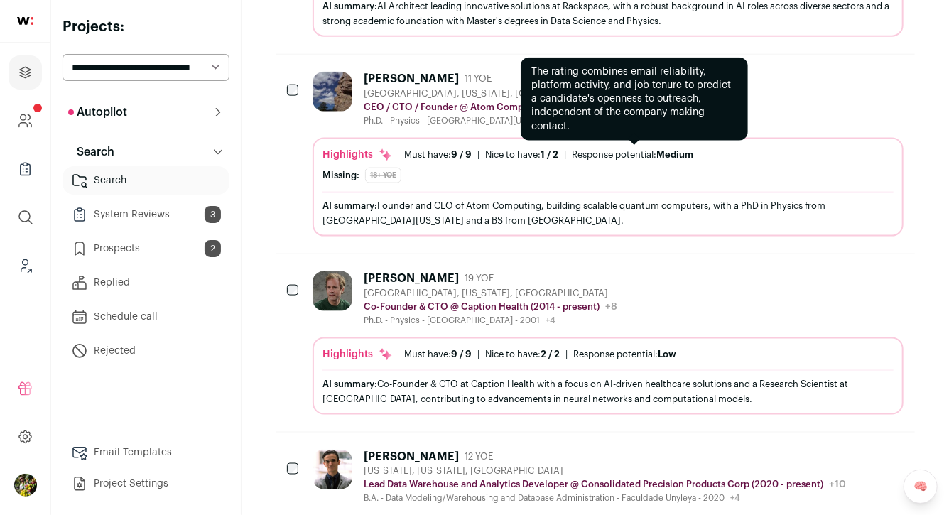
scroll to position [882, 0]
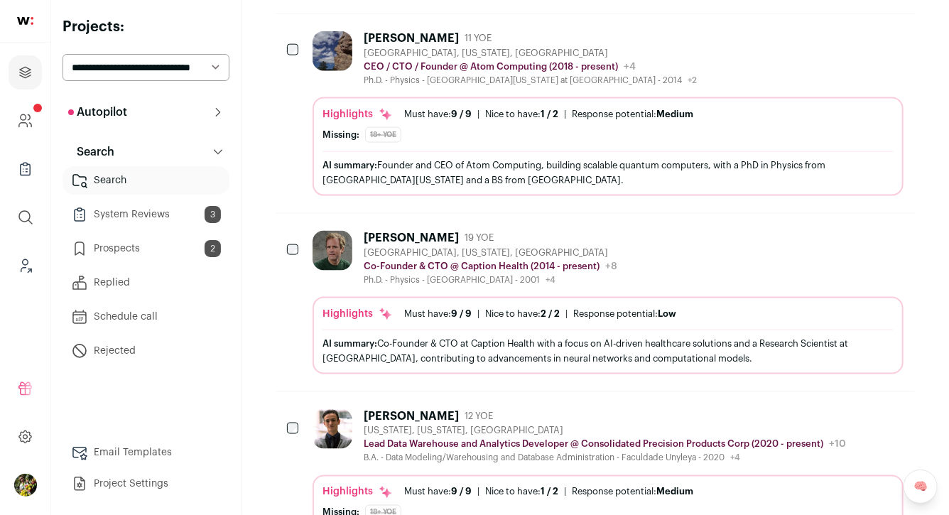
click at [719, 97] on div "Highlights Must have: 9 / 9 How many must haves have been fulfilled? | [GEOGRAP…" at bounding box center [607, 146] width 591 height 99
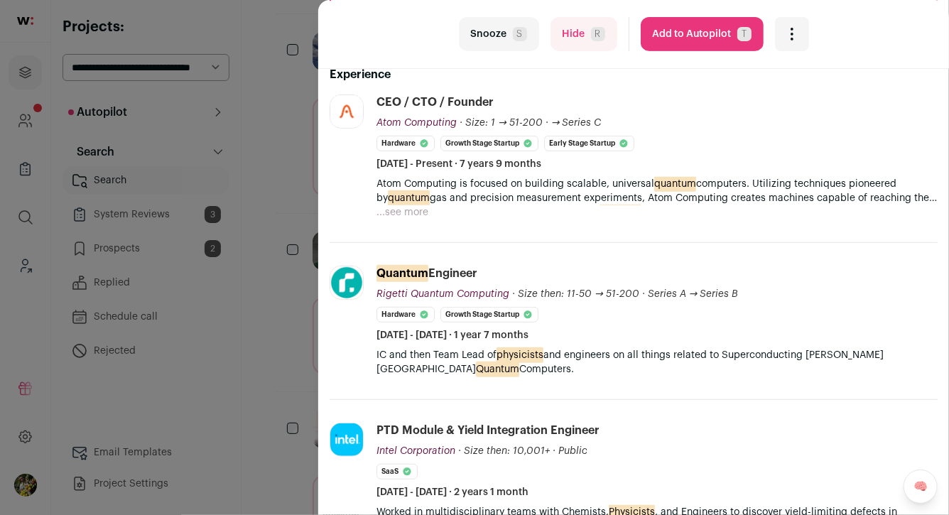
scroll to position [271, 0]
click at [421, 207] on button "...see more" at bounding box center [402, 212] width 52 height 14
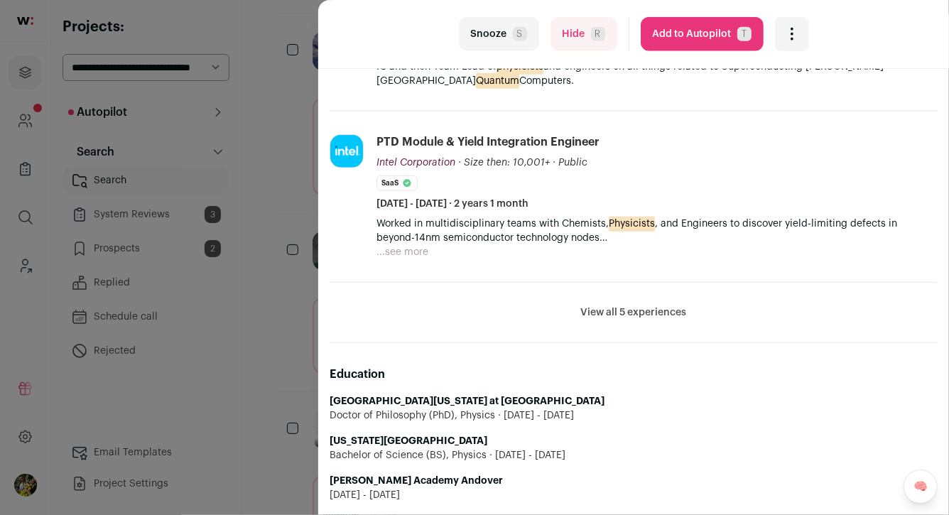
scroll to position [638, 0]
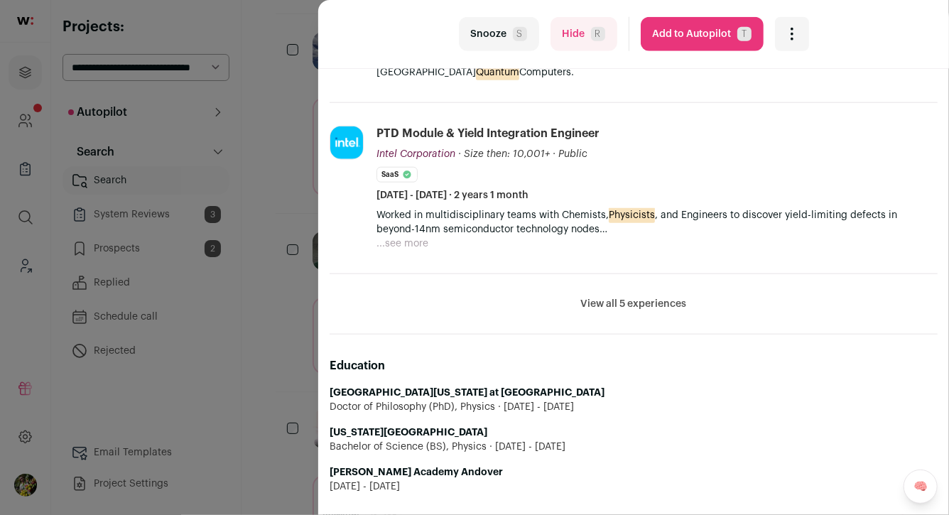
click at [615, 304] on button "View all 5 experiences" at bounding box center [634, 304] width 106 height 14
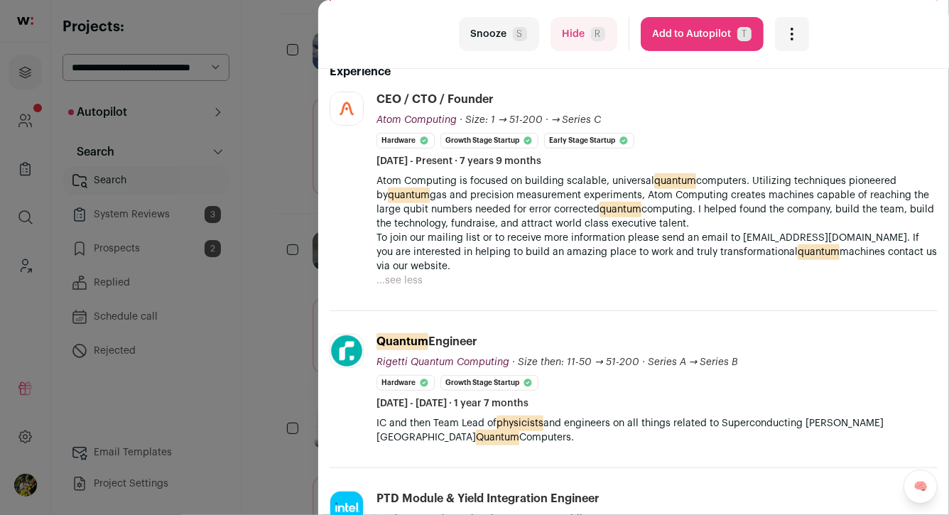
scroll to position [277, 0]
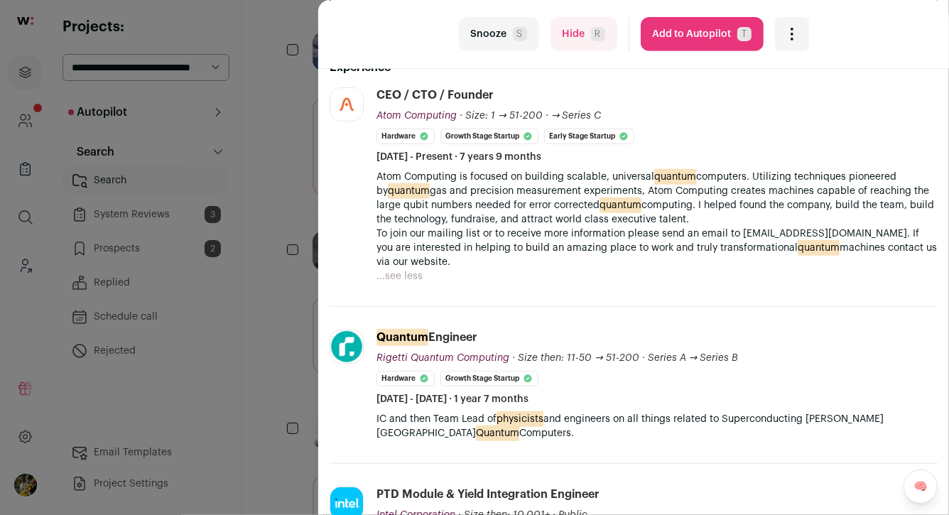
click at [271, 201] on div "last Snooze S Hide R Add to Autopilot T More actions Report a Problem Report th…" at bounding box center [474, 257] width 949 height 515
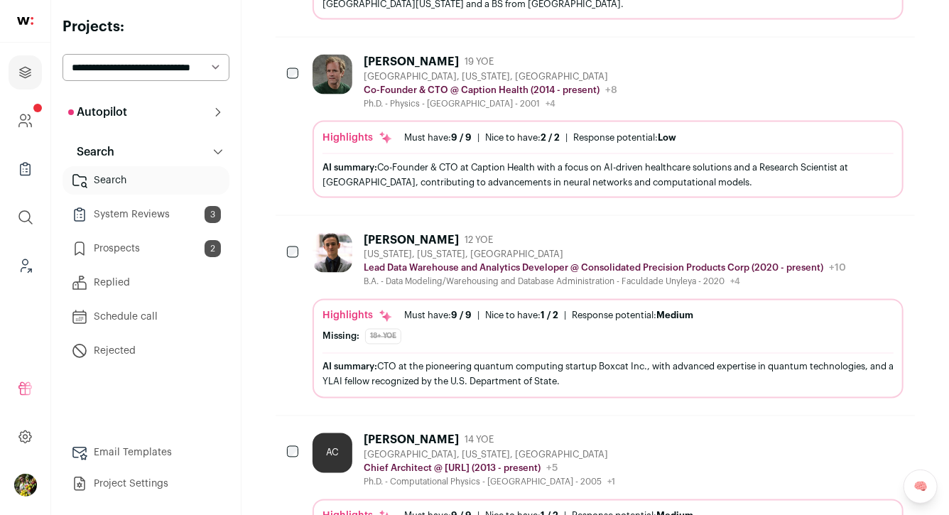
scroll to position [1060, 0]
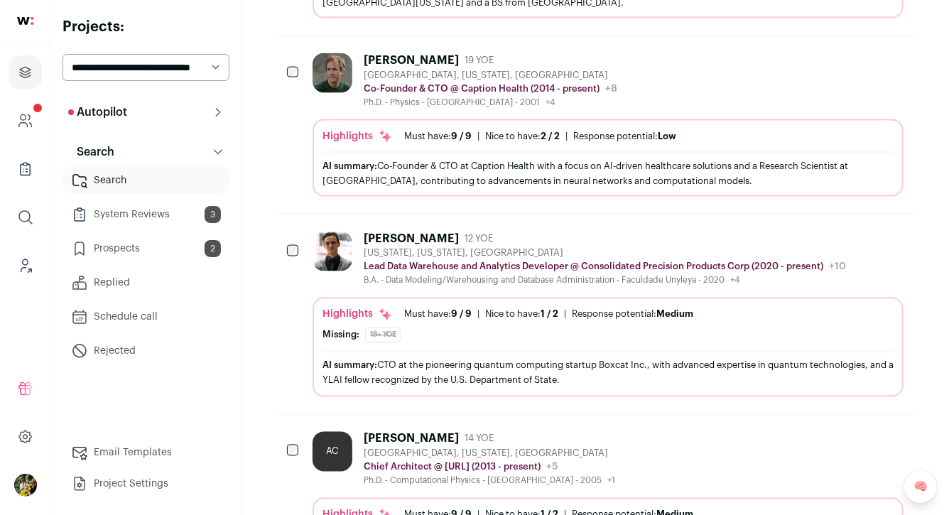
click at [383, 129] on icon at bounding box center [386, 136] width 14 height 14
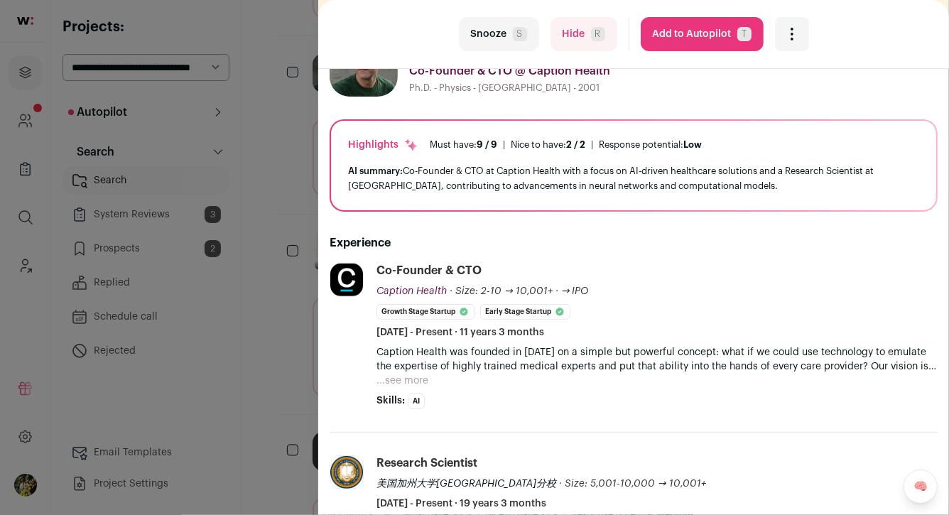
scroll to position [104, 0]
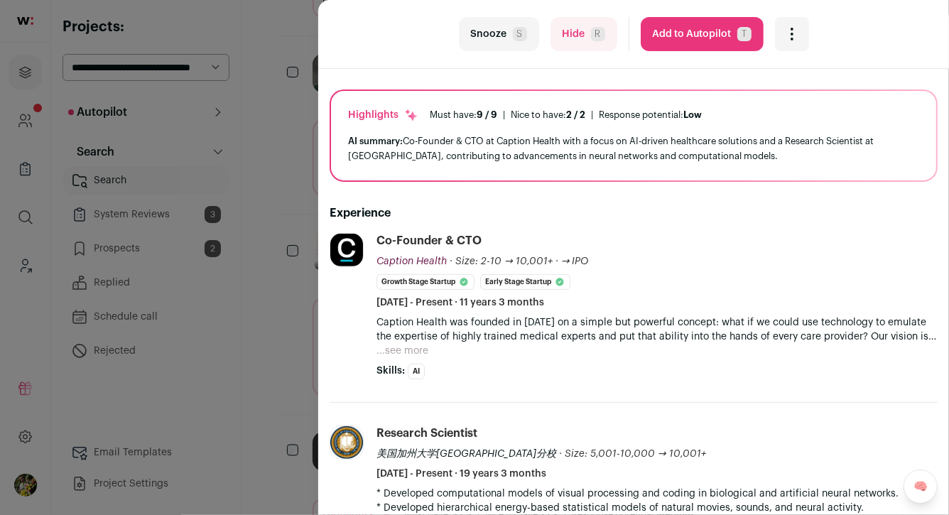
click at [303, 242] on div "last Snooze S Hide R Add to Autopilot T More actions Report a Problem Report th…" at bounding box center [474, 257] width 949 height 515
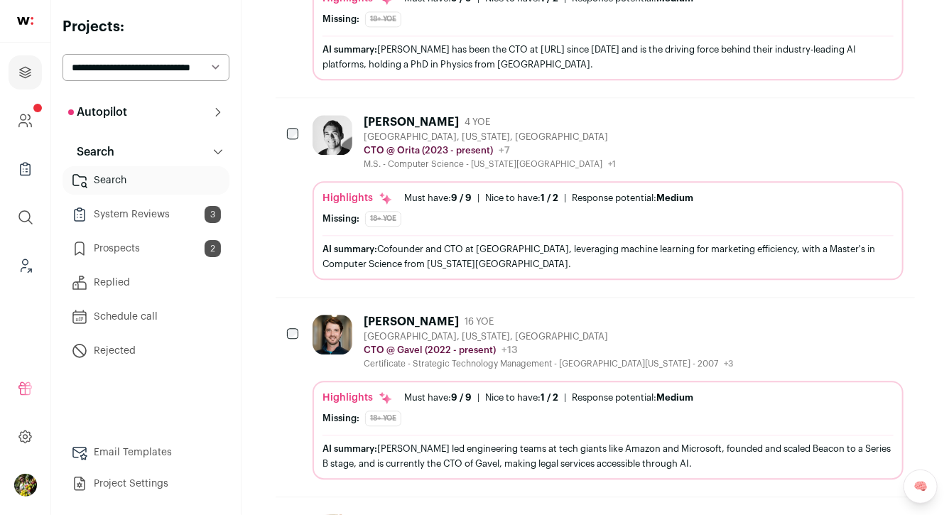
scroll to position [1594, 0]
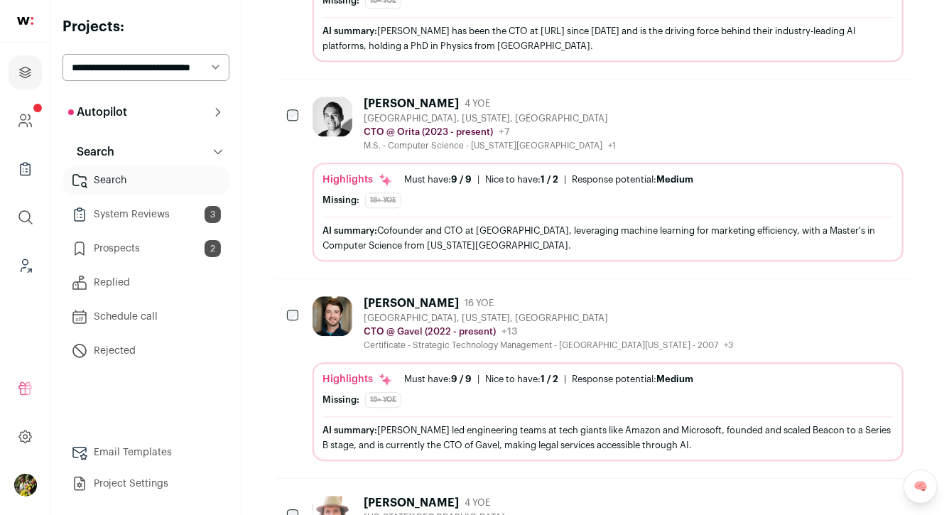
click at [377, 113] on div "[GEOGRAPHIC_DATA], [US_STATE], [GEOGRAPHIC_DATA]" at bounding box center [490, 118] width 252 height 11
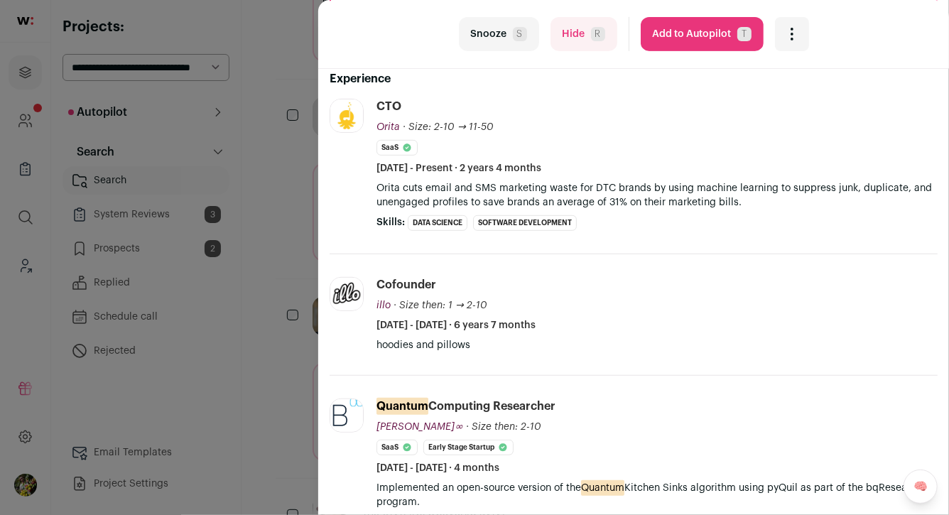
scroll to position [266, 0]
click at [277, 189] on div "last Snooze S Hide R Add to Autopilot T More actions Report a Problem Report th…" at bounding box center [474, 257] width 949 height 515
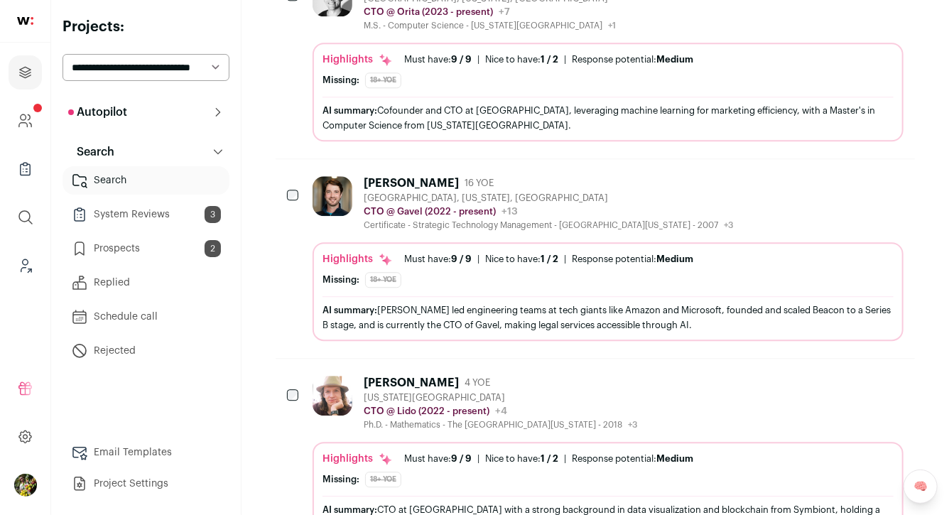
scroll to position [1718, 0]
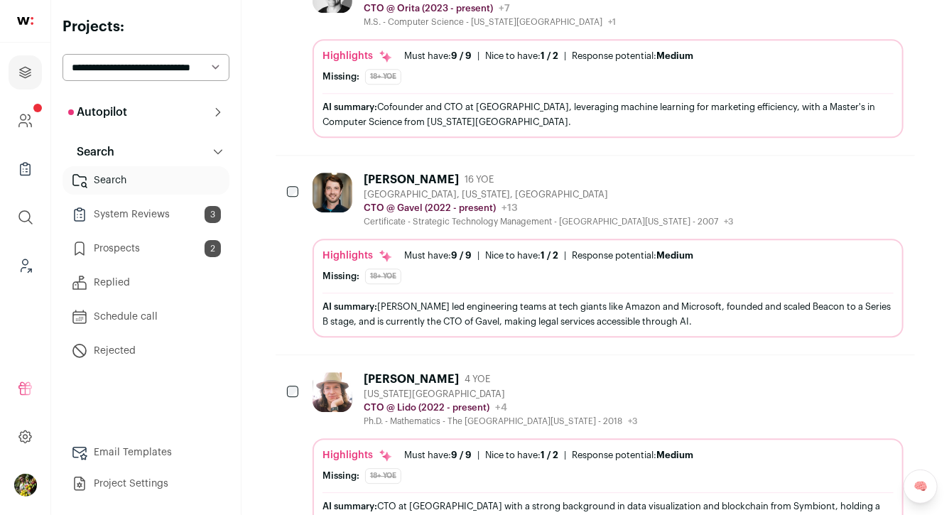
click at [387, 173] on div "[PERSON_NAME]" at bounding box center [411, 180] width 95 height 14
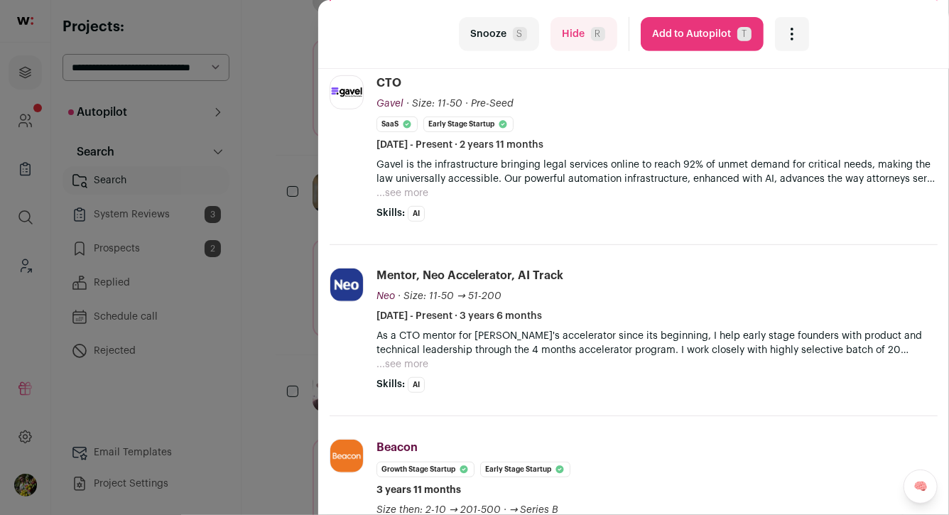
scroll to position [290, 0]
click at [410, 195] on button "...see more" at bounding box center [402, 192] width 52 height 14
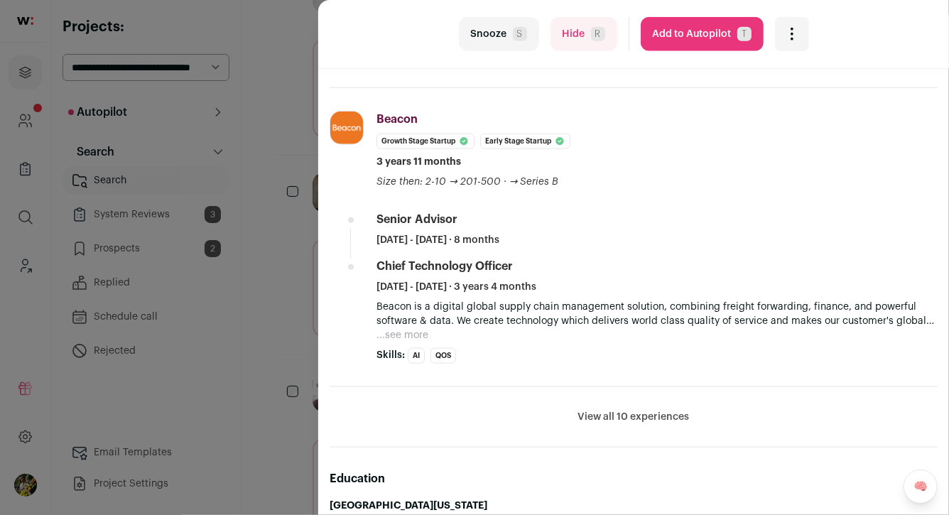
scroll to position [675, 0]
click at [685, 38] on button "Add to Autopilot T" at bounding box center [702, 34] width 123 height 34
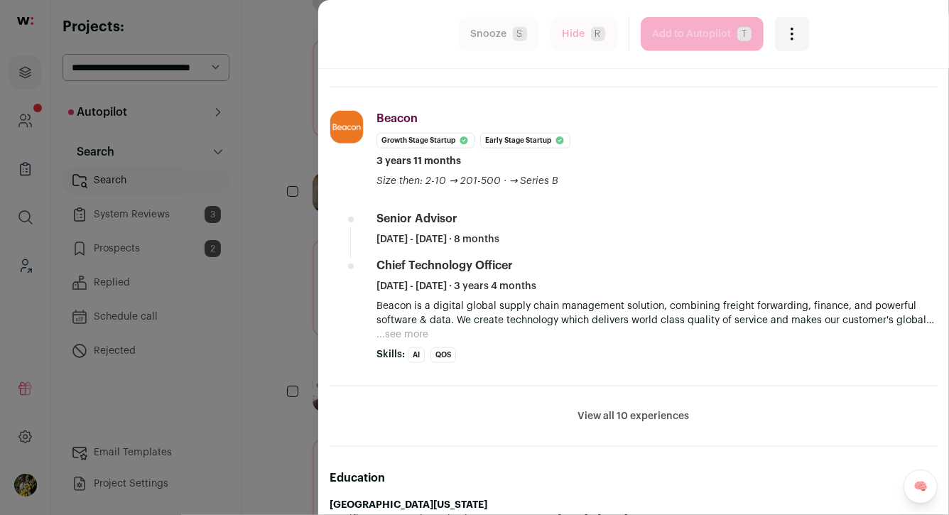
scroll to position [1669, 0]
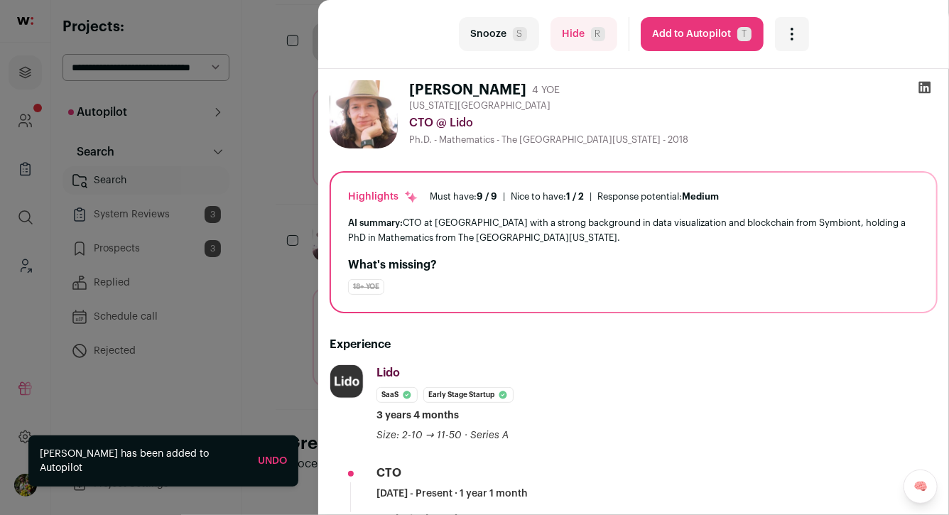
click at [295, 274] on div "last Snooze S Hide R Add to Autopilot T More actions Report a Problem Report th…" at bounding box center [474, 257] width 949 height 515
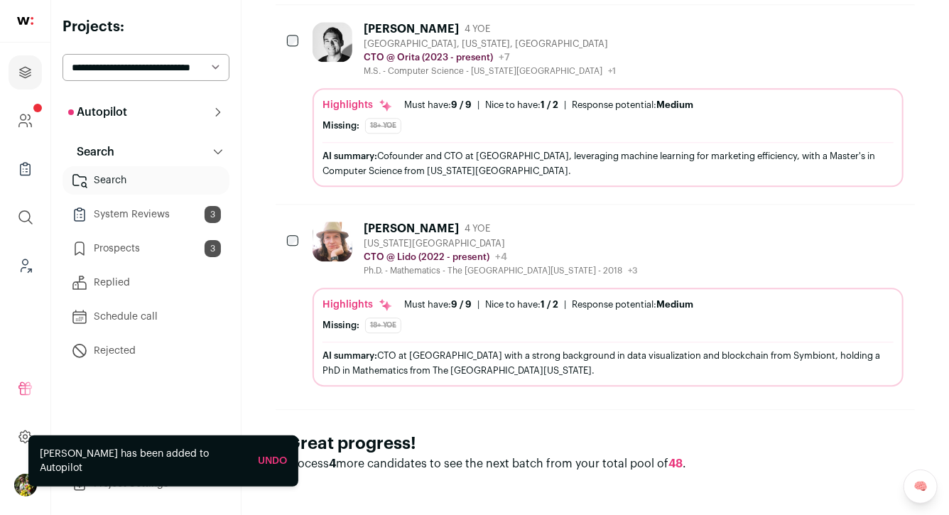
click at [402, 288] on div "Highlights Must have: 9 / 9 How many must haves have been fulfilled? | [GEOGRAP…" at bounding box center [607, 337] width 591 height 99
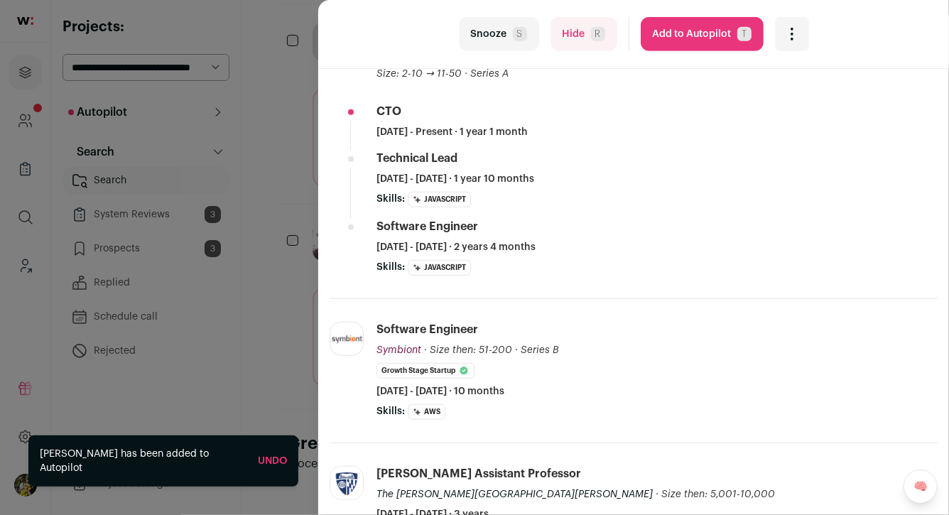
scroll to position [379, 0]
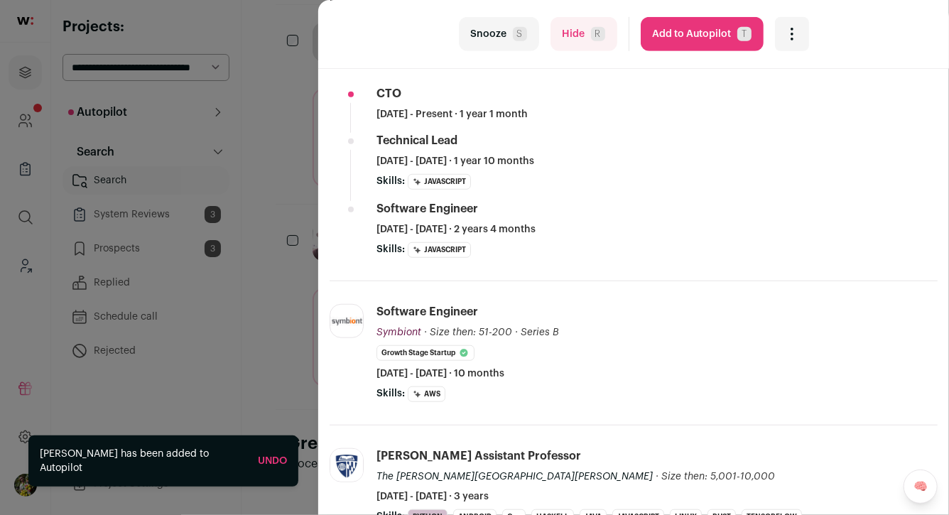
click at [306, 254] on div "last Snooze S Hide R Add to Autopilot T More actions Report a Problem Report th…" at bounding box center [474, 257] width 949 height 515
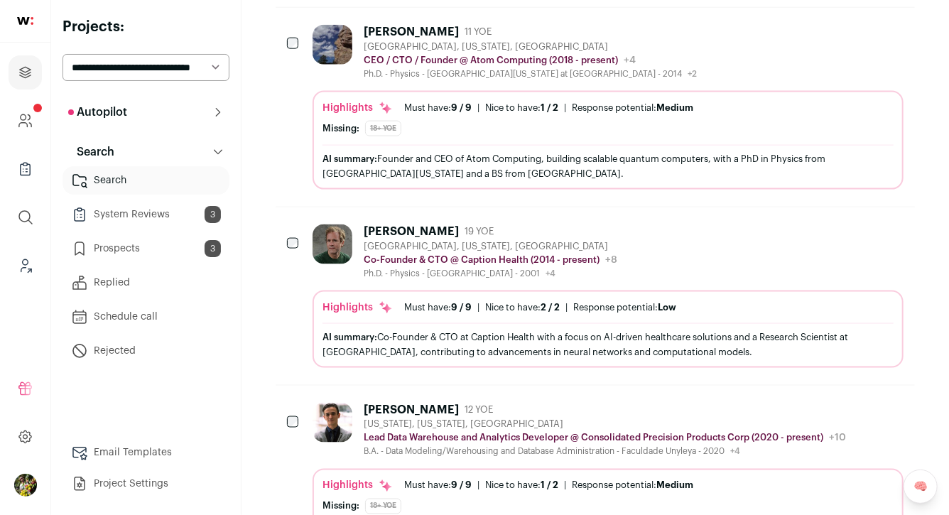
scroll to position [883, 0]
